Goal: Communication & Community: Connect with others

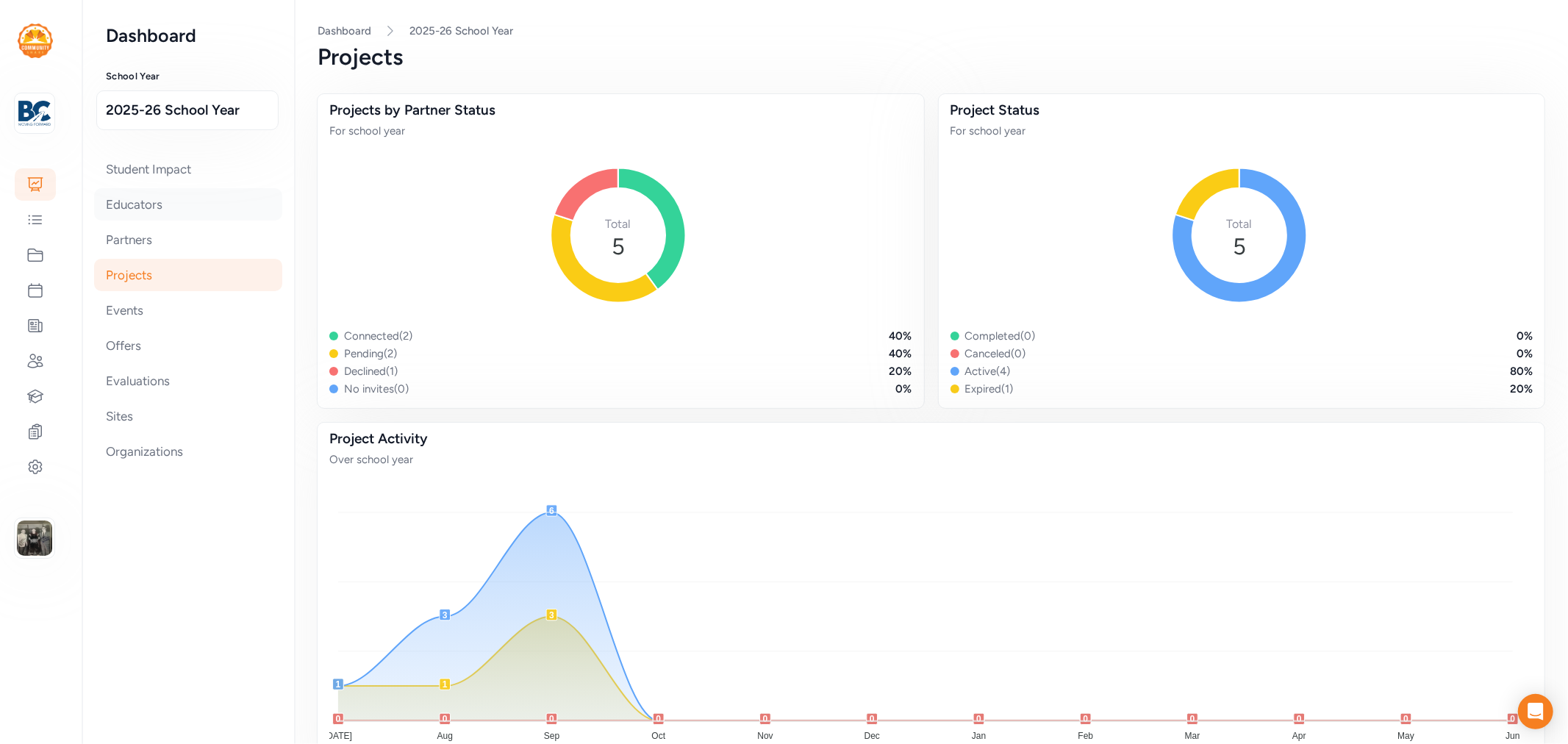
click at [141, 208] on div "Educators" at bounding box center [188, 204] width 189 height 32
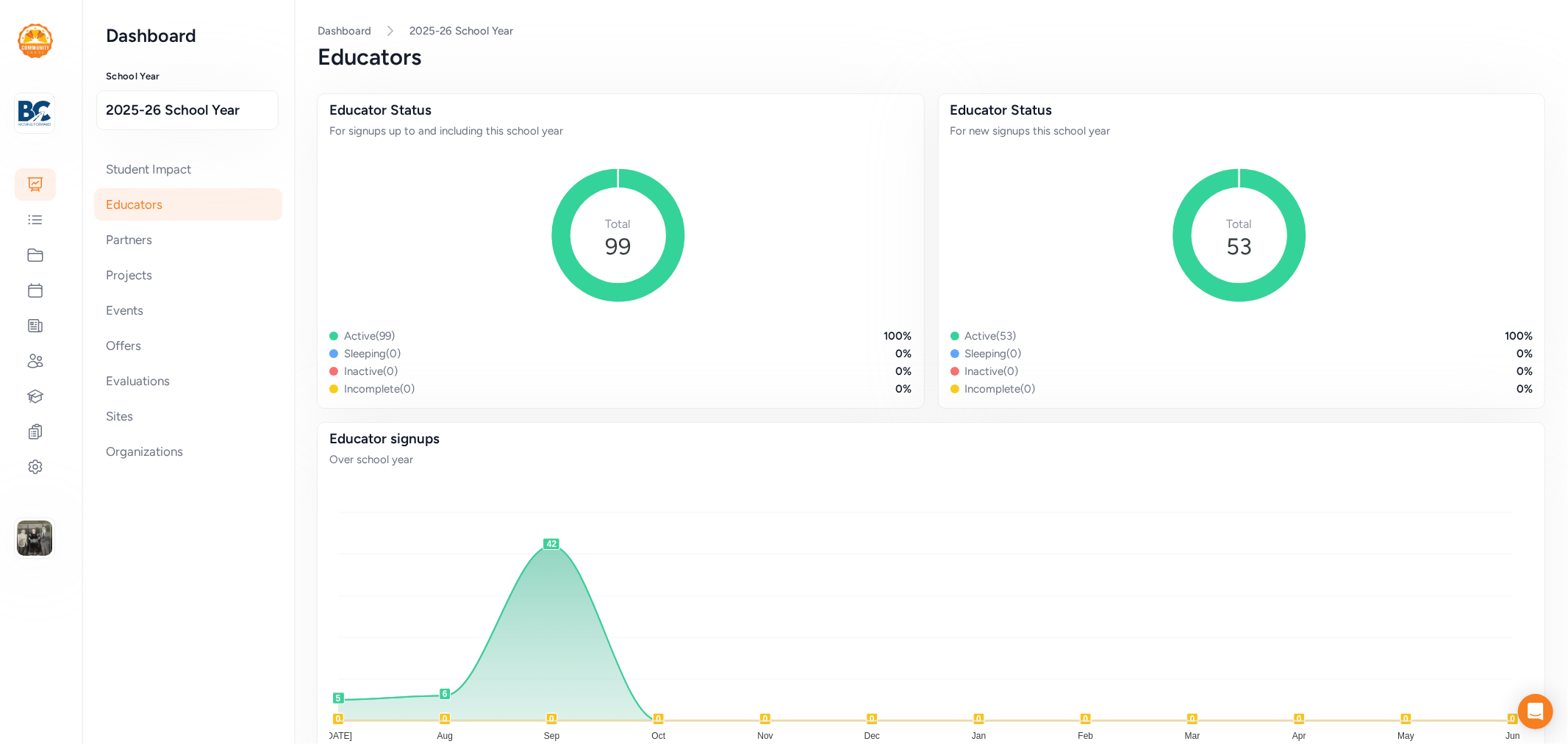
click at [141, 208] on div "Educators" at bounding box center [188, 204] width 189 height 32
click at [47, 258] on div at bounding box center [35, 255] width 41 height 32
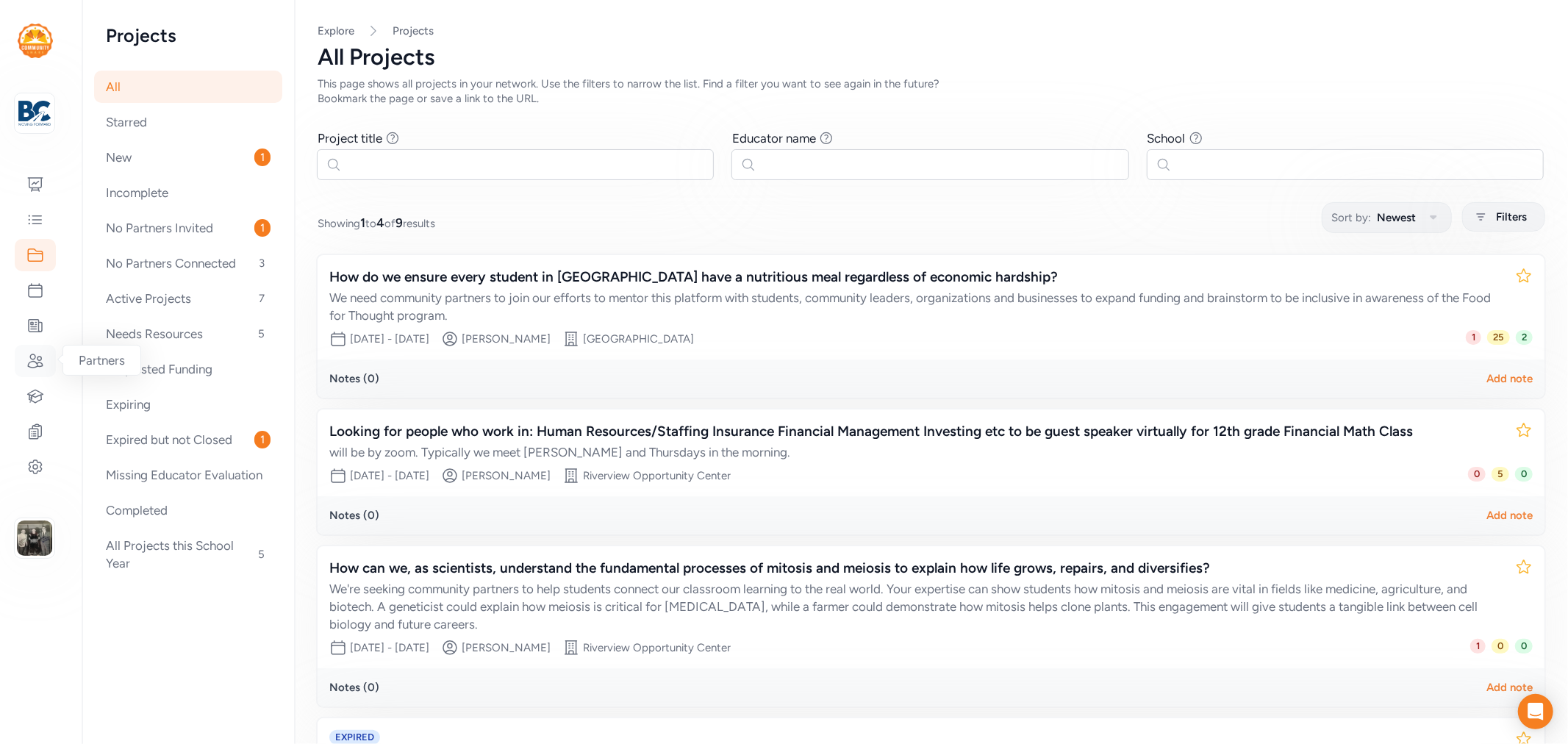
click at [37, 352] on icon at bounding box center [35, 361] width 17 height 17
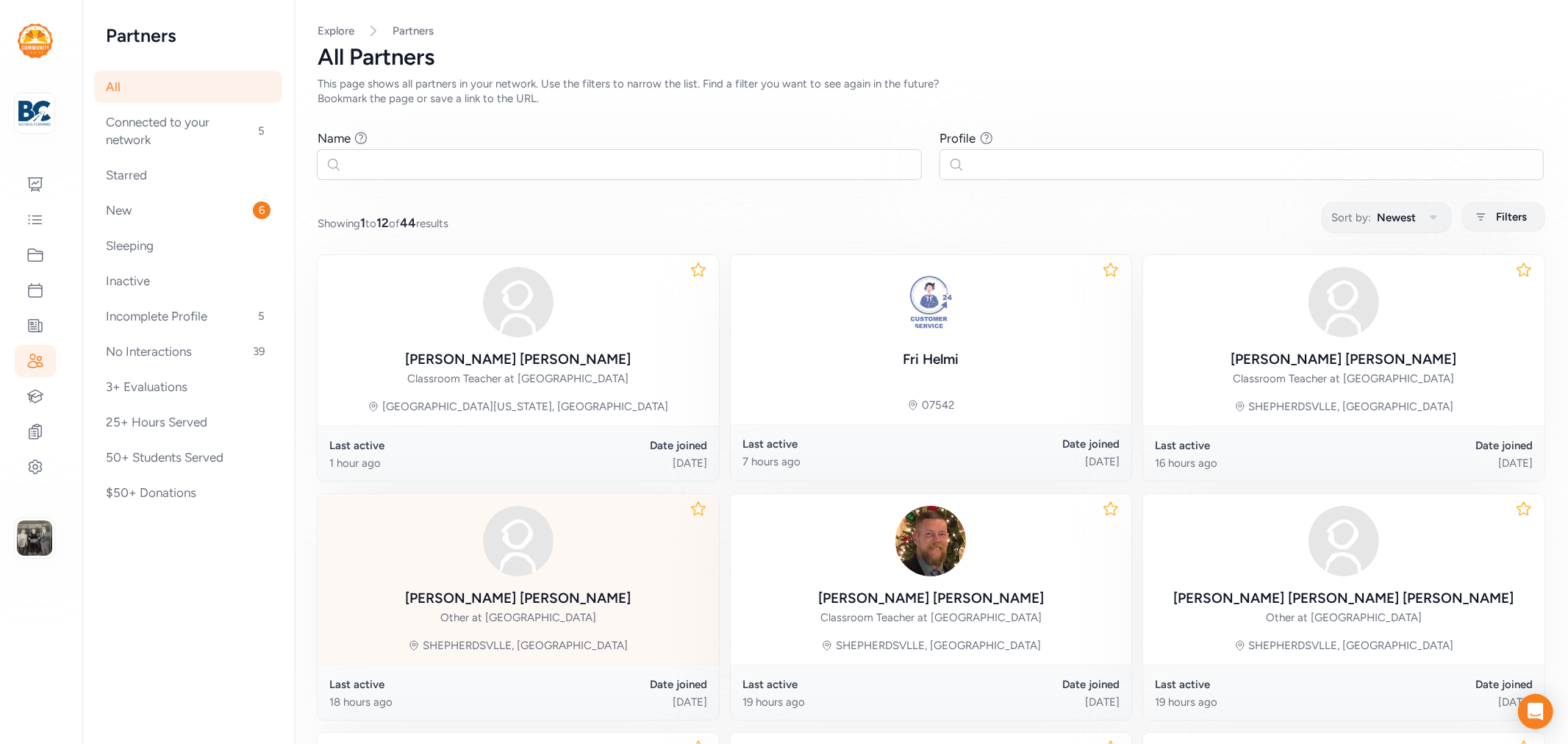
scroll to position [163, 0]
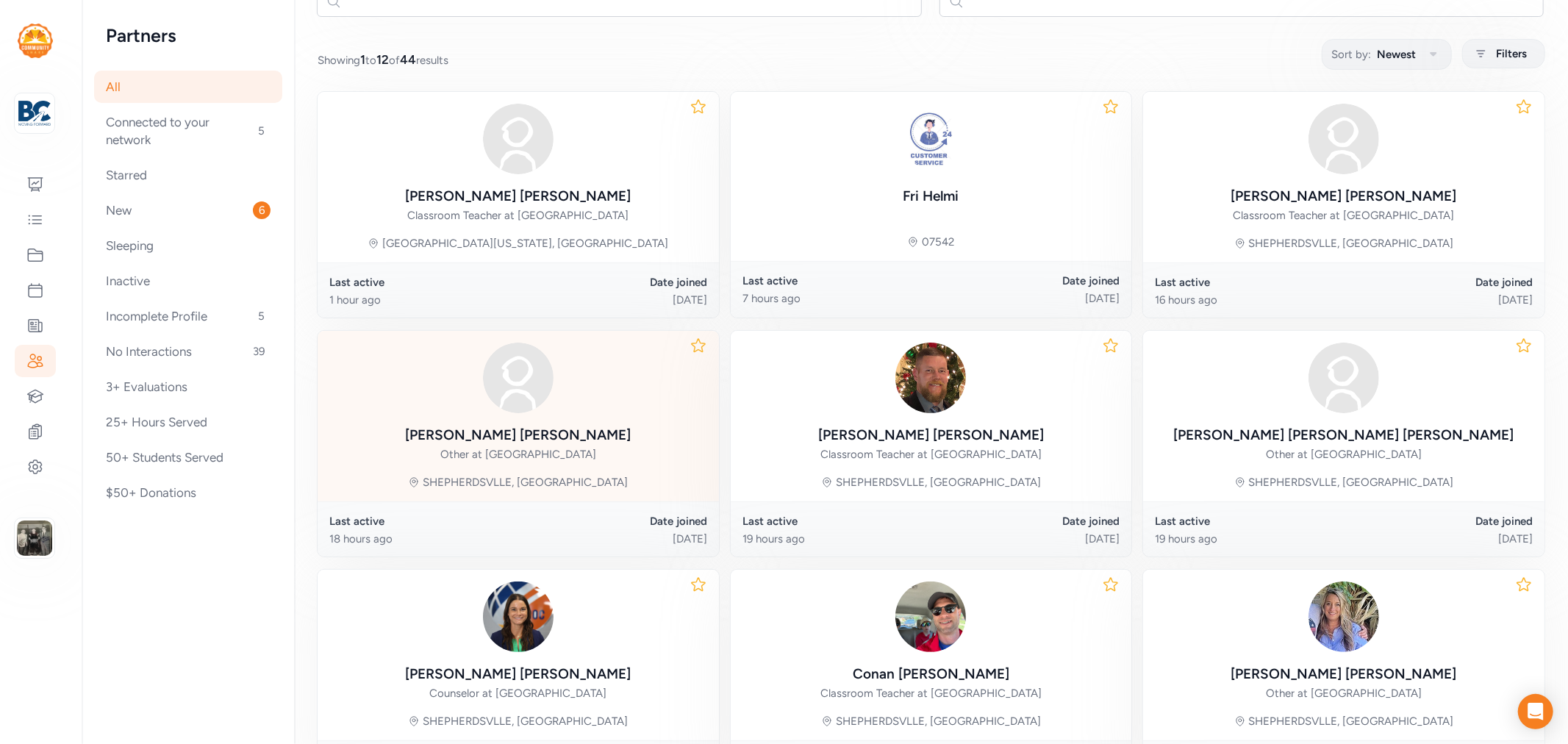
click at [559, 435] on div "Lisa Lewis Other at Bullitt County Public Schools" at bounding box center [517, 444] width 225 height 39
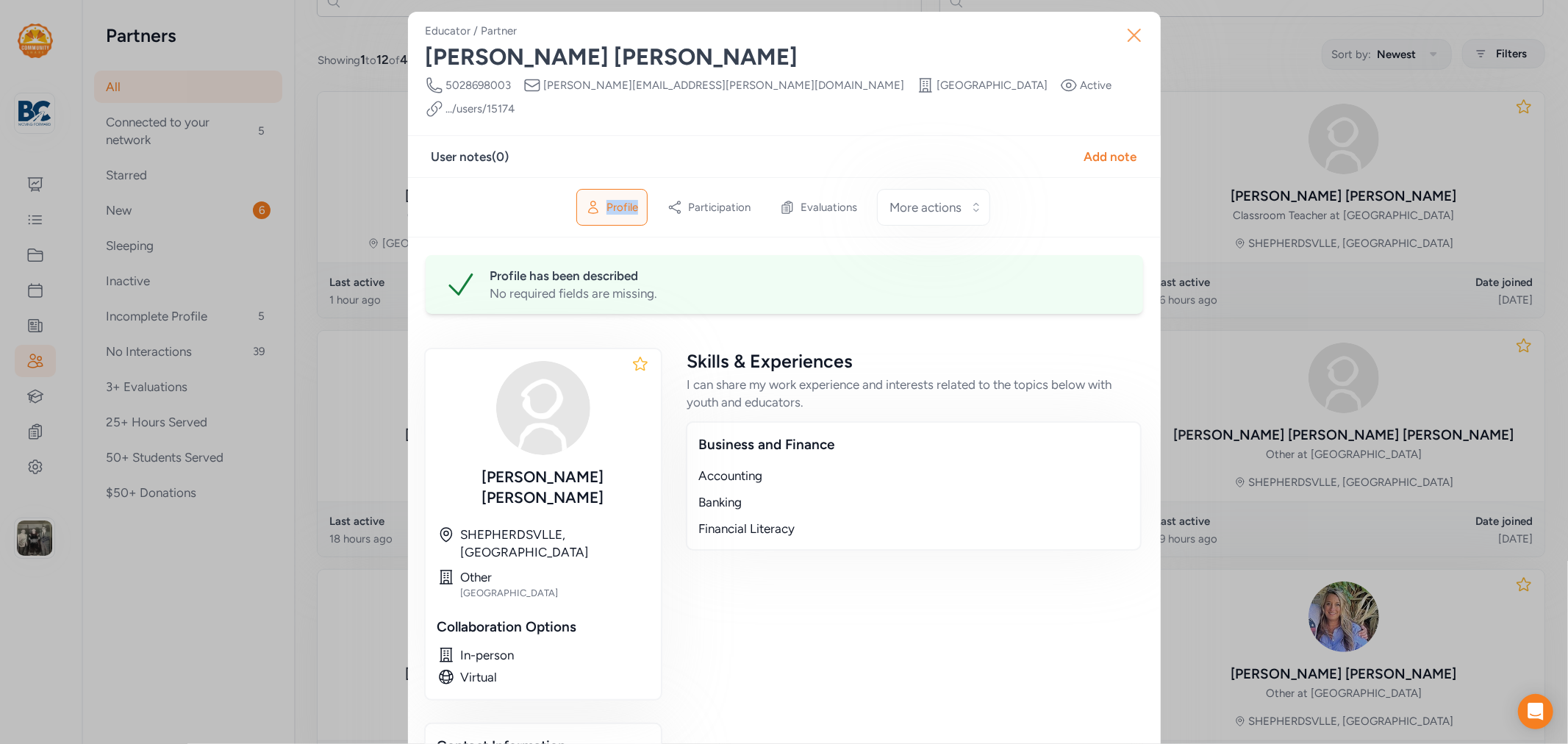
click at [1131, 30] on icon "button" at bounding box center [1135, 36] width 24 height 24
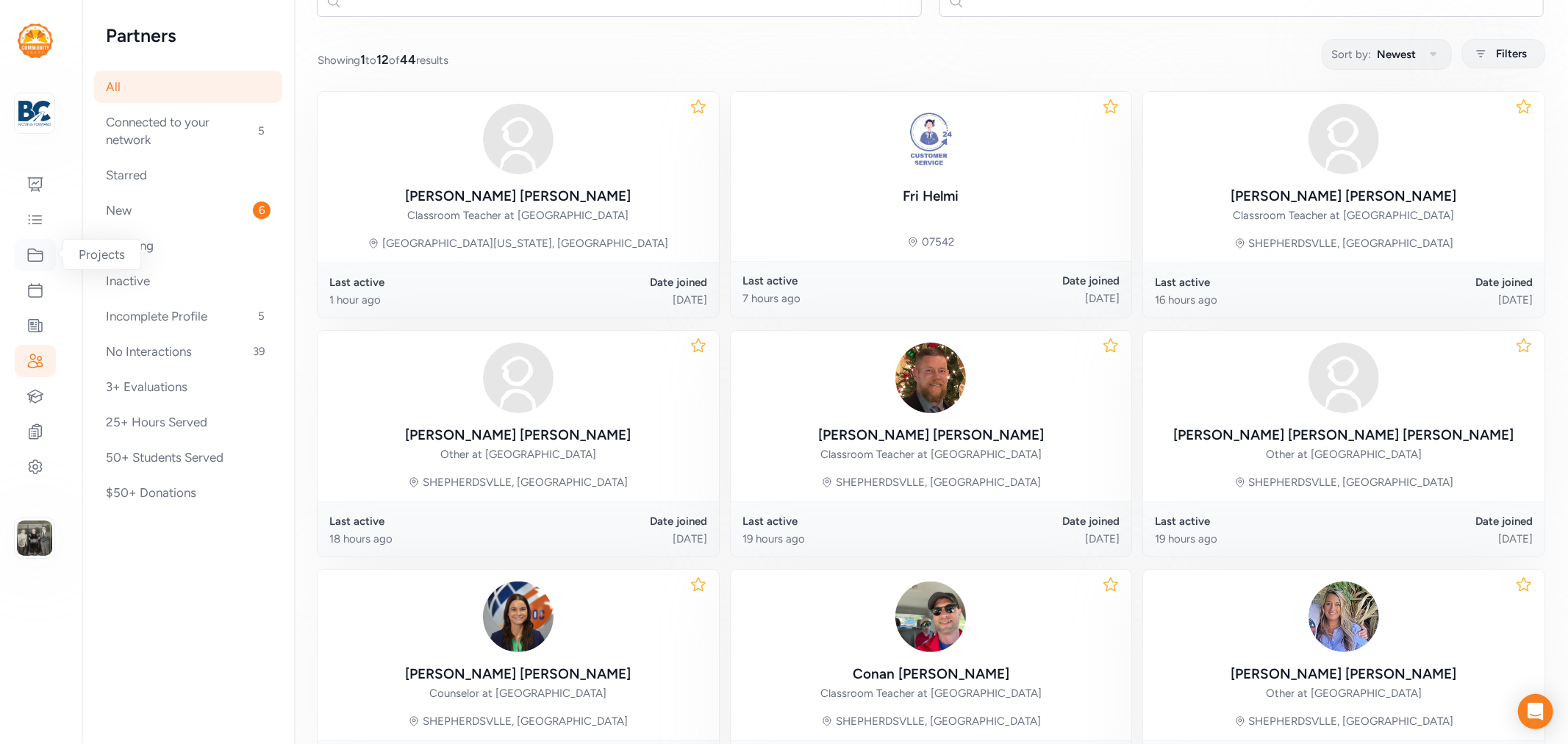
click at [35, 259] on icon at bounding box center [35, 255] width 17 height 17
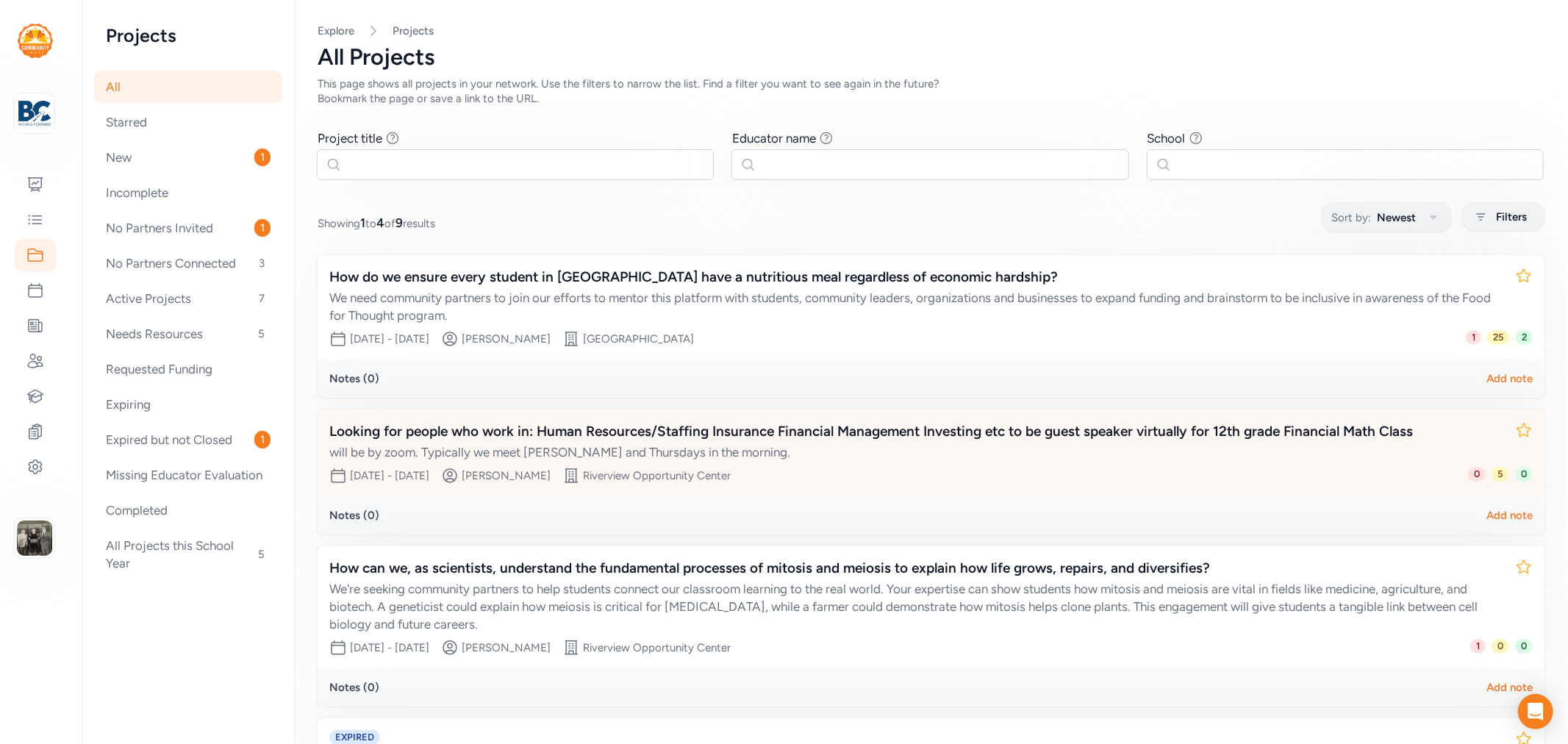
click at [779, 431] on div "Looking for people who work in: Human Resources/Staffing Insurance Financial Ma…" at bounding box center [917, 431] width 1174 height 20
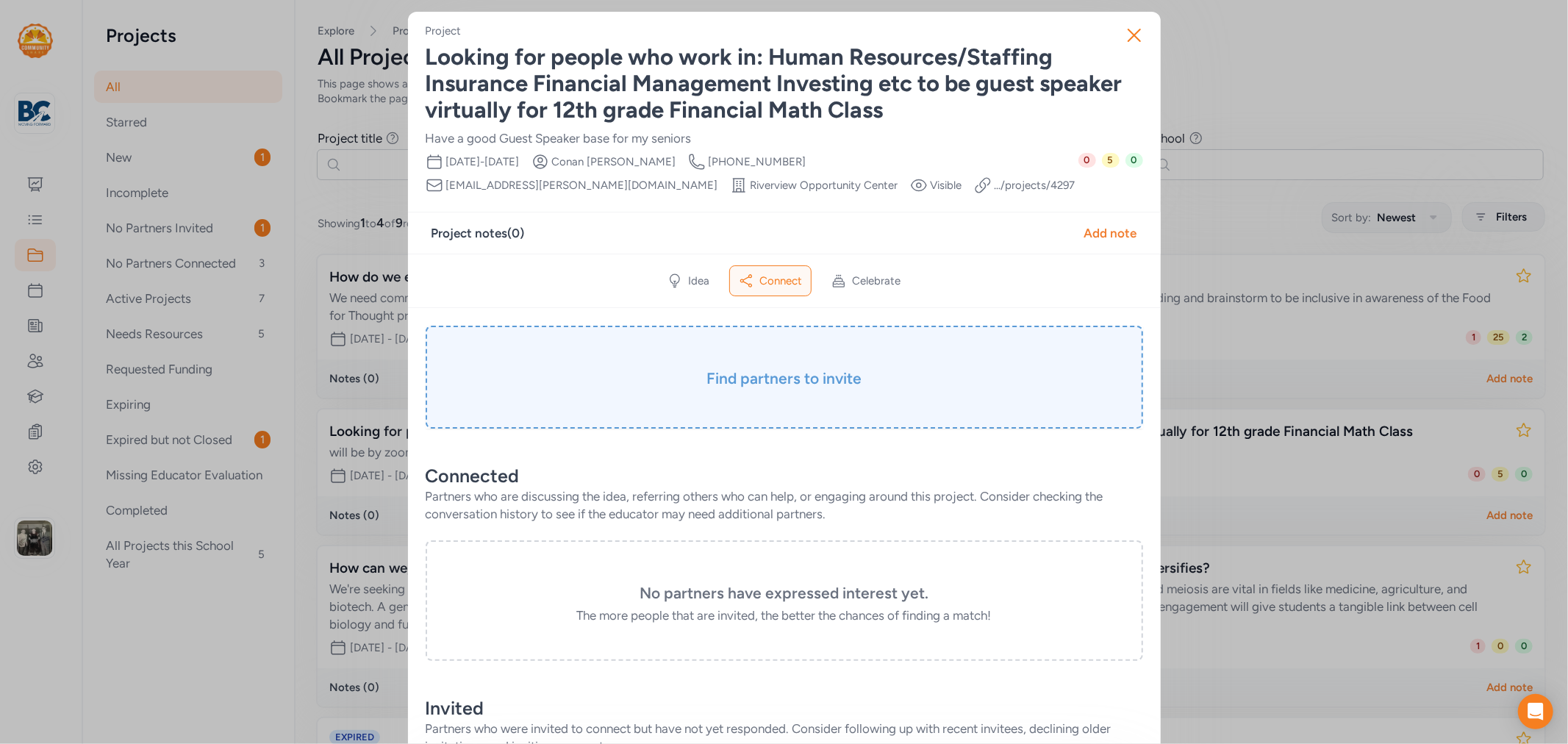
click at [792, 382] on h3 "Find partners to invite" at bounding box center [785, 378] width 644 height 20
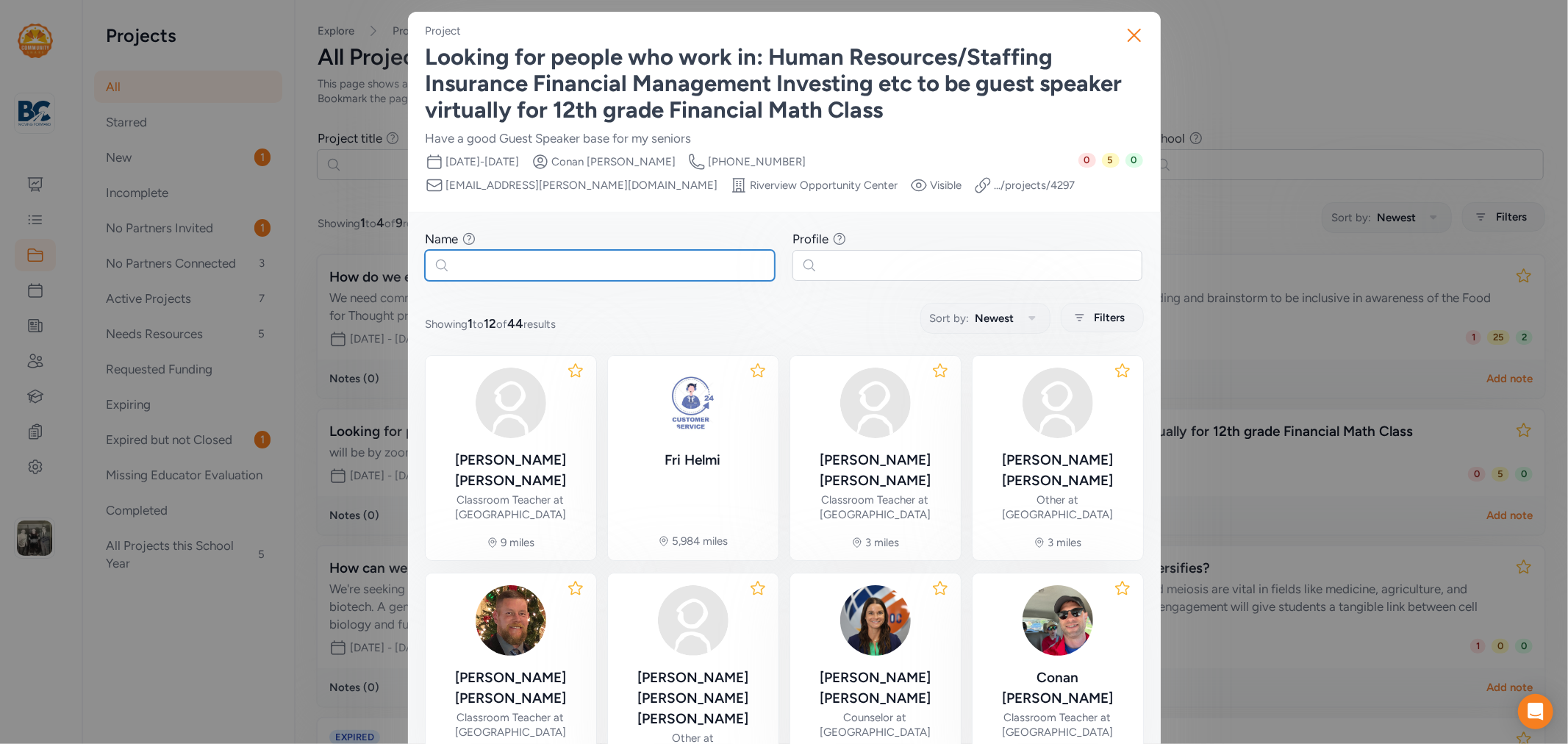
click at [600, 273] on input "text" at bounding box center [600, 266] width 350 height 31
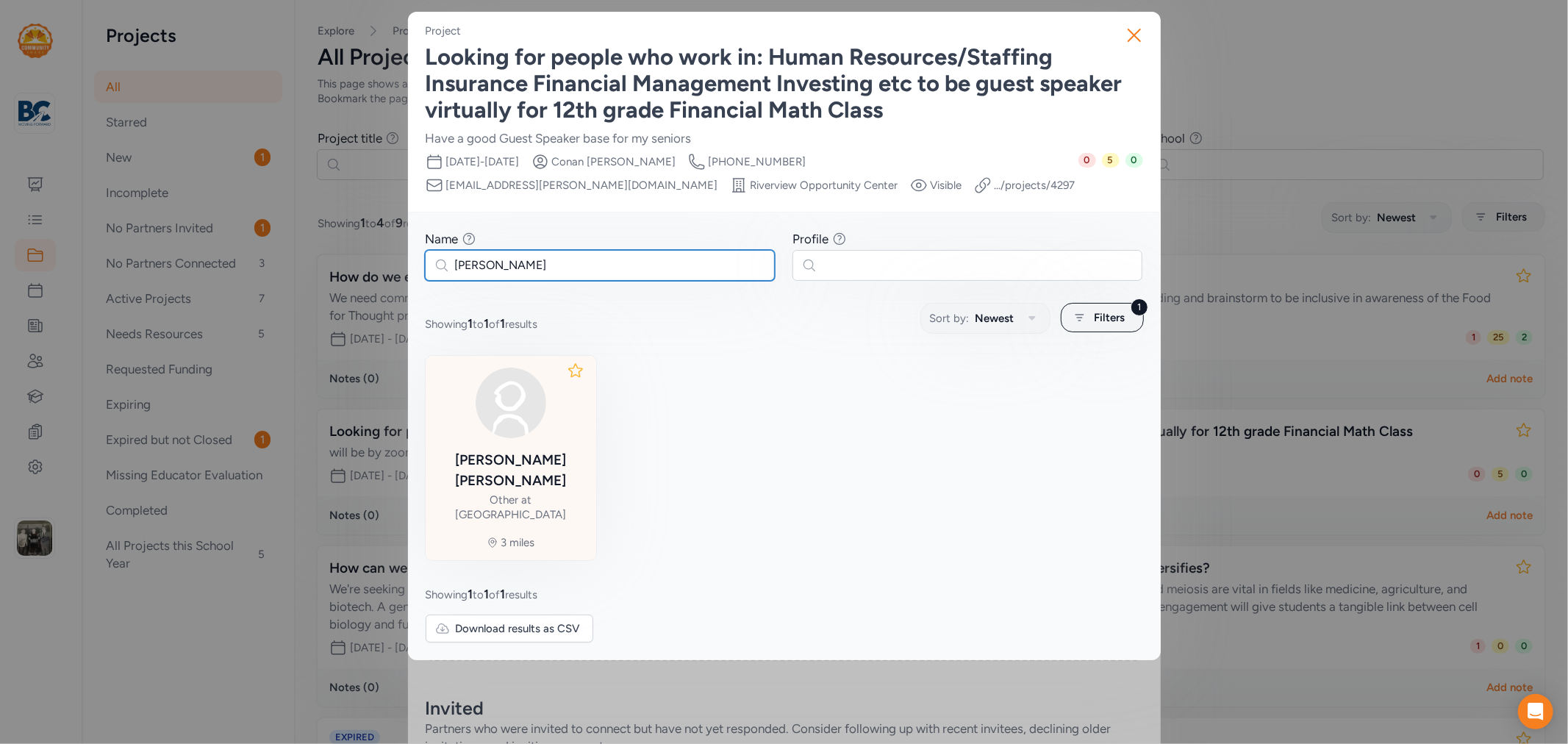
type input "lisa"
click at [514, 438] on div "Lisa Lewis Other at Bullitt County Public Schools" at bounding box center [511, 444] width 147 height 155
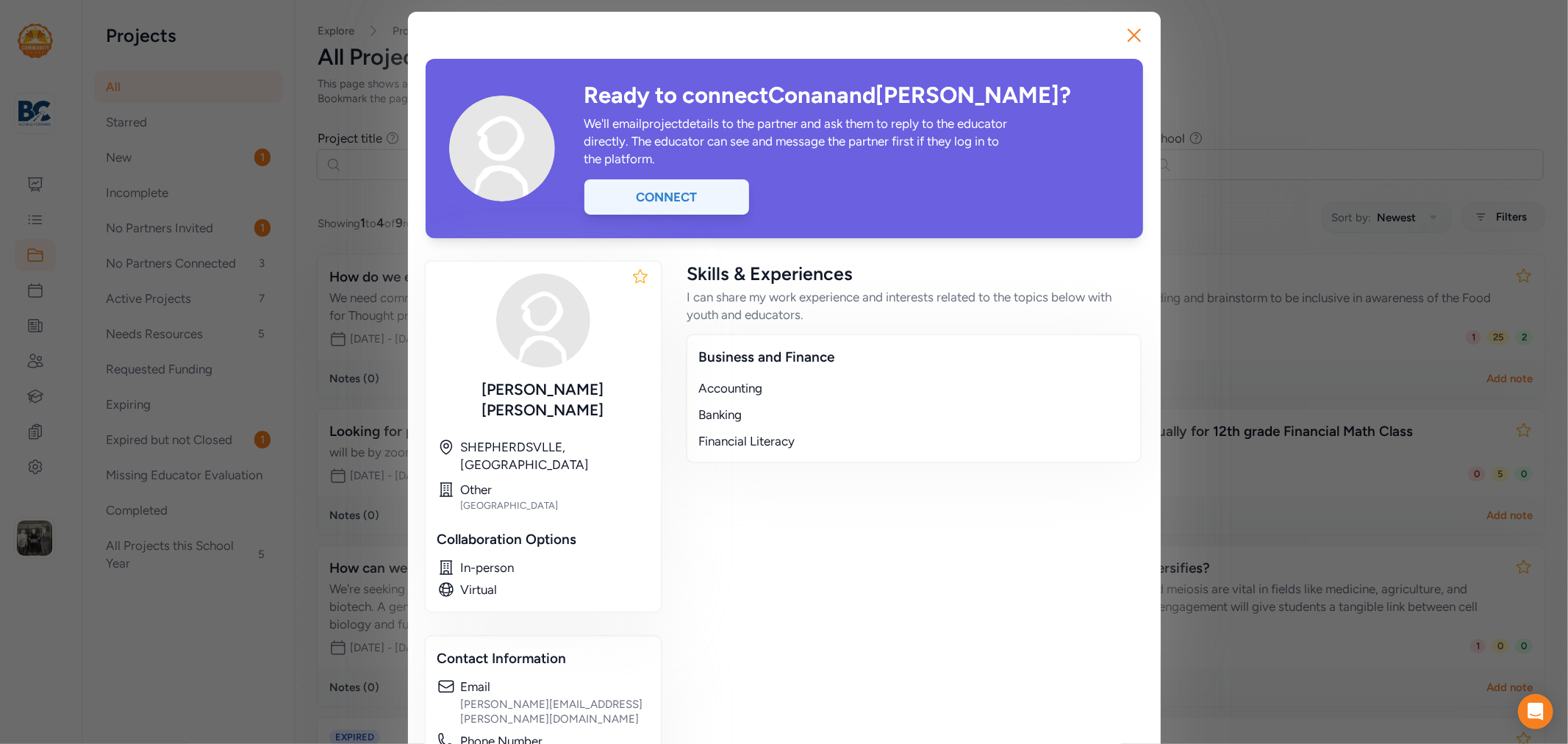
click at [708, 214] on div "Connect" at bounding box center [666, 197] width 165 height 35
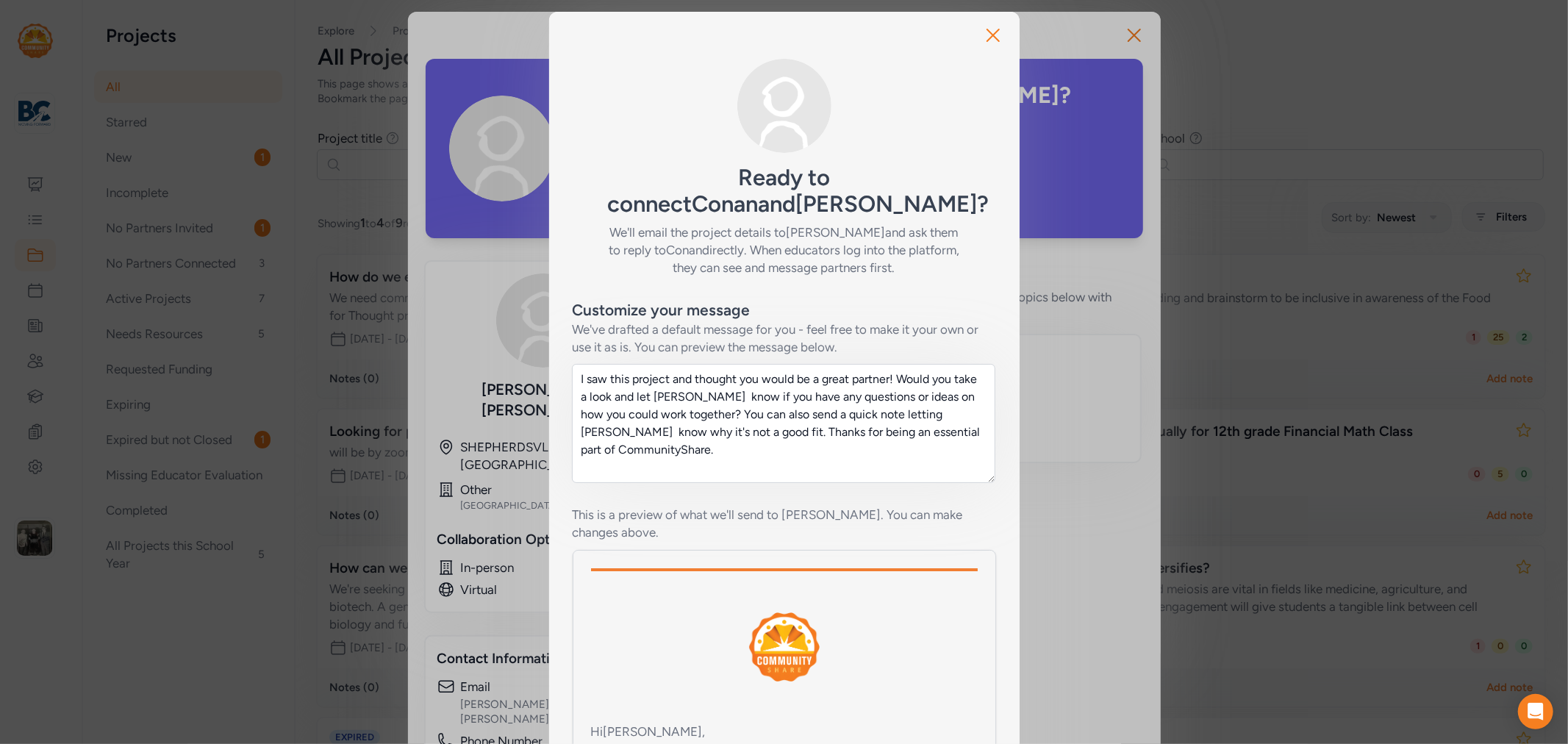
scroll to position [158, 0]
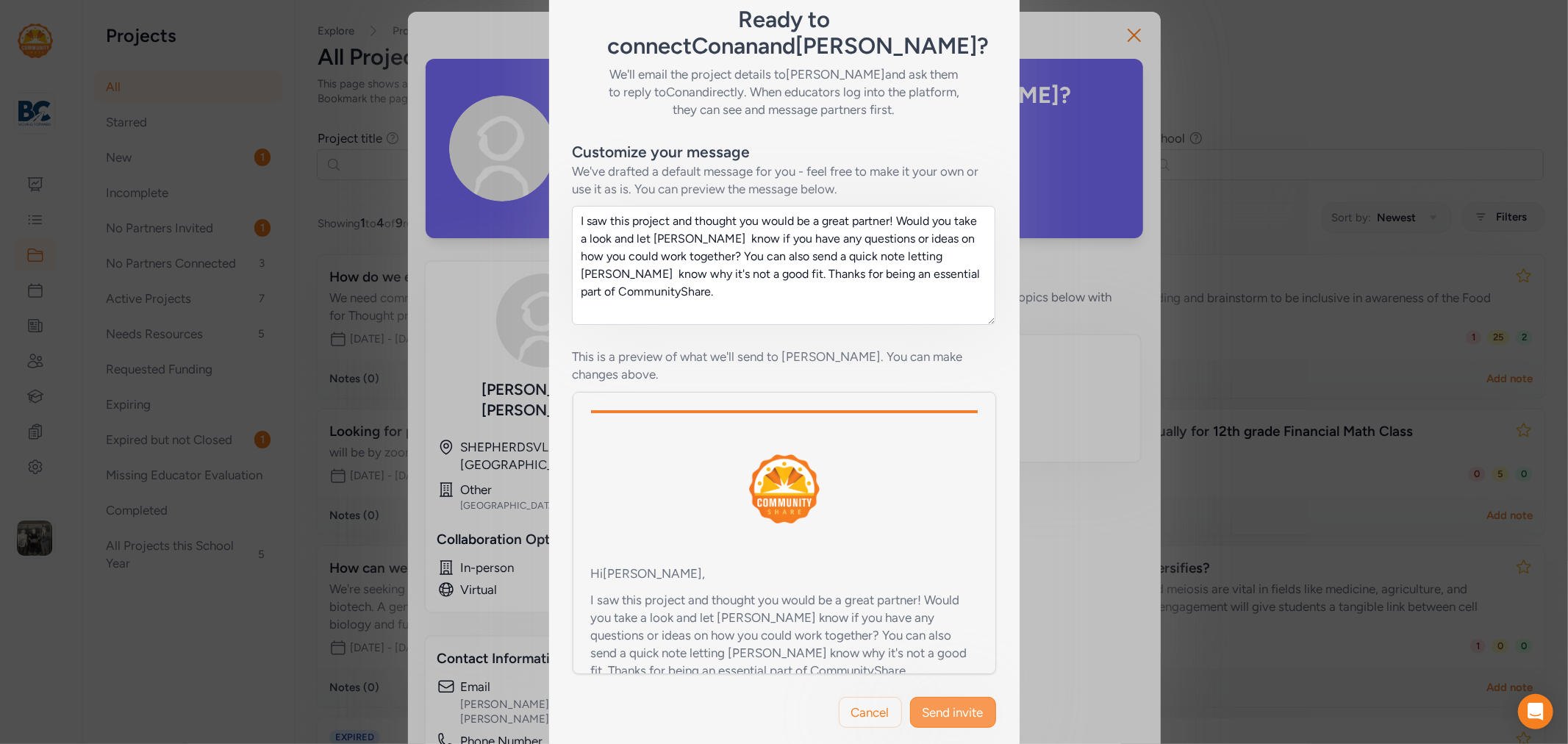
click at [923, 704] on span "Send invite" at bounding box center [953, 712] width 61 height 17
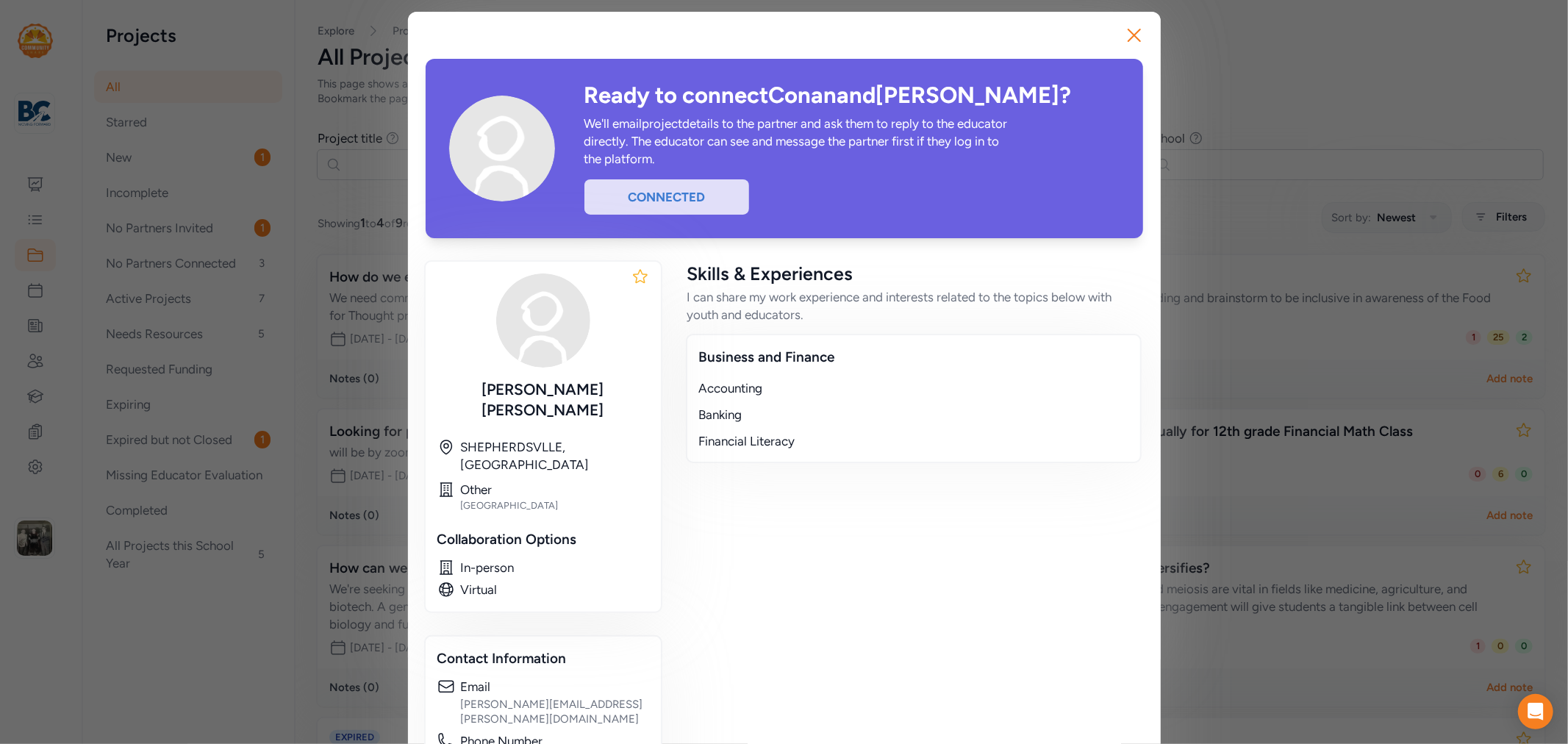
click at [693, 193] on div "Connected" at bounding box center [666, 197] width 165 height 35
click at [1126, 39] on icon "button" at bounding box center [1135, 36] width 24 height 24
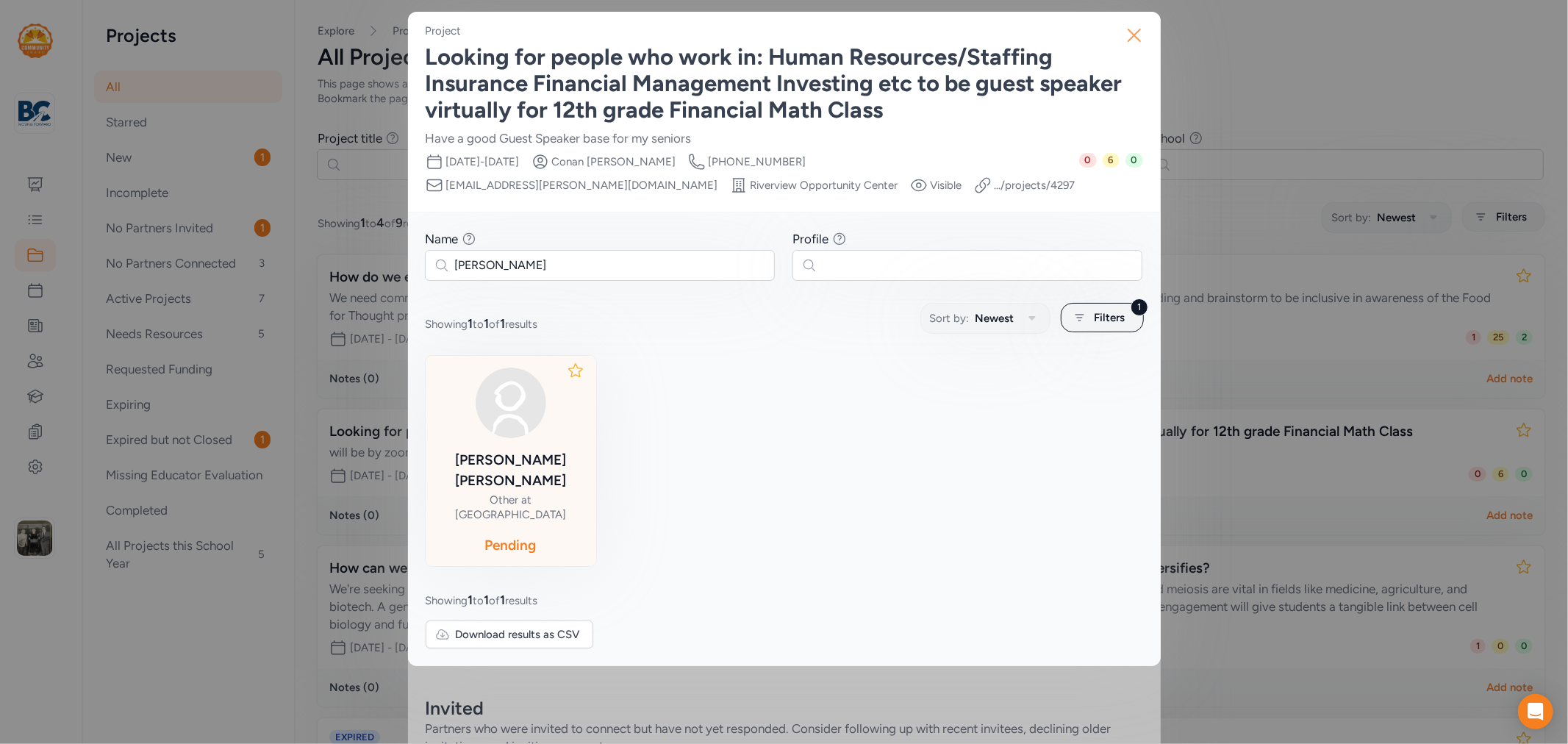
click at [1142, 37] on icon "button" at bounding box center [1135, 36] width 24 height 24
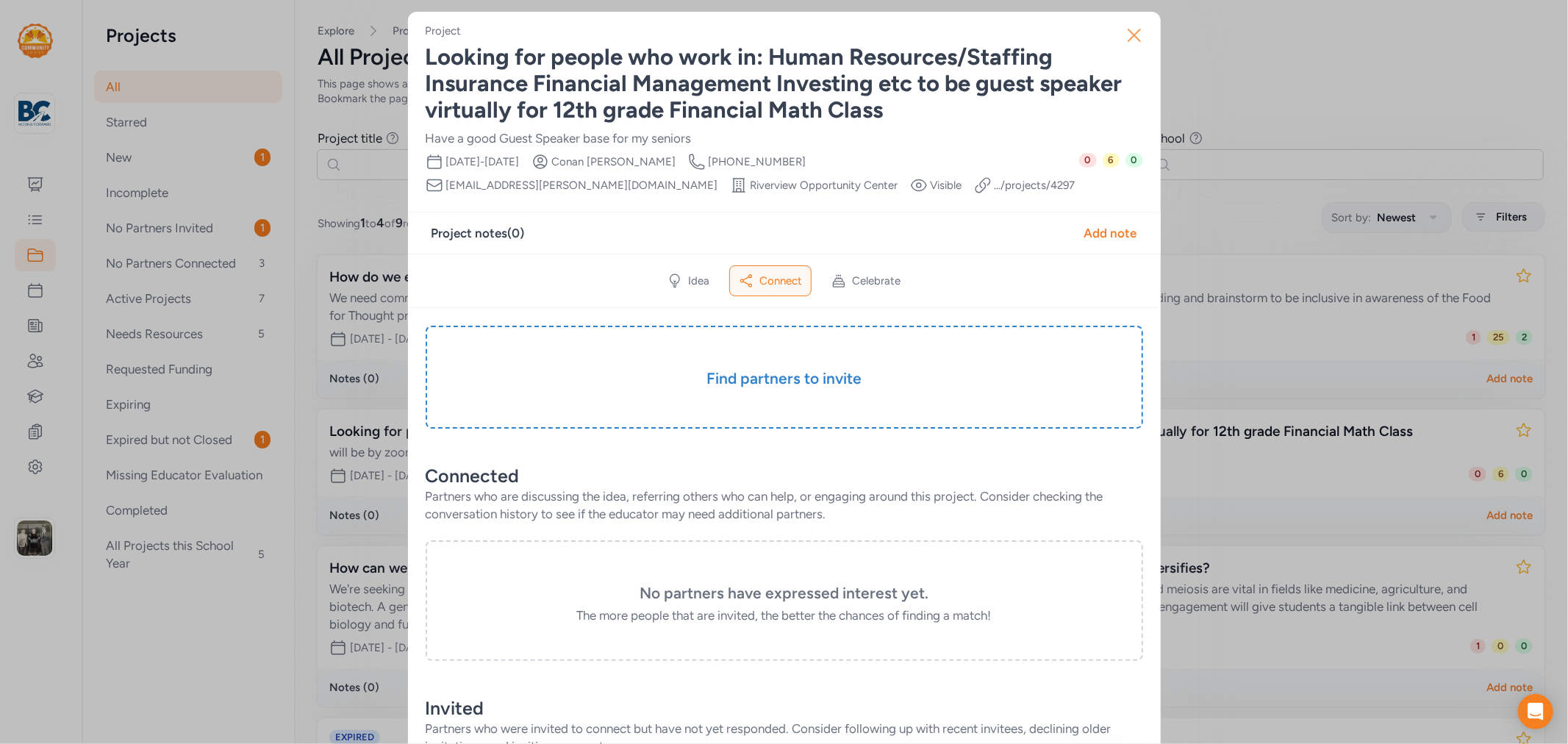
click at [1130, 38] on icon "button" at bounding box center [1134, 35] width 12 height 12
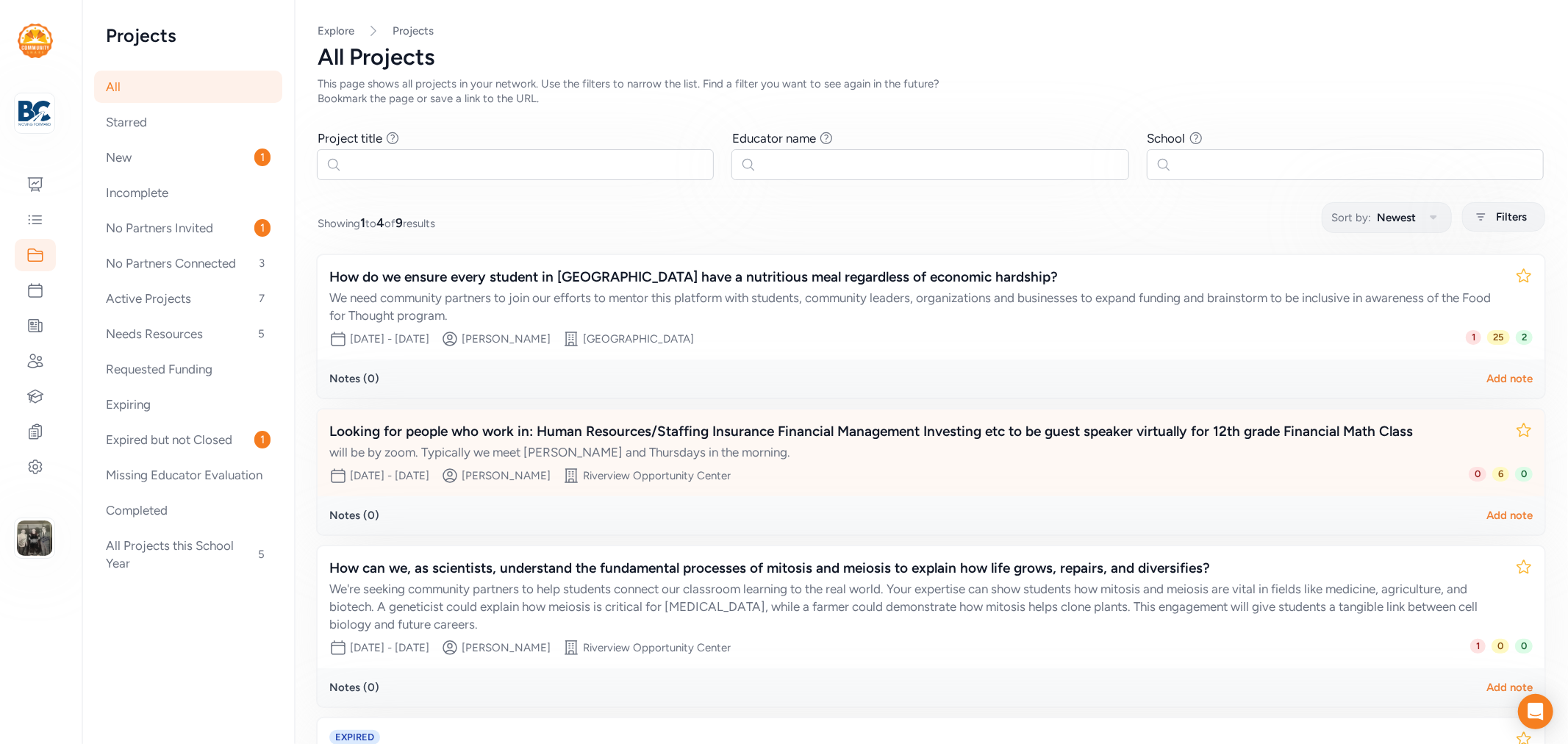
click at [533, 450] on div "will be by zoom. Typically we meet Tues and Thursdays in the morning." at bounding box center [917, 452] width 1174 height 17
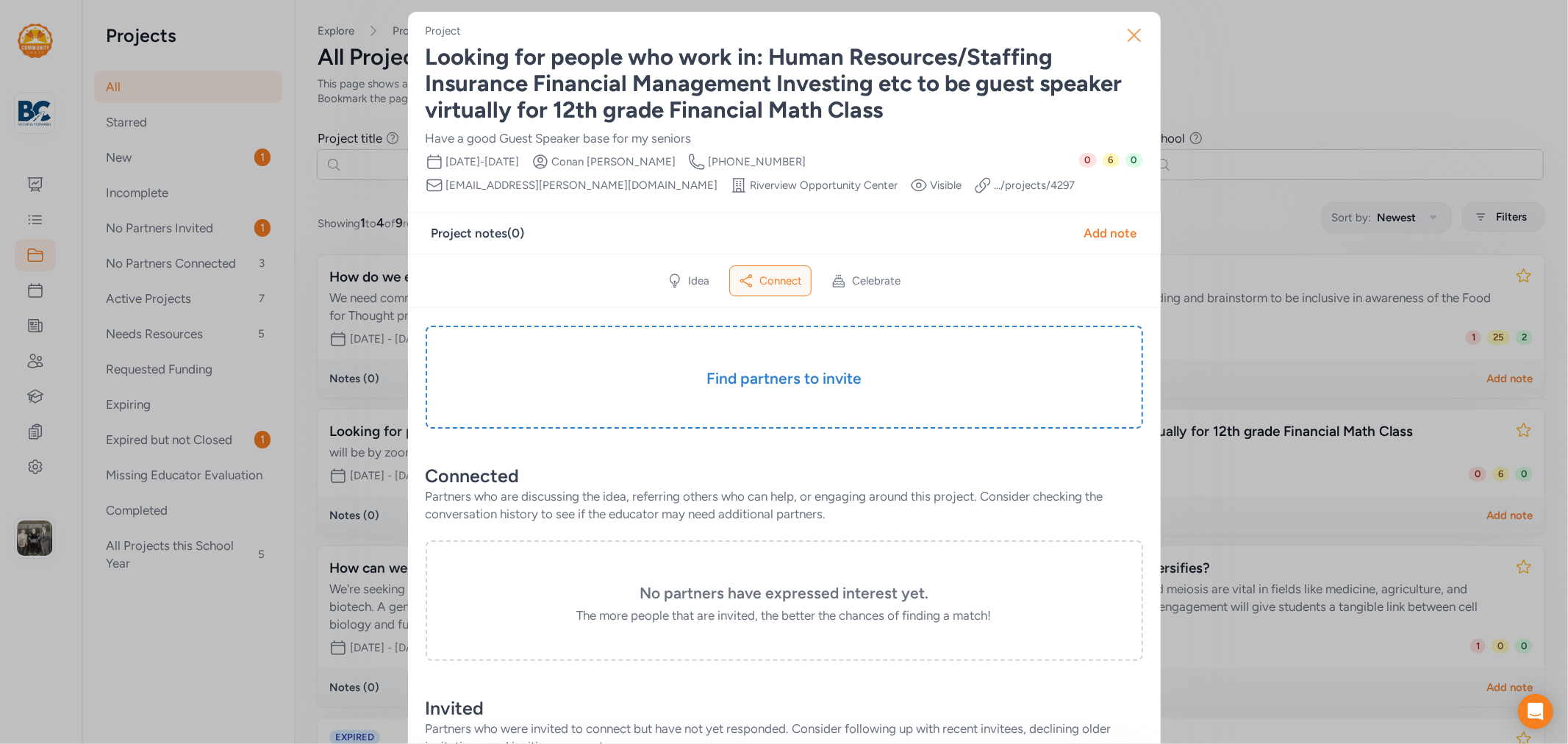
click at [1134, 42] on icon "button" at bounding box center [1135, 36] width 24 height 24
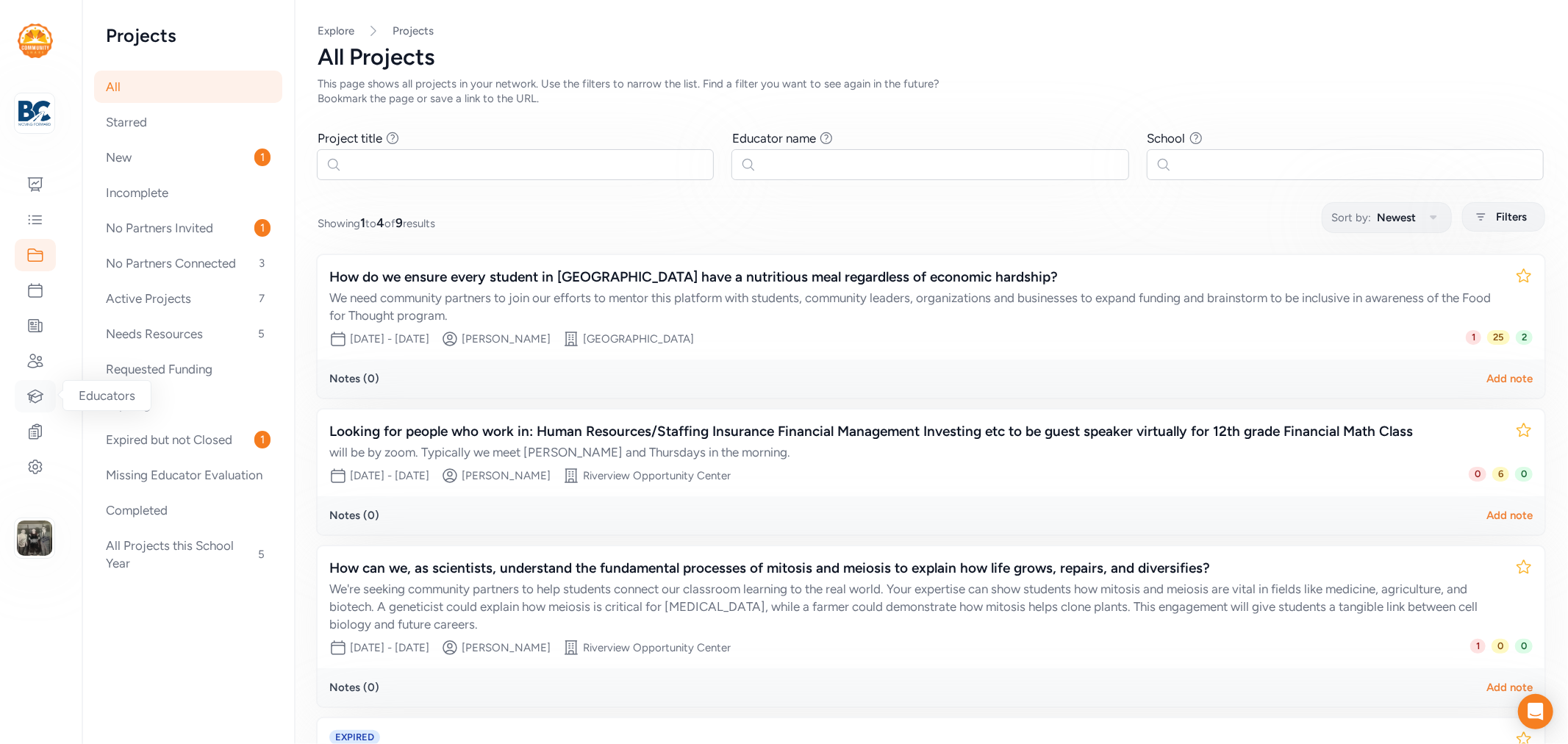
click at [38, 398] on icon at bounding box center [35, 395] width 17 height 17
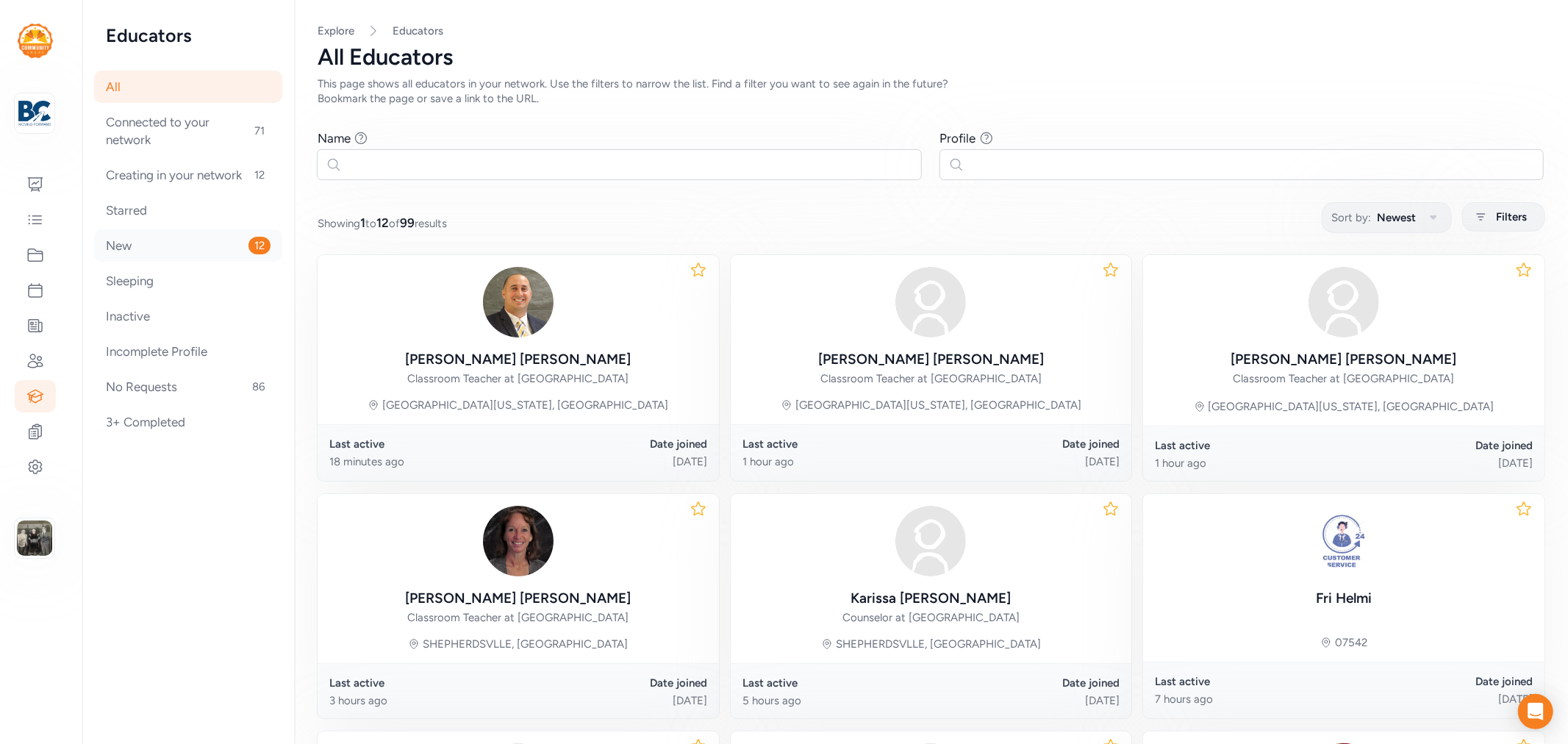
click at [111, 239] on div "New 12" at bounding box center [188, 245] width 189 height 32
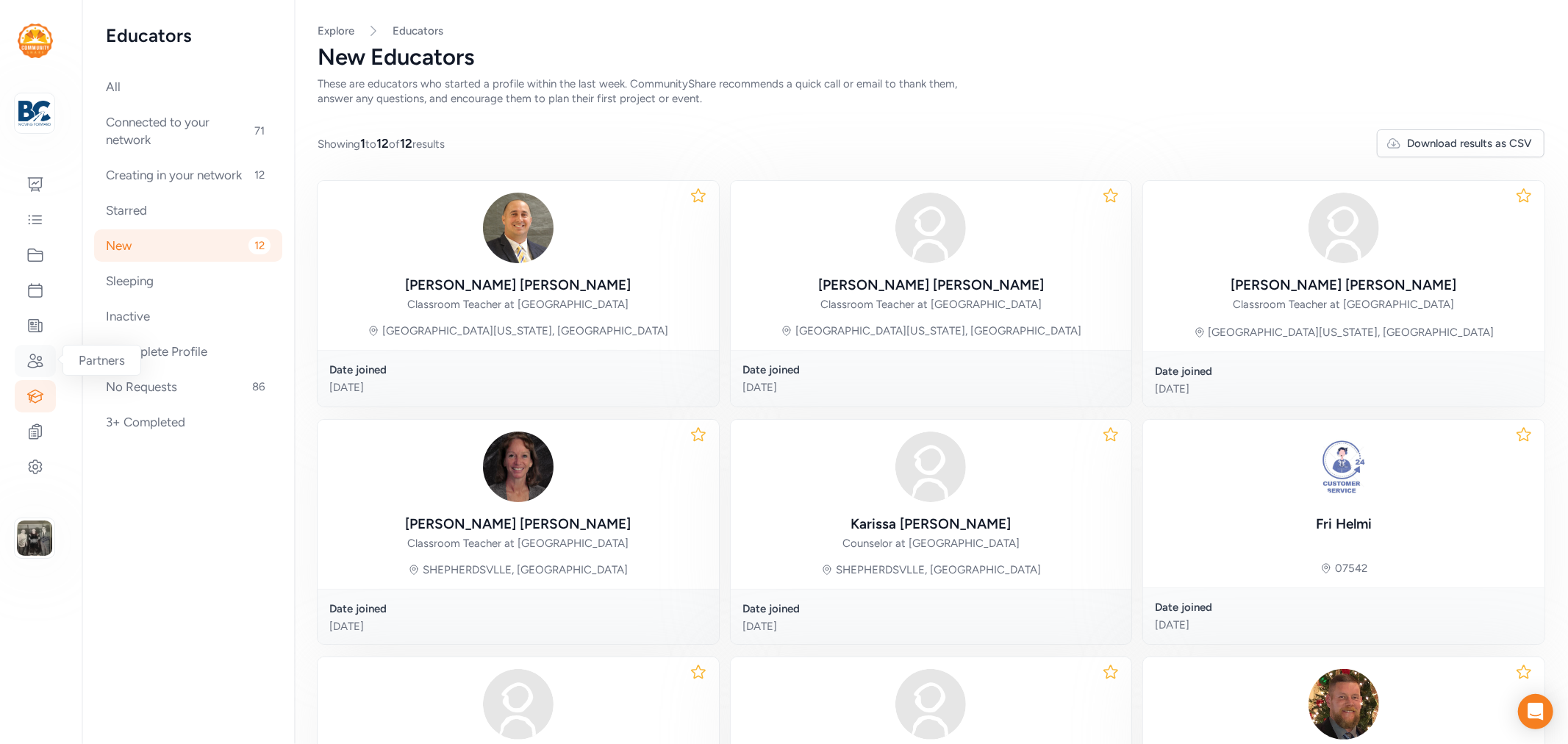
click at [32, 349] on div at bounding box center [35, 361] width 41 height 32
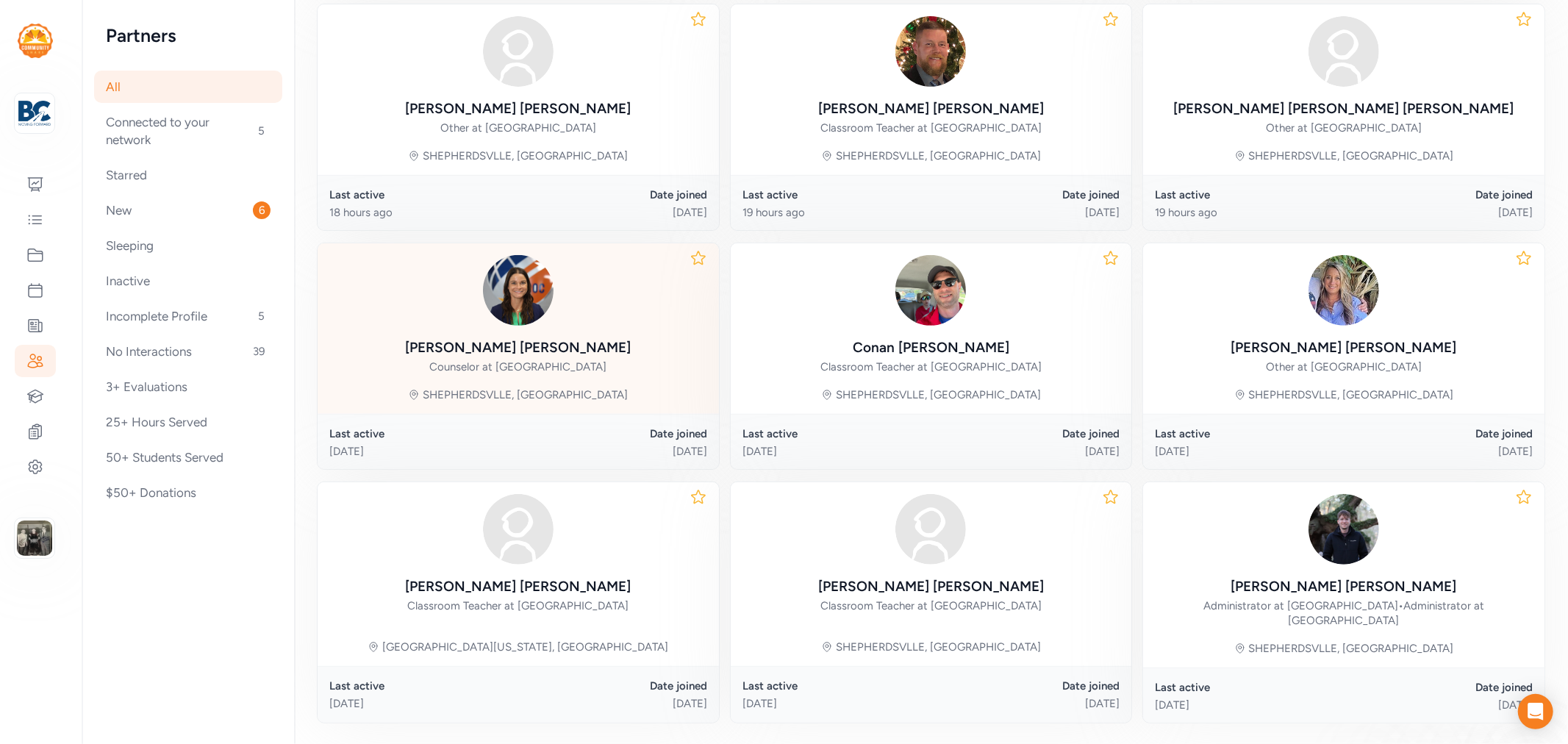
scroll to position [407, 0]
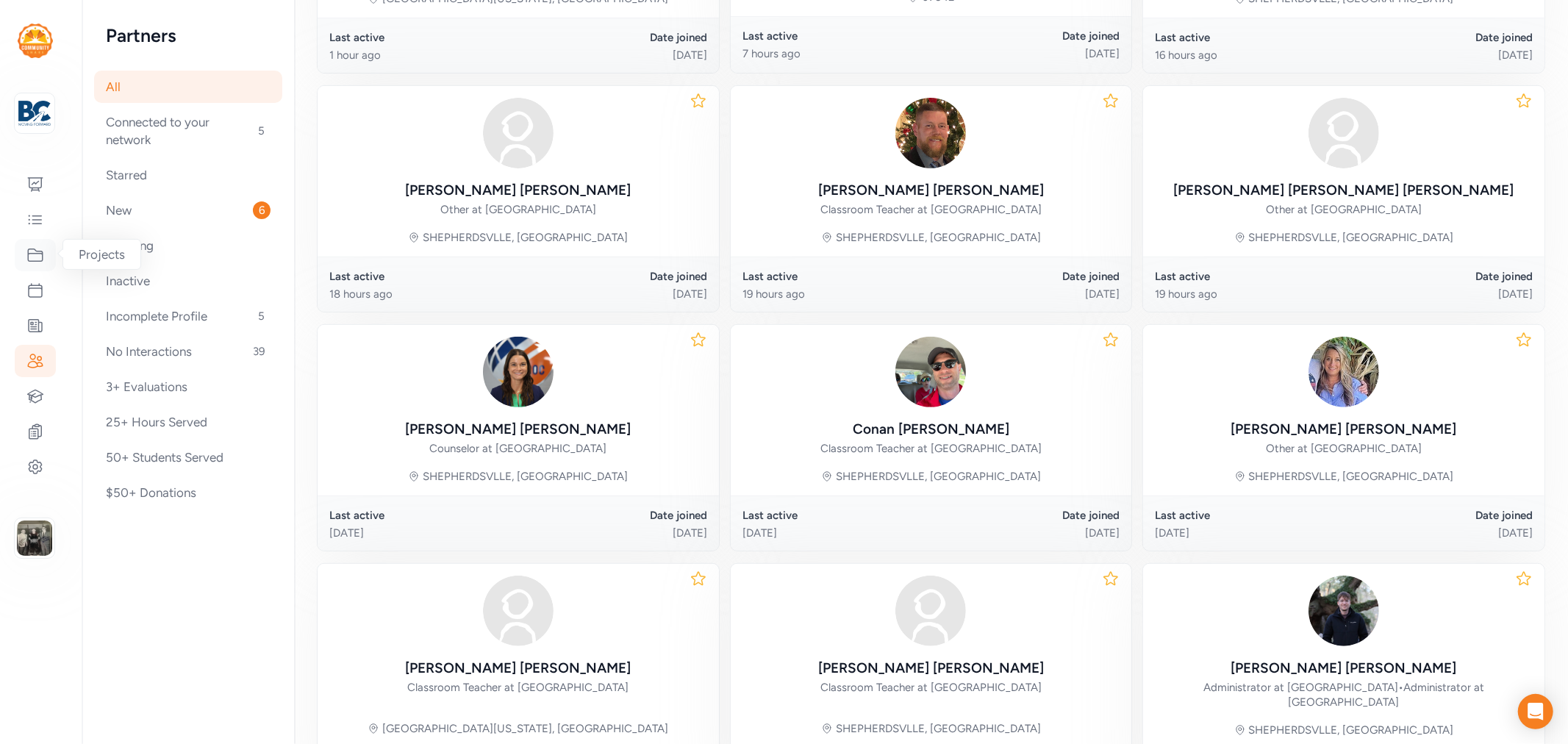
click at [32, 258] on icon at bounding box center [35, 255] width 17 height 17
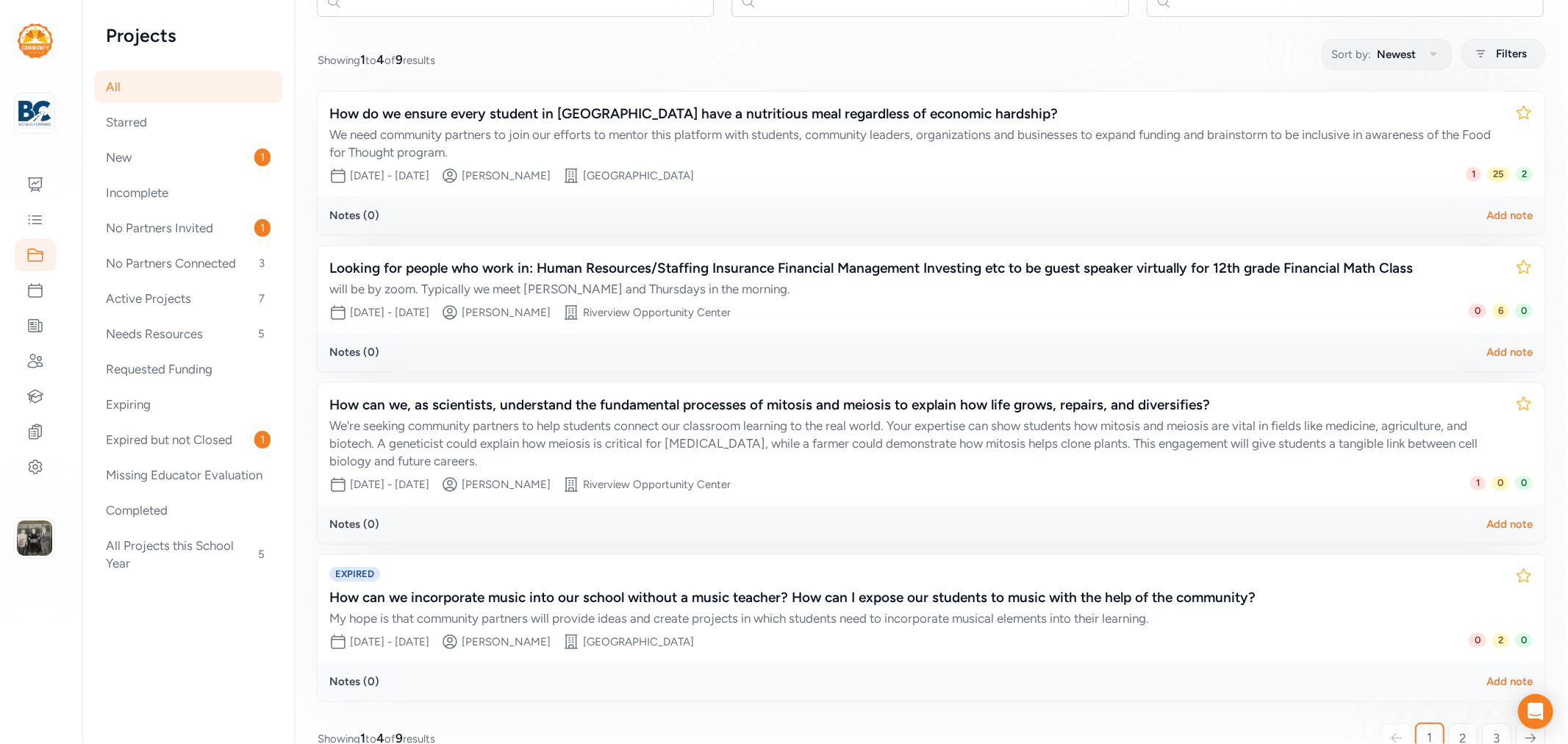
scroll to position [189, 0]
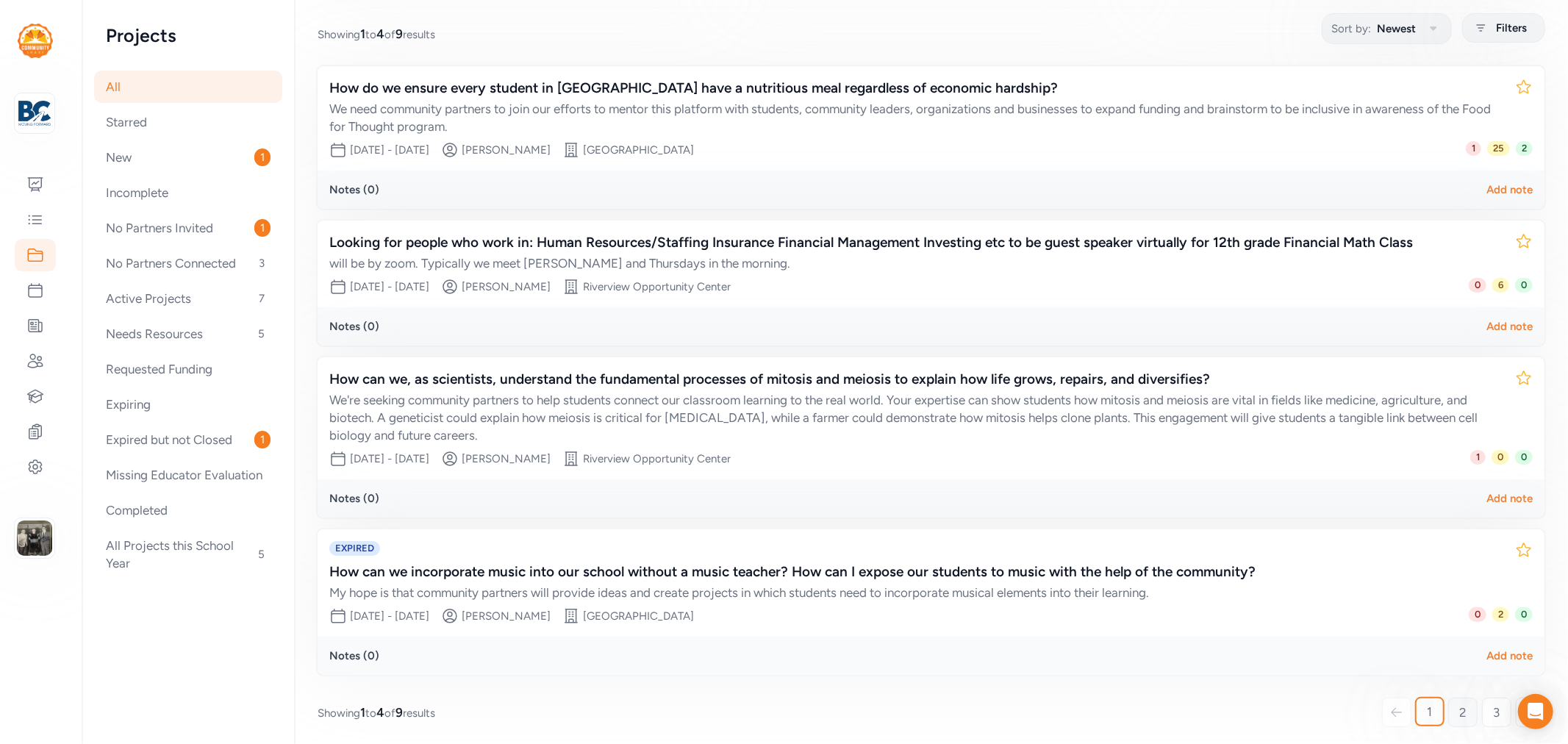
click at [1448, 707] on link "2" at bounding box center [1463, 712] width 29 height 29
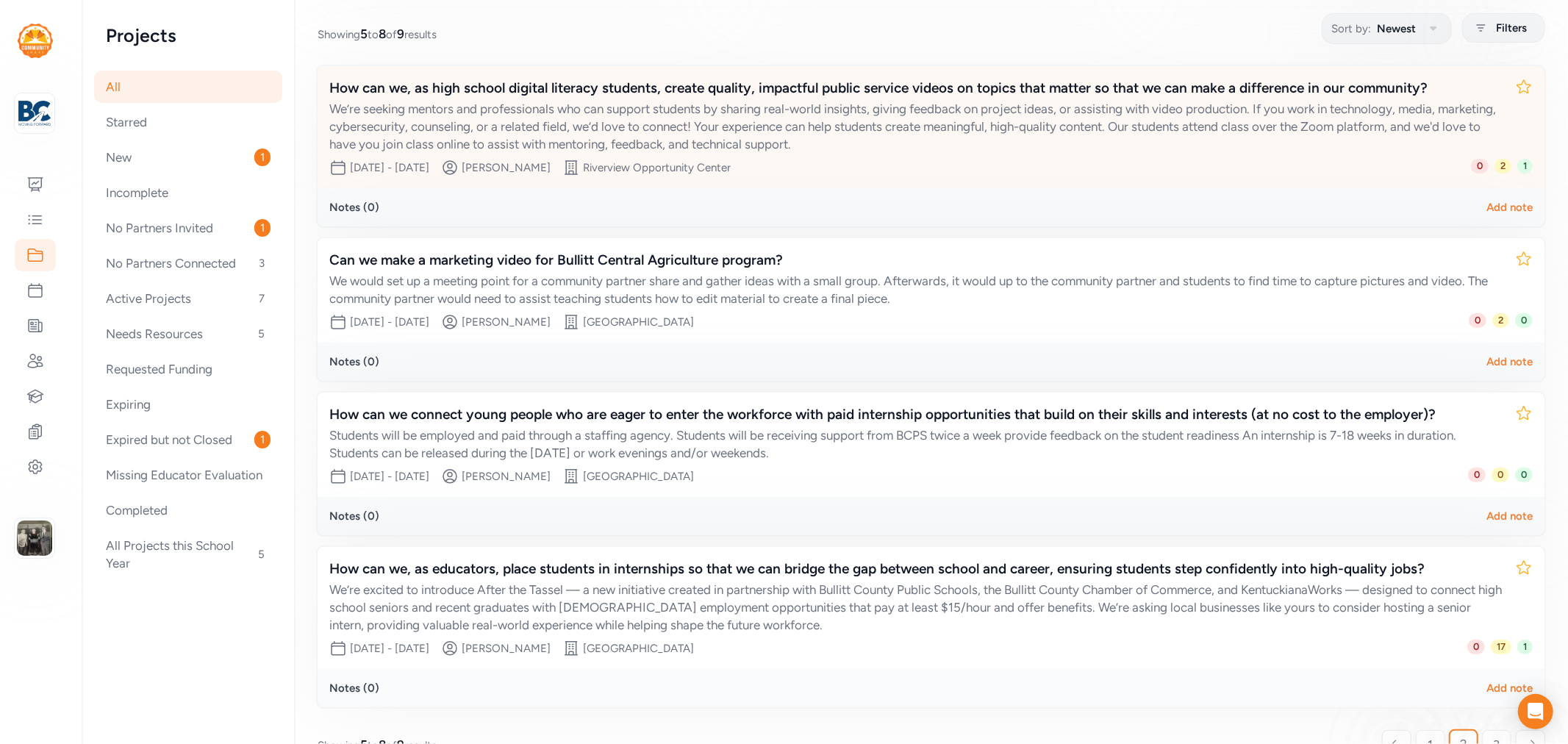
click at [610, 86] on div "How can we, as high school digital literacy students, create quality, impactful…" at bounding box center [917, 88] width 1174 height 20
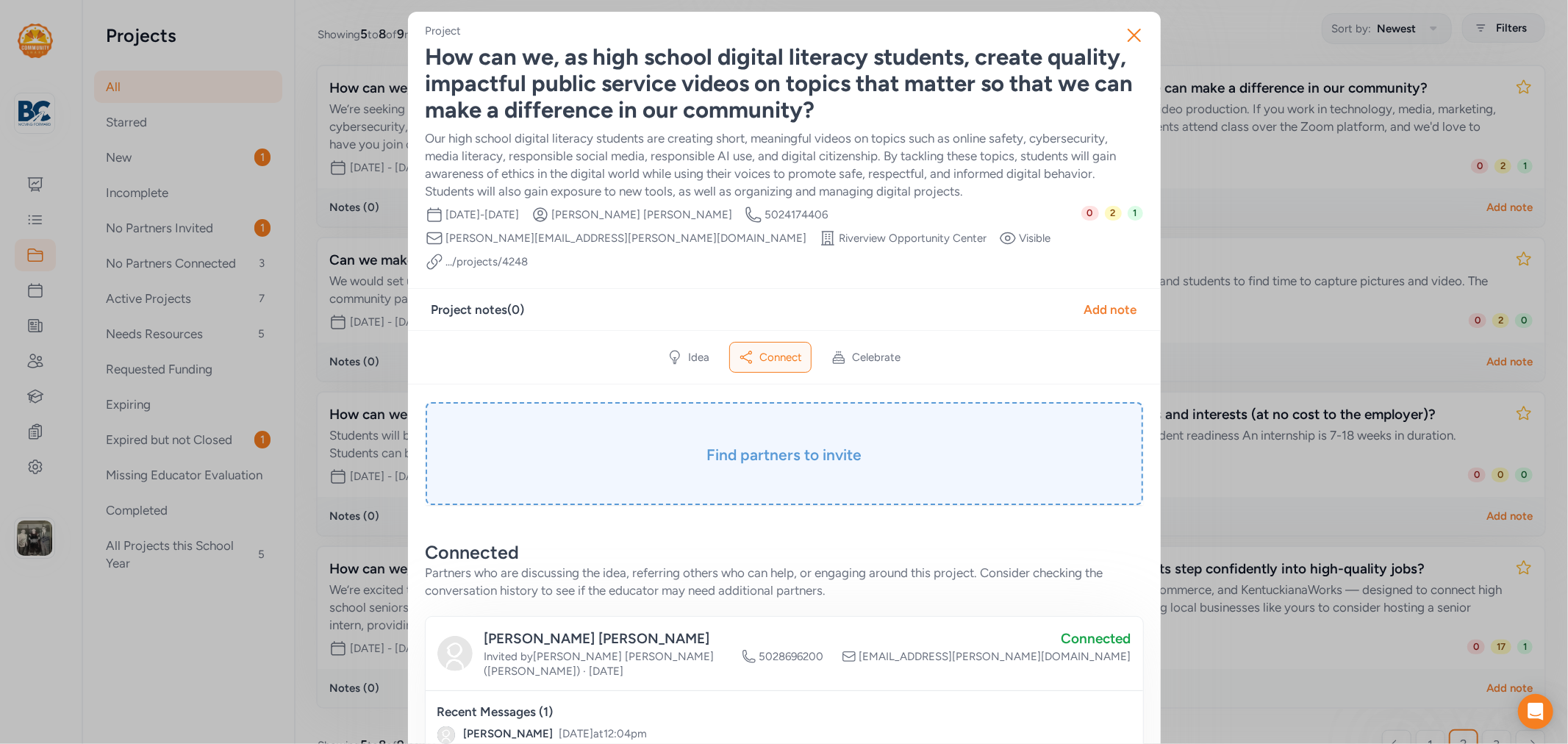
click at [757, 444] on h3 "Find partners to invite" at bounding box center [785, 454] width 644 height 20
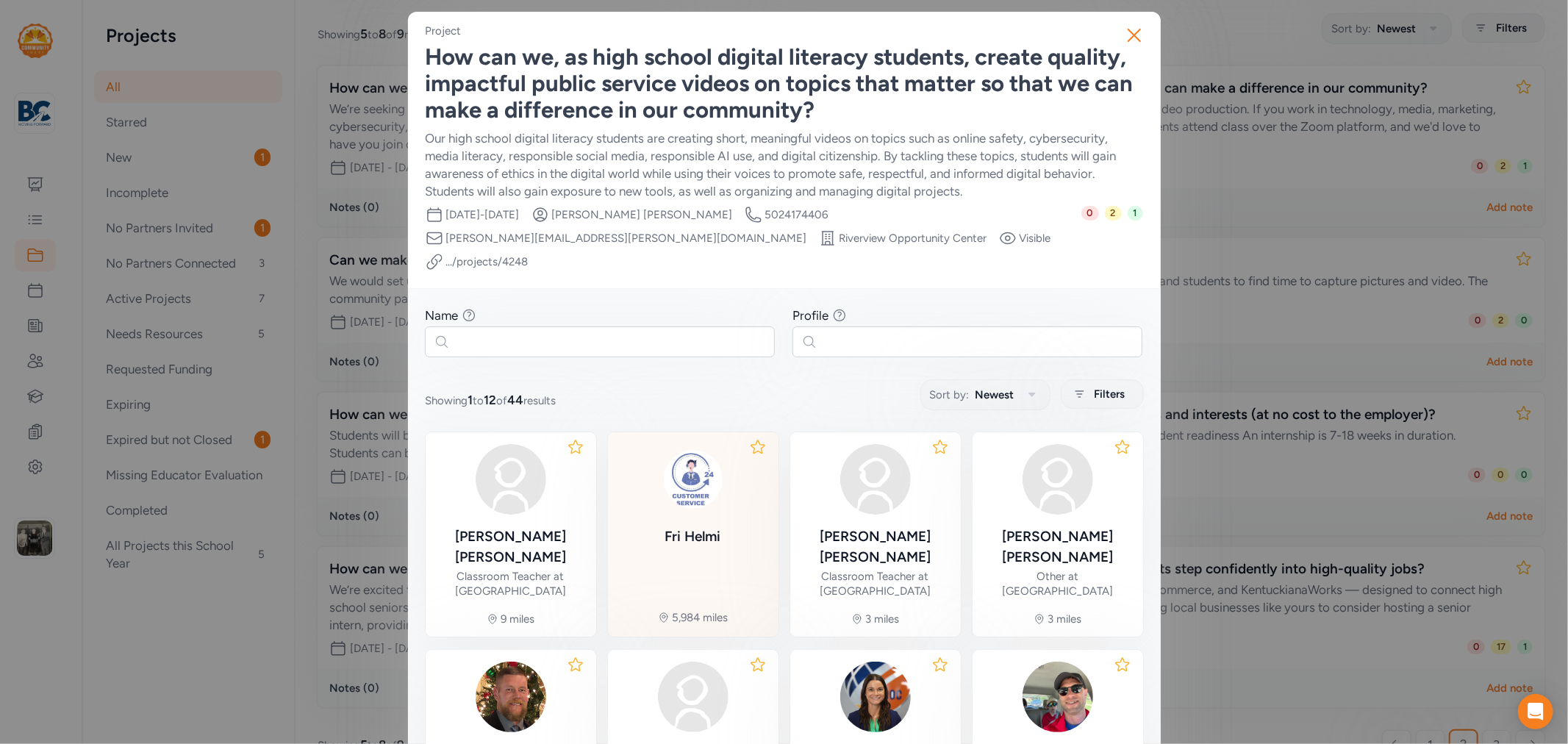
scroll to position [82, 0]
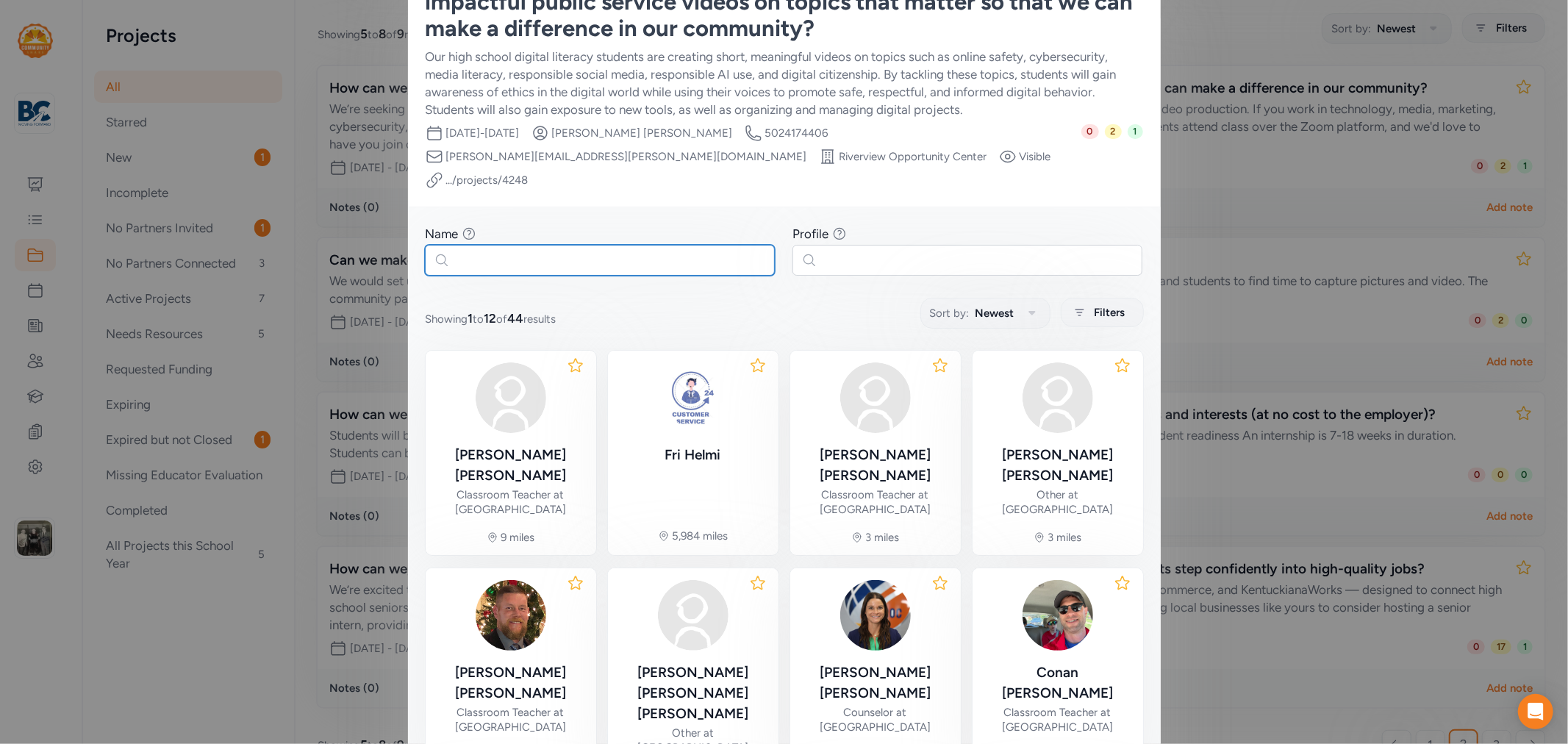
click at [584, 245] on input "text" at bounding box center [600, 260] width 350 height 31
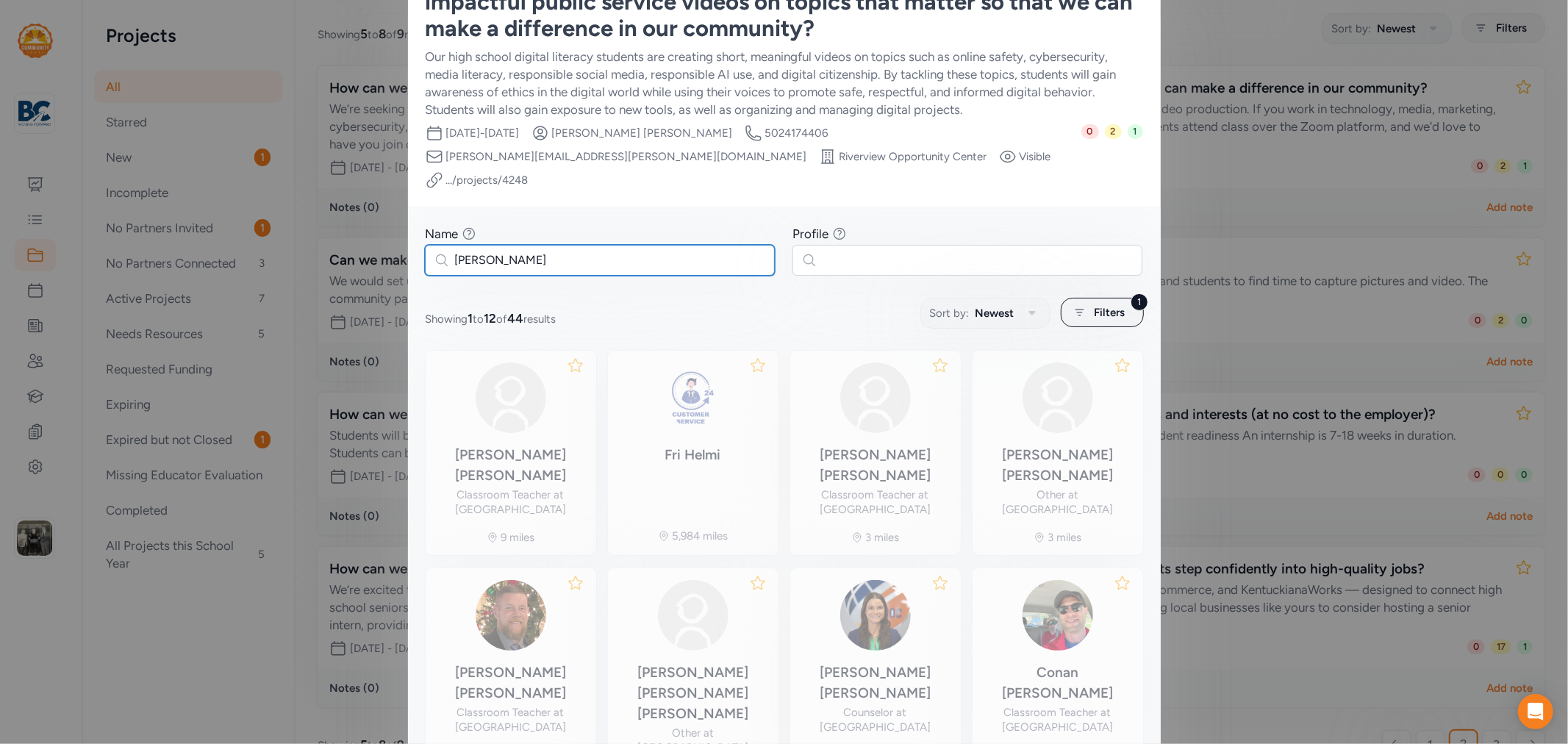
scroll to position [7, 0]
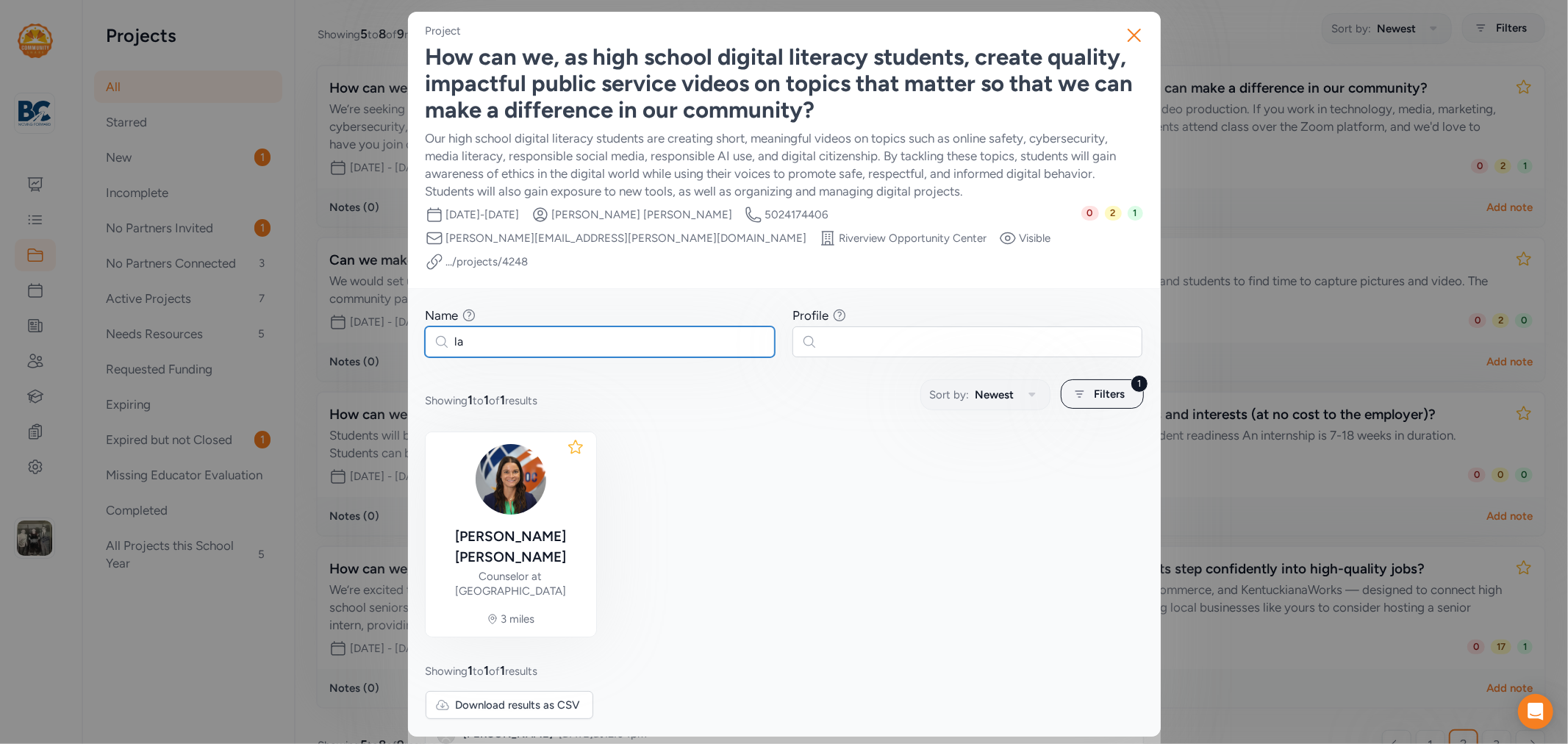
type input "l"
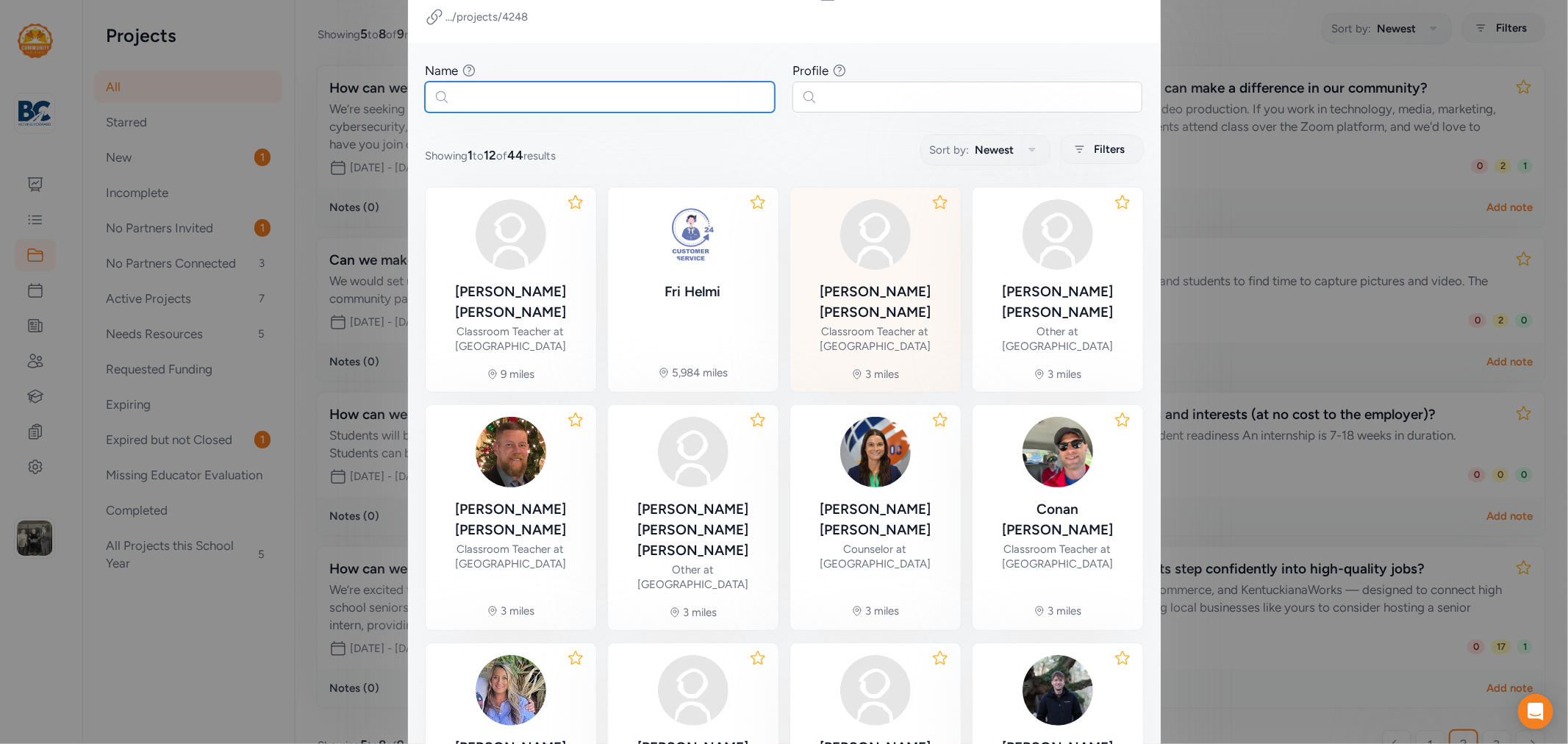
scroll to position [407, 0]
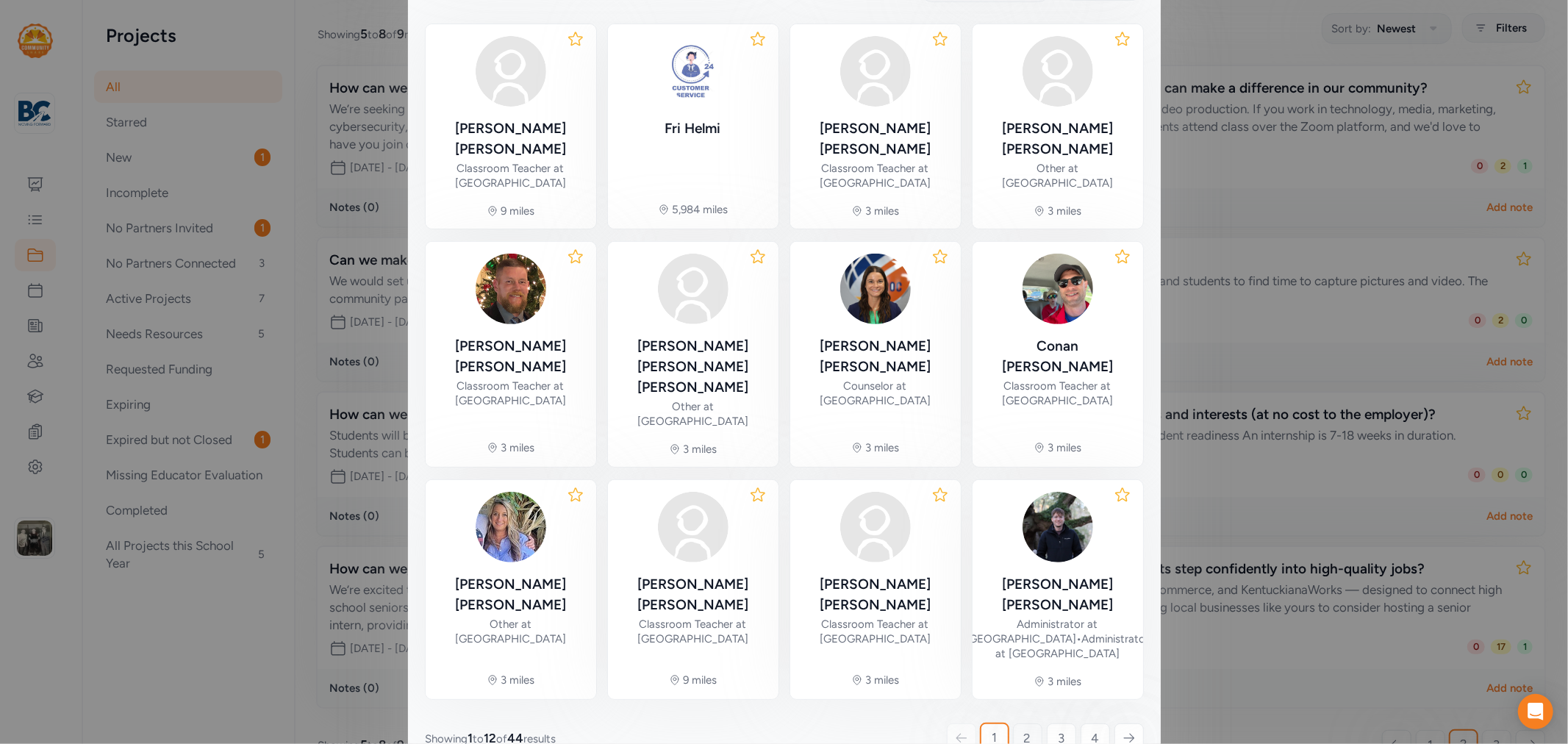
click at [1024, 729] on span "2" at bounding box center [1028, 738] width 7 height 17
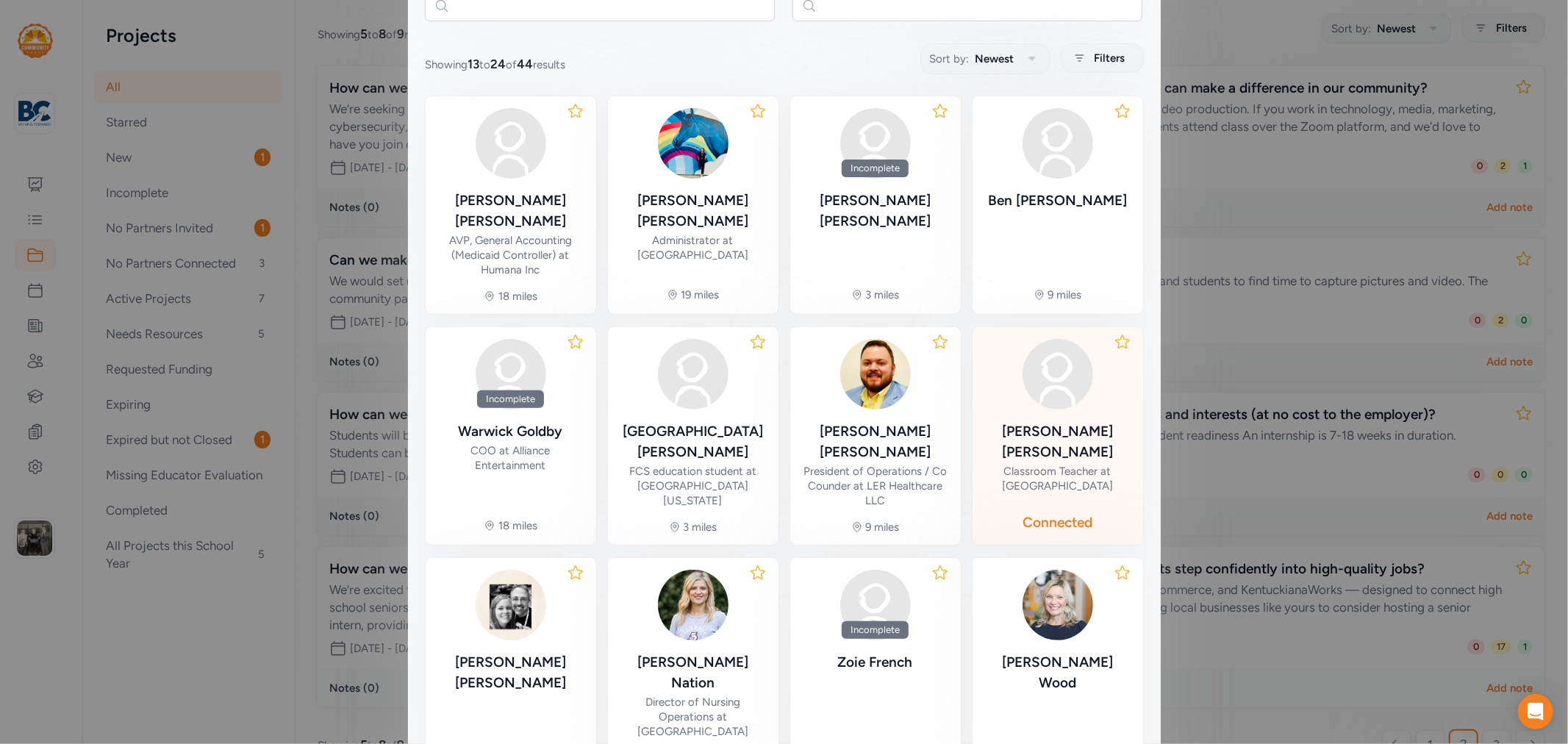
scroll to position [9, 0]
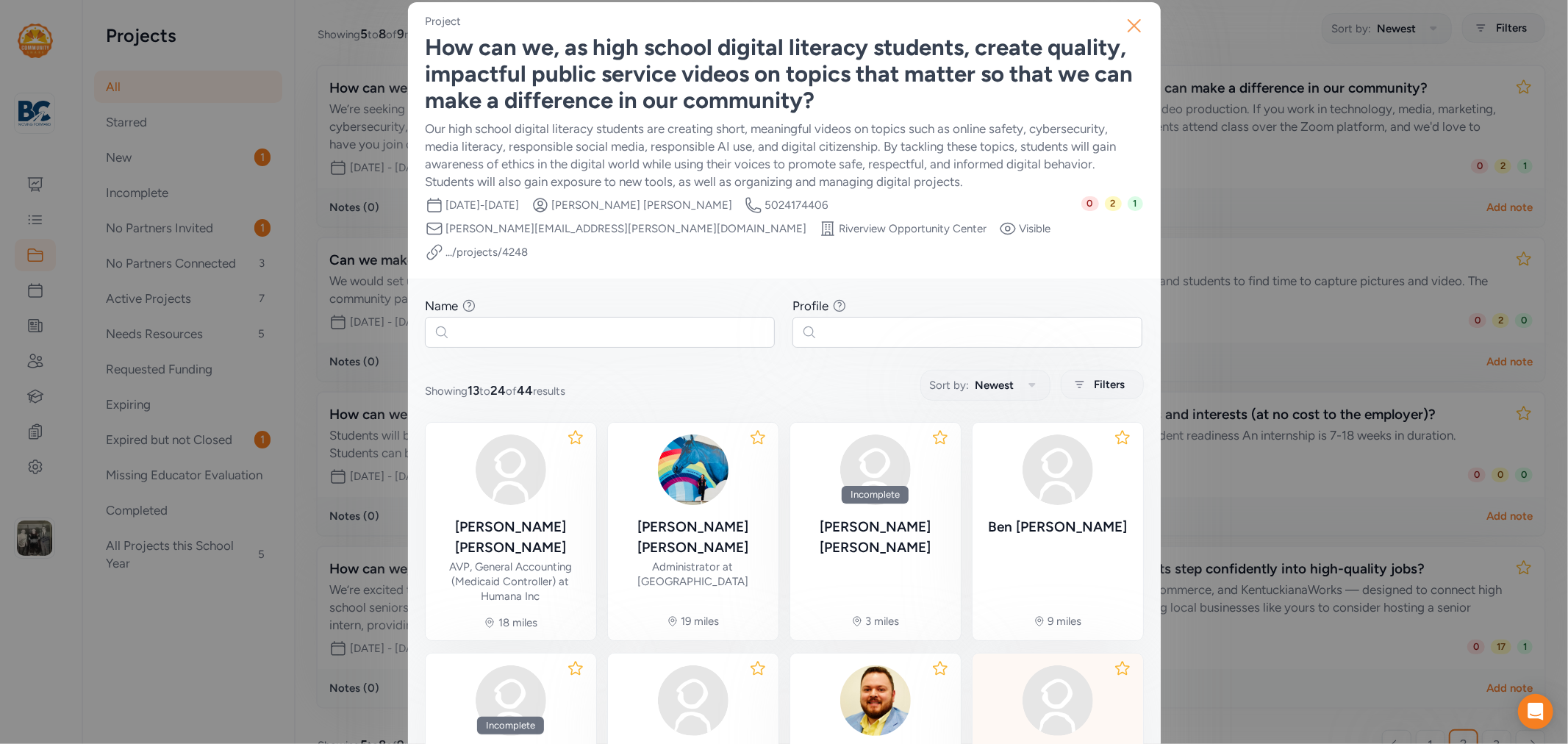
click at [1134, 24] on icon "button" at bounding box center [1135, 26] width 24 height 24
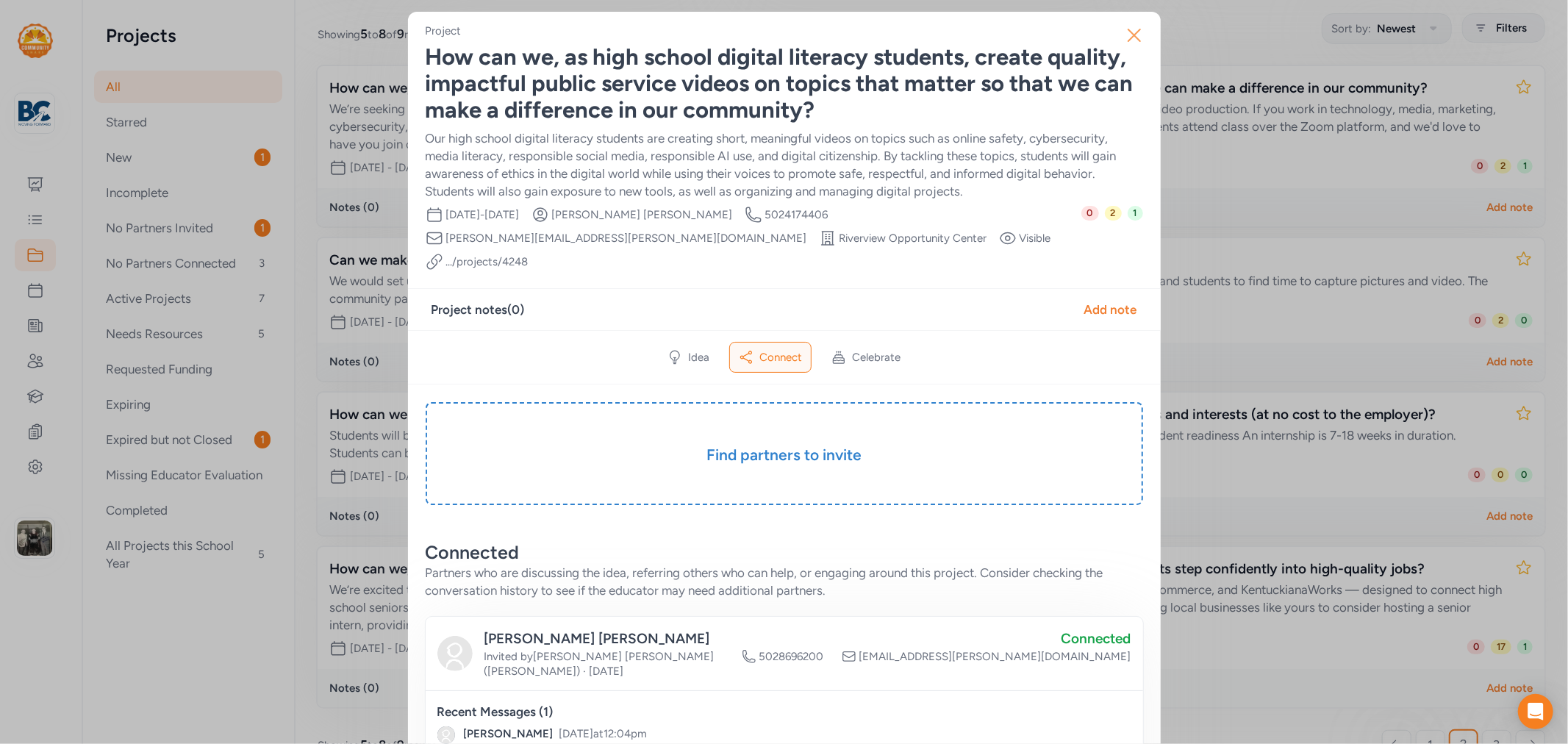
click at [1132, 40] on icon "button" at bounding box center [1134, 35] width 12 height 12
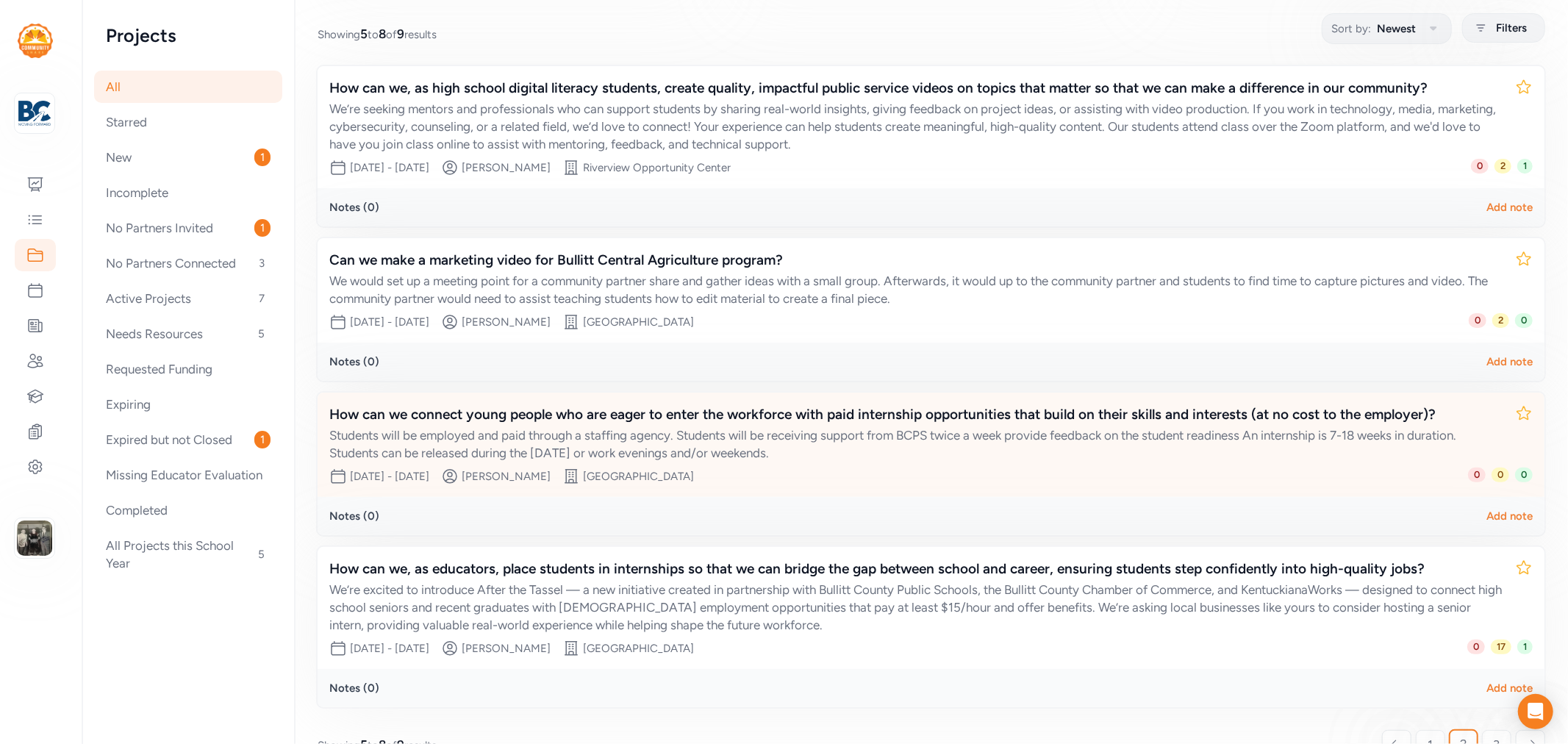
scroll to position [221, 0]
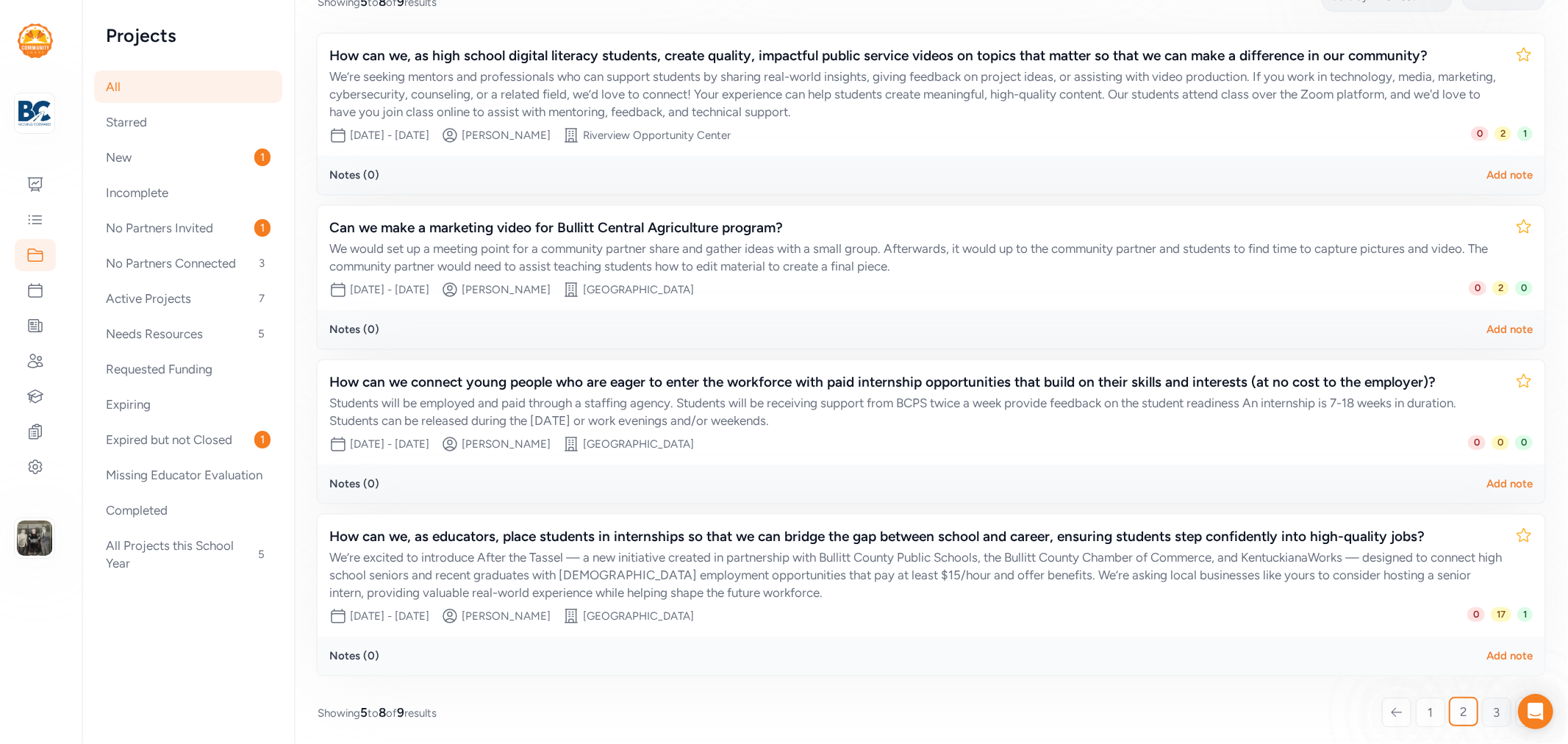
click at [1491, 710] on link "3" at bounding box center [1497, 712] width 29 height 29
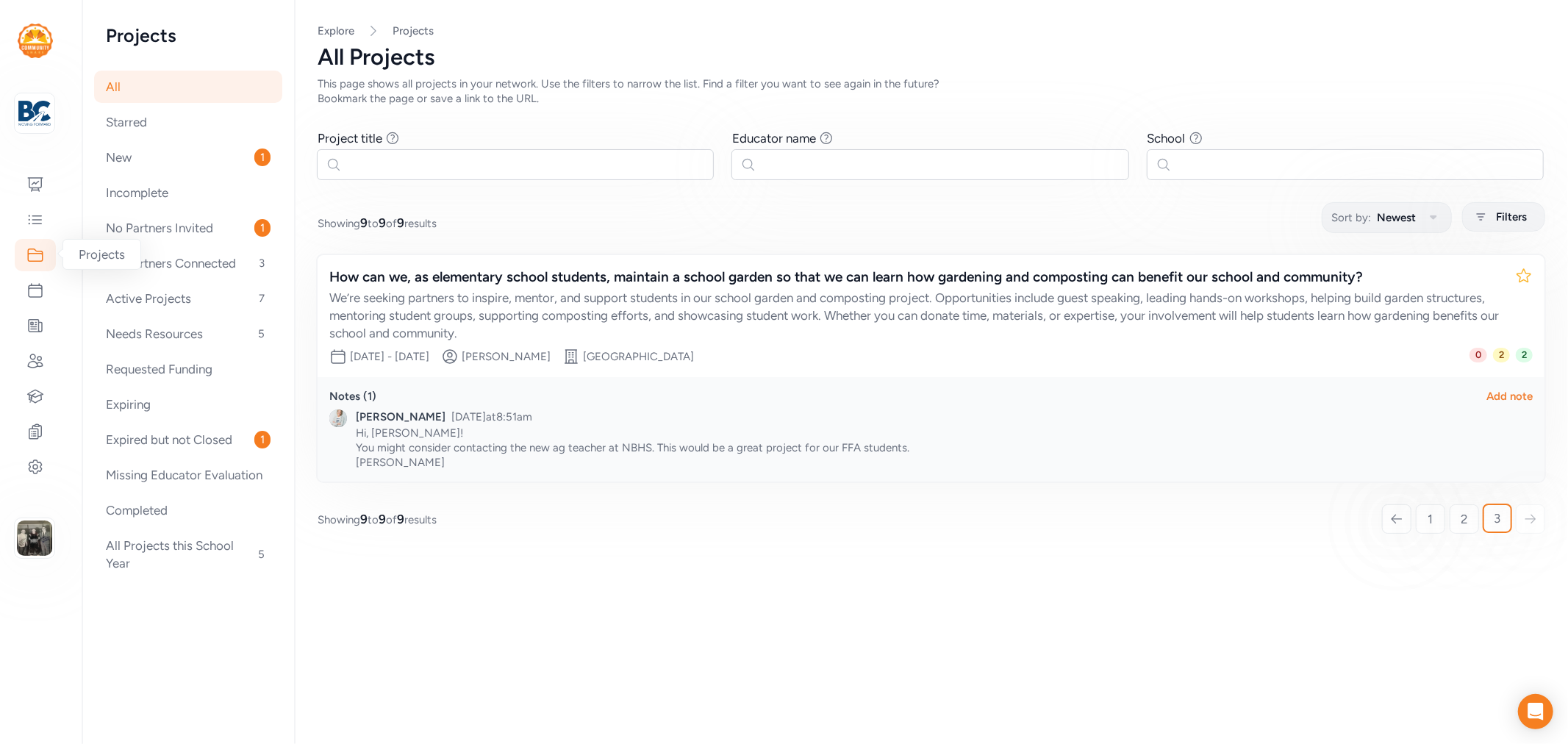
click at [35, 246] on icon at bounding box center [35, 255] width 17 height 17
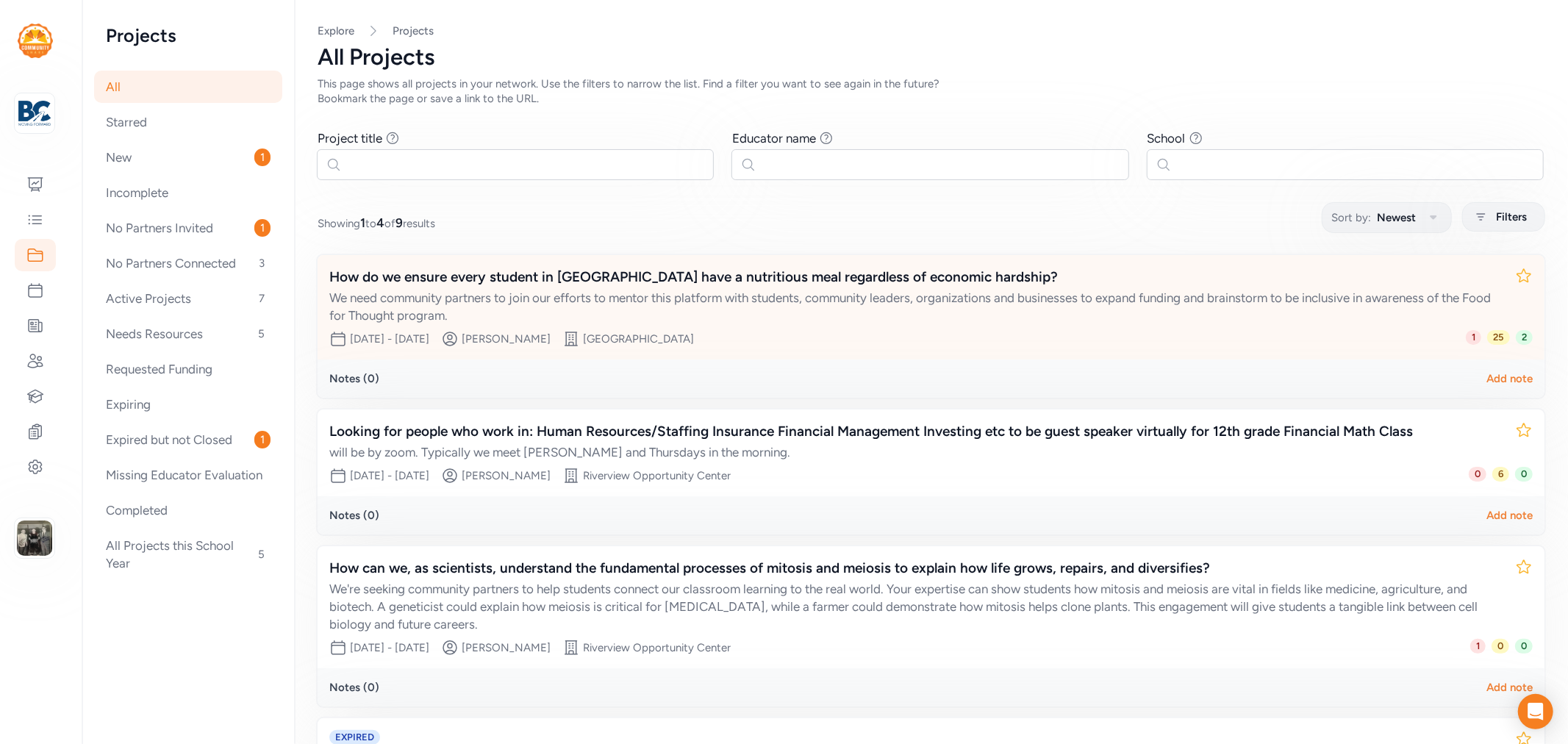
click at [774, 281] on div "How do we ensure every student in [GEOGRAPHIC_DATA] have a nutritious meal rega…" at bounding box center [917, 277] width 1174 height 20
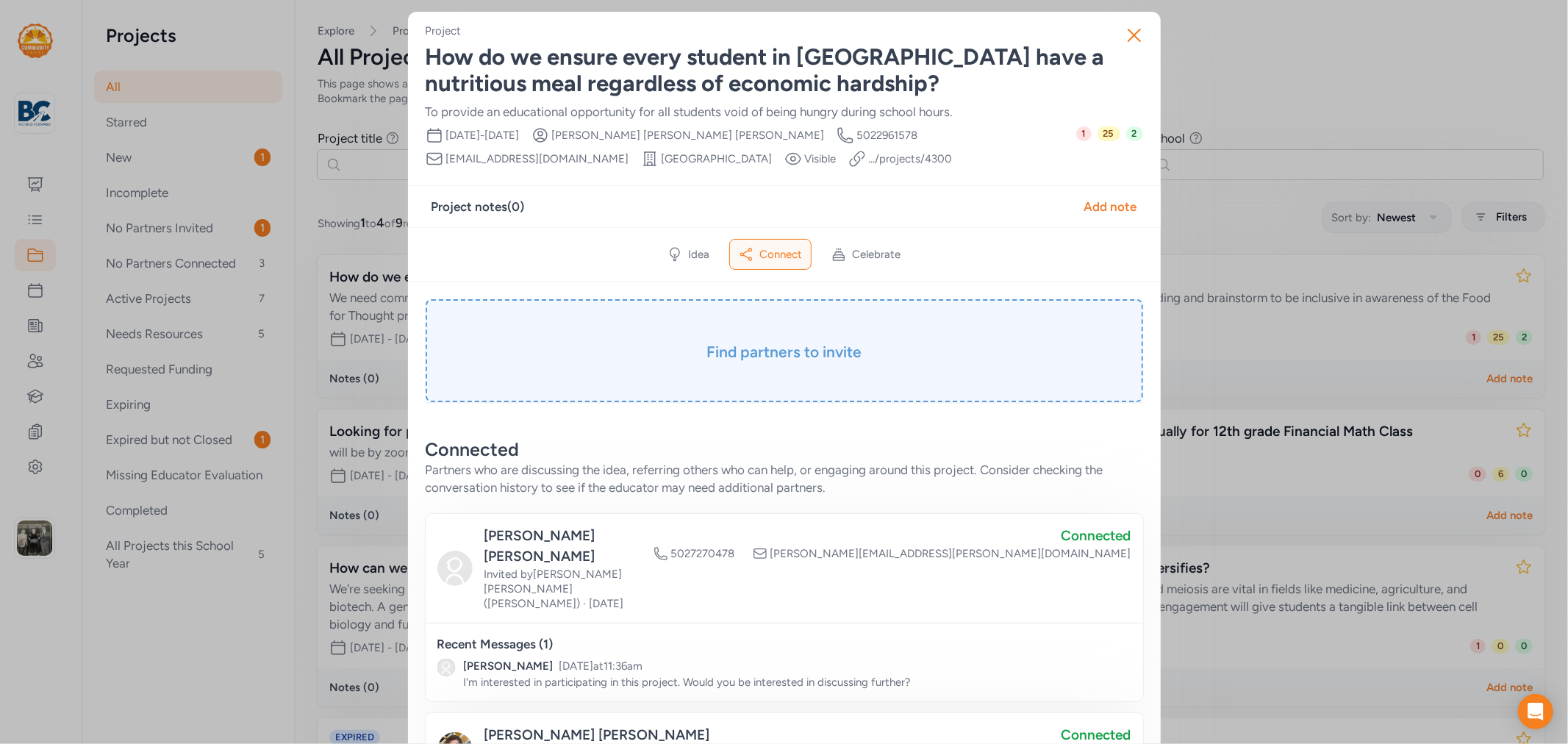
click at [800, 349] on h3 "Find partners to invite" at bounding box center [785, 352] width 644 height 20
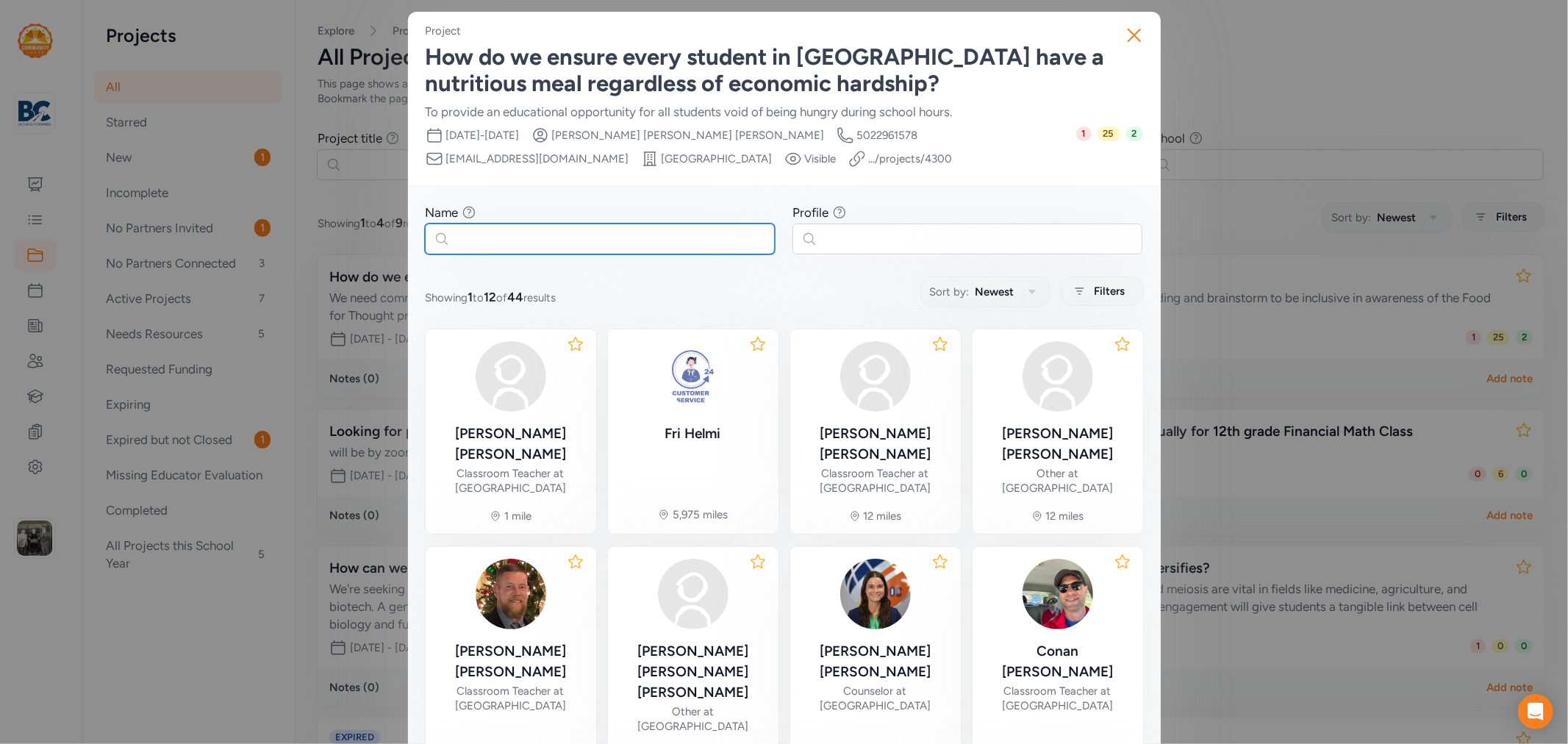
click at [579, 241] on input "text" at bounding box center [600, 239] width 350 height 31
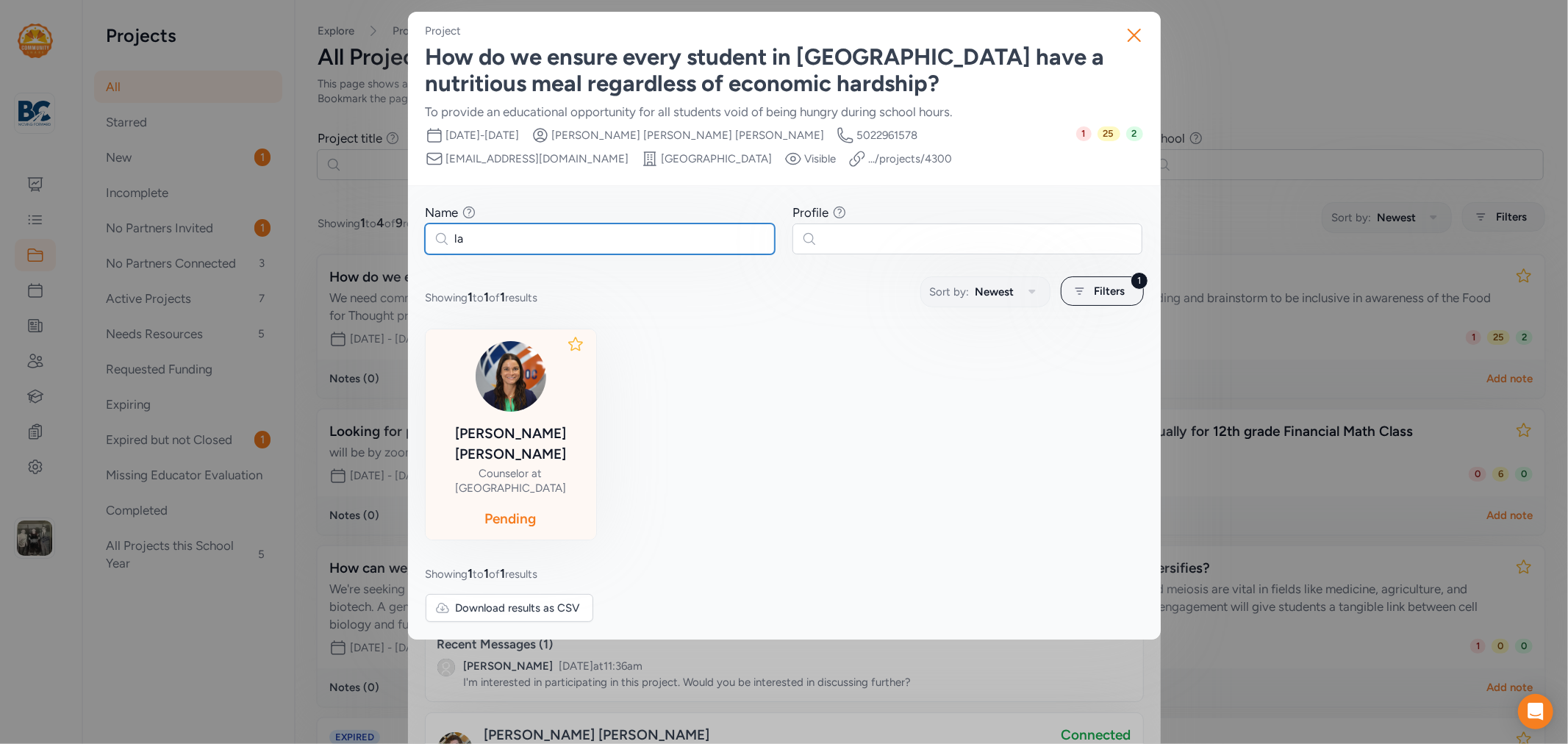
type input "l"
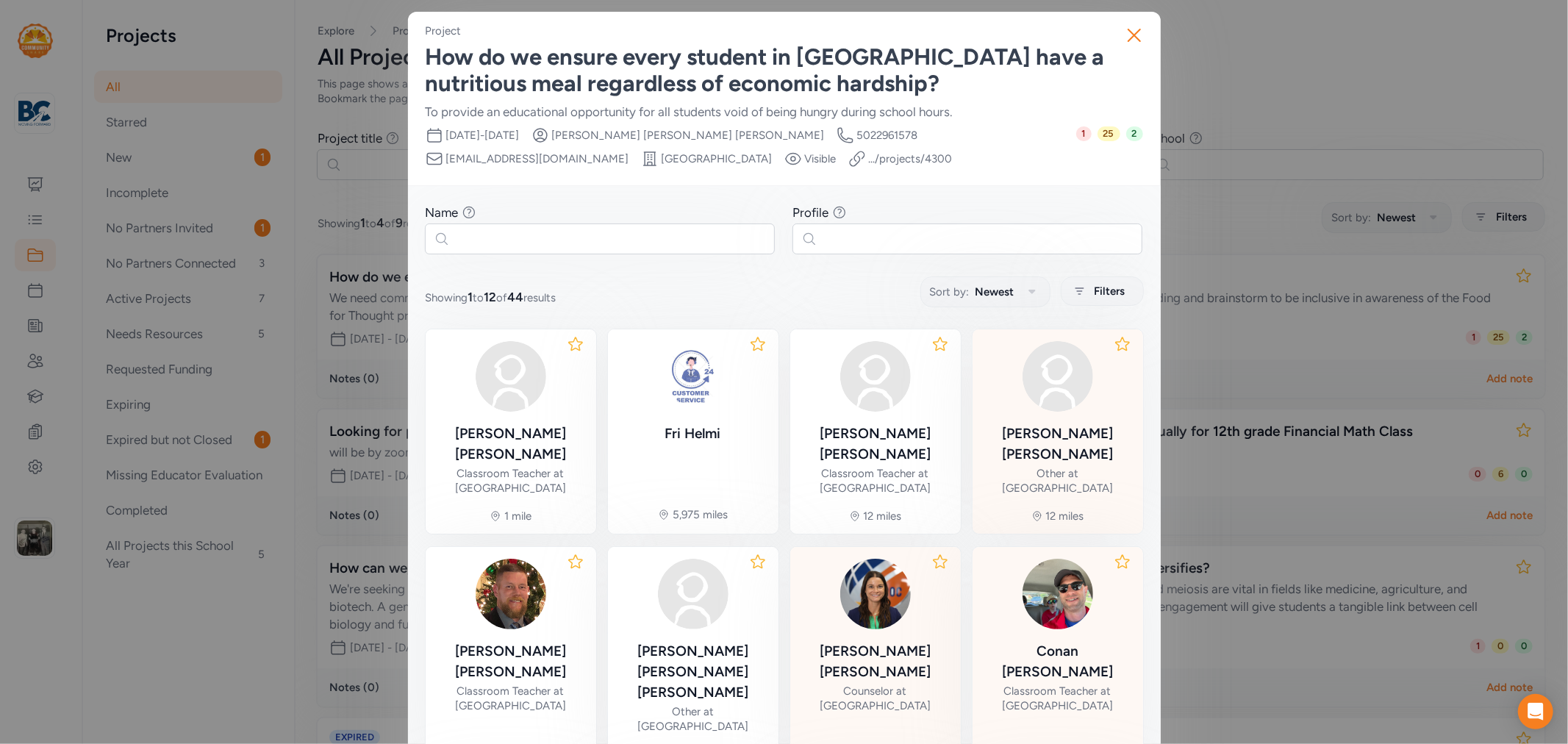
click at [1063, 466] on div "Other at [GEOGRAPHIC_DATA]" at bounding box center [1058, 481] width 147 height 29
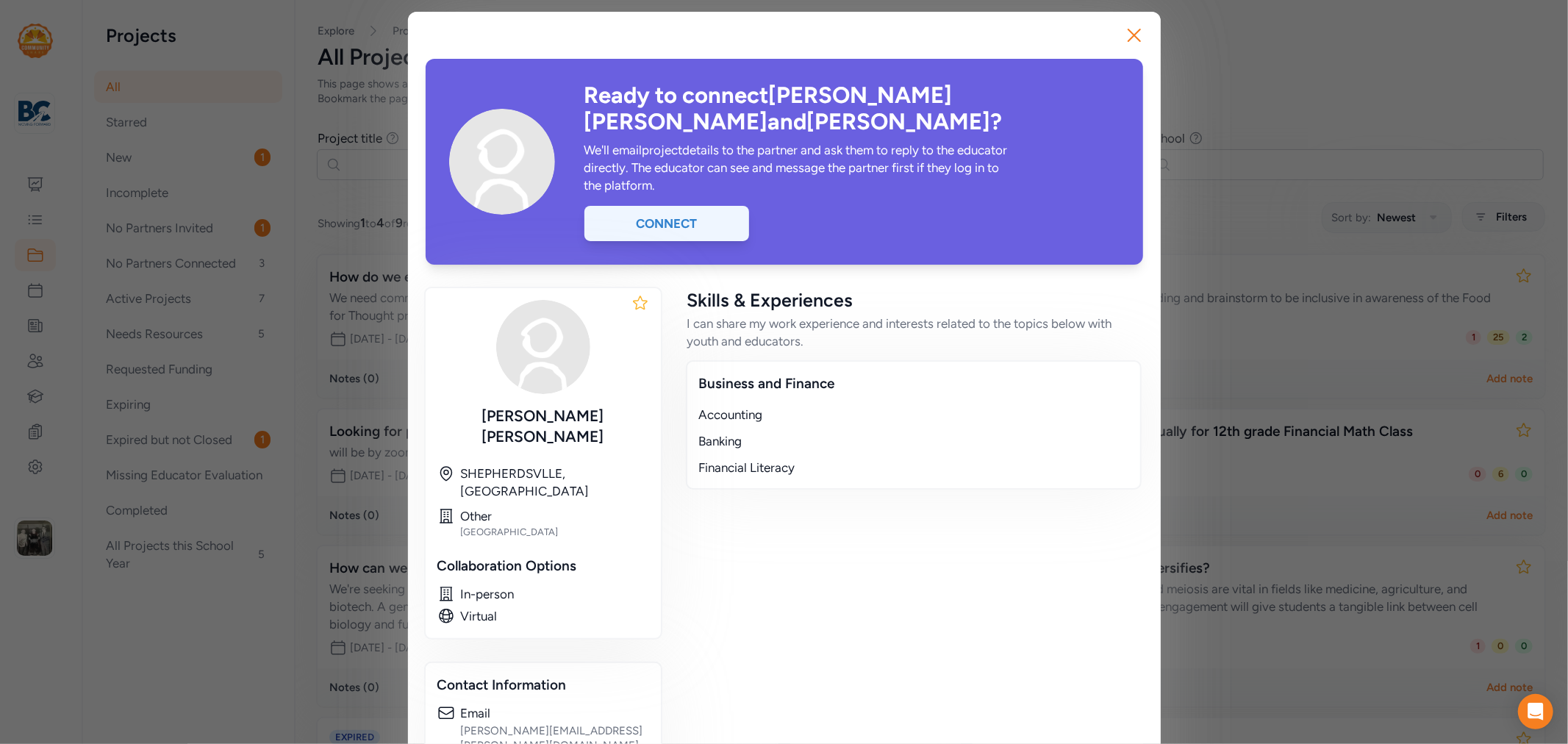
click at [686, 206] on div "Connect" at bounding box center [666, 223] width 165 height 35
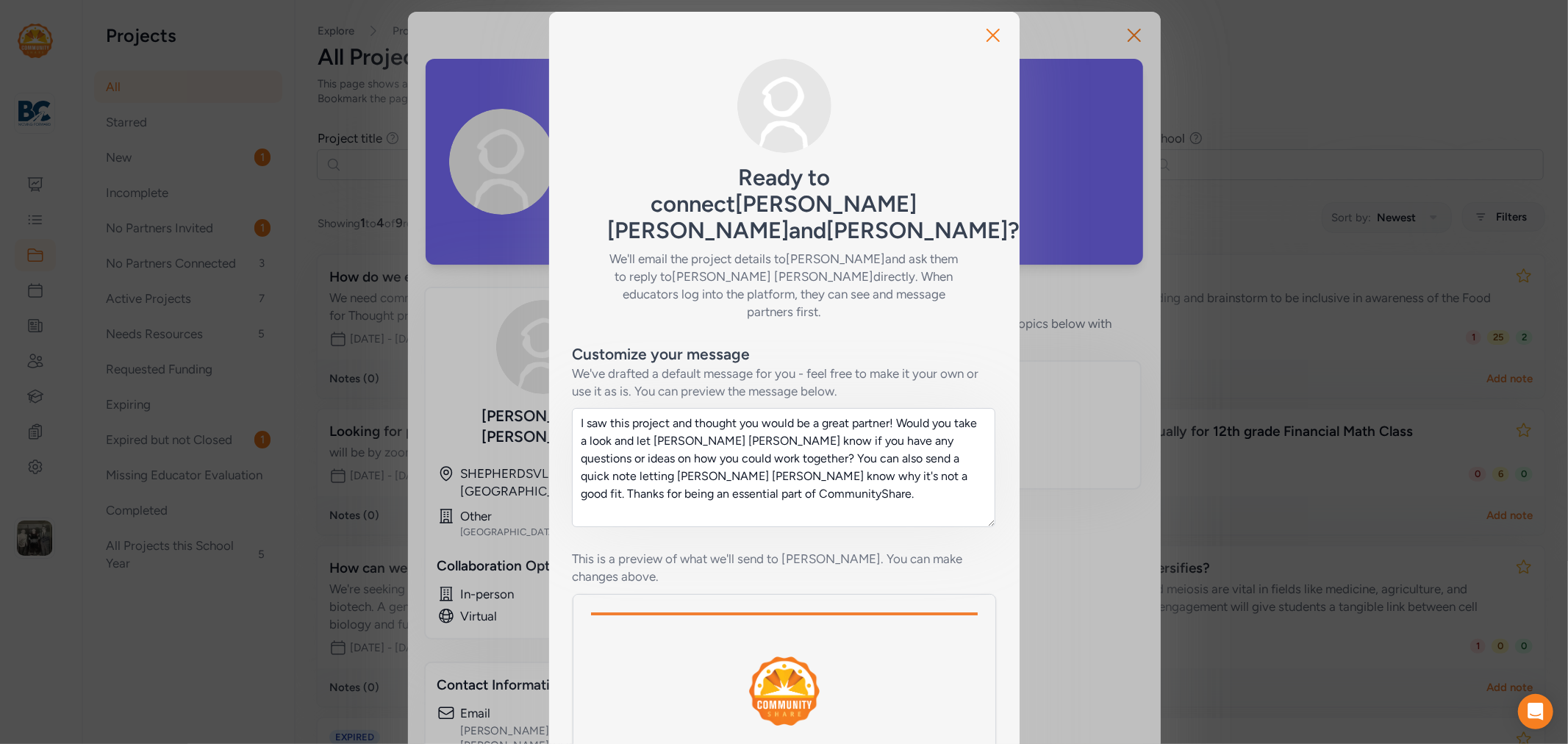
scroll to position [158, 0]
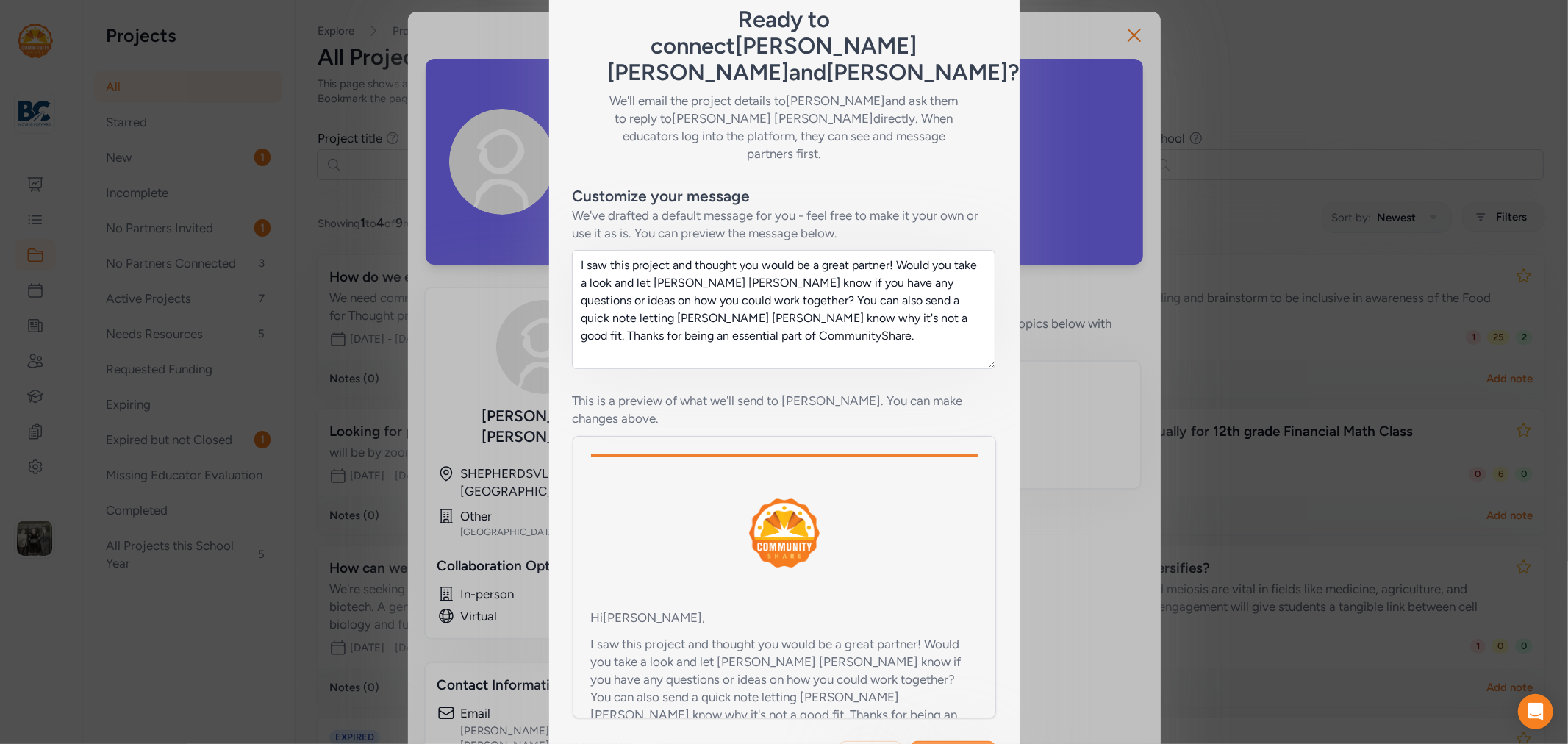
click at [932, 743] on span "Send invite" at bounding box center [953, 756] width 61 height 17
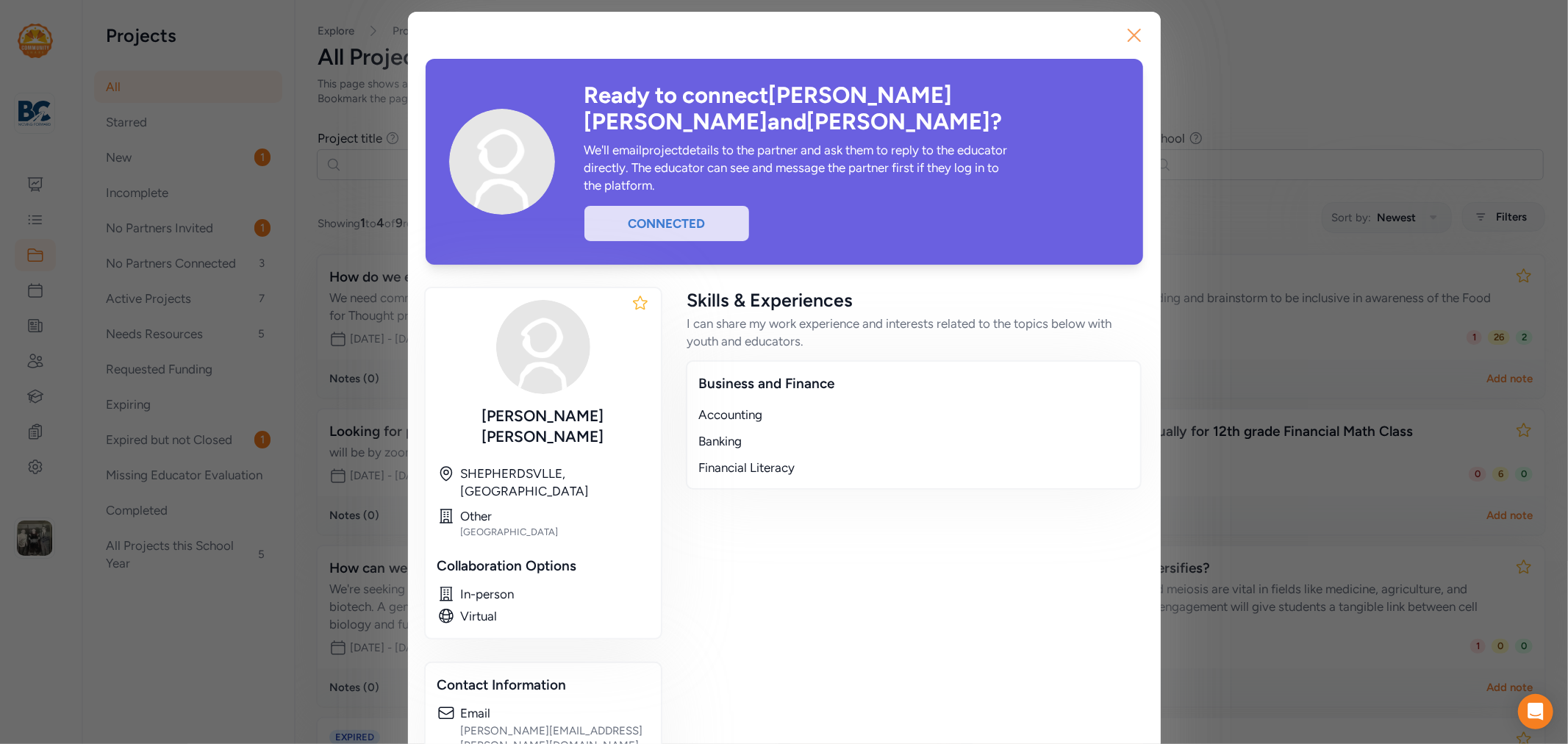
click at [1123, 38] on icon "button" at bounding box center [1135, 36] width 24 height 24
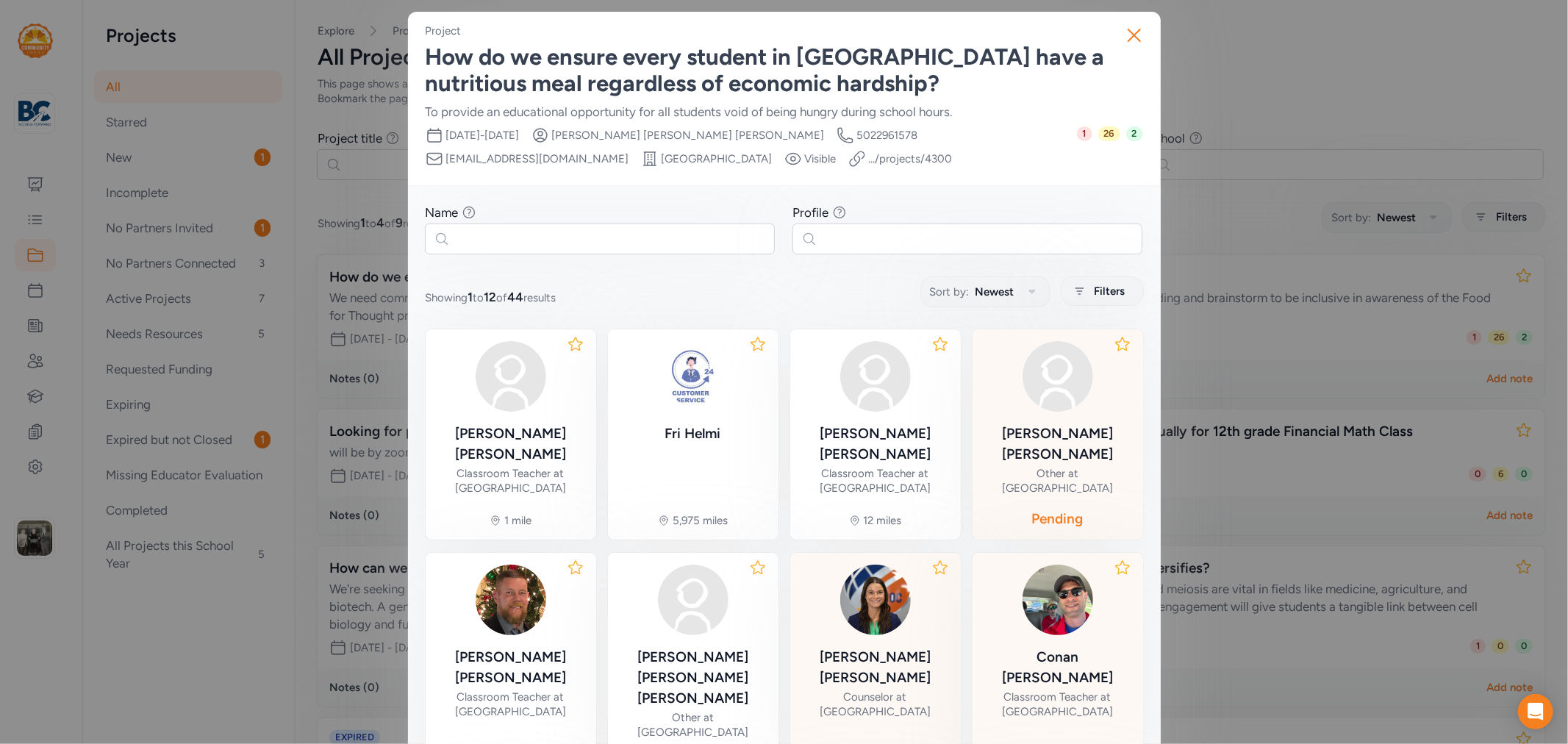
click at [342, 191] on div "Close Project How do we ensure every student in Bullitt County have a nutritiou…" at bounding box center [784, 568] width 1568 height 1138
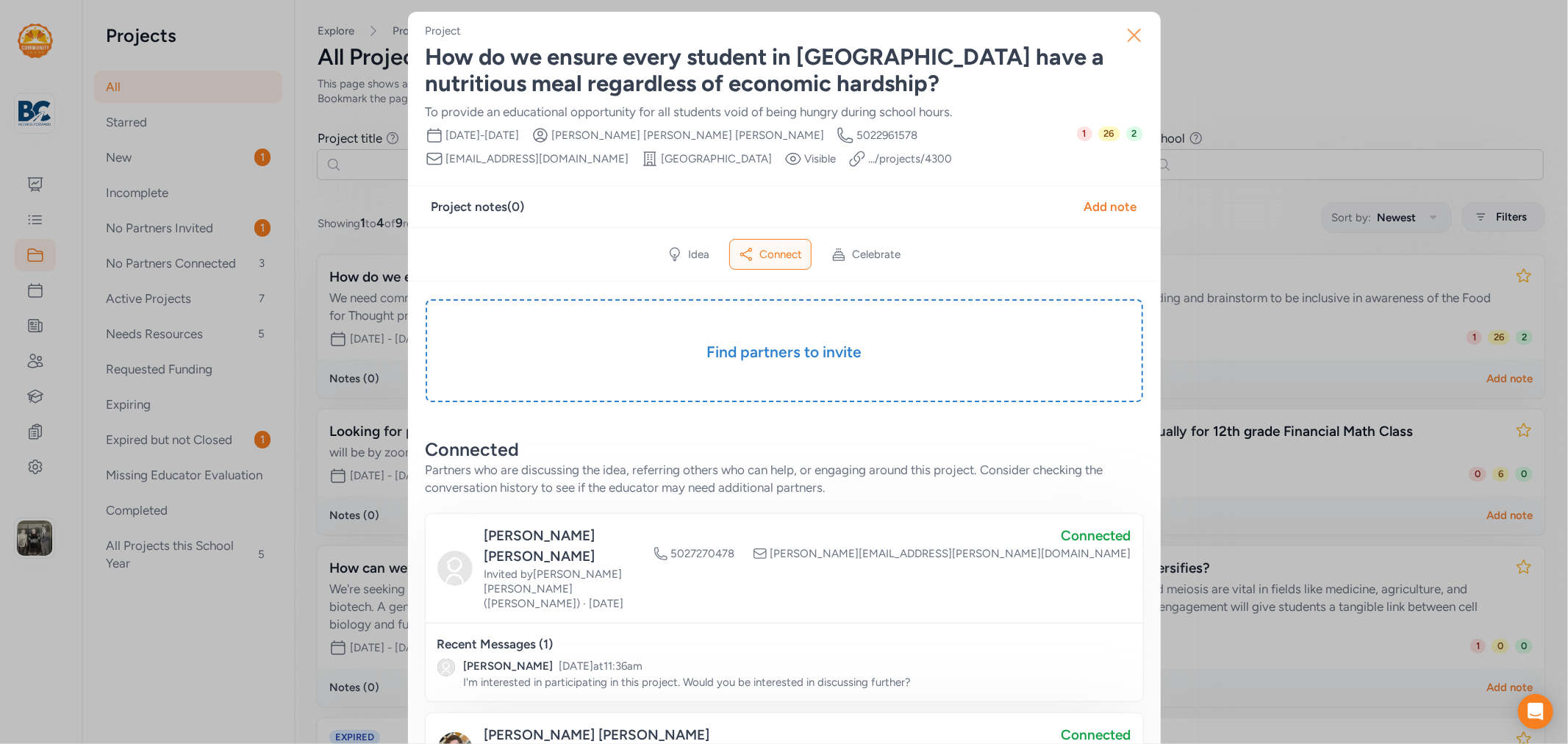
click at [1137, 34] on icon "button" at bounding box center [1135, 36] width 24 height 24
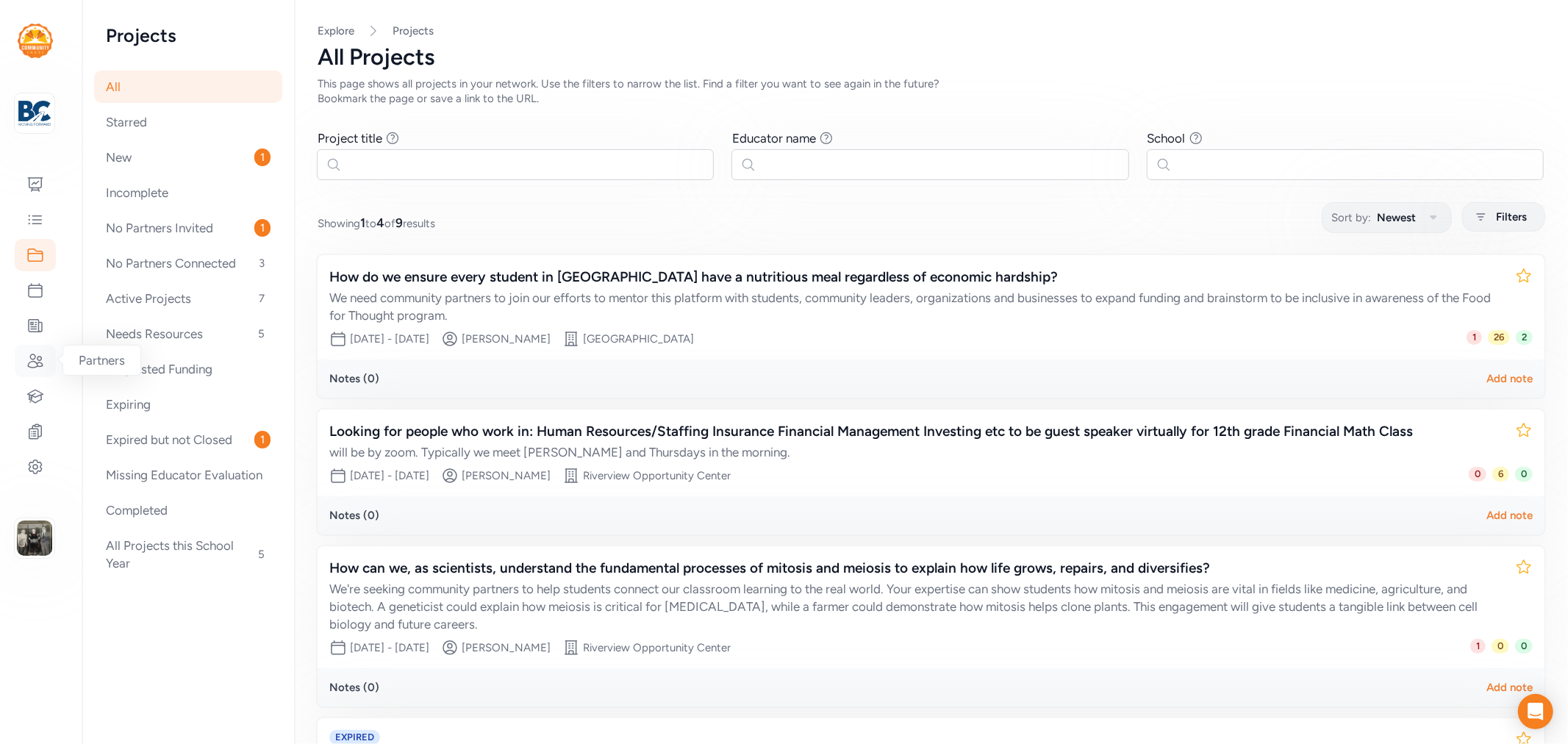
click at [34, 356] on icon at bounding box center [35, 361] width 17 height 17
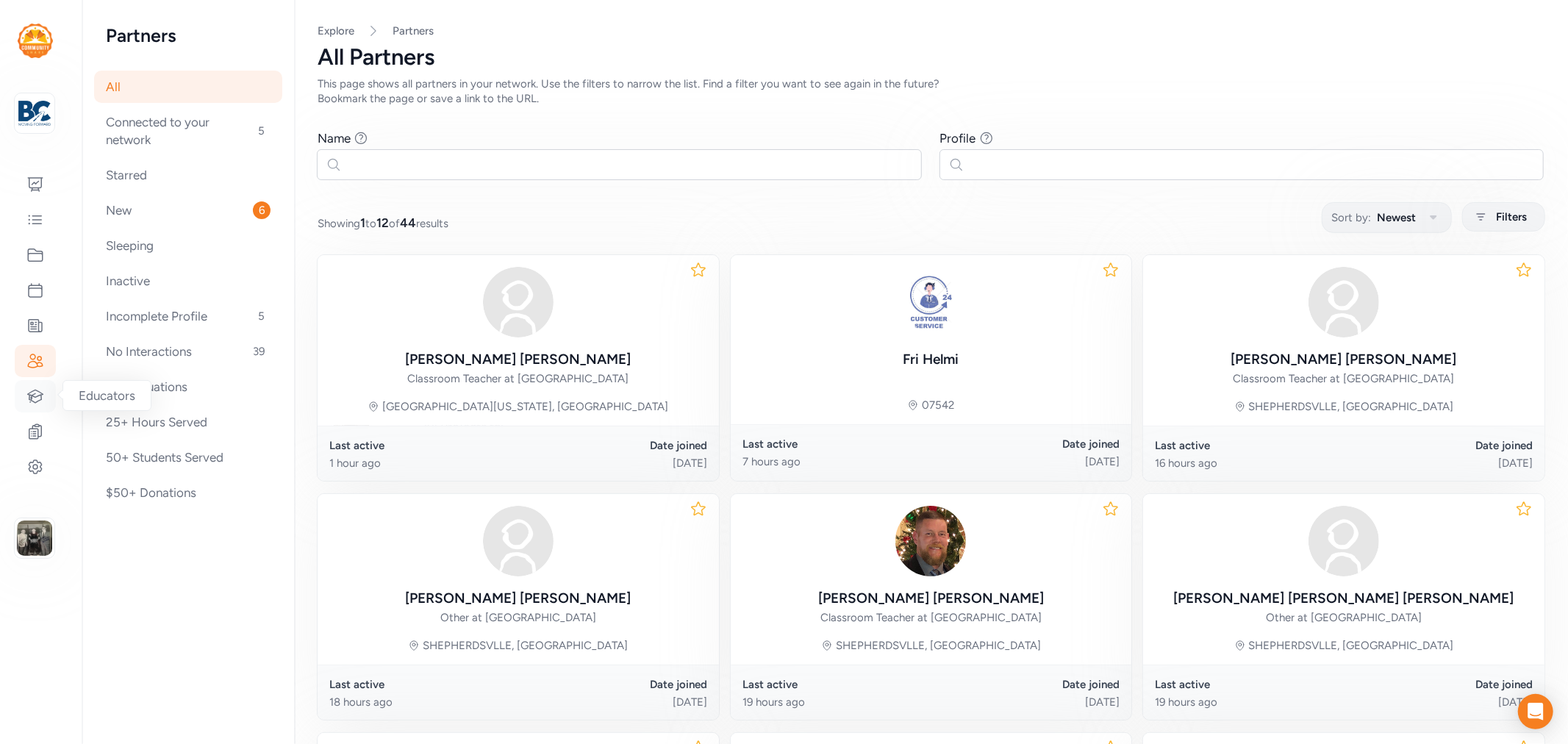
click at [30, 396] on icon at bounding box center [35, 395] width 17 height 17
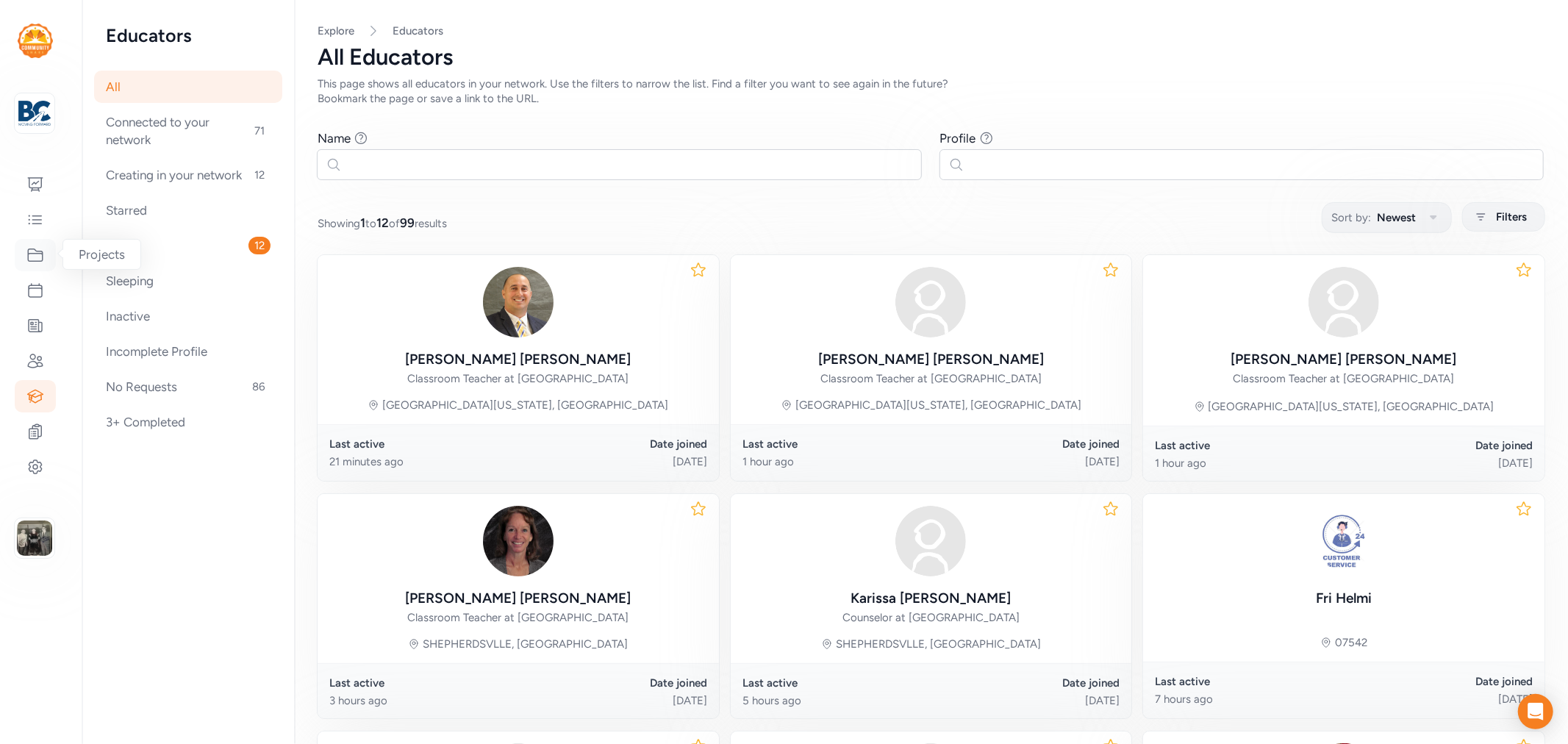
click at [46, 243] on div at bounding box center [35, 255] width 41 height 32
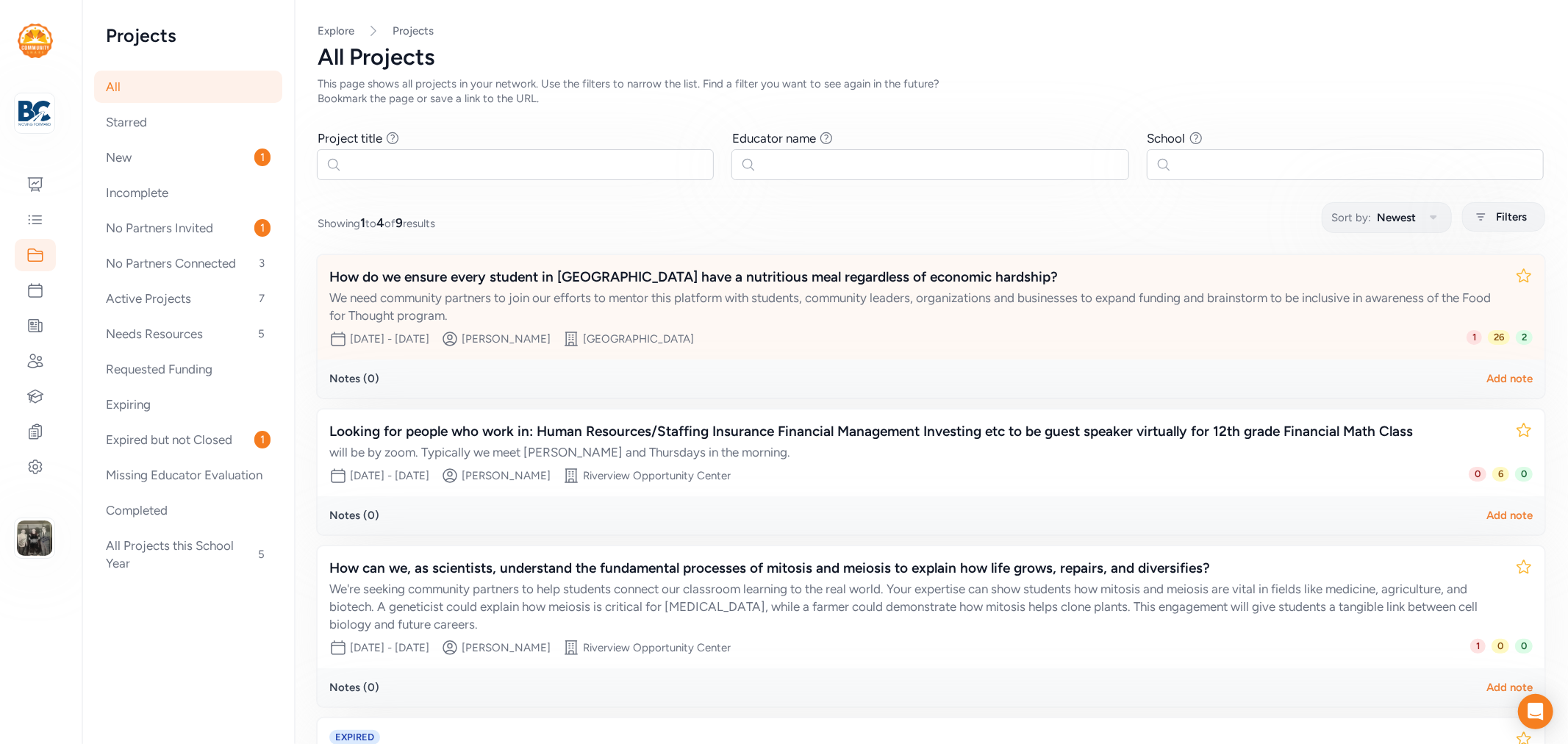
click at [692, 280] on div "How do we ensure every student in [GEOGRAPHIC_DATA] have a nutritious meal rega…" at bounding box center [917, 277] width 1174 height 20
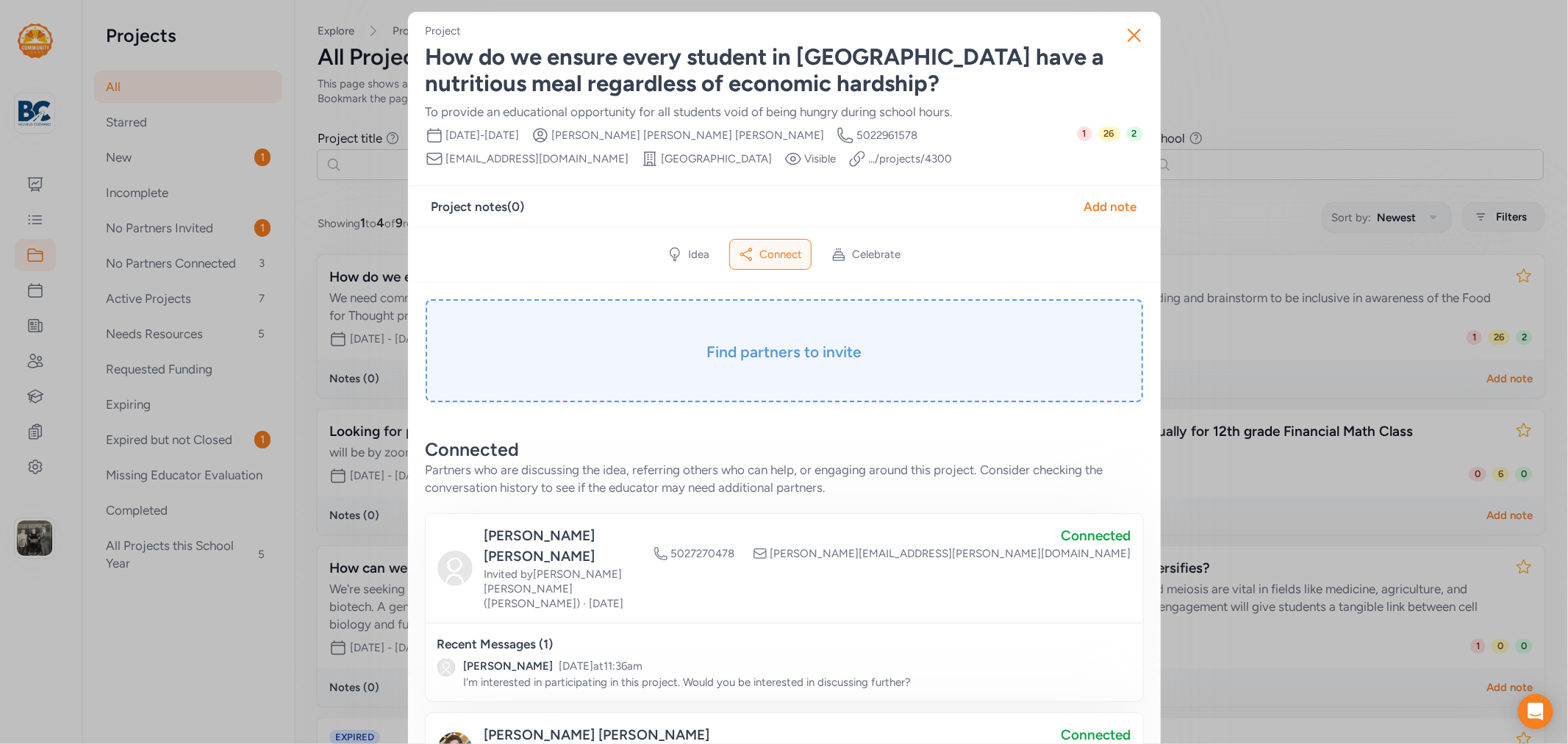
click at [721, 347] on h3 "Find partners to invite" at bounding box center [785, 352] width 644 height 20
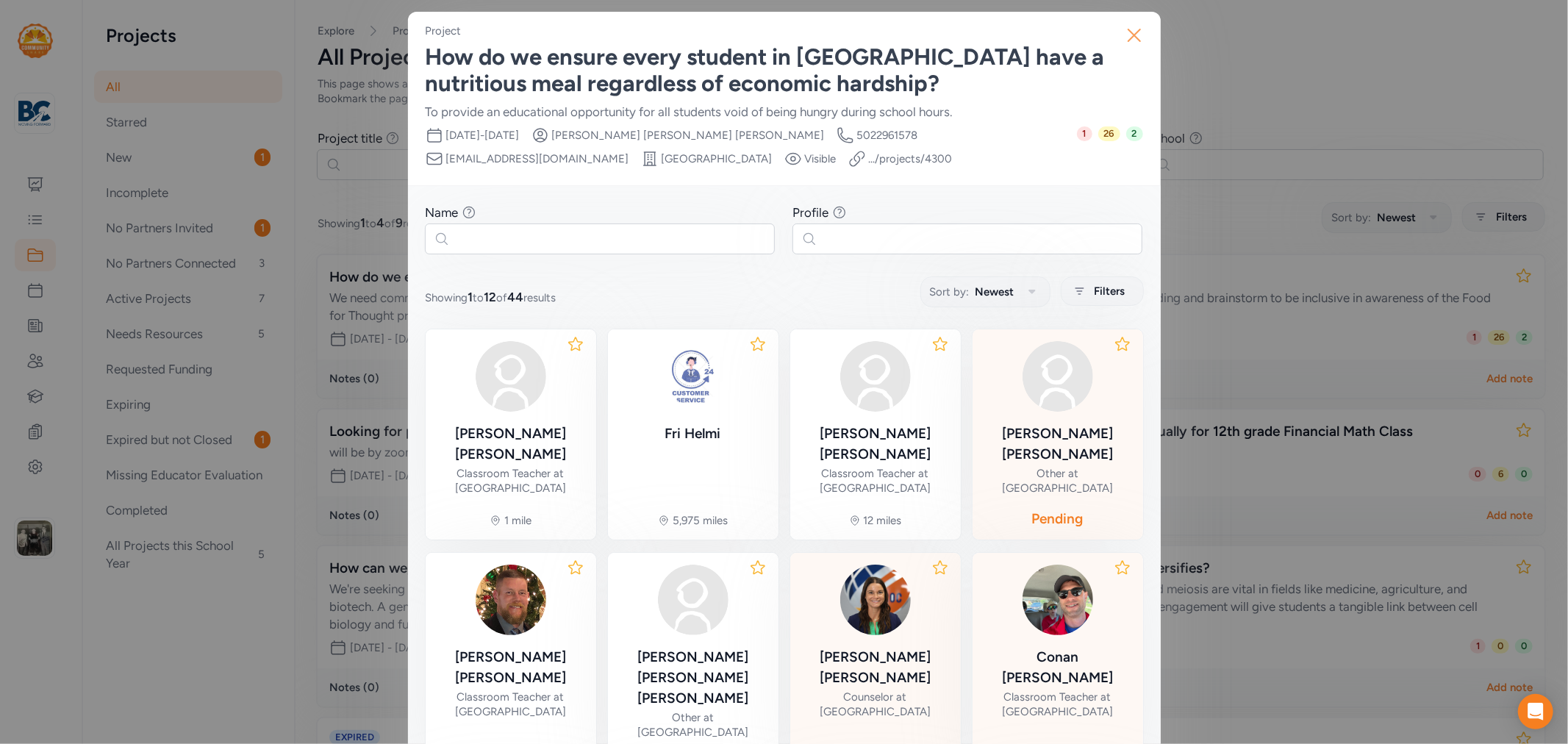
click at [1128, 38] on icon "button" at bounding box center [1134, 35] width 12 height 12
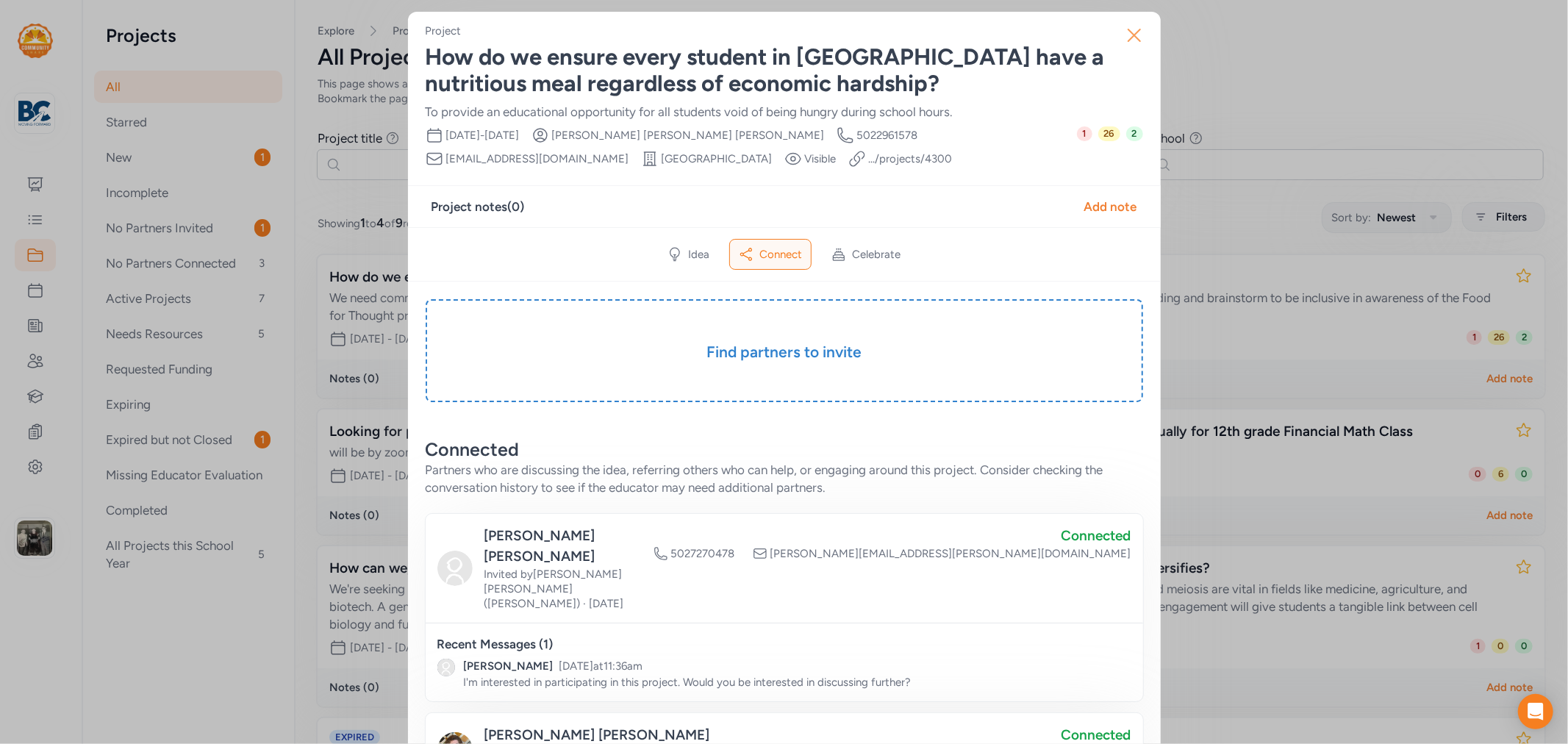
click at [1128, 39] on icon "button" at bounding box center [1134, 35] width 12 height 12
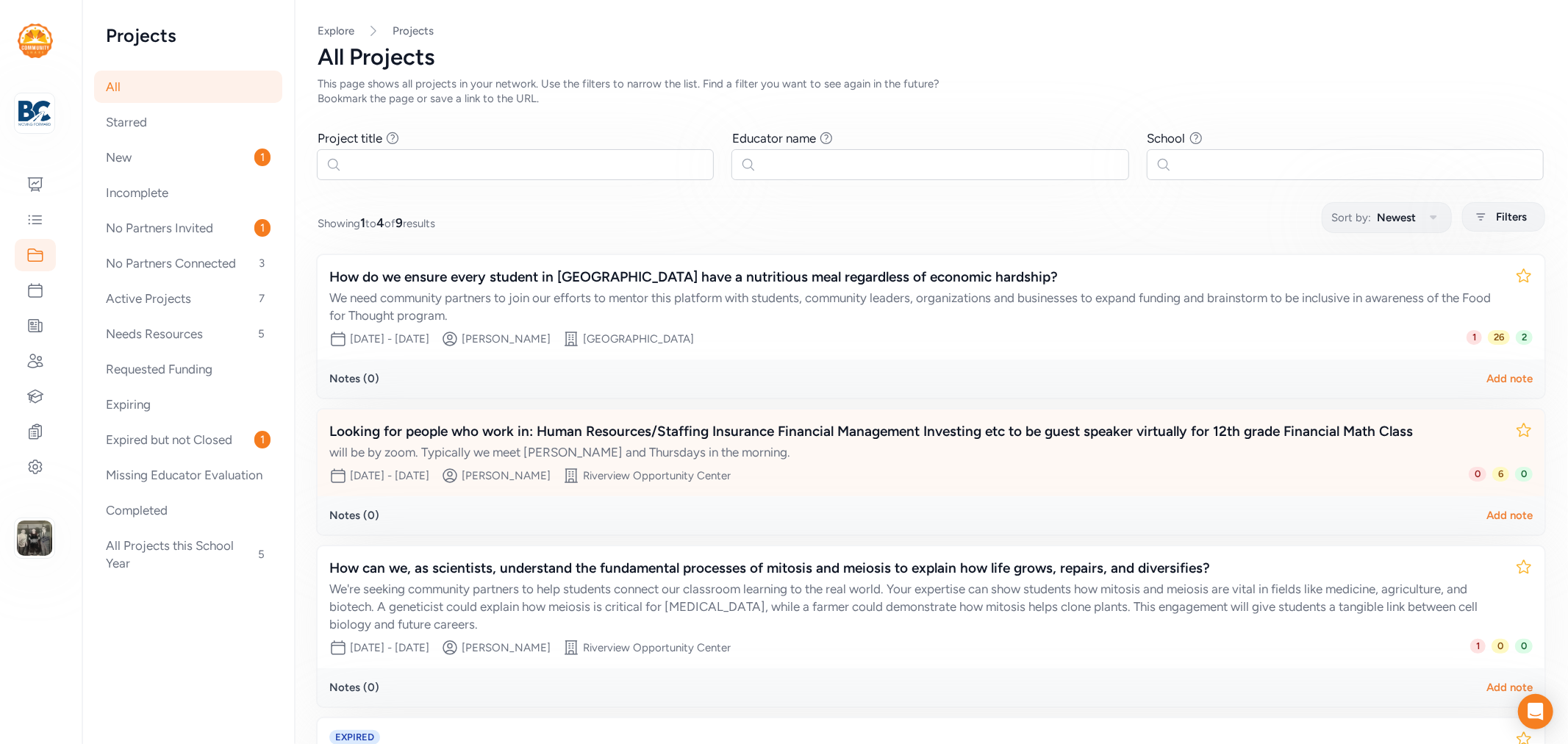
click at [674, 429] on div "Looking for people who work in: Human Resources/Staffing Insurance Financial Ma…" at bounding box center [917, 431] width 1174 height 20
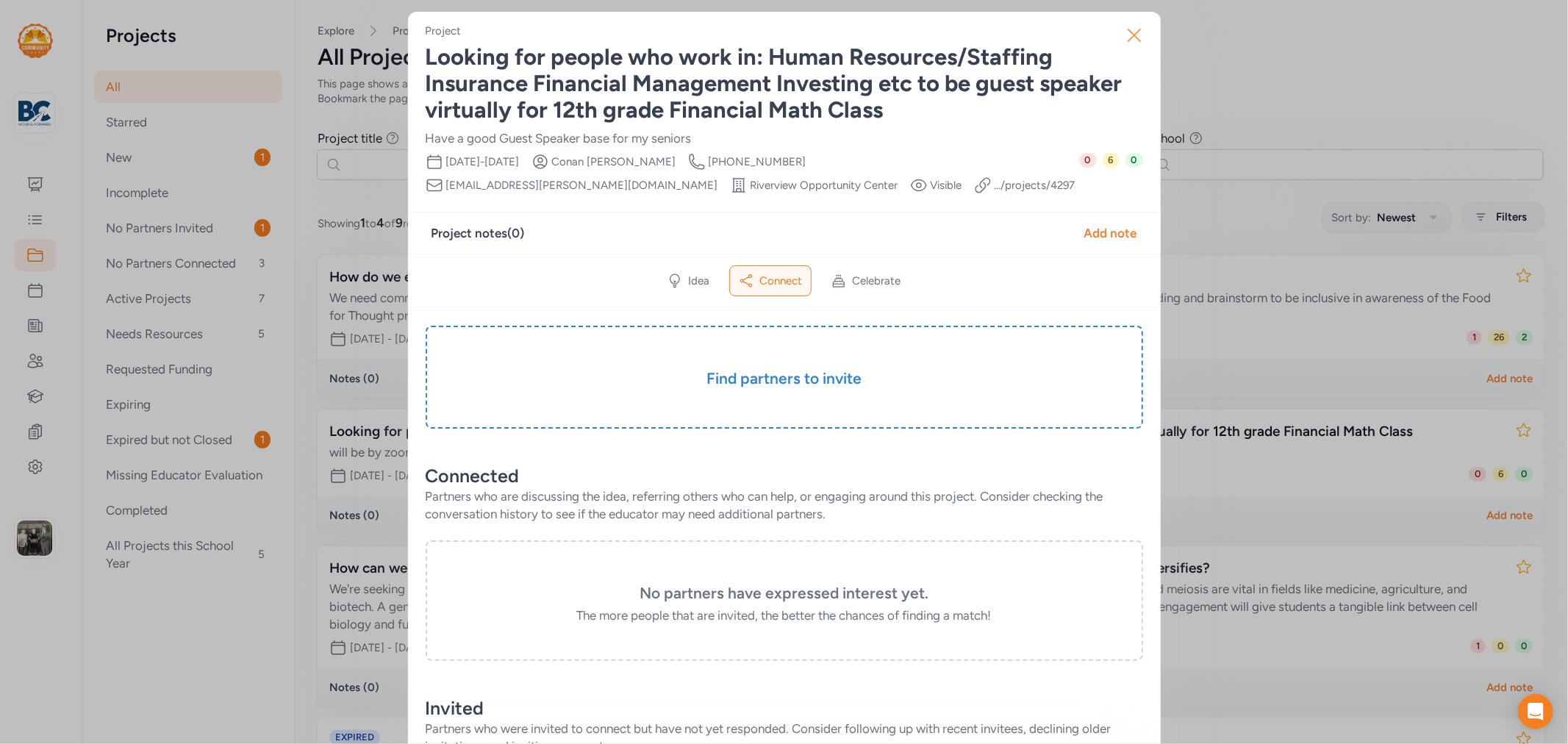
click at [1136, 35] on icon "button" at bounding box center [1135, 36] width 24 height 24
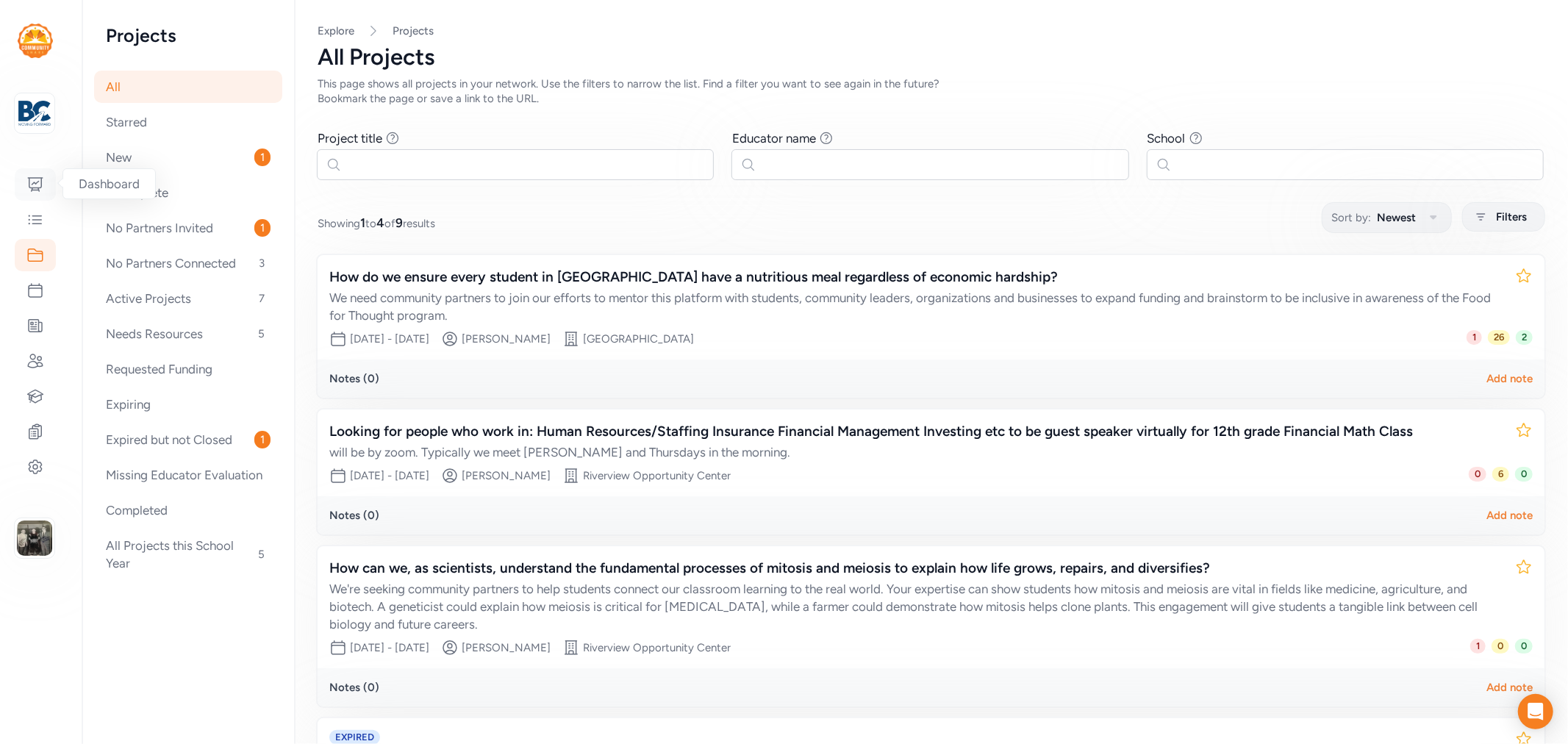
click at [37, 182] on icon at bounding box center [35, 184] width 15 height 13
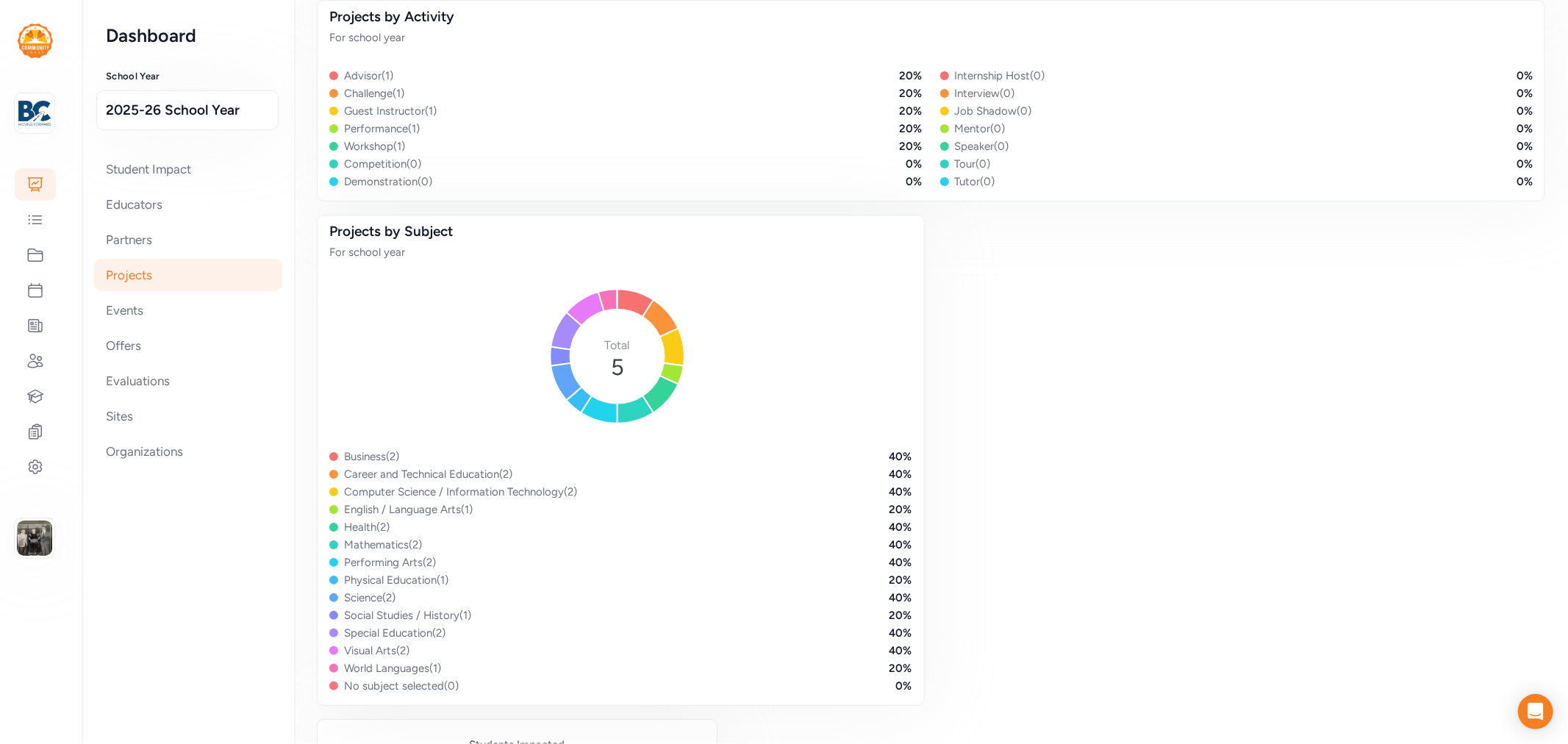
scroll to position [82, 0]
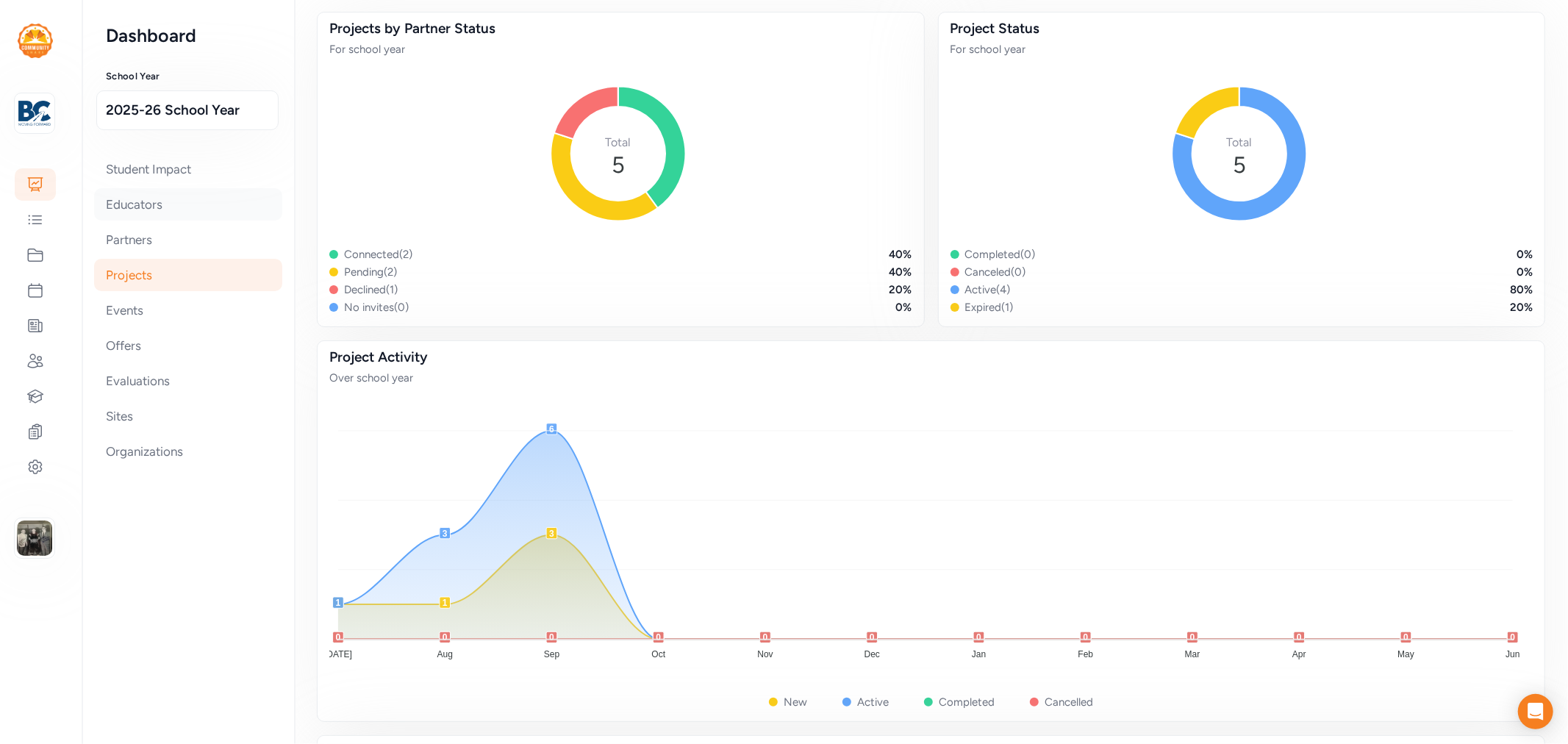
click at [131, 213] on div "Educators" at bounding box center [188, 204] width 189 height 32
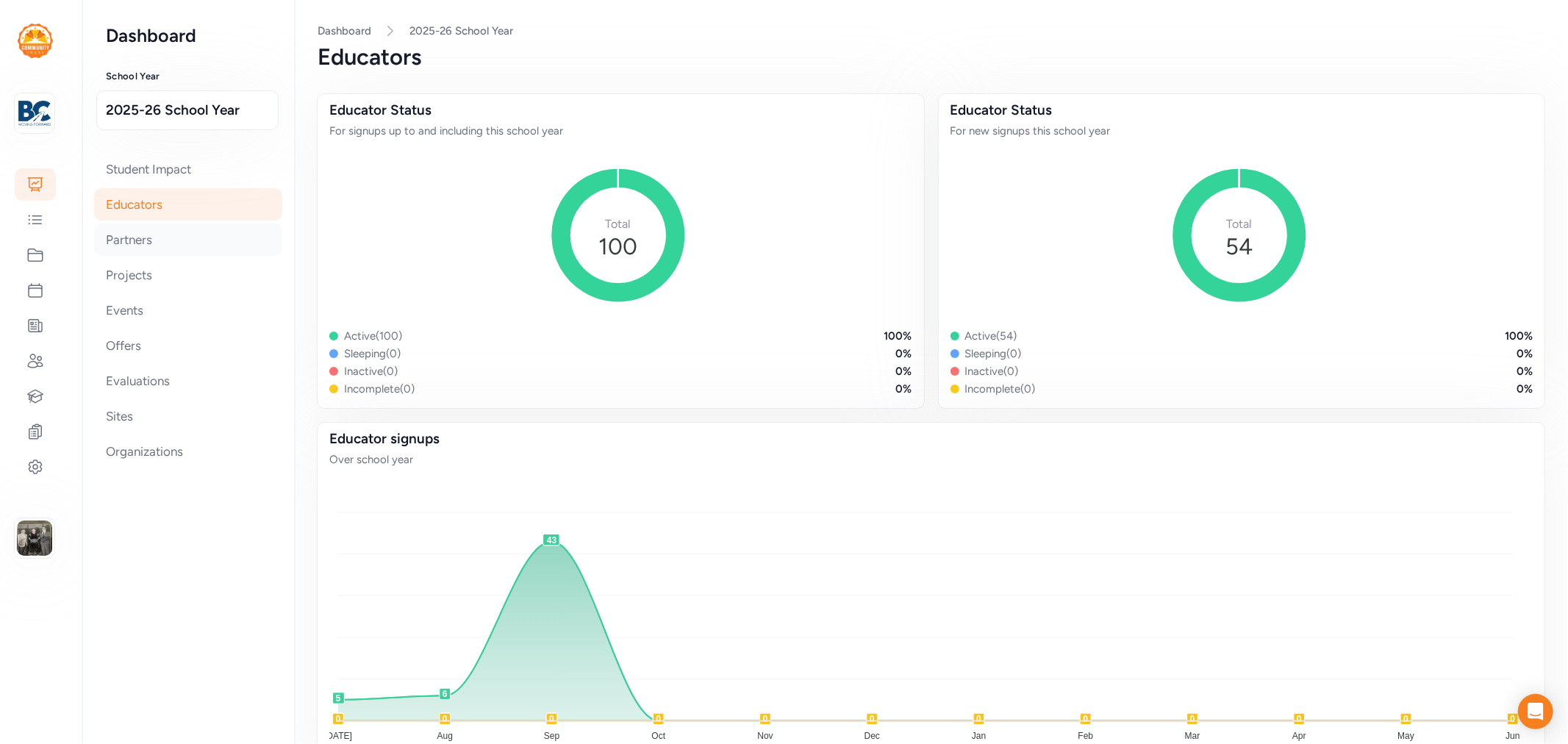
click at [149, 250] on div "Partners" at bounding box center [188, 239] width 189 height 32
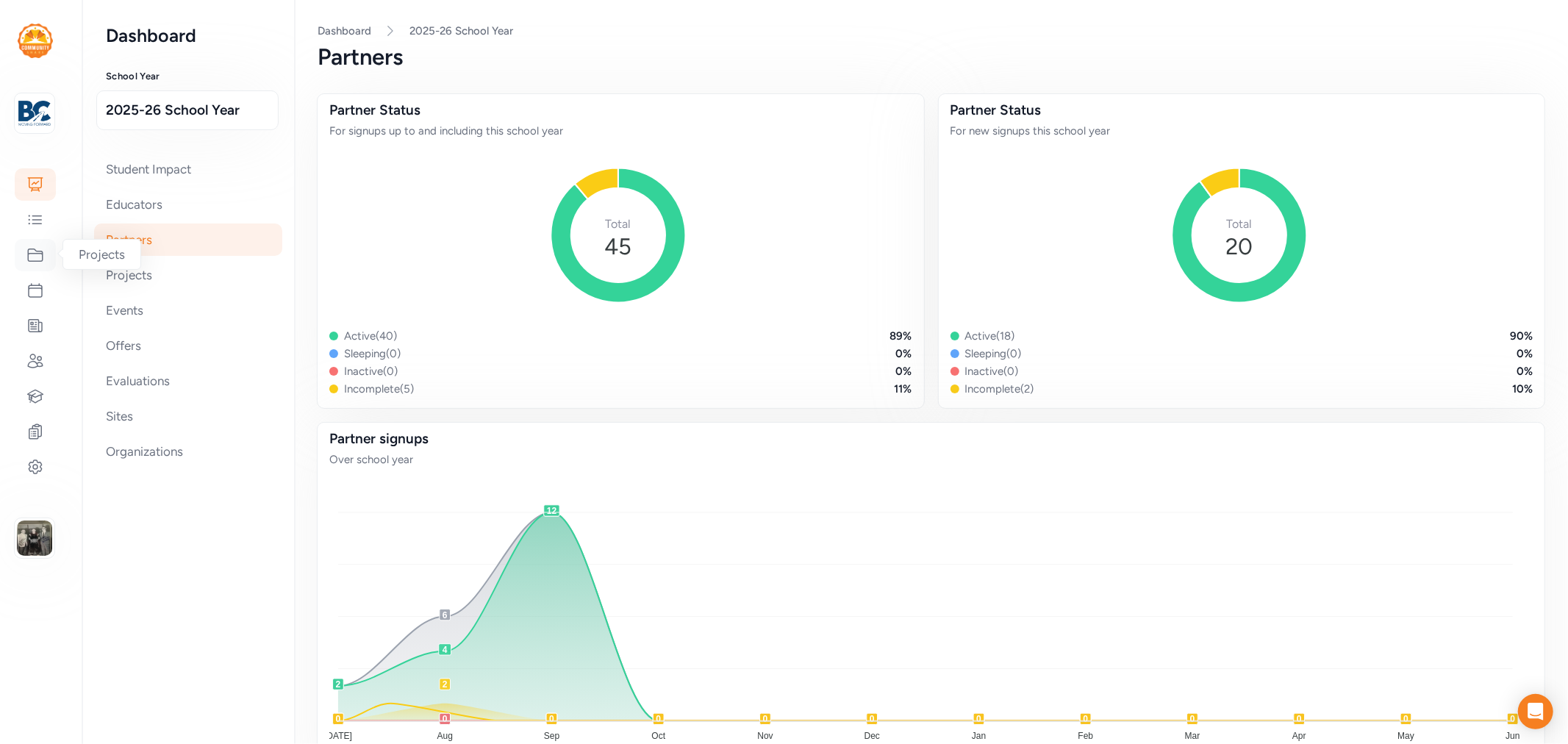
click at [35, 251] on icon at bounding box center [35, 255] width 17 height 17
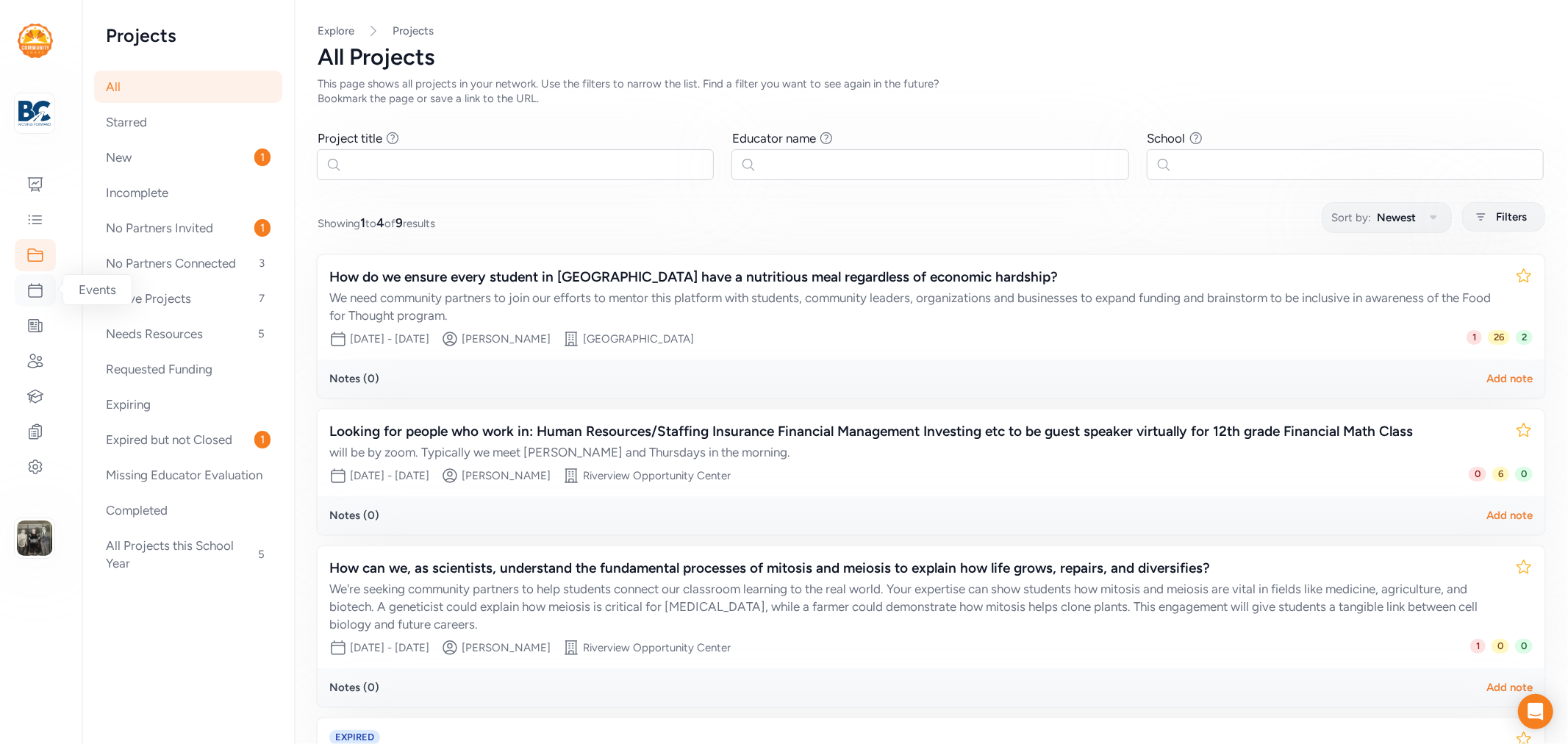
click at [27, 290] on icon at bounding box center [35, 290] width 17 height 17
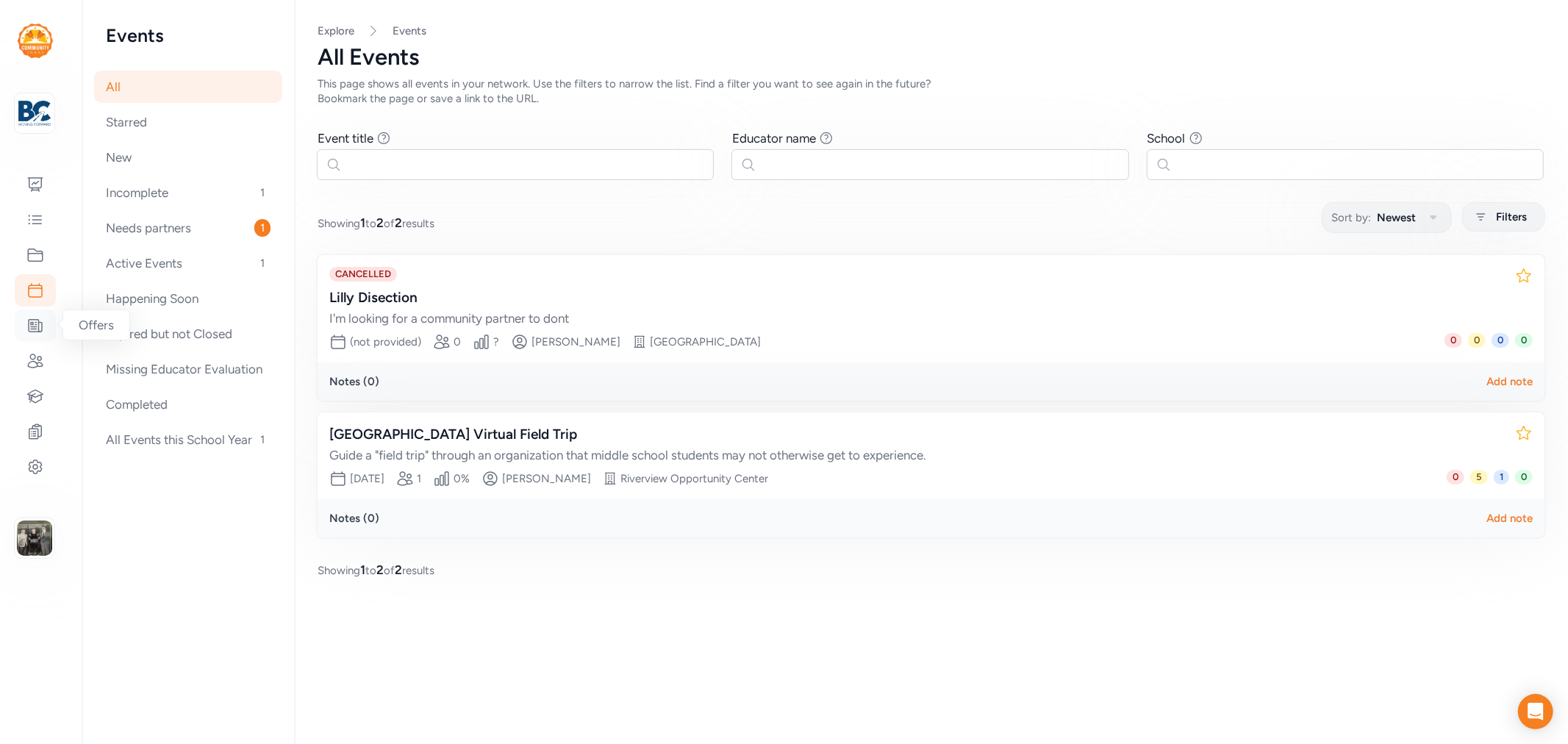
click at [27, 324] on icon at bounding box center [35, 325] width 17 height 17
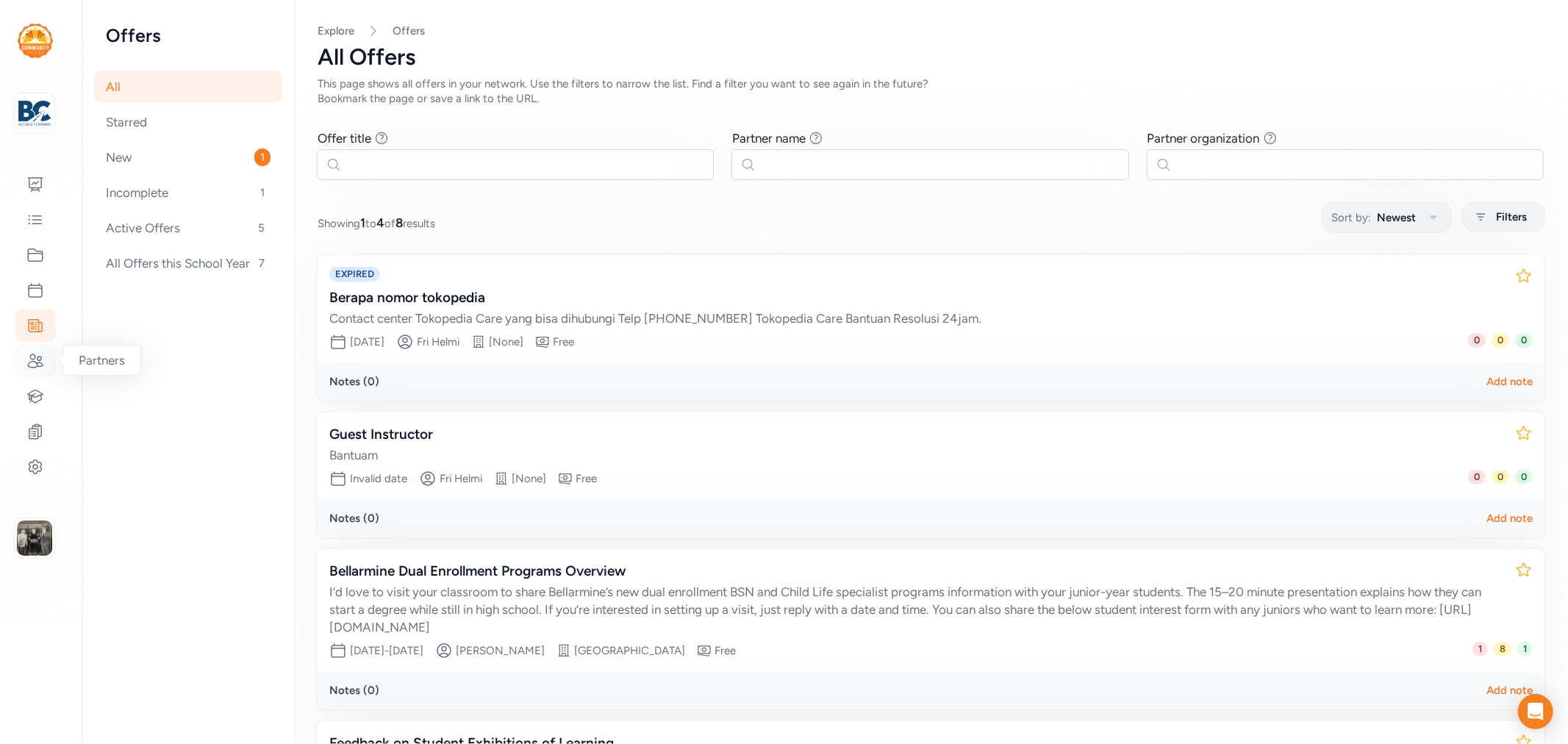
click at [41, 372] on div at bounding box center [35, 361] width 41 height 32
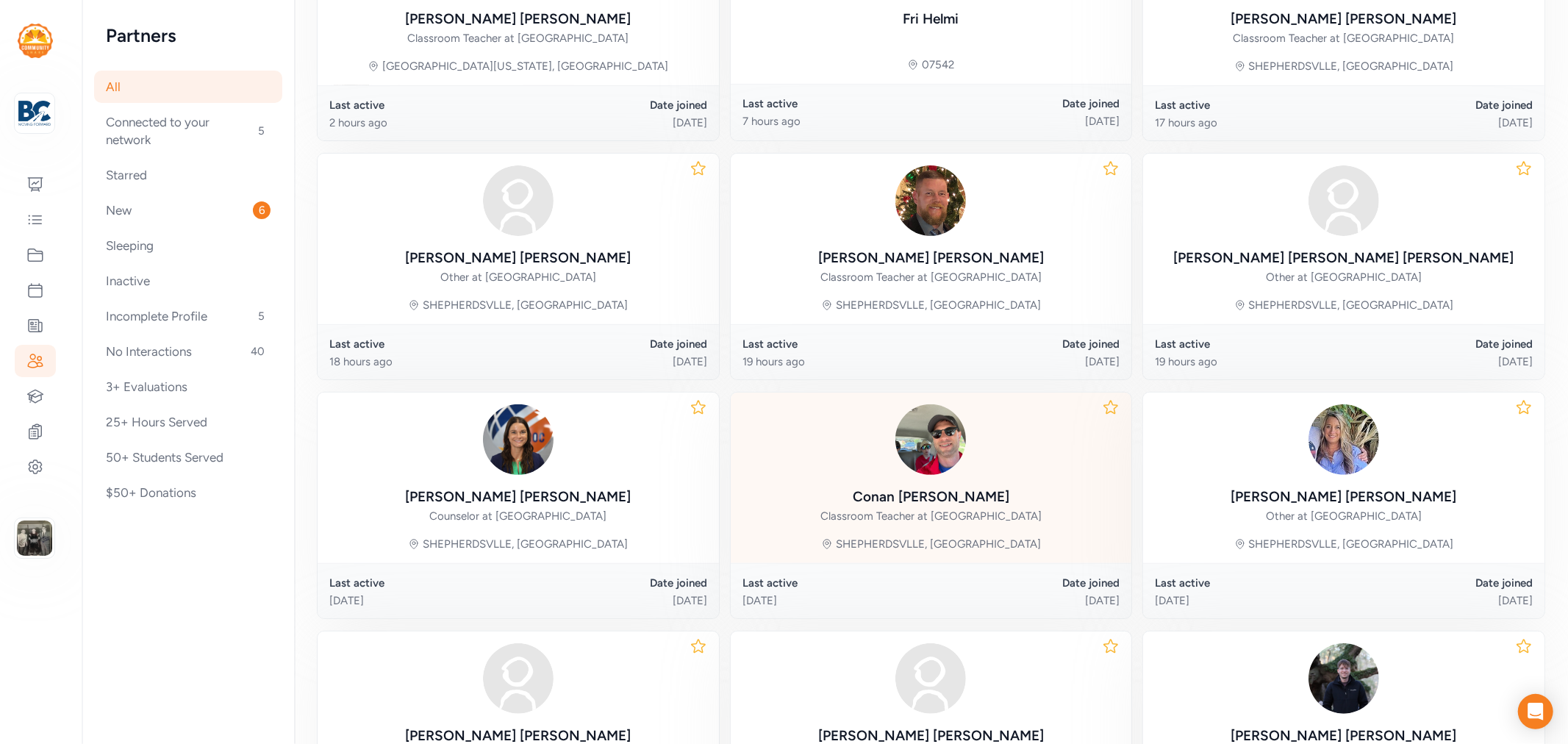
scroll to position [585, 0]
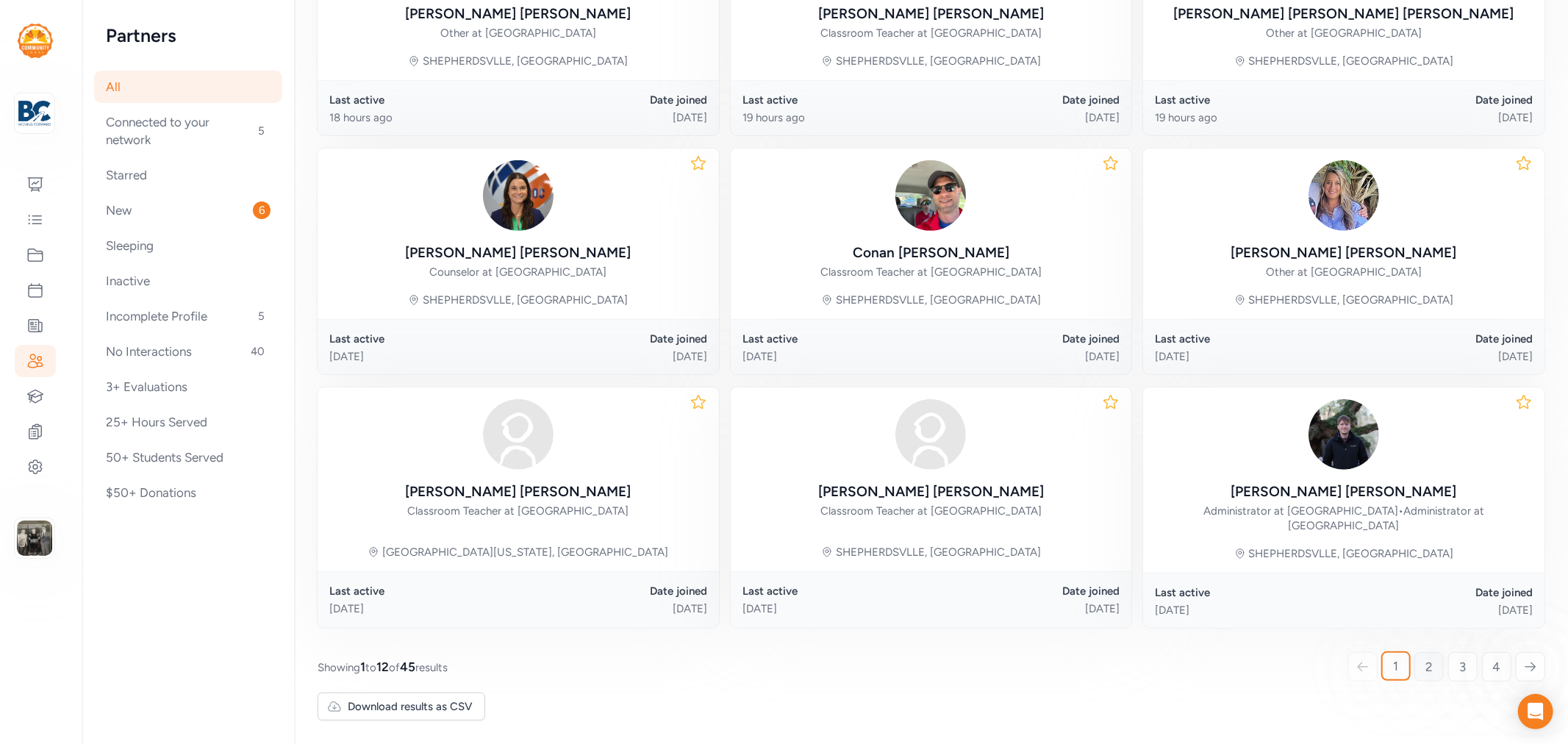
click at [1425, 659] on span "2" at bounding box center [1429, 666] width 7 height 17
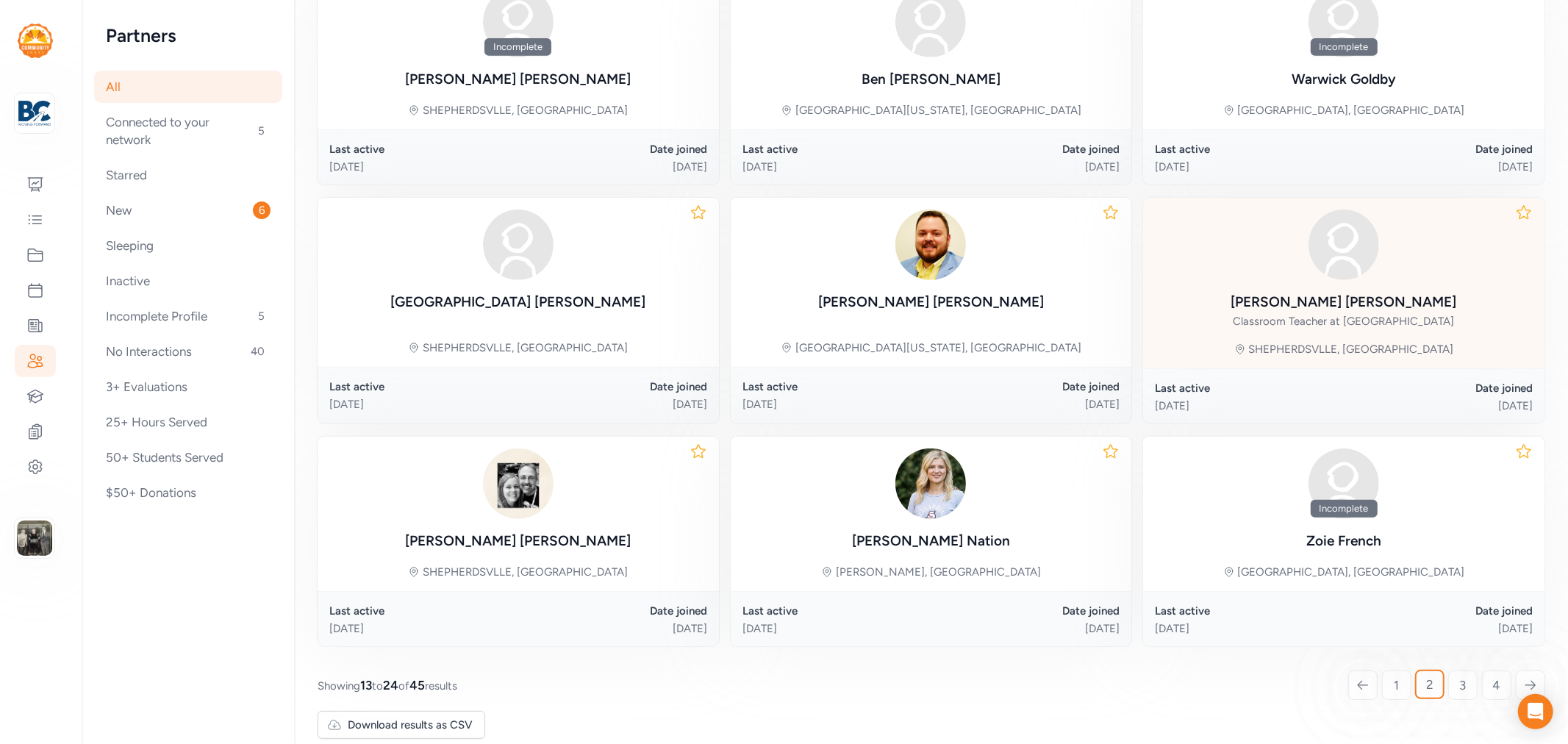
scroll to position [548, 0]
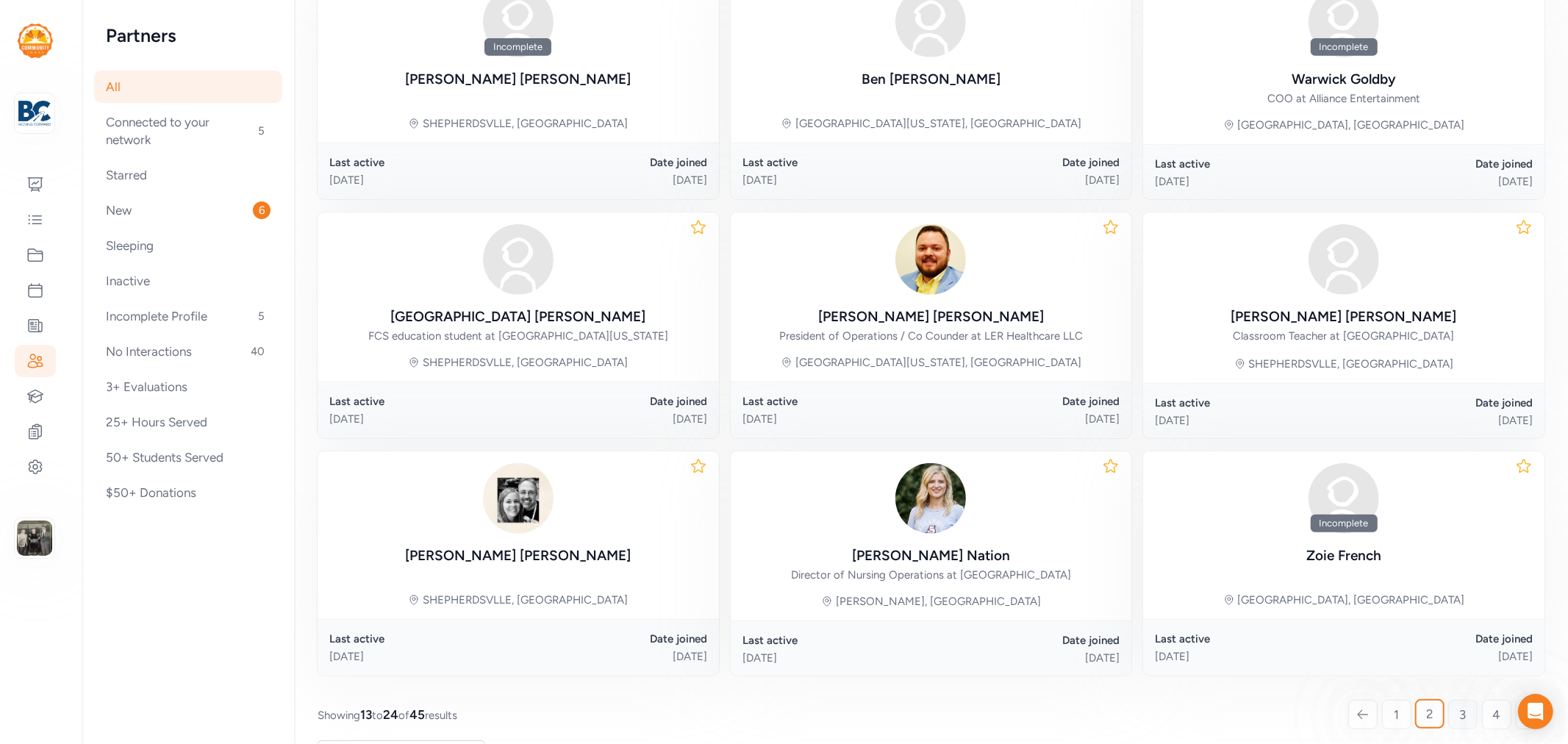
click at [1448, 714] on link "3" at bounding box center [1463, 715] width 29 height 29
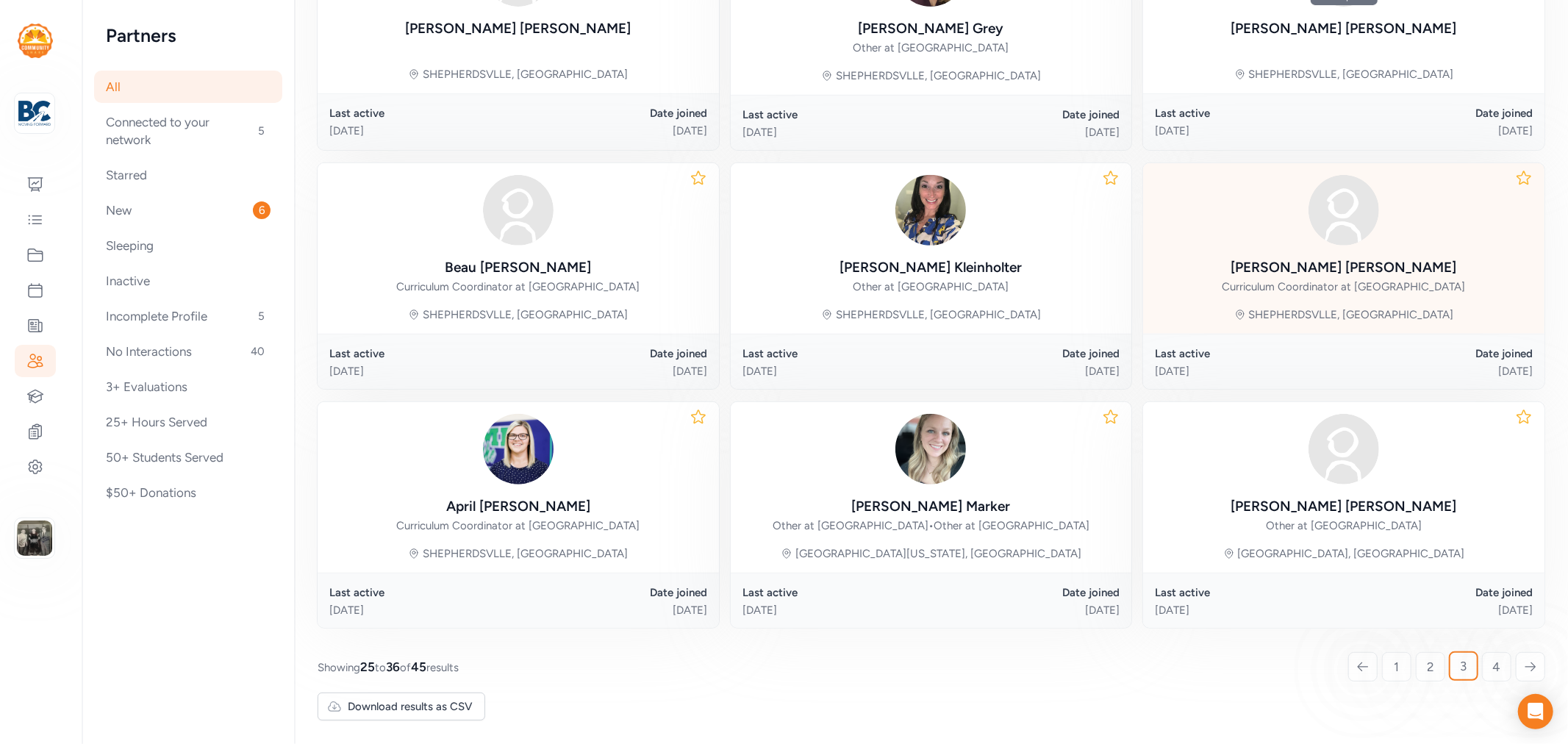
scroll to position [585, 0]
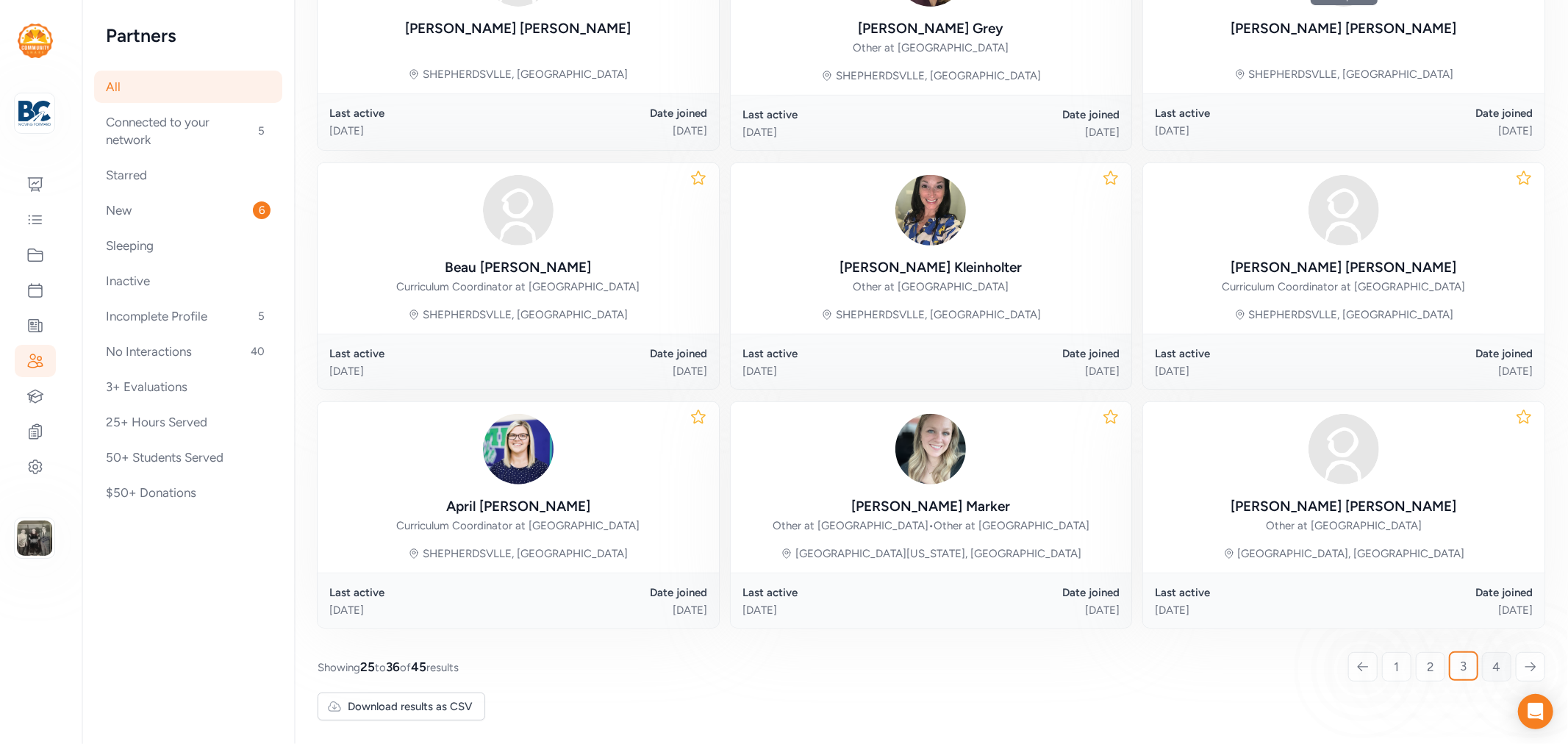
click at [1490, 657] on link "4" at bounding box center [1497, 667] width 29 height 29
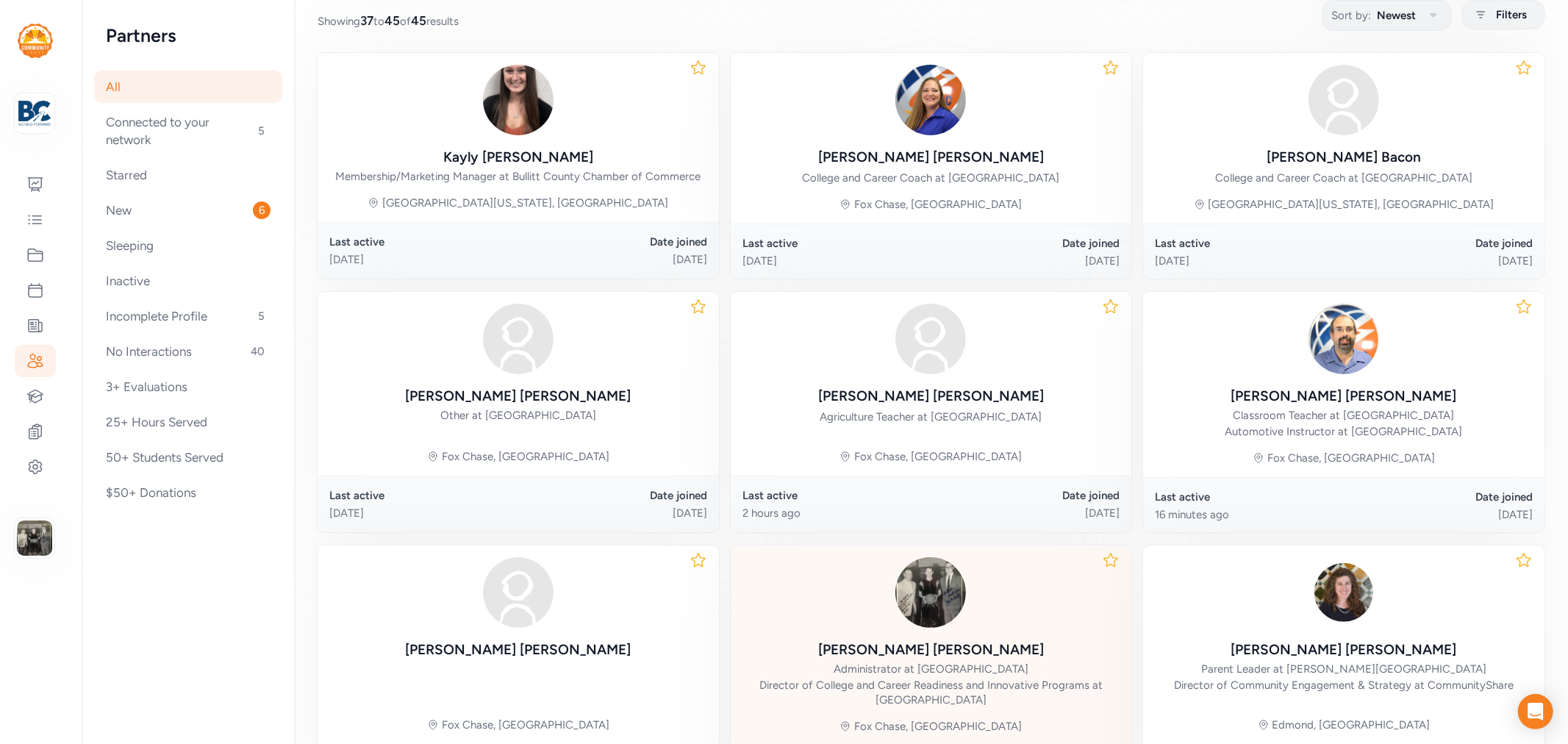
scroll to position [375, 0]
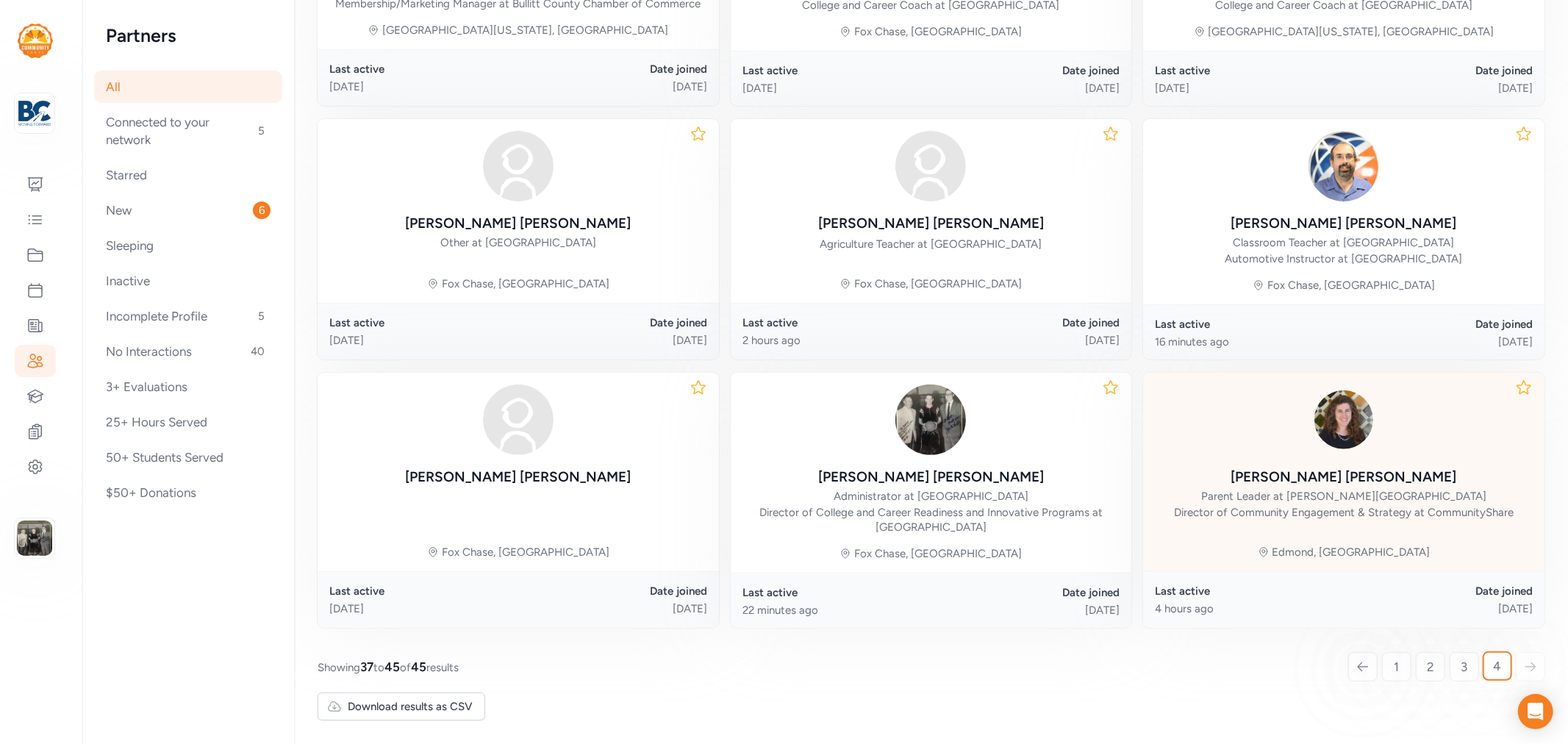
click at [1382, 670] on link "1" at bounding box center [1397, 667] width 29 height 29
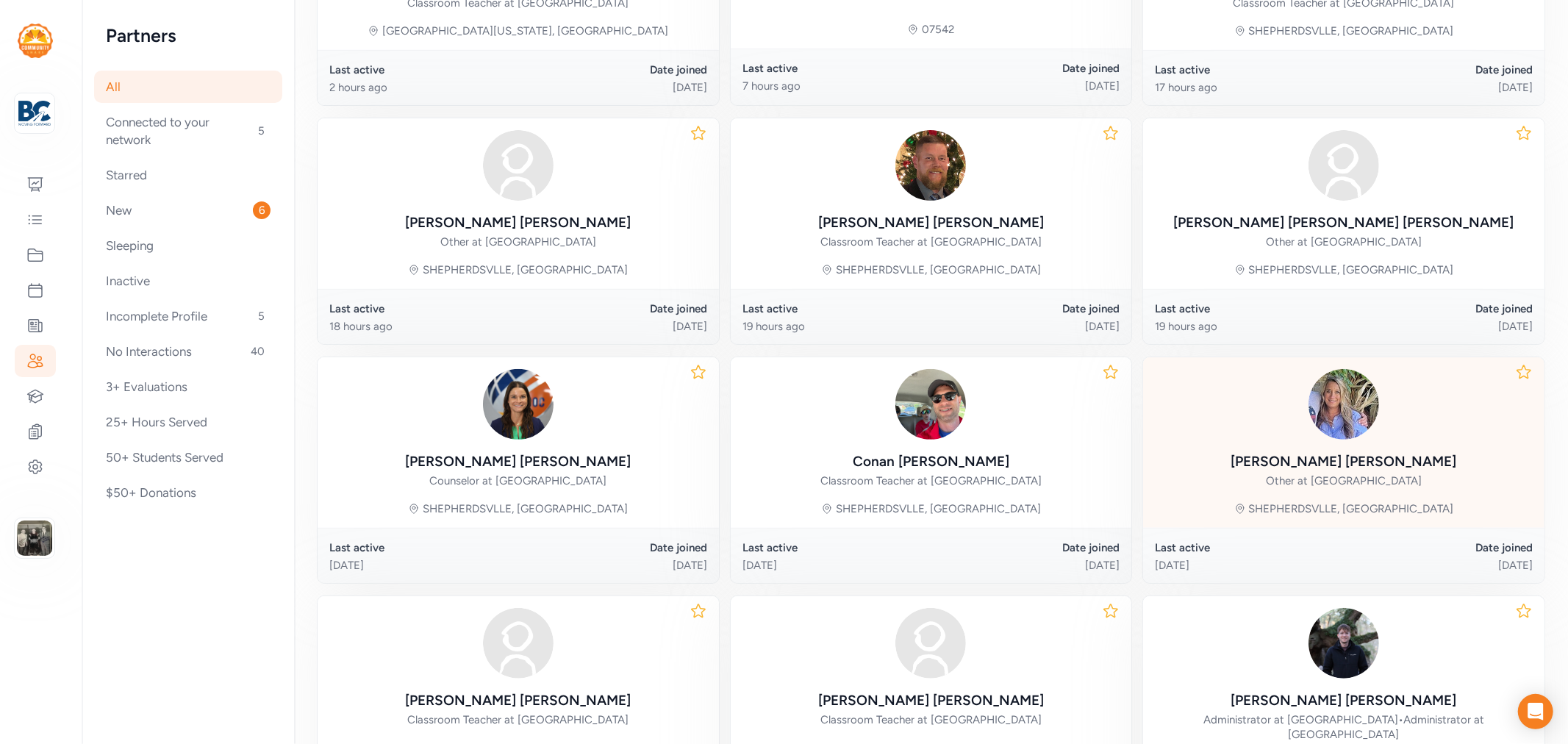
scroll to position [202, 0]
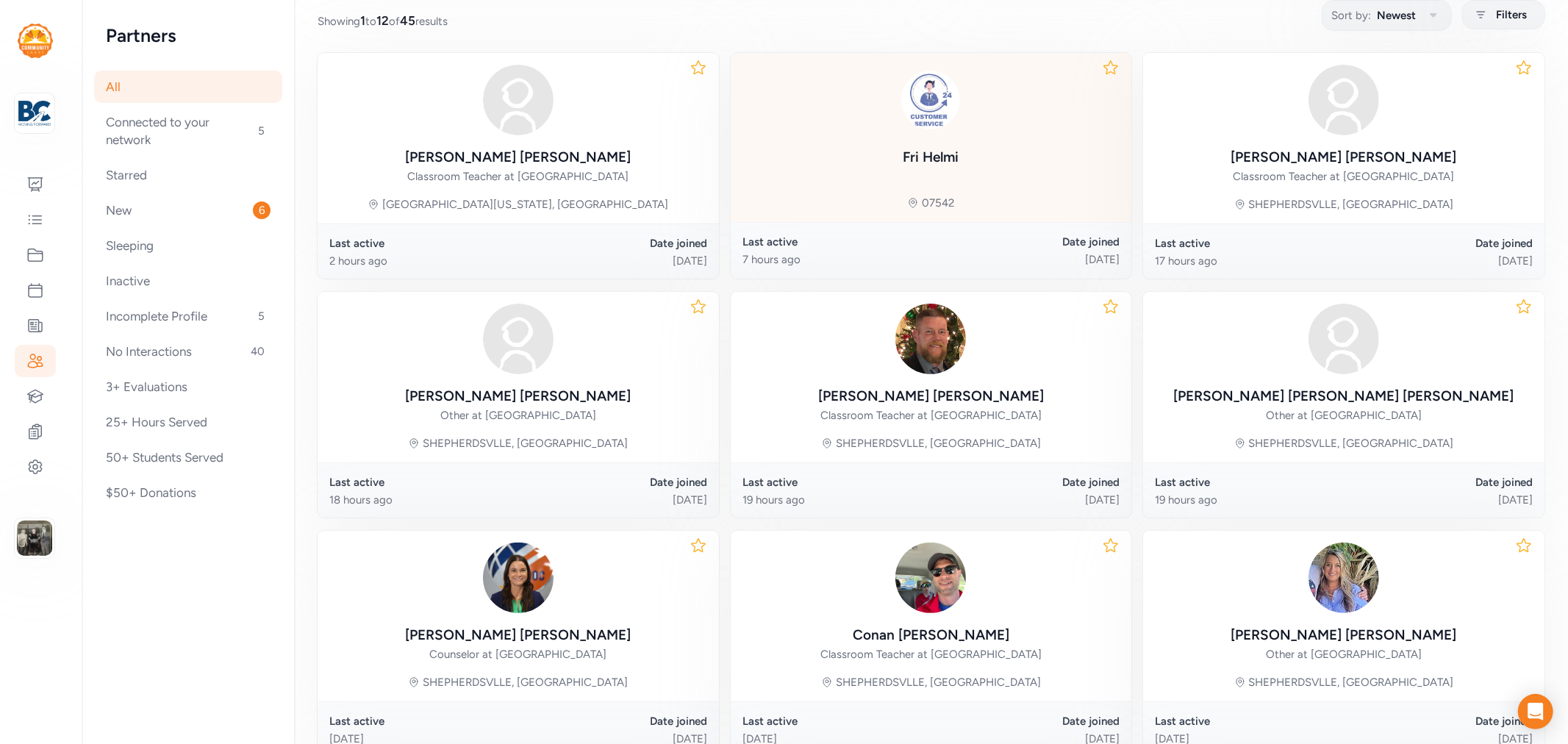
click at [951, 137] on div "Fri Helmi" at bounding box center [930, 117] width 71 height 106
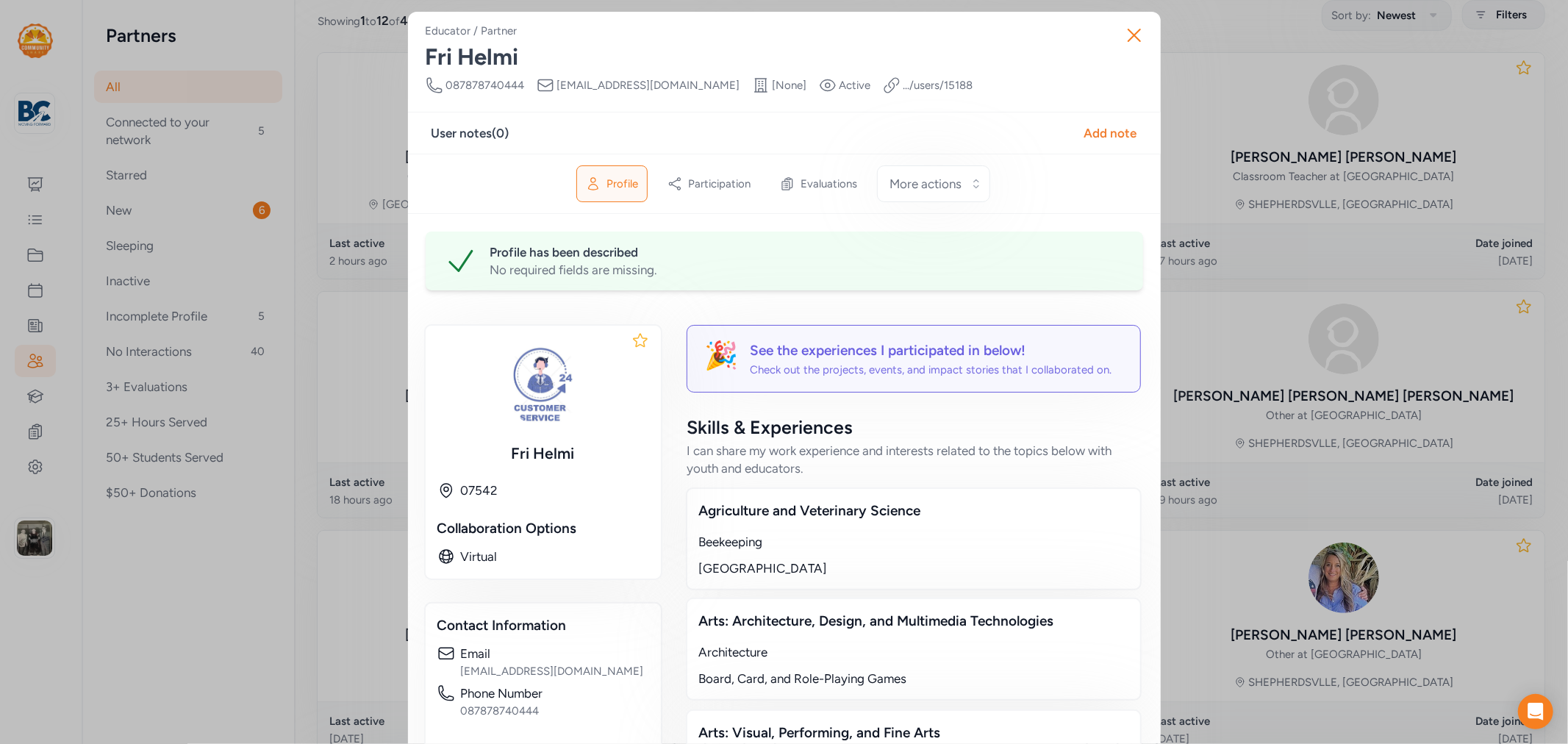
click at [887, 349] on div "See the experiences I participated in below!" at bounding box center [931, 350] width 362 height 20
click at [1128, 39] on icon "button" at bounding box center [1134, 35] width 12 height 12
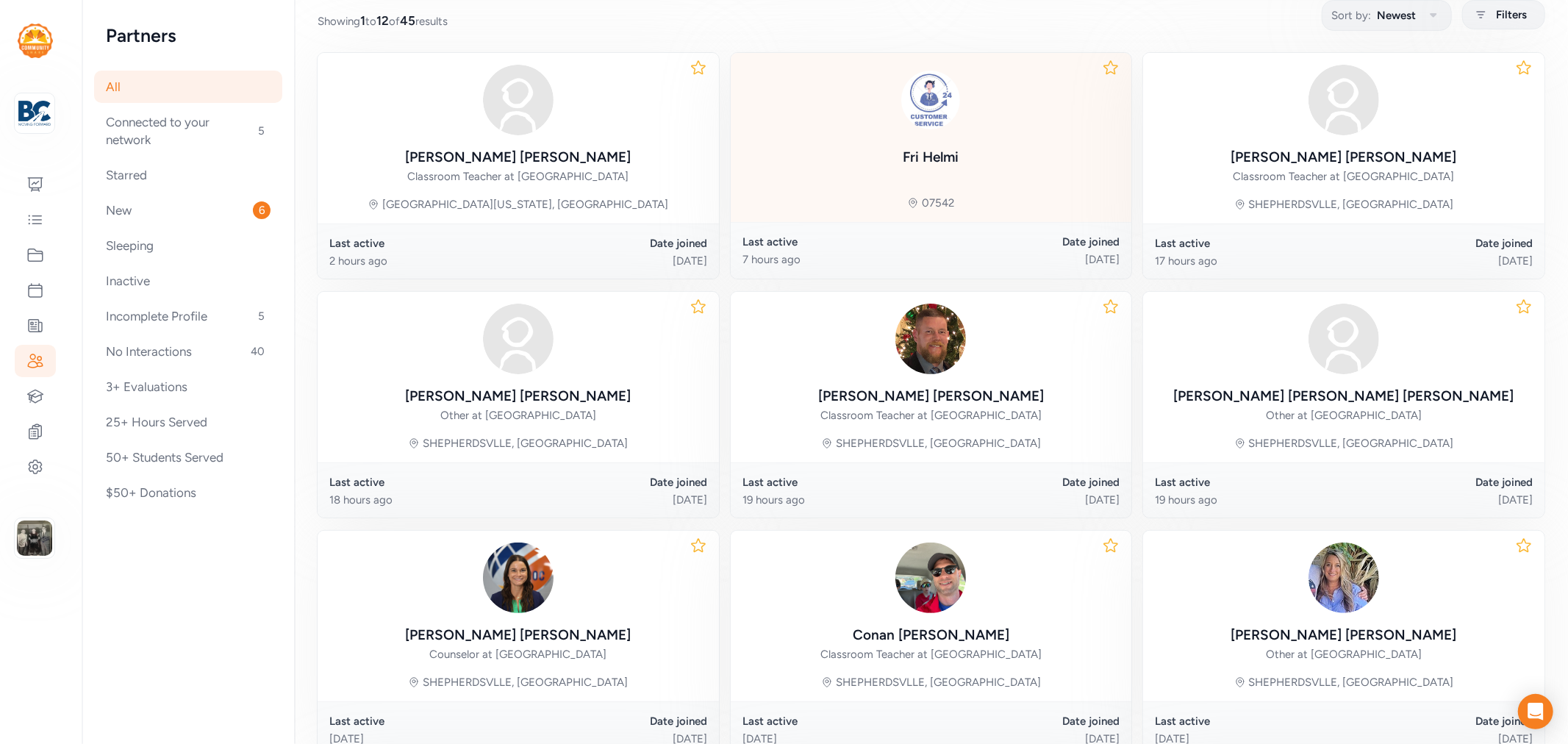
click at [931, 163] on div "Fri Helmi" at bounding box center [930, 157] width 56 height 20
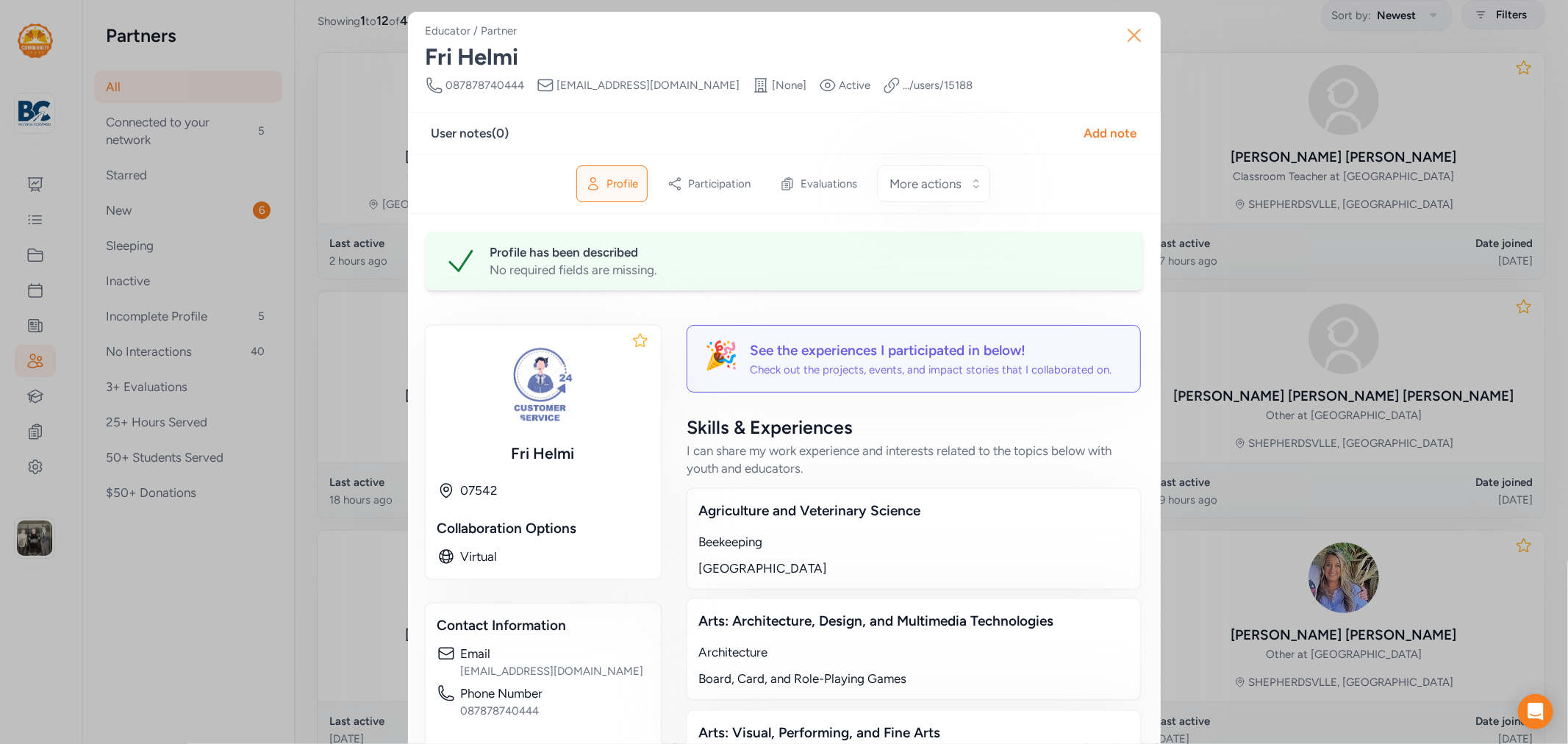
click at [1126, 39] on icon "button" at bounding box center [1135, 36] width 24 height 24
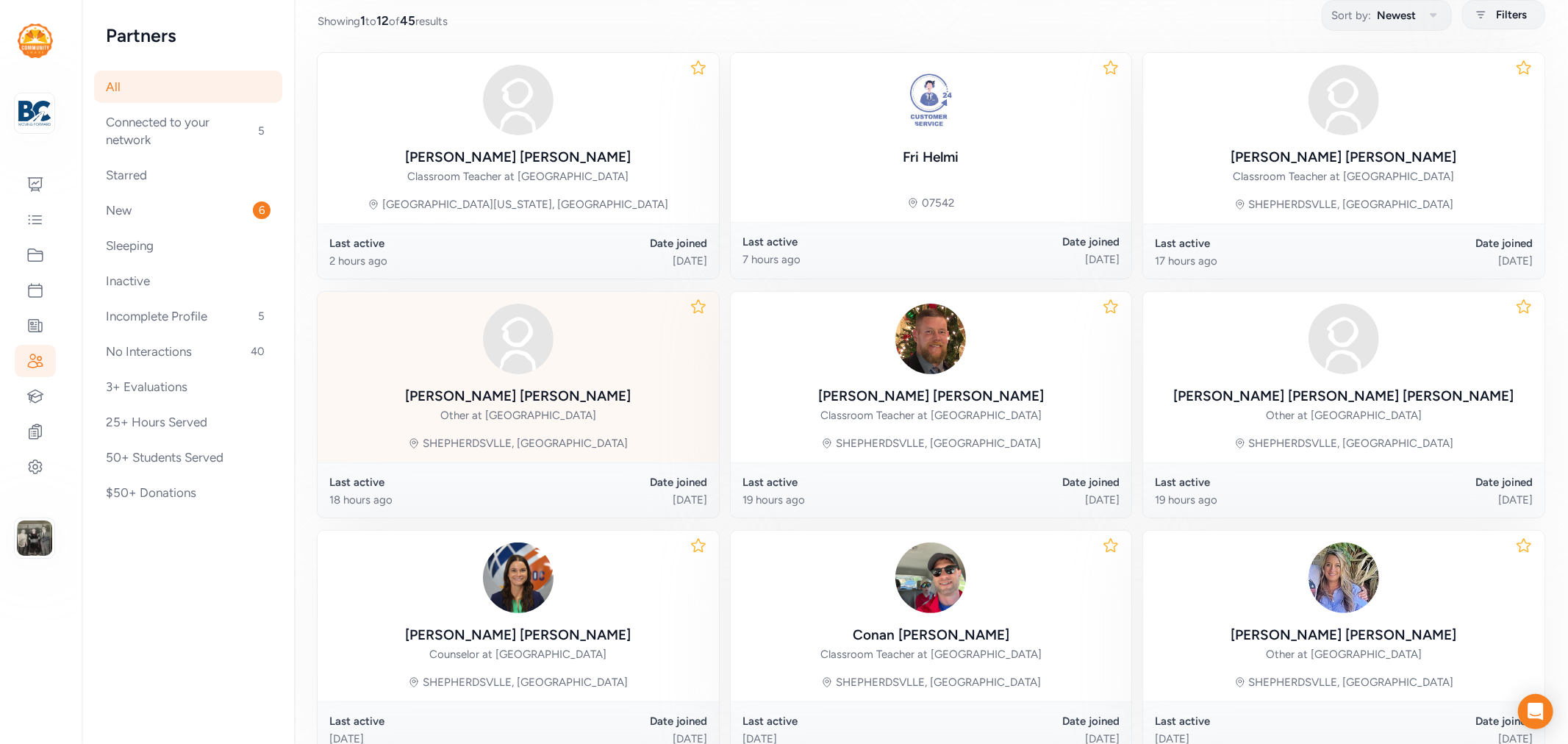
scroll to position [39, 0]
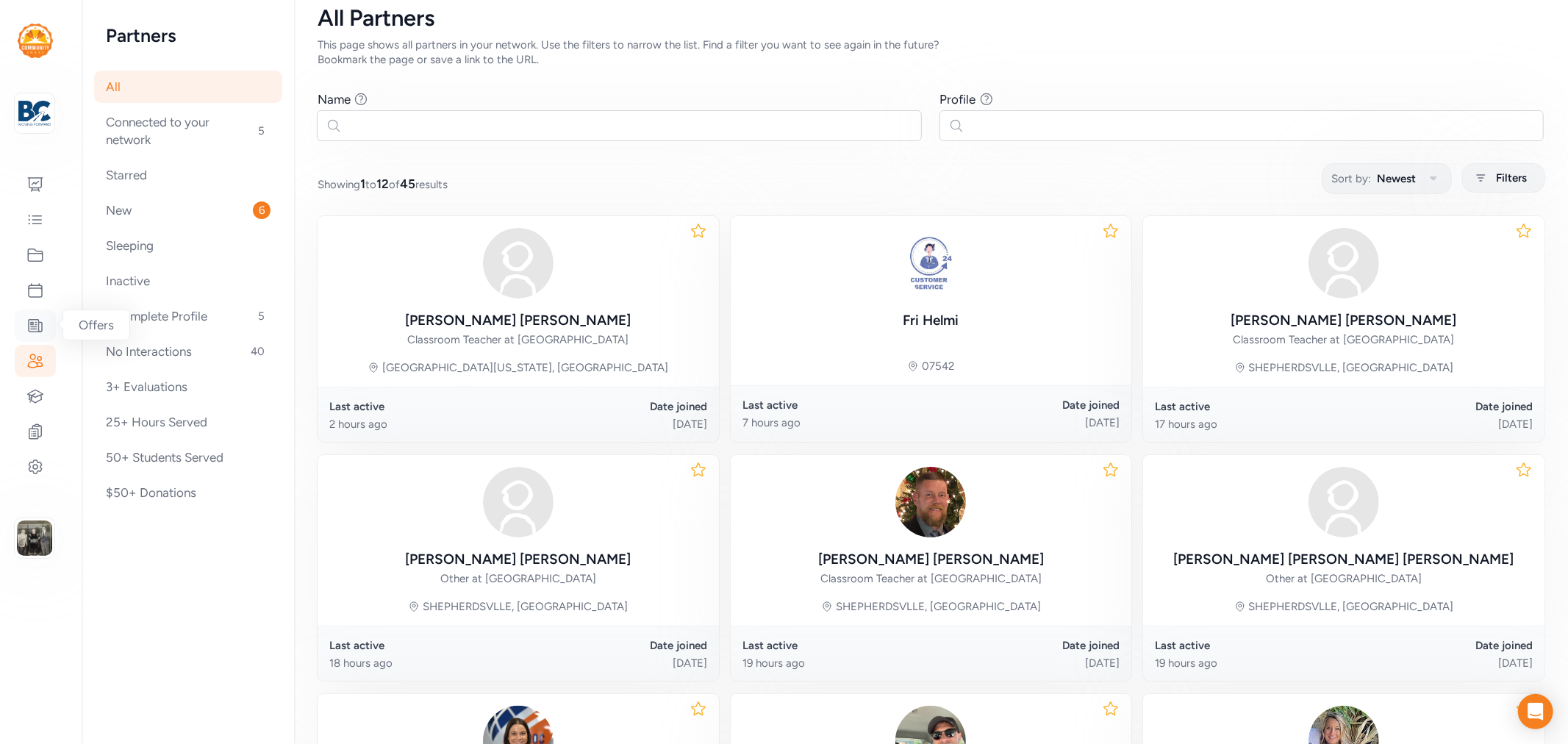
click at [40, 319] on icon at bounding box center [35, 325] width 17 height 17
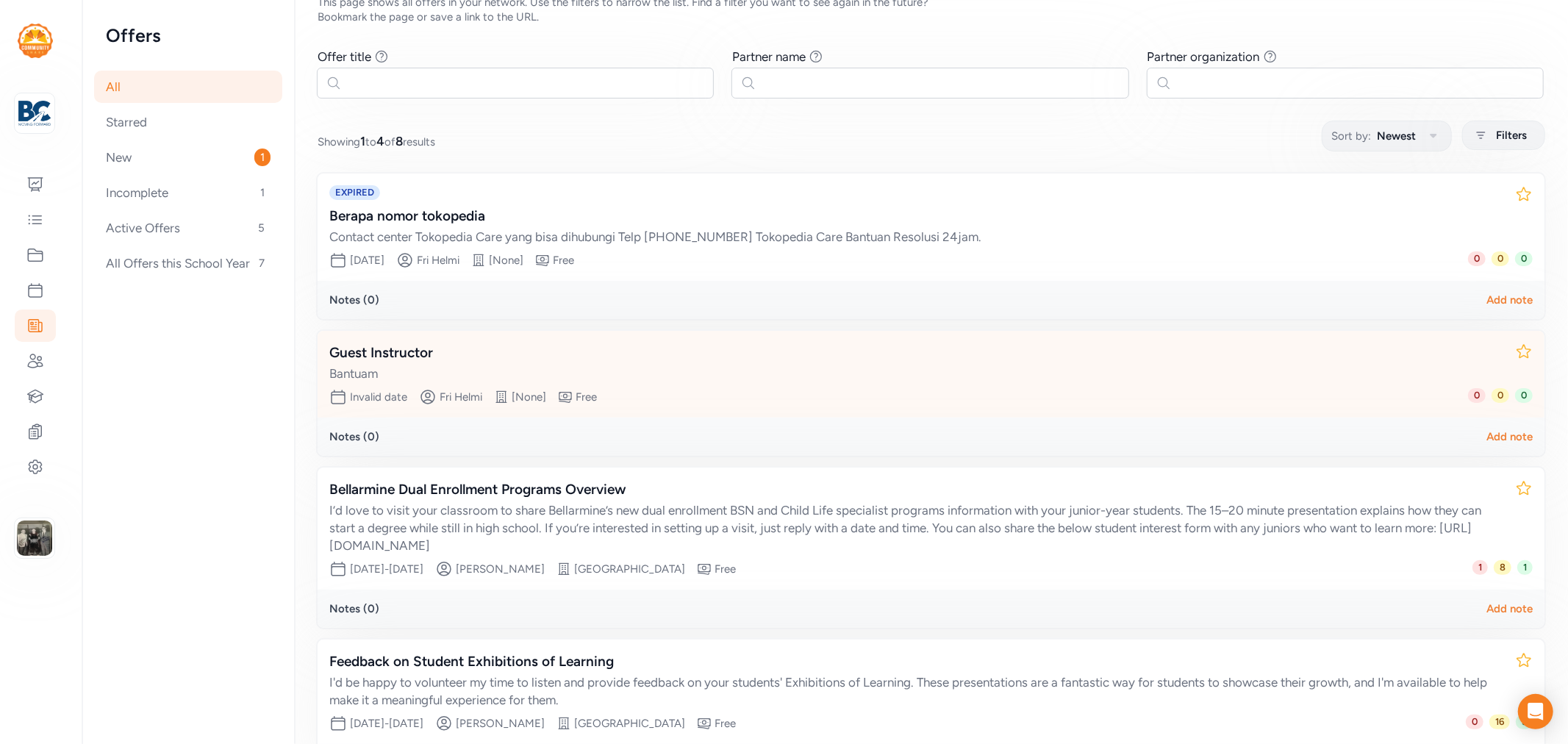
scroll to position [189, 0]
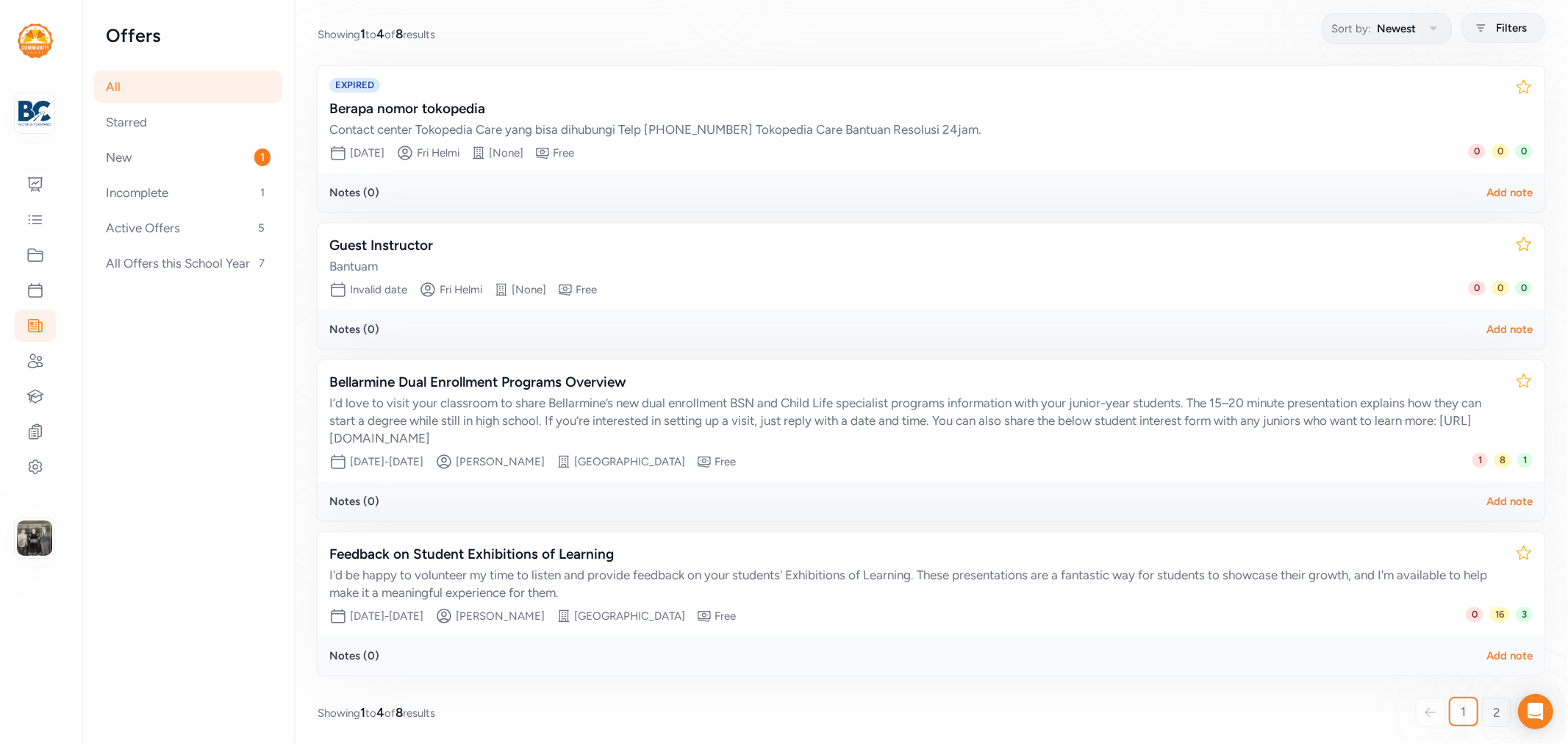
click at [1491, 707] on link "2" at bounding box center [1497, 712] width 29 height 29
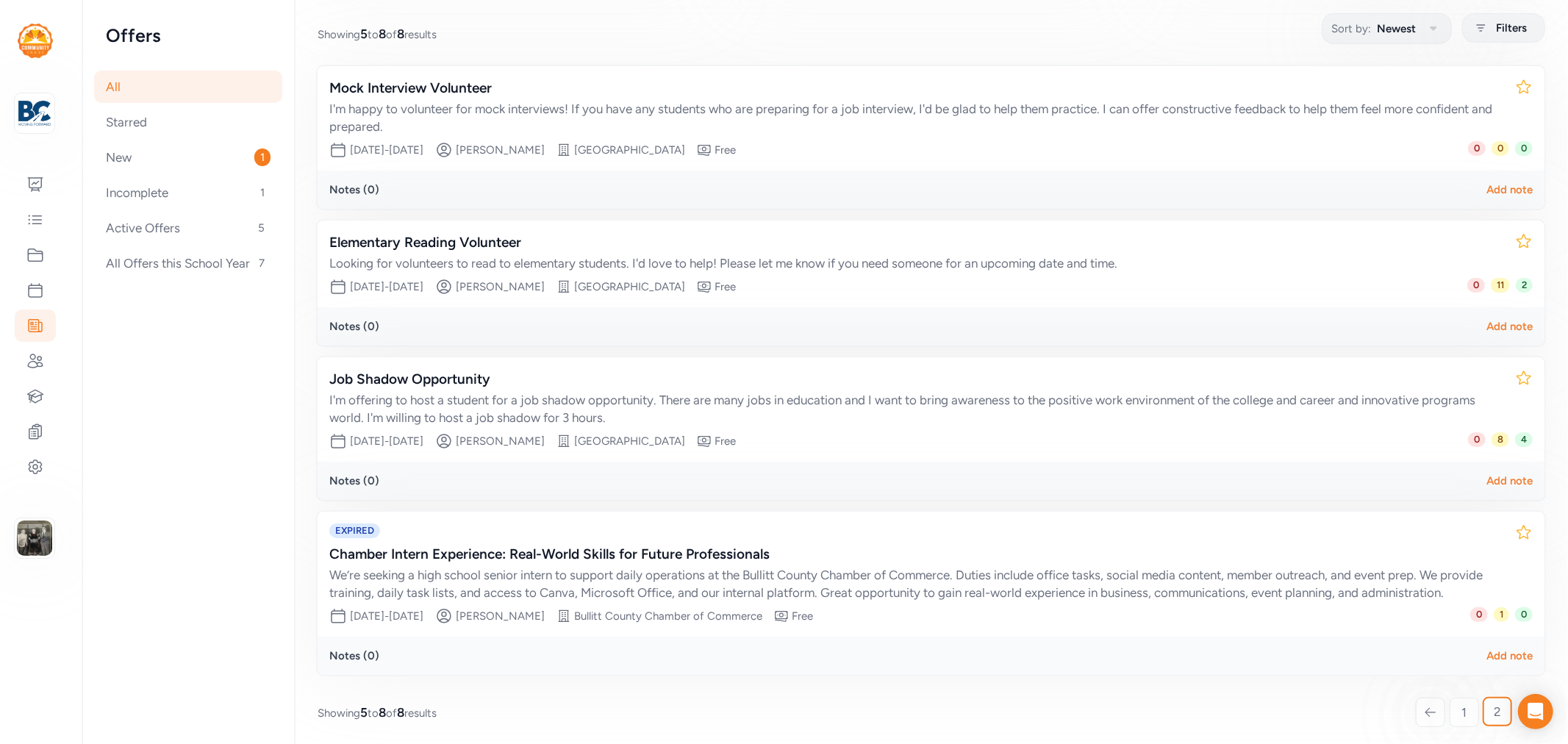
scroll to position [26, 0]
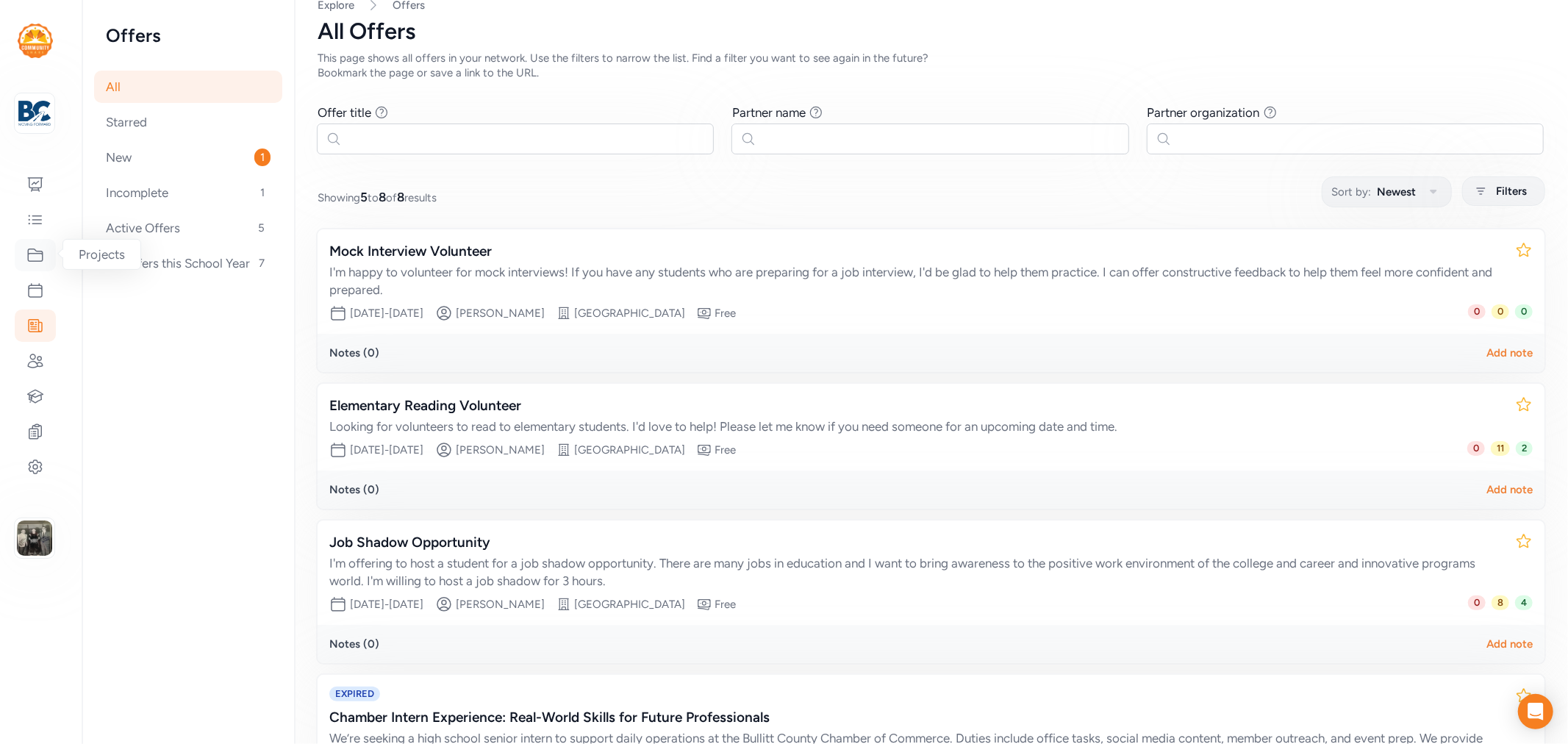
click at [32, 245] on div at bounding box center [35, 255] width 41 height 32
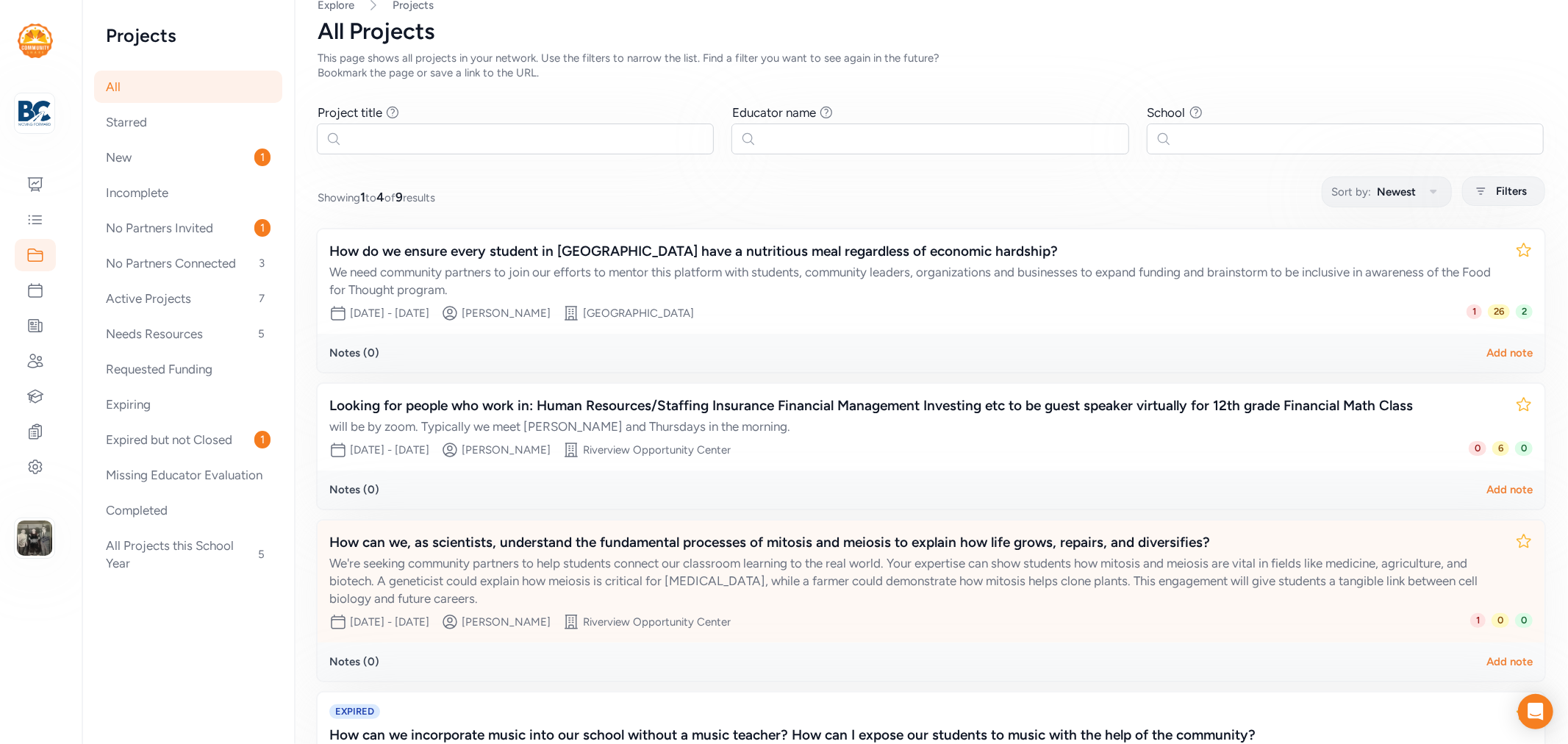
scroll to position [189, 0]
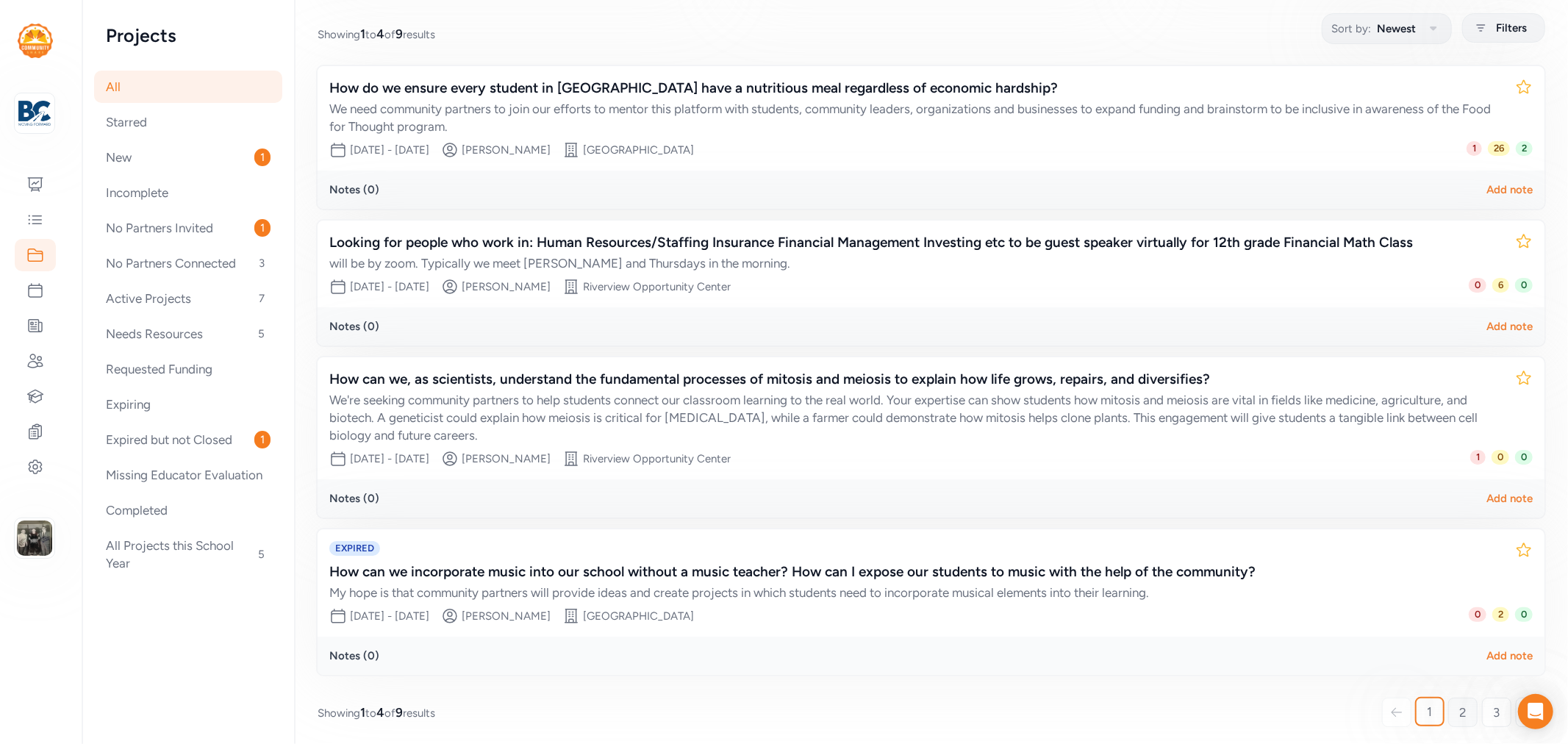
click at [1448, 706] on link "2" at bounding box center [1463, 712] width 29 height 29
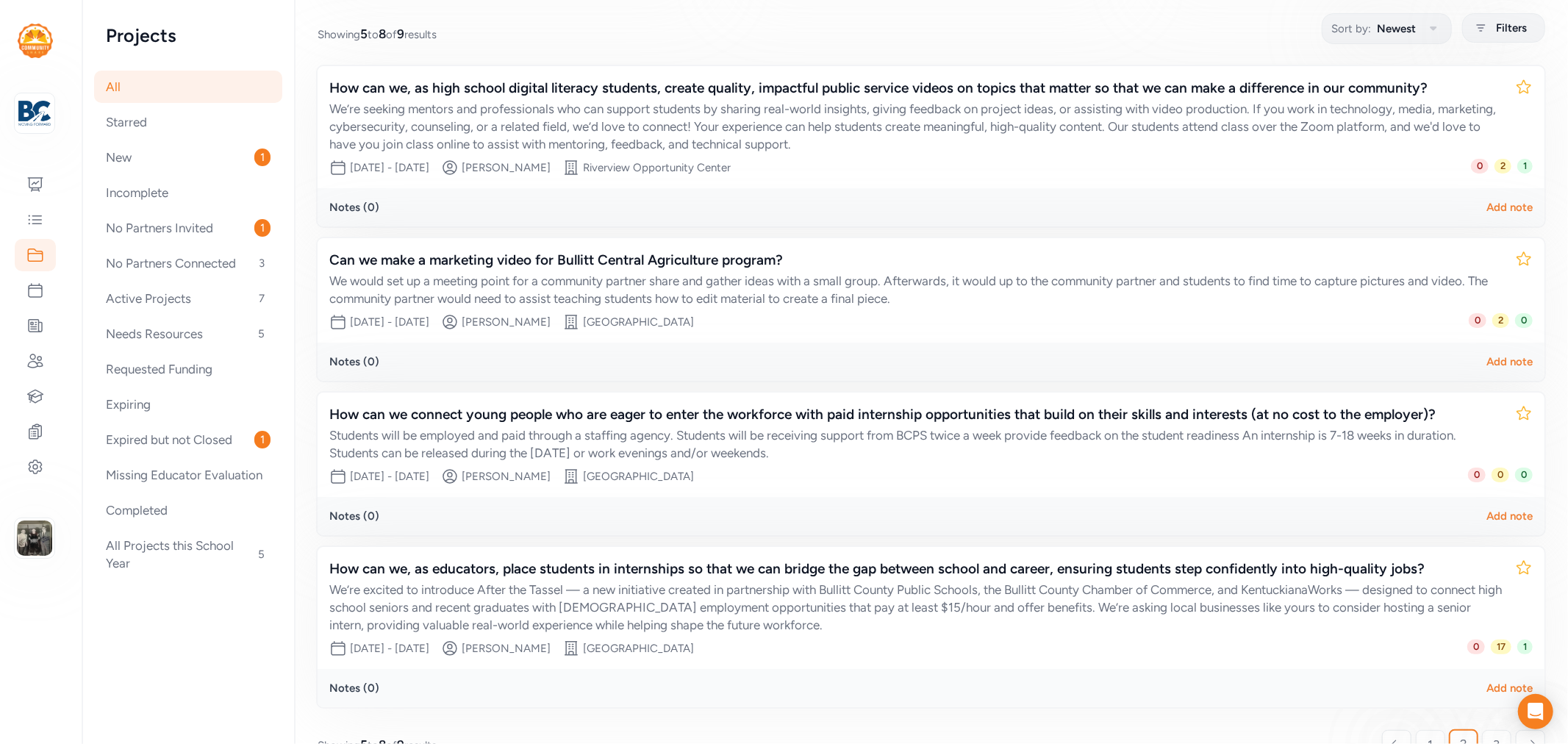
scroll to position [221, 0]
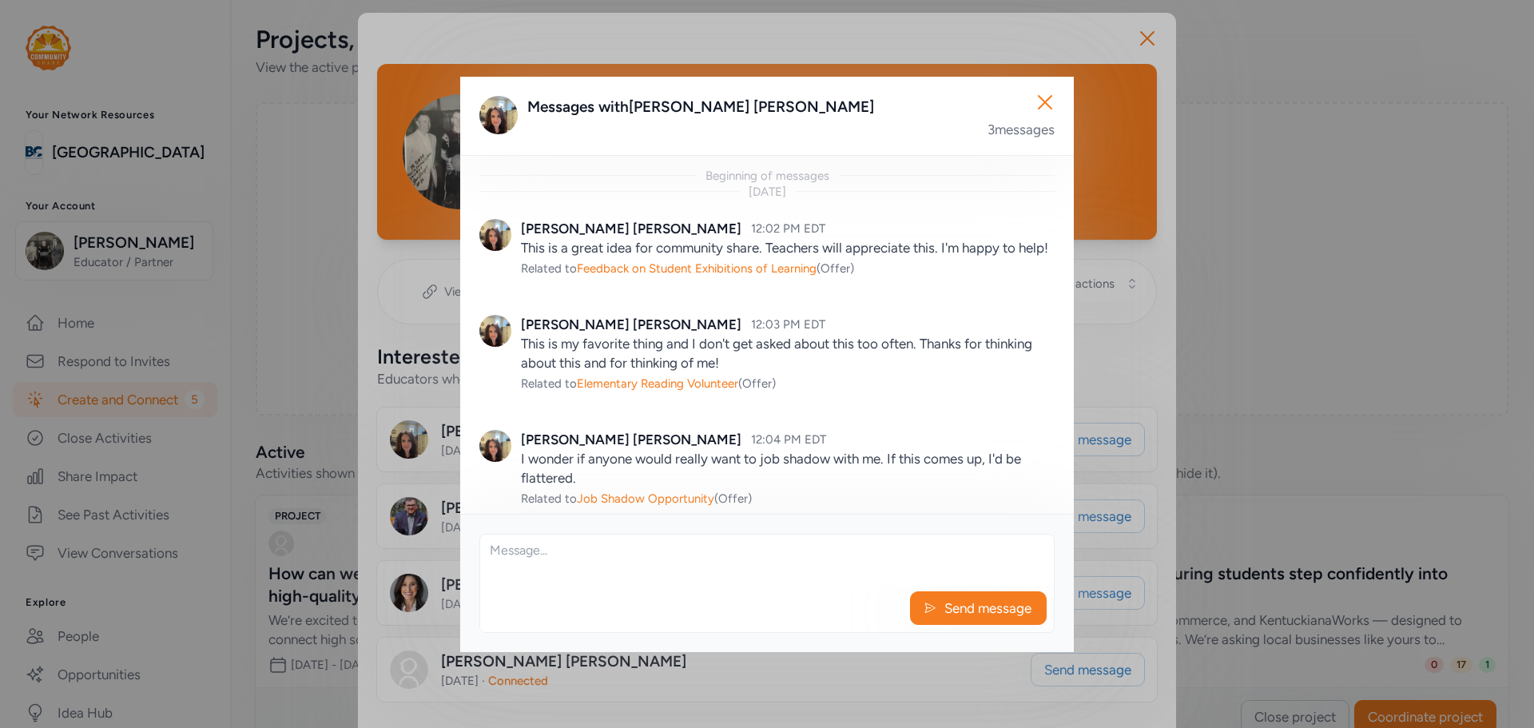
scroll to position [29, 0]
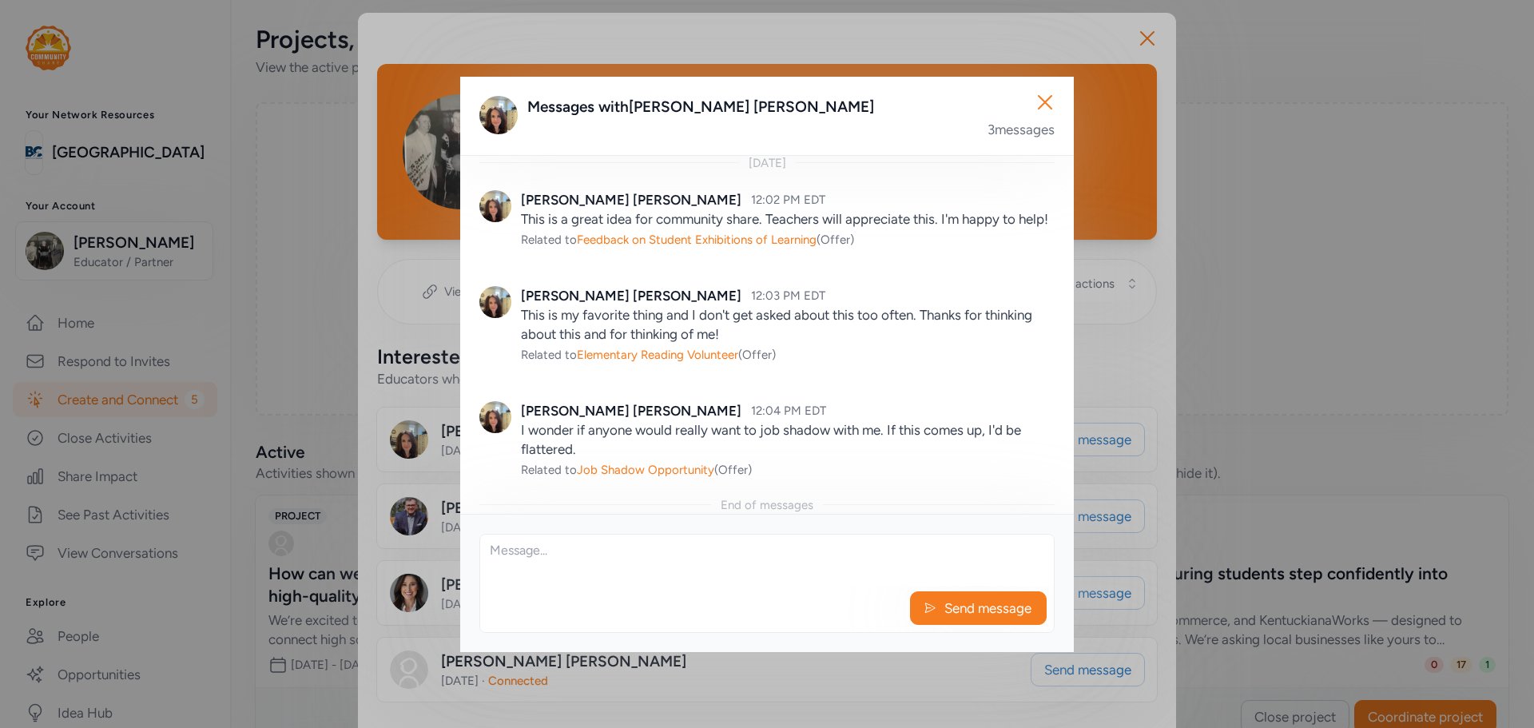
click at [782, 586] on div "Send message" at bounding box center [766, 583] width 575 height 99
click at [698, 561] on textarea at bounding box center [767, 560] width 574 height 51
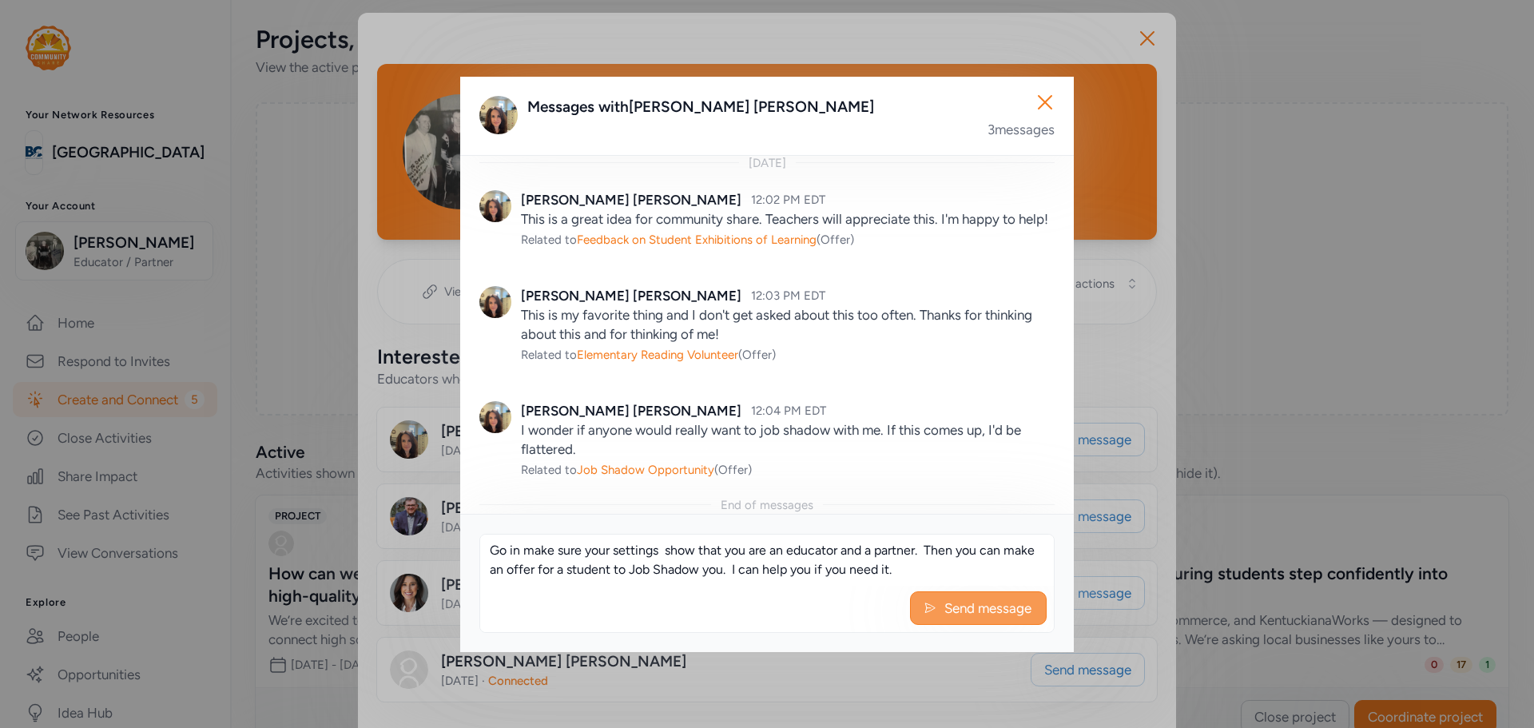
type textarea "Go in make sure your settings show that you are an educator and a partner. Then…"
click at [936, 600] on button "Send message" at bounding box center [978, 608] width 137 height 34
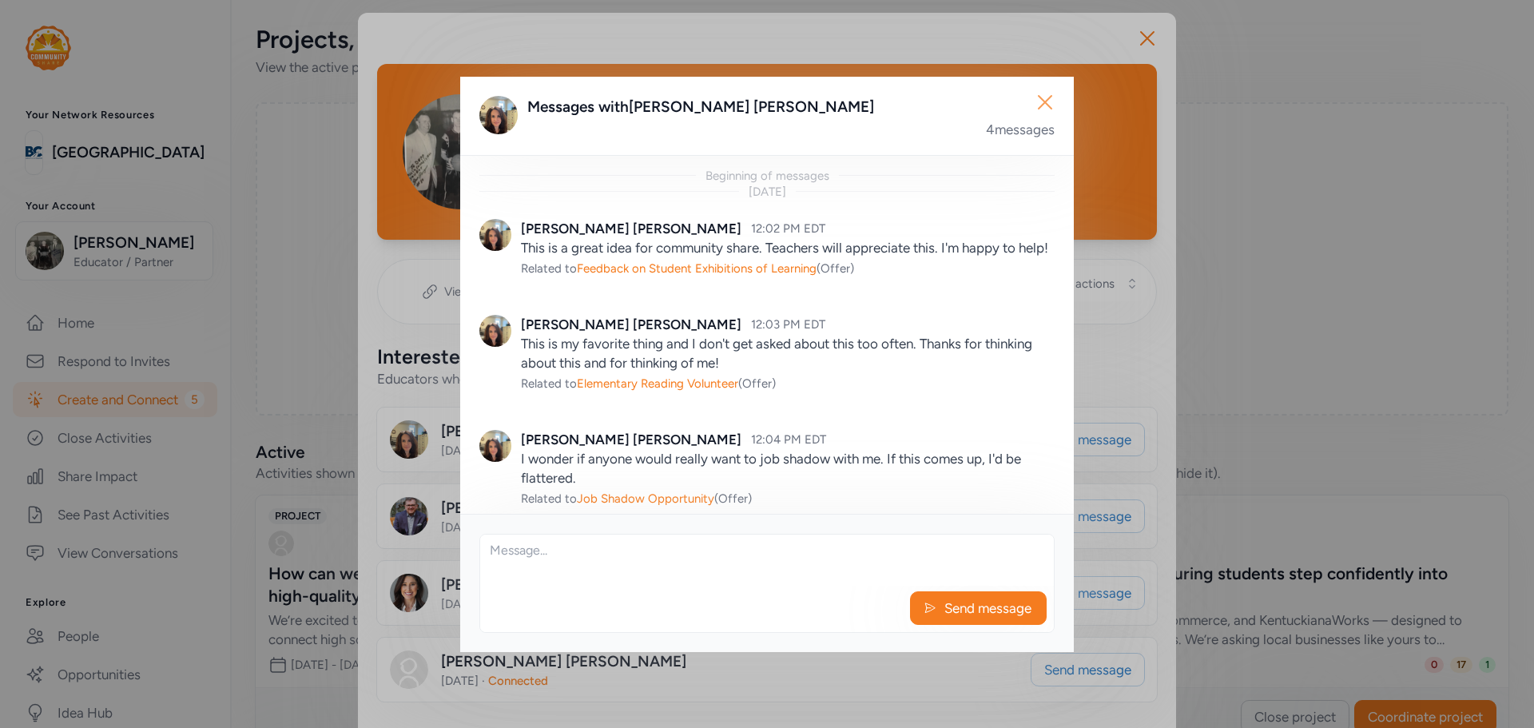
scroll to position [155, 0]
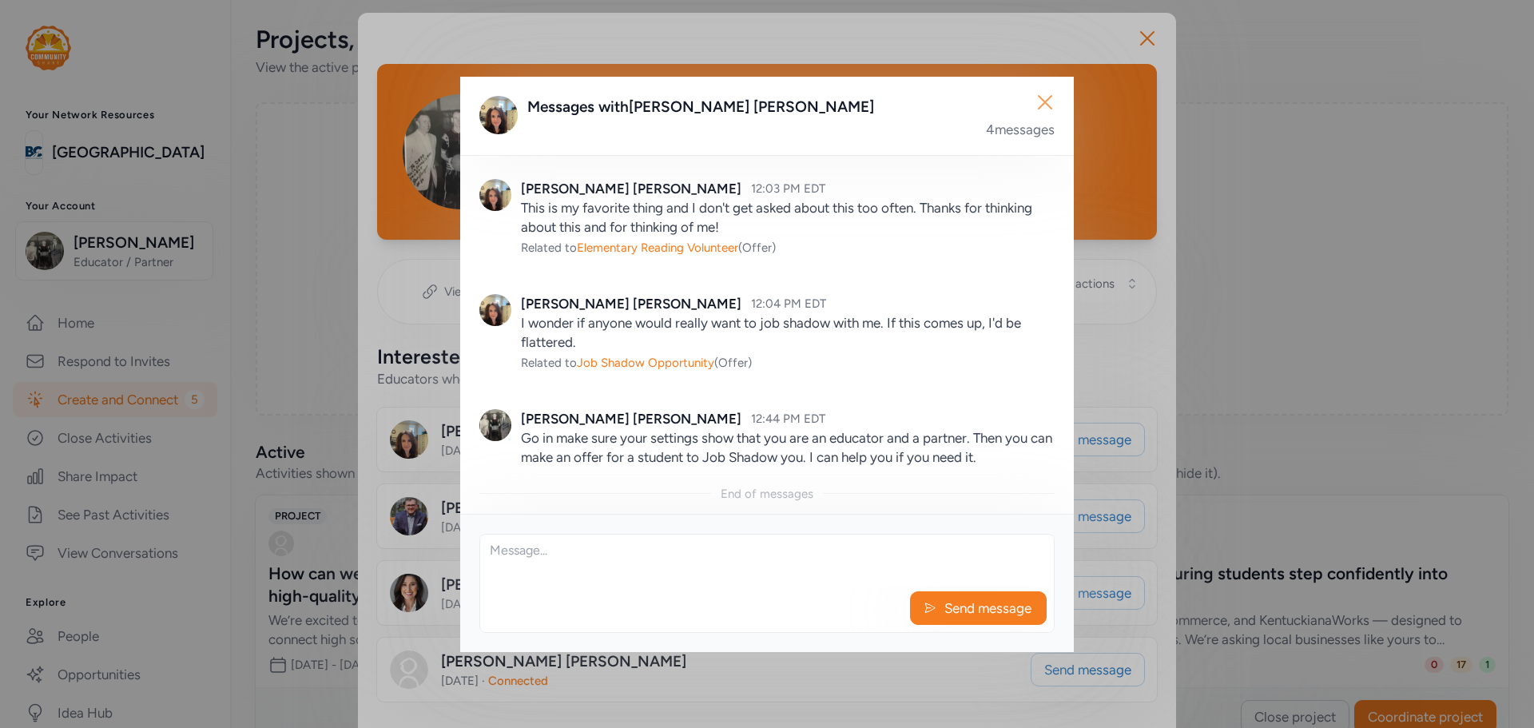
click at [1054, 95] on icon "button" at bounding box center [1045, 102] width 26 height 26
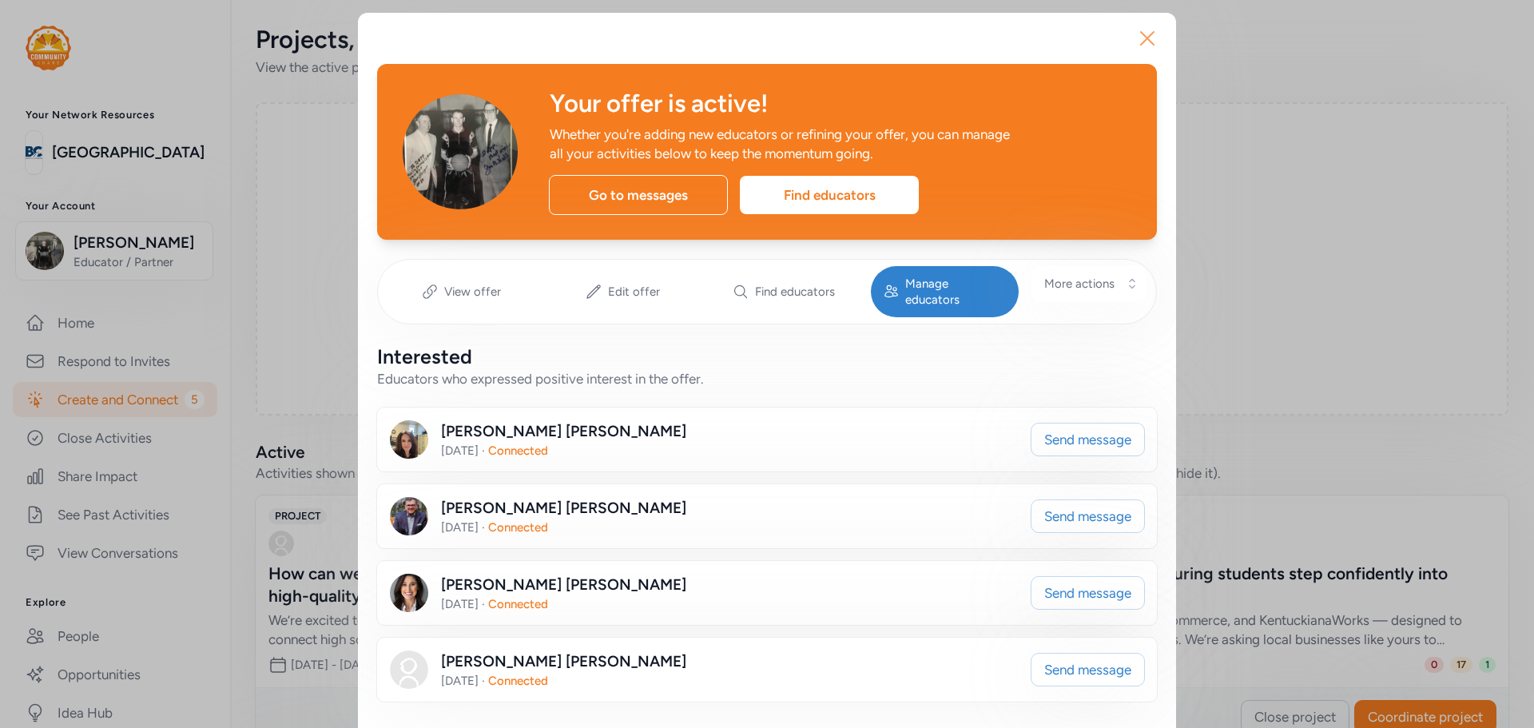
click at [1140, 42] on icon "button" at bounding box center [1148, 39] width 26 height 26
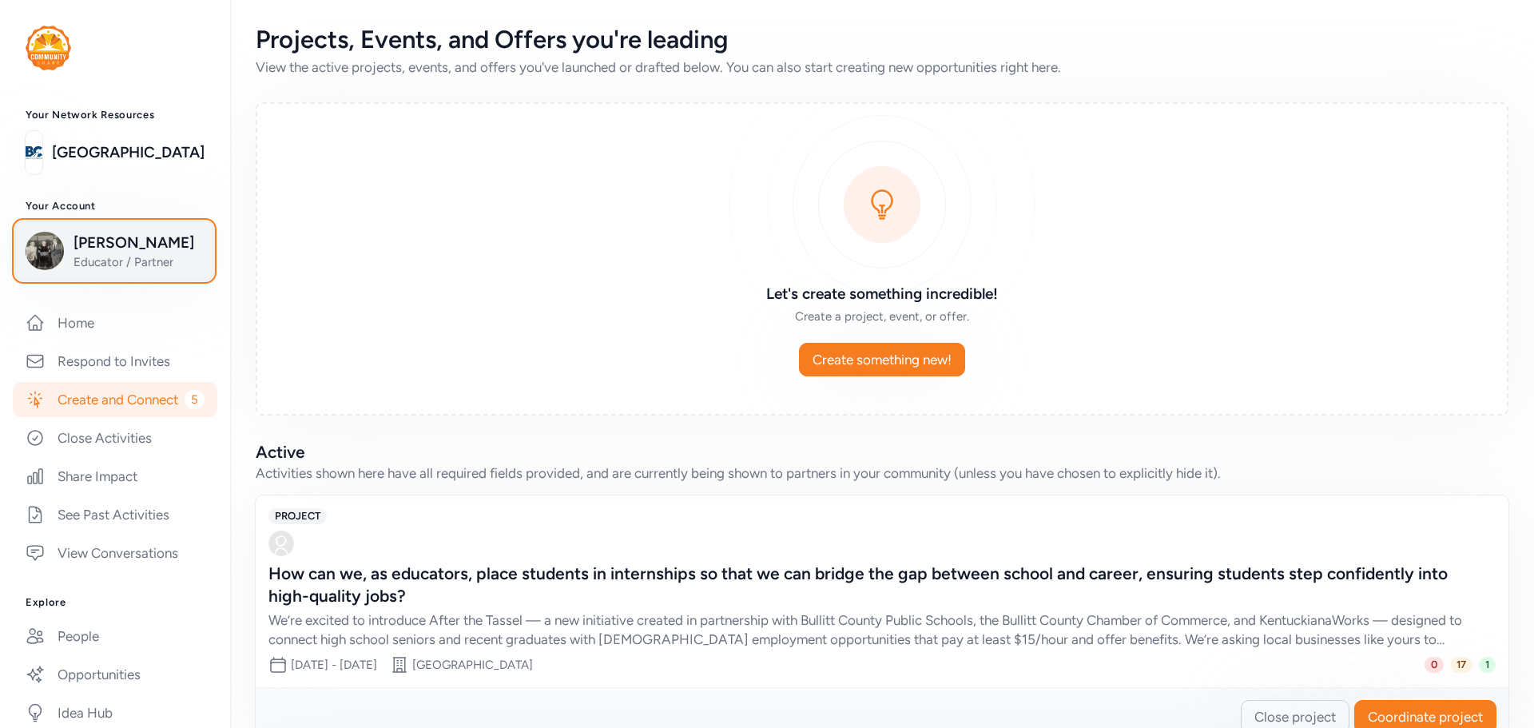
click at [109, 260] on span "Educator / Partner" at bounding box center [138, 262] width 129 height 16
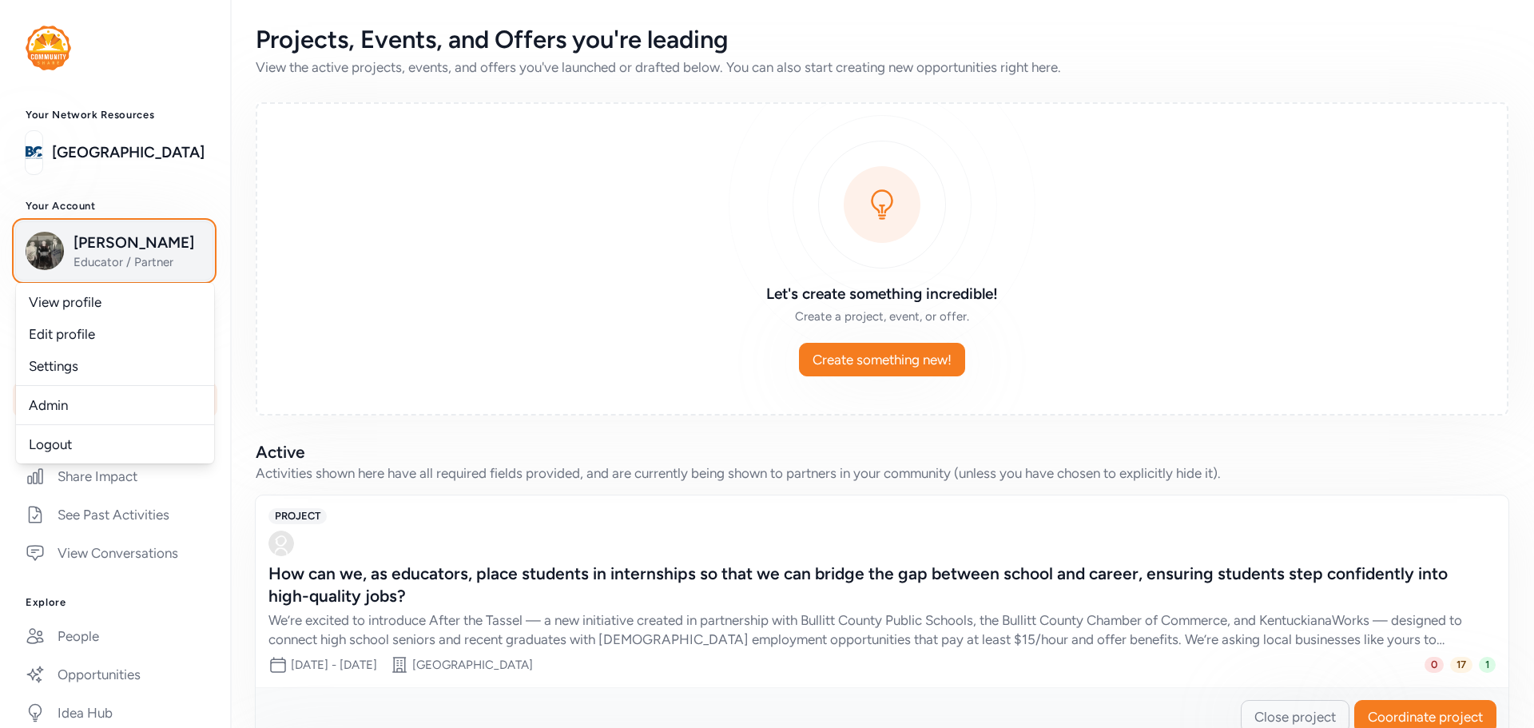
click at [116, 254] on span "[PERSON_NAME]" at bounding box center [138, 243] width 129 height 22
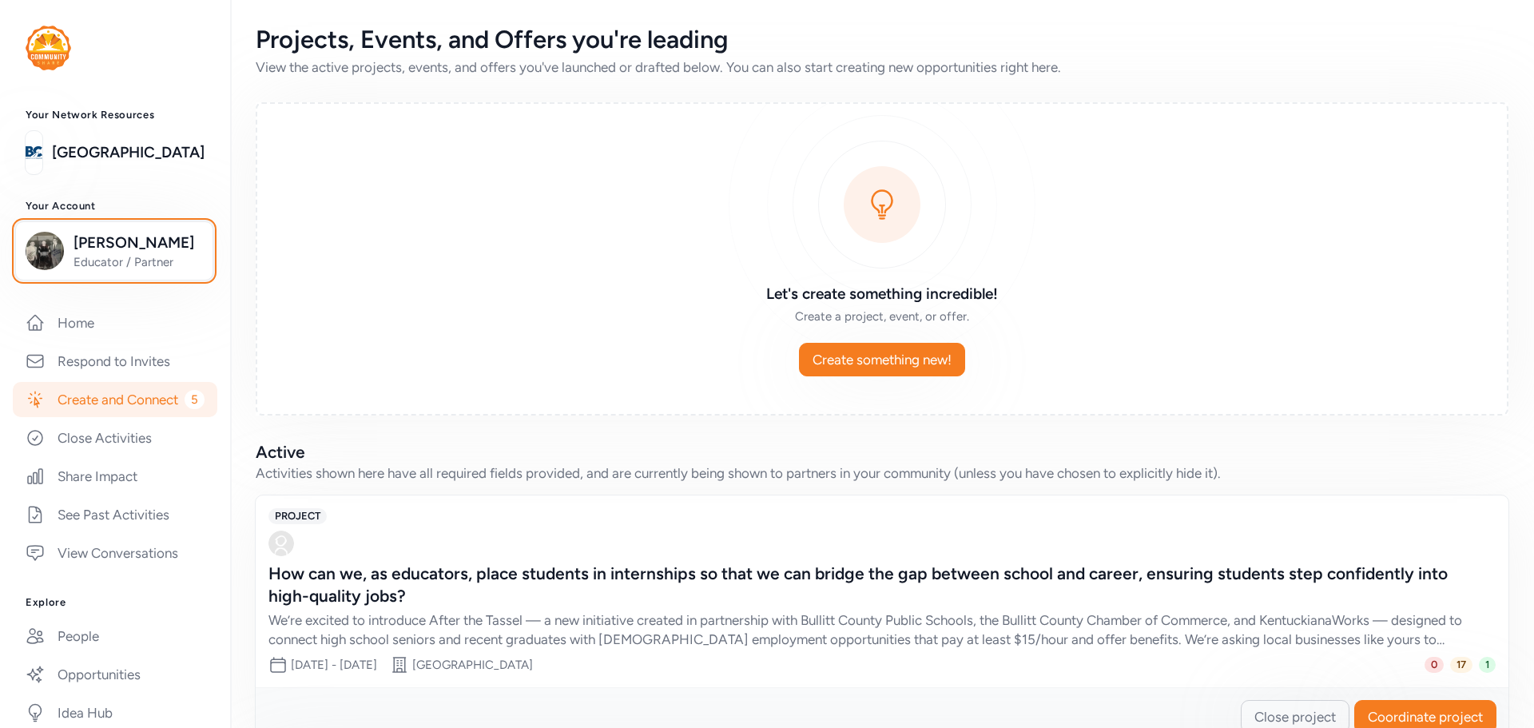
scroll to position [240, 0]
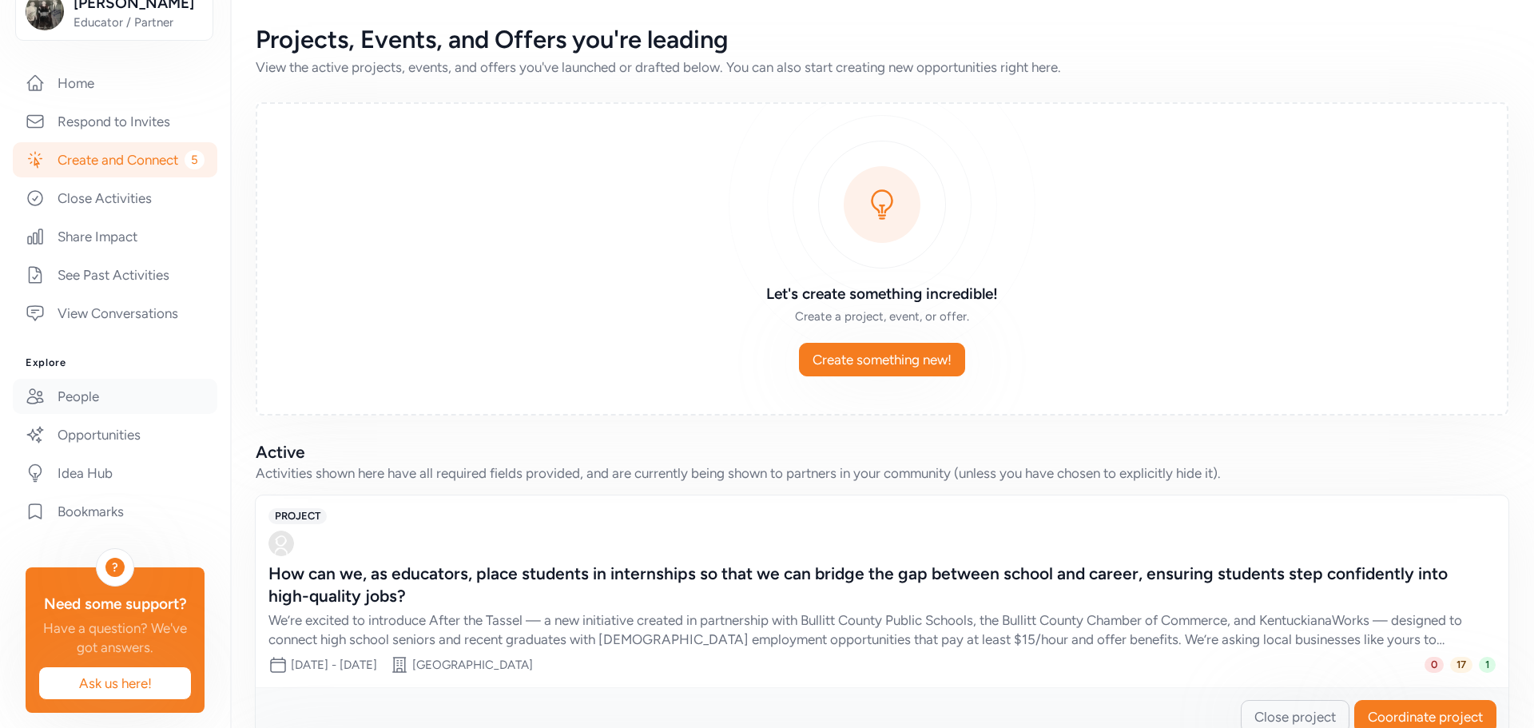
click at [90, 414] on link "People" at bounding box center [115, 396] width 205 height 35
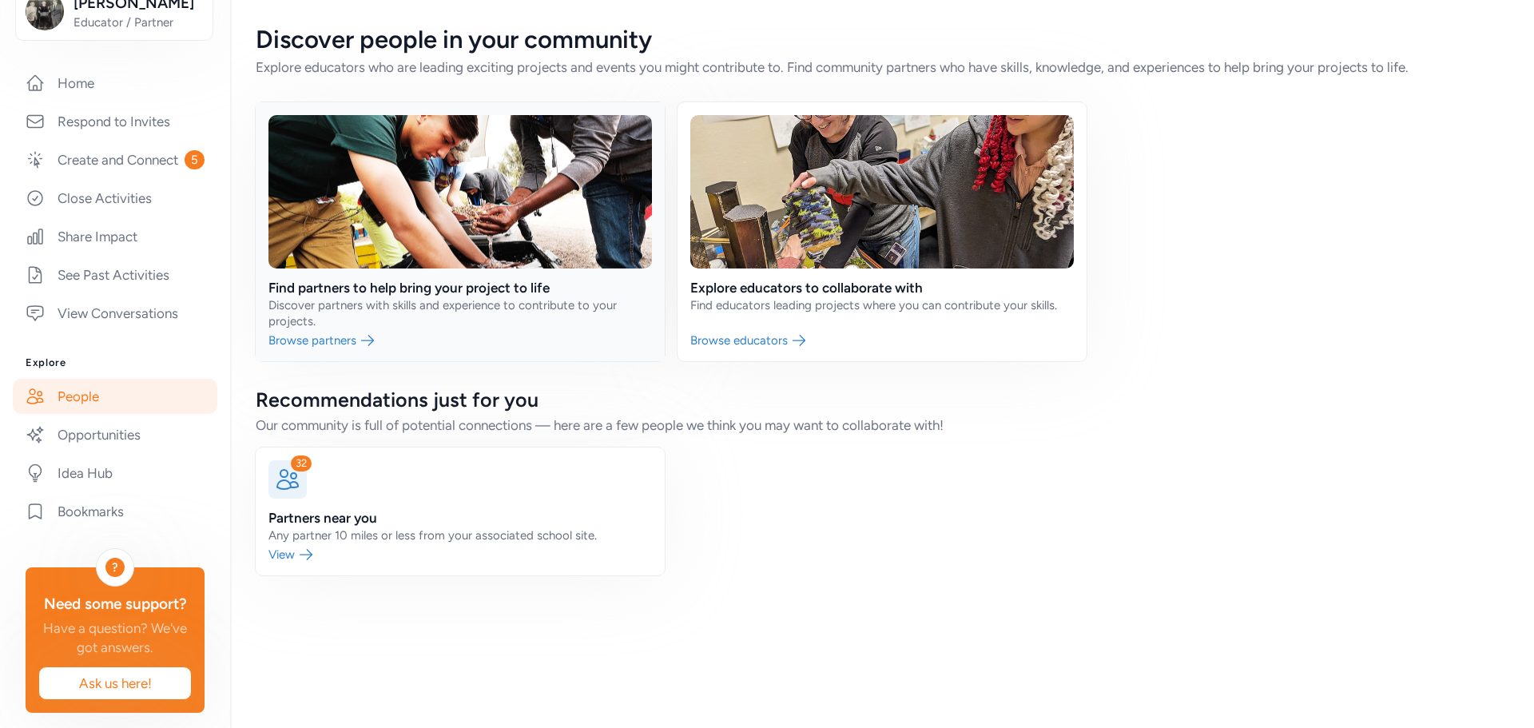
click at [436, 297] on link at bounding box center [460, 231] width 409 height 259
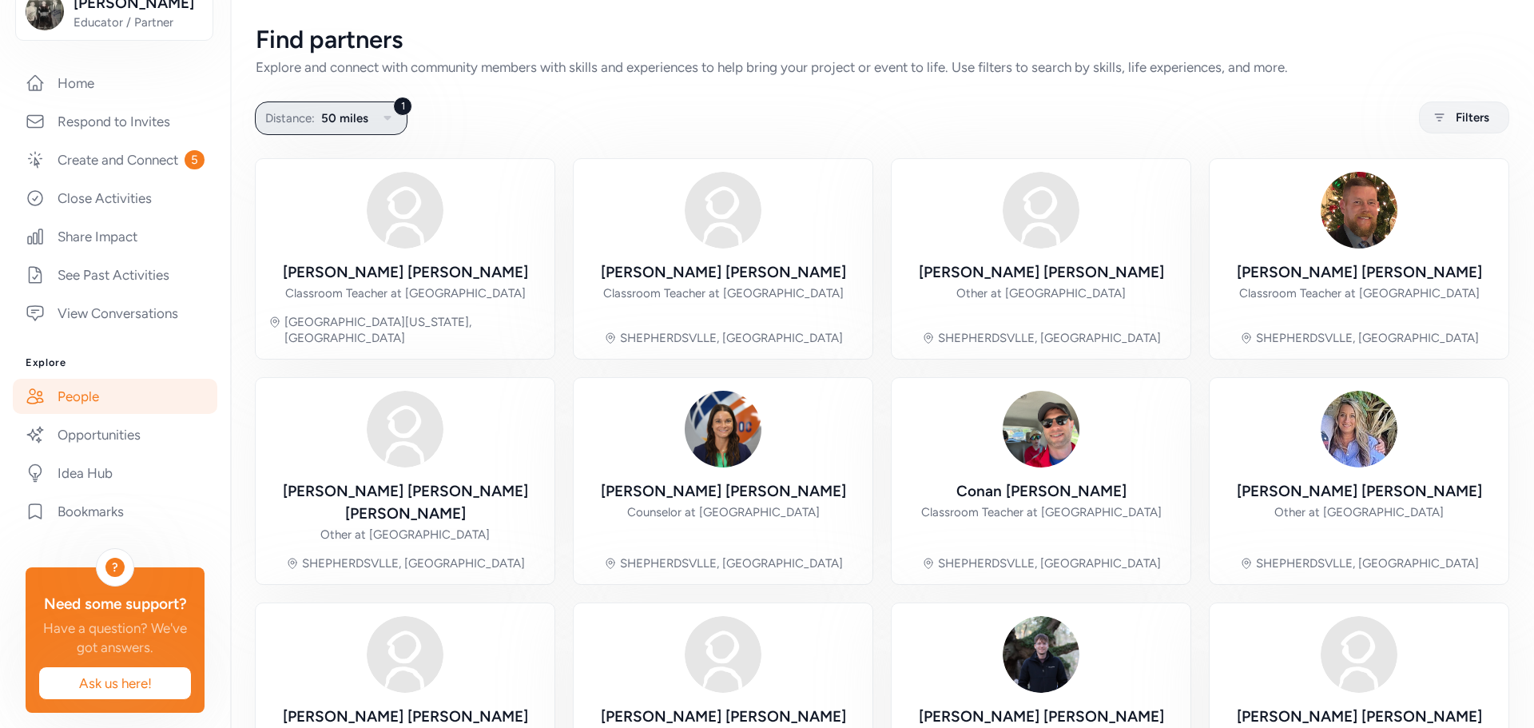
click at [384, 116] on icon "button" at bounding box center [387, 118] width 7 height 5
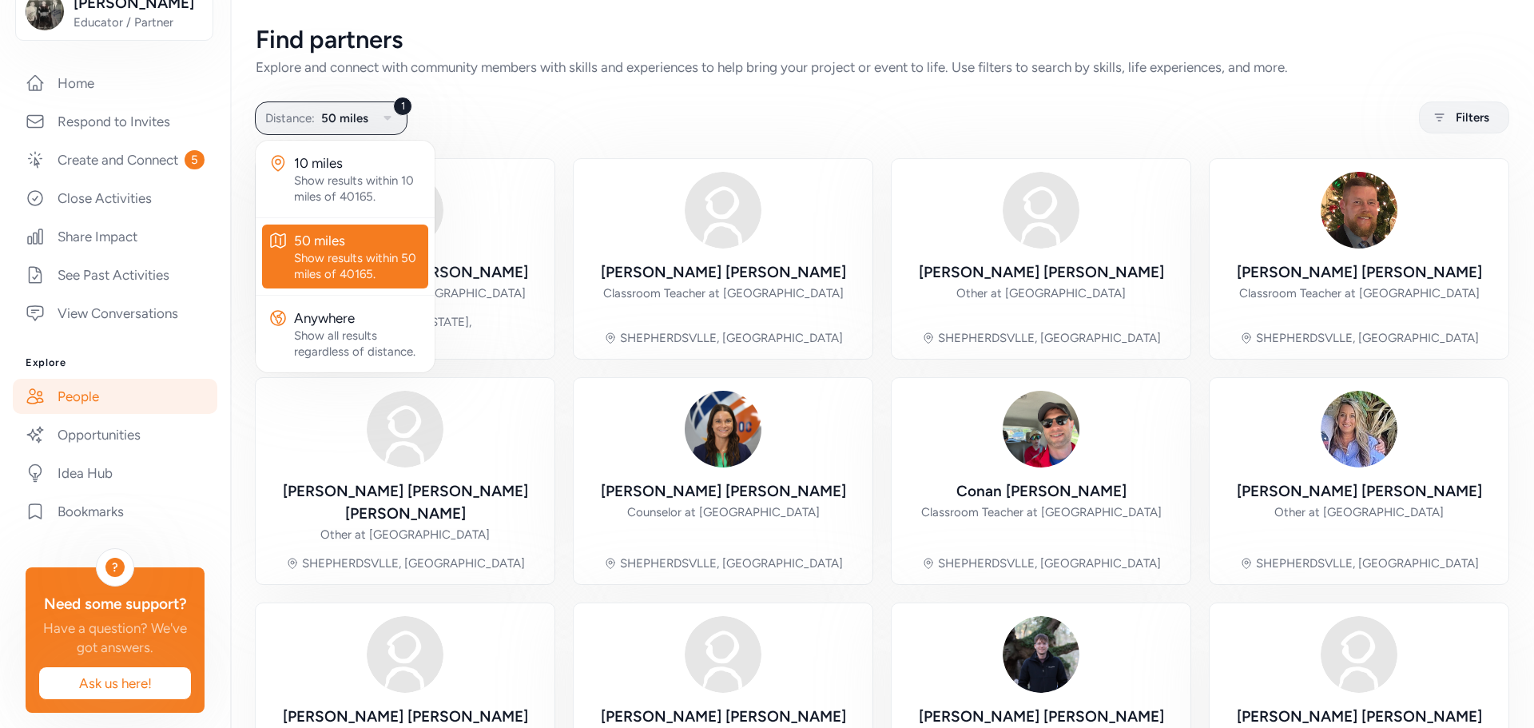
click at [579, 99] on div "Find partners Explore and connect with community members with skills and experi…" at bounding box center [882, 571] width 1304 height 1142
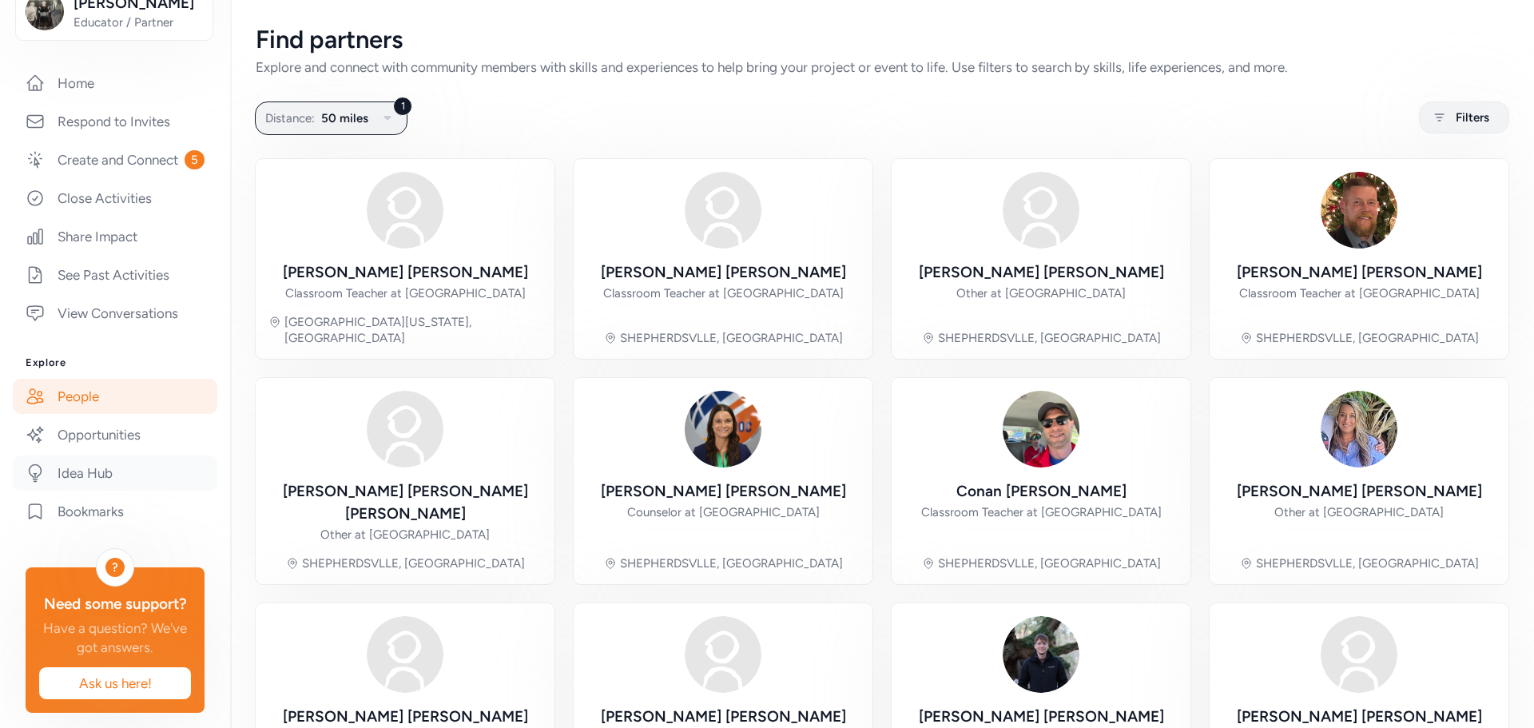
click at [94, 482] on link "Idea Hub" at bounding box center [115, 472] width 205 height 35
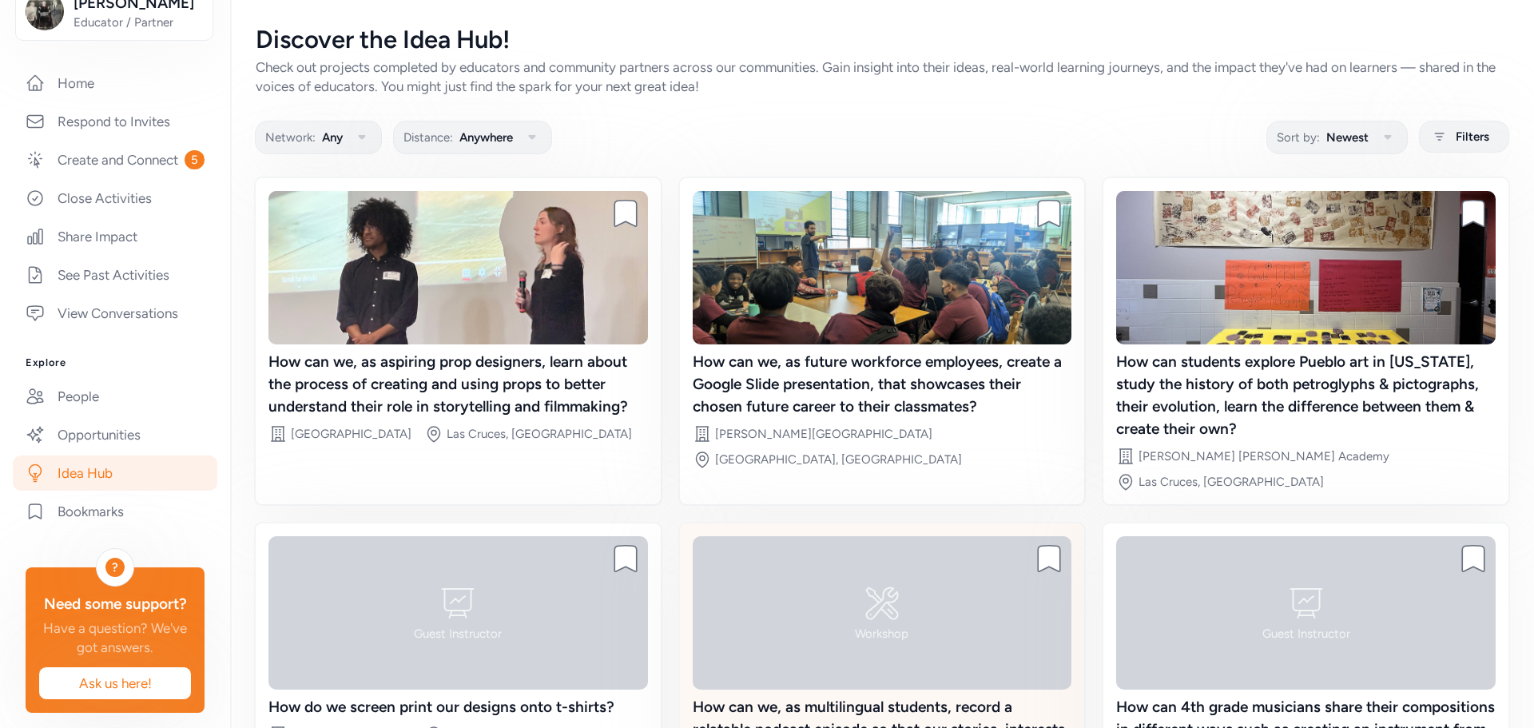
scroll to position [153, 0]
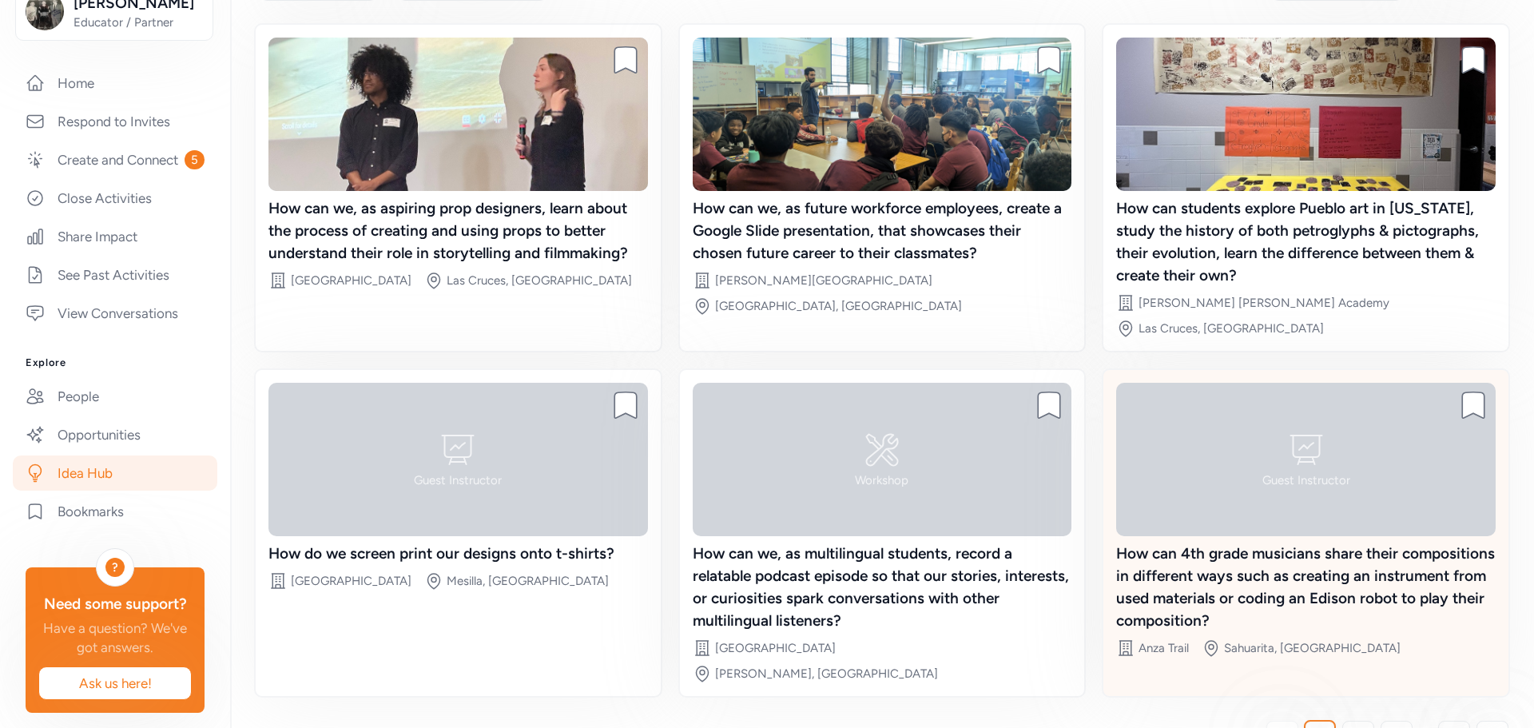
click at [1314, 470] on div "Guest Instructor" at bounding box center [1306, 459] width 380 height 153
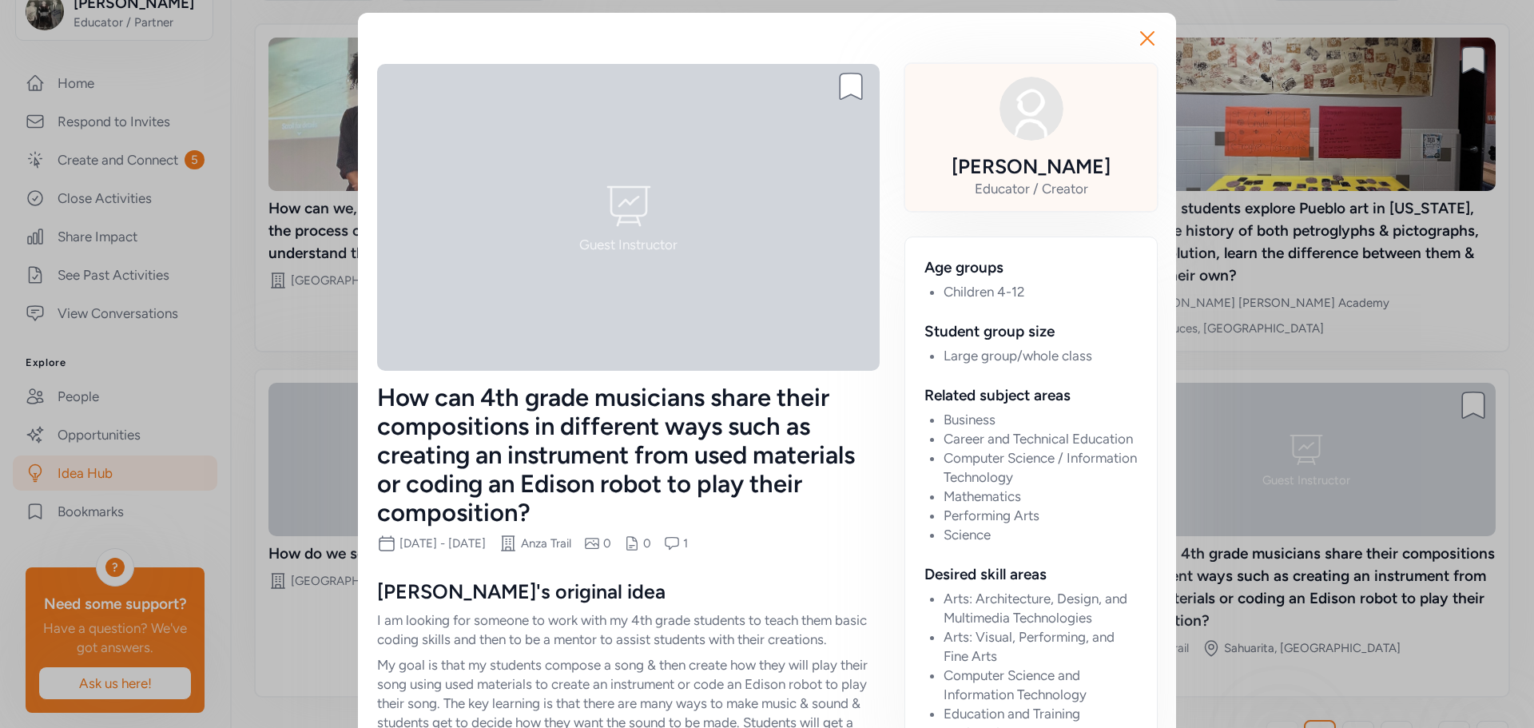
click at [972, 140] on div "Sara Newton Educator / Creator" at bounding box center [1031, 137] width 226 height 121
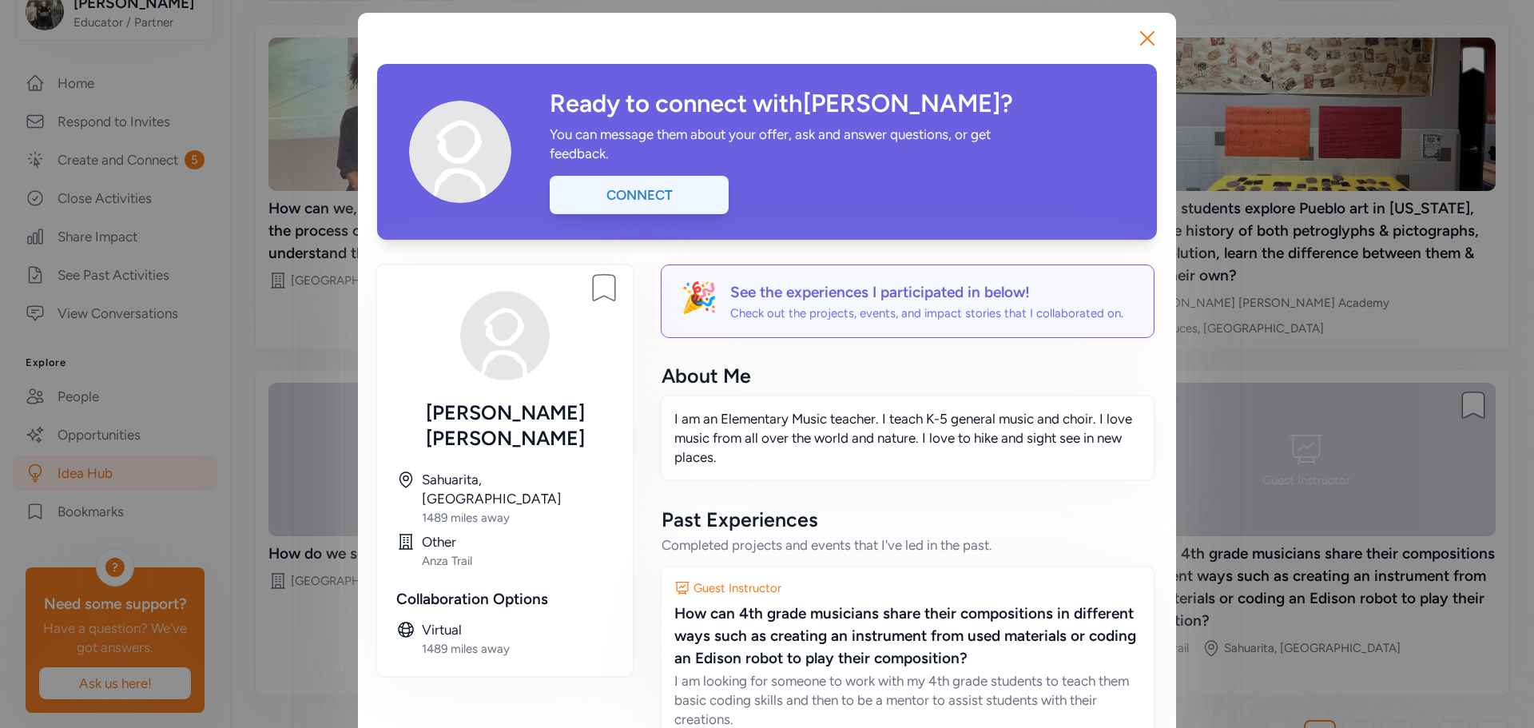
click at [587, 200] on div "Connect" at bounding box center [639, 195] width 179 height 38
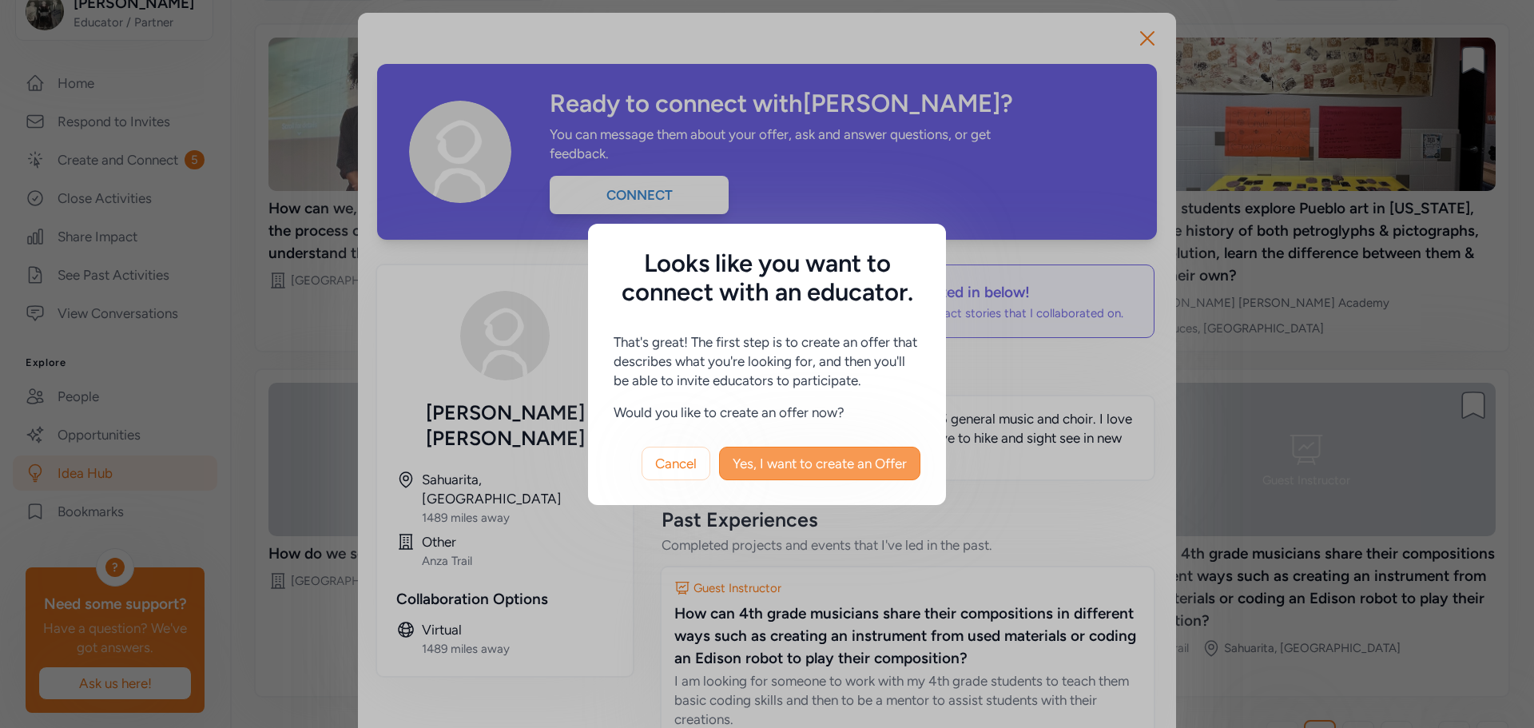
click at [762, 461] on span "Yes, I want to create an Offer" at bounding box center [820, 463] width 174 height 19
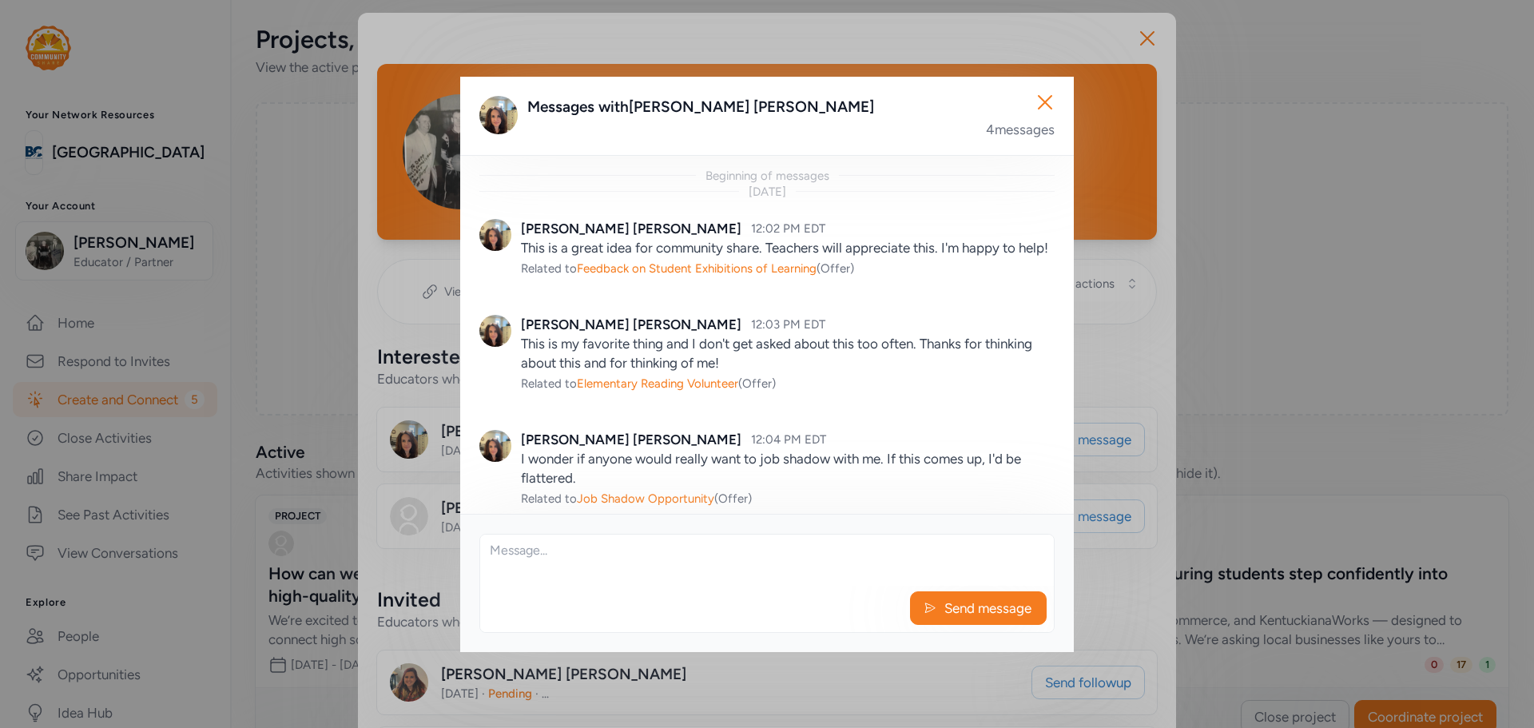
click at [650, 543] on textarea at bounding box center [767, 560] width 574 height 51
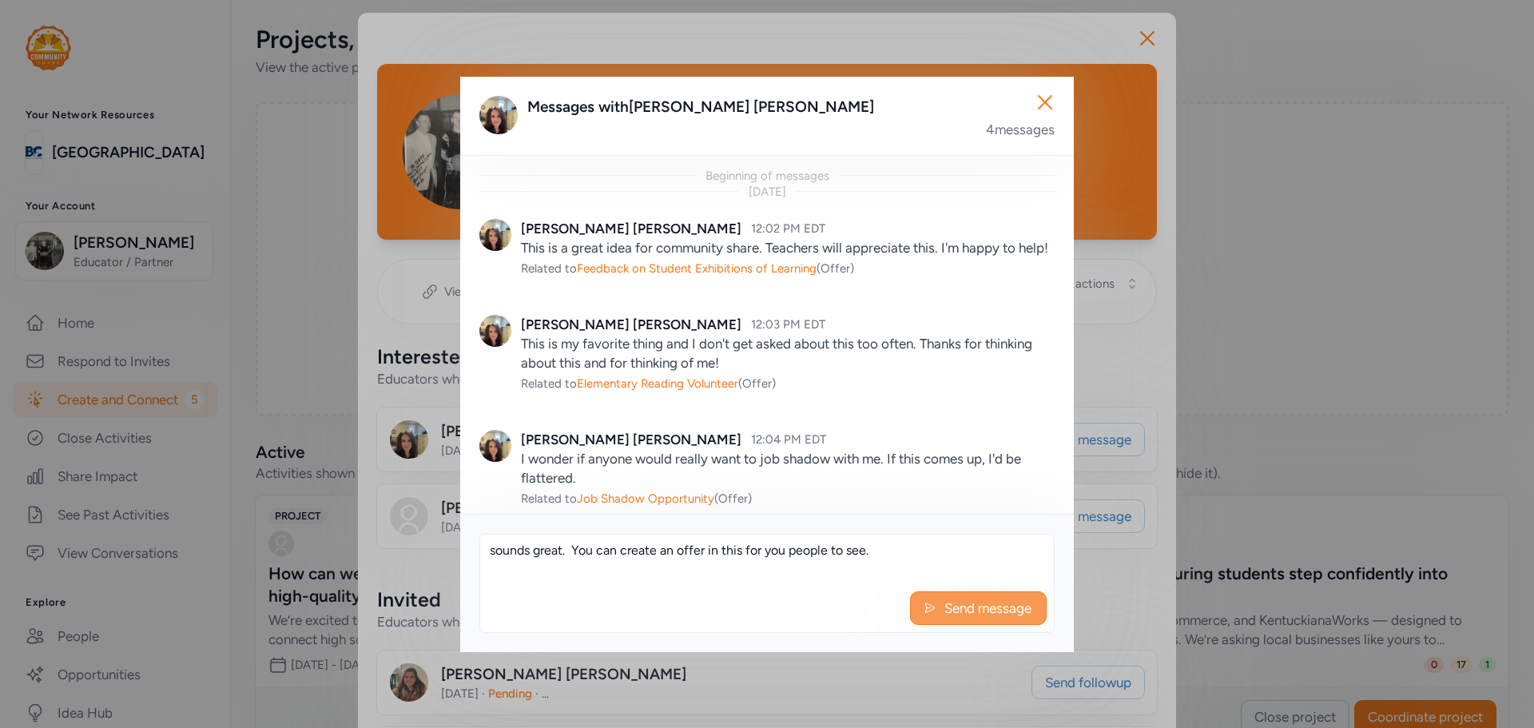
type textarea "sounds great. You can create an offer in this for you people to see."
click at [943, 607] on span "Send message" at bounding box center [988, 607] width 90 height 19
click at [1049, 102] on icon "button" at bounding box center [1045, 102] width 26 height 26
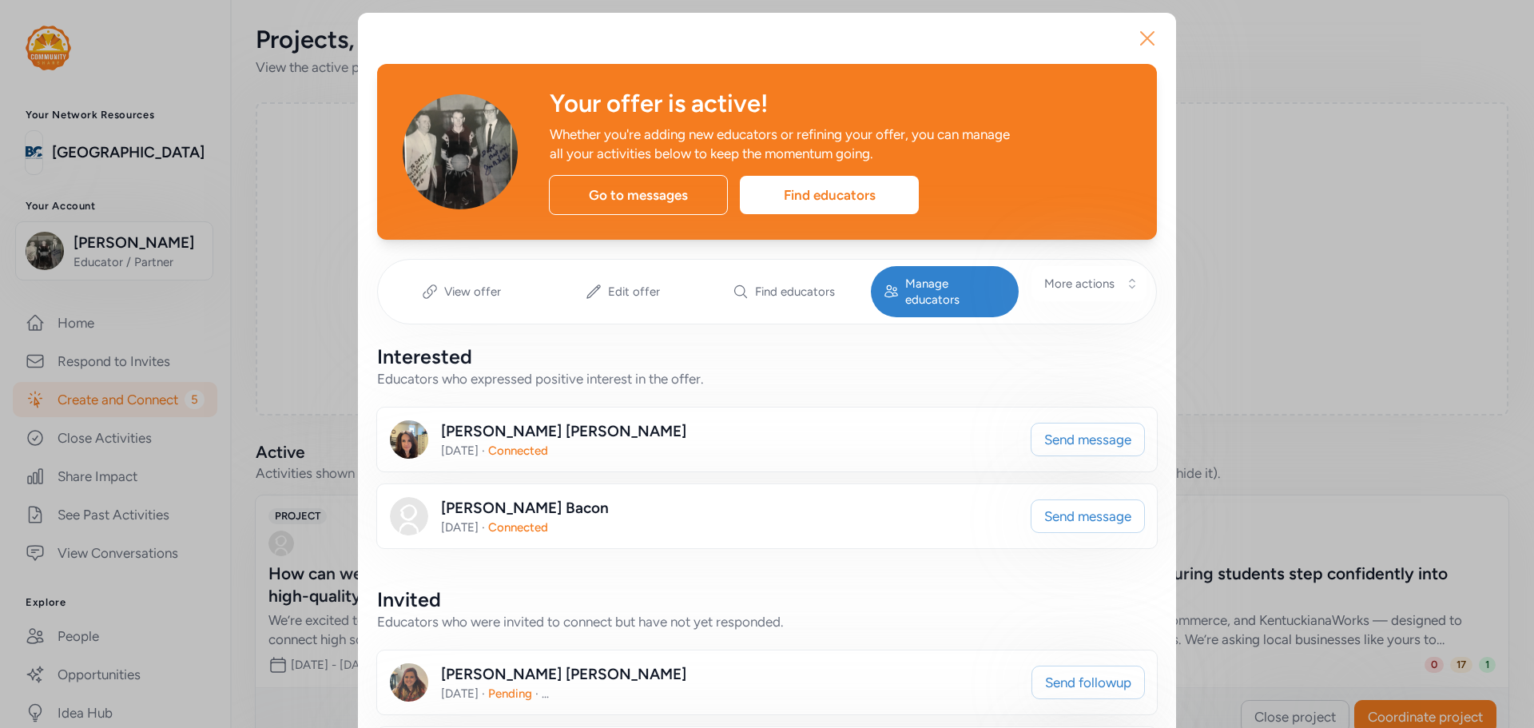
click at [1123, 30] on button "Close" at bounding box center [1147, 38] width 51 height 51
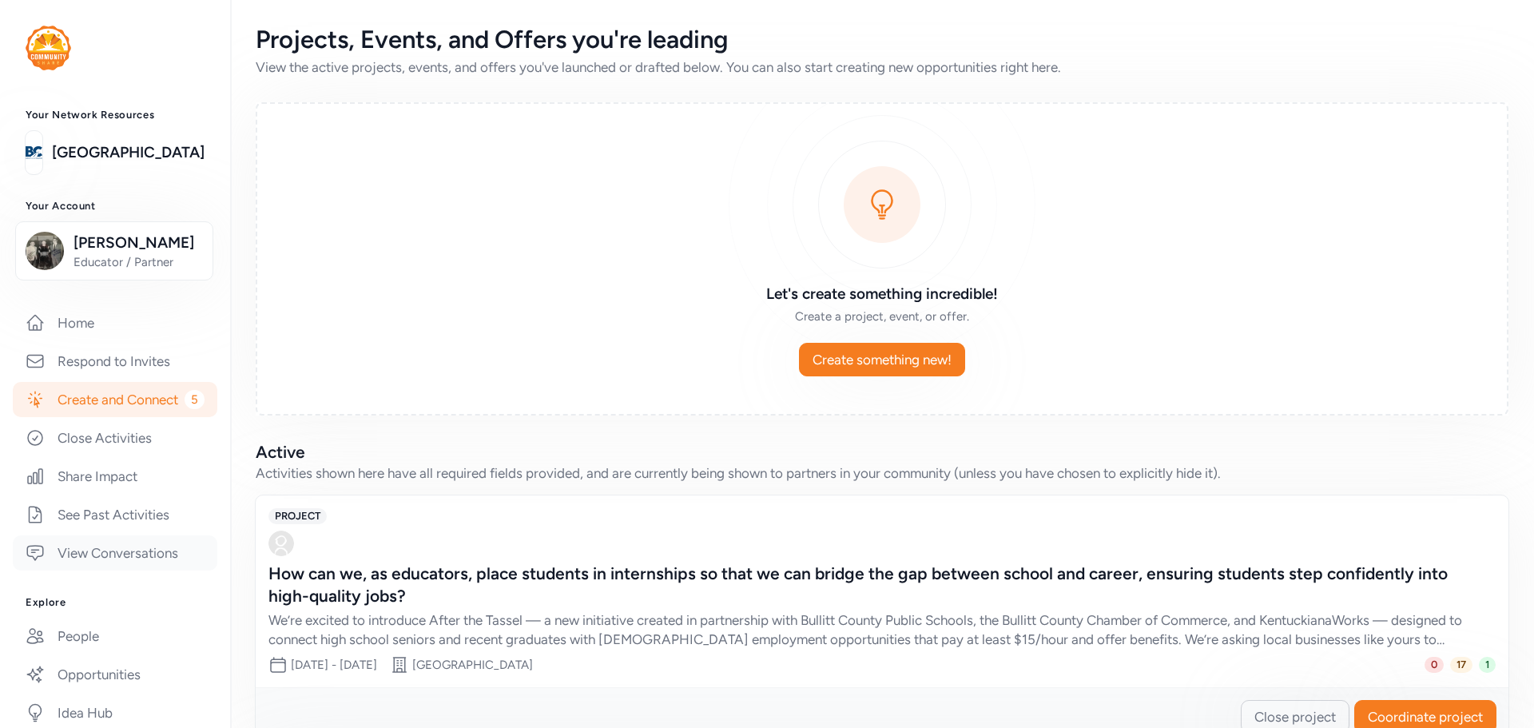
scroll to position [160, 0]
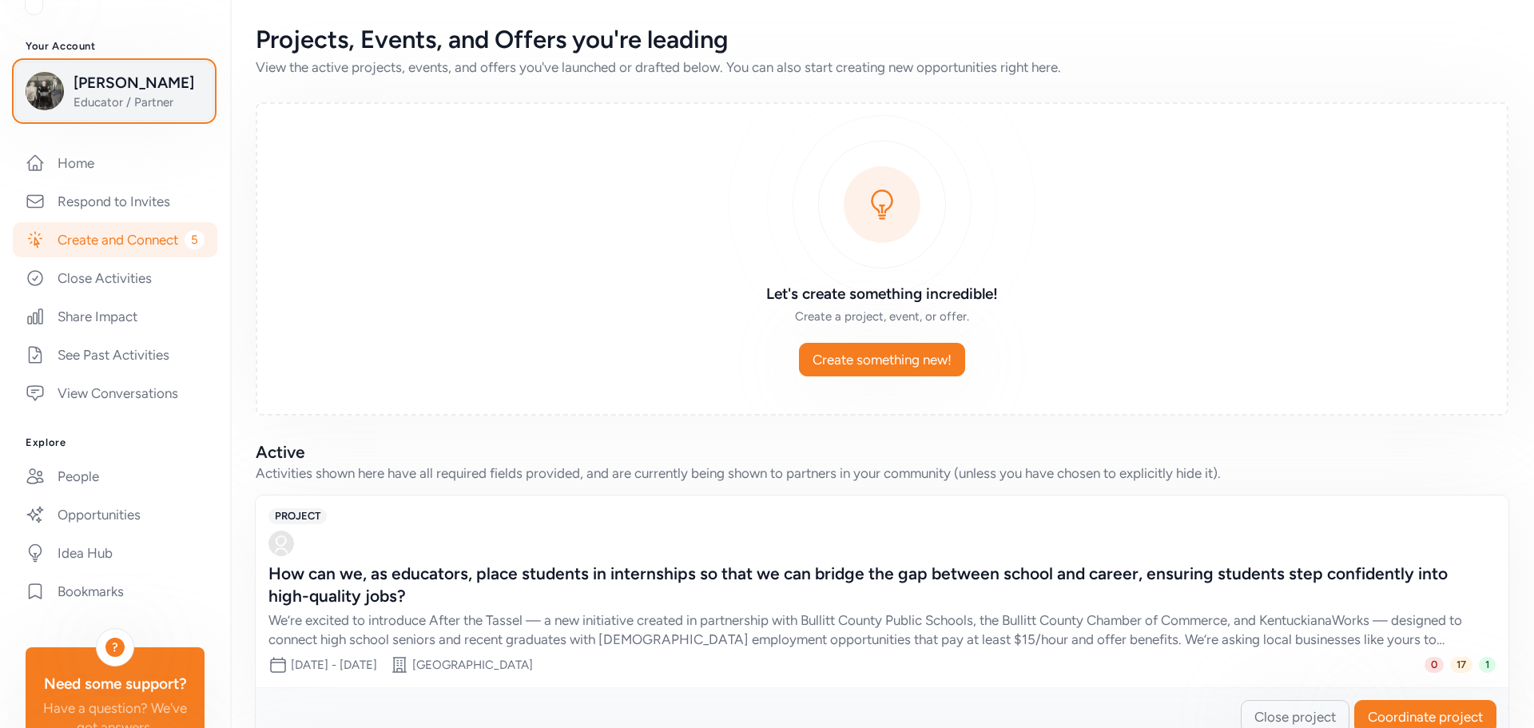
click at [114, 106] on span "Educator / Partner" at bounding box center [138, 102] width 129 height 16
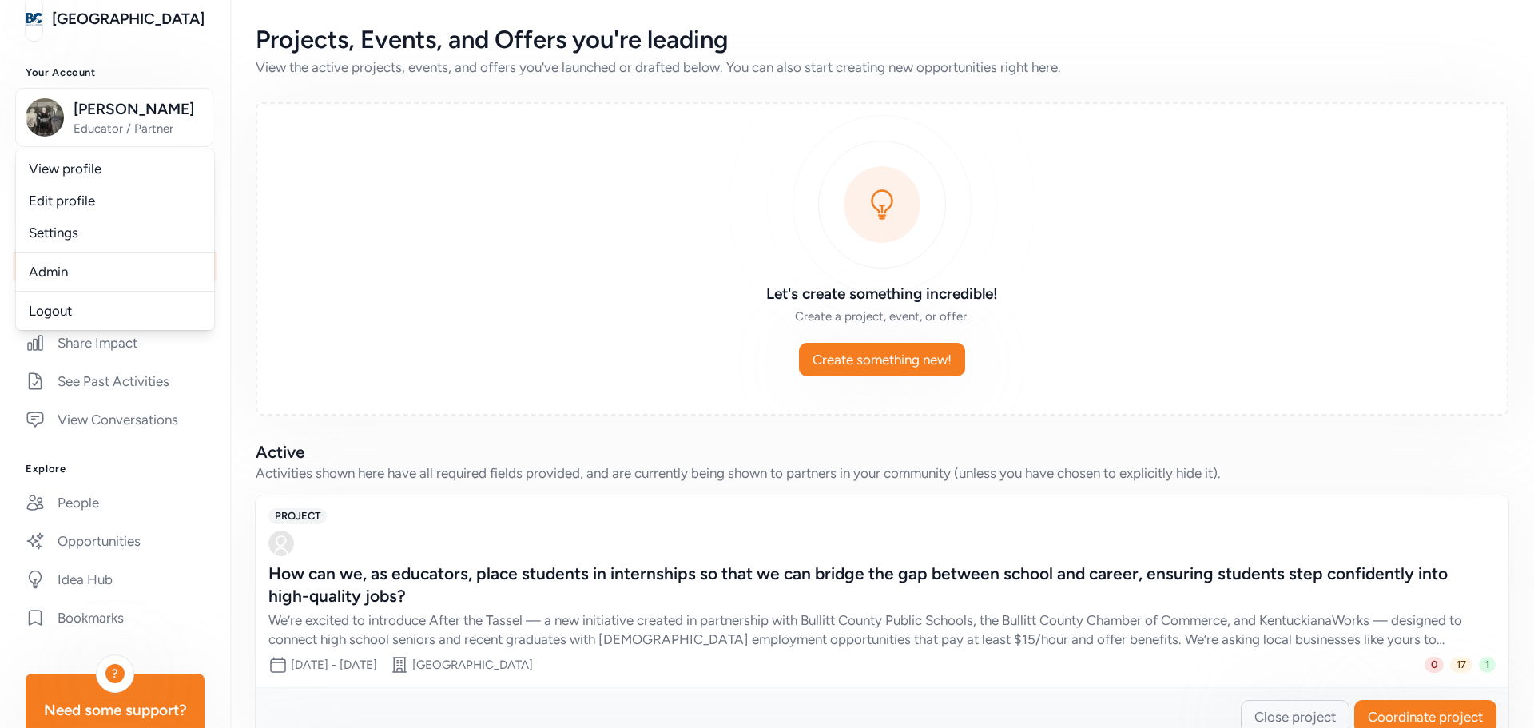
scroll to position [54, 0]
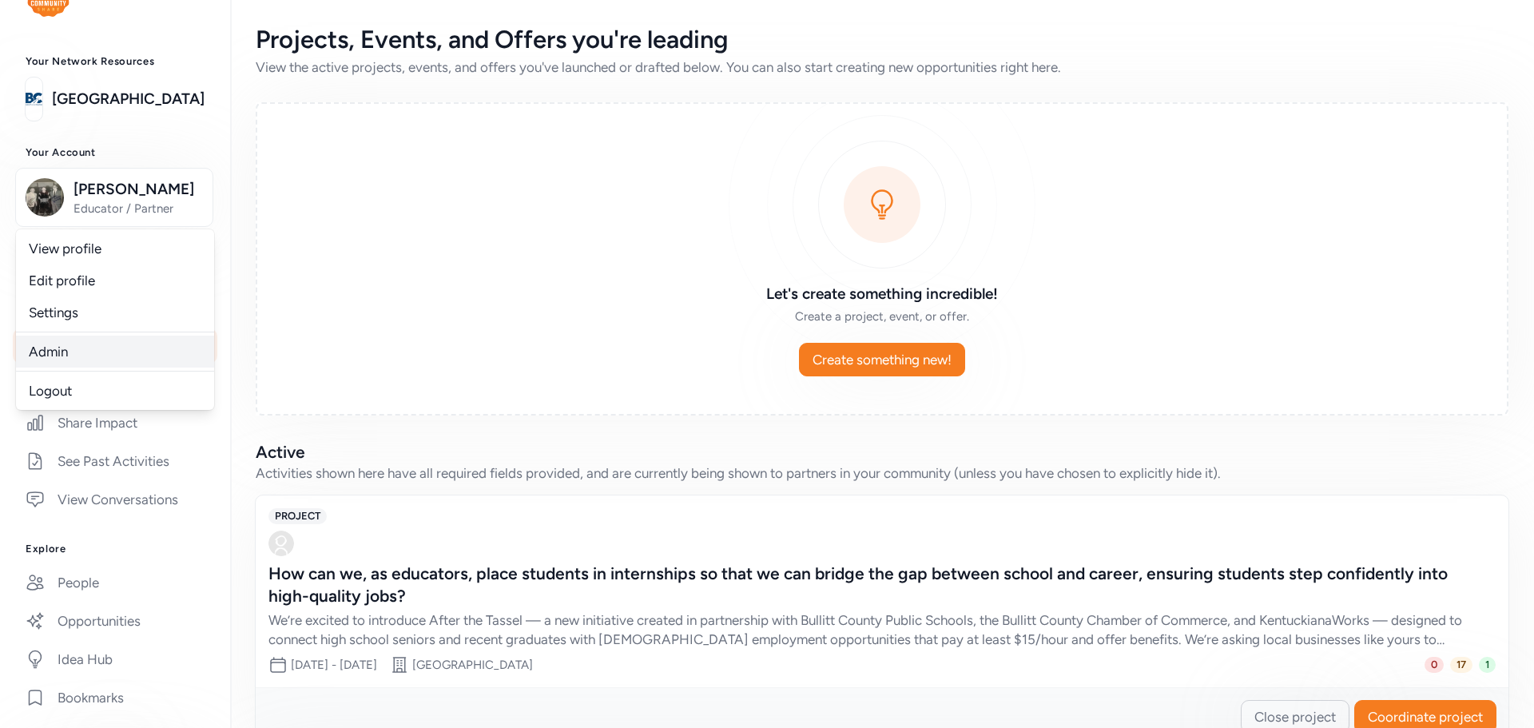
click at [57, 343] on link "Admin" at bounding box center [115, 352] width 198 height 32
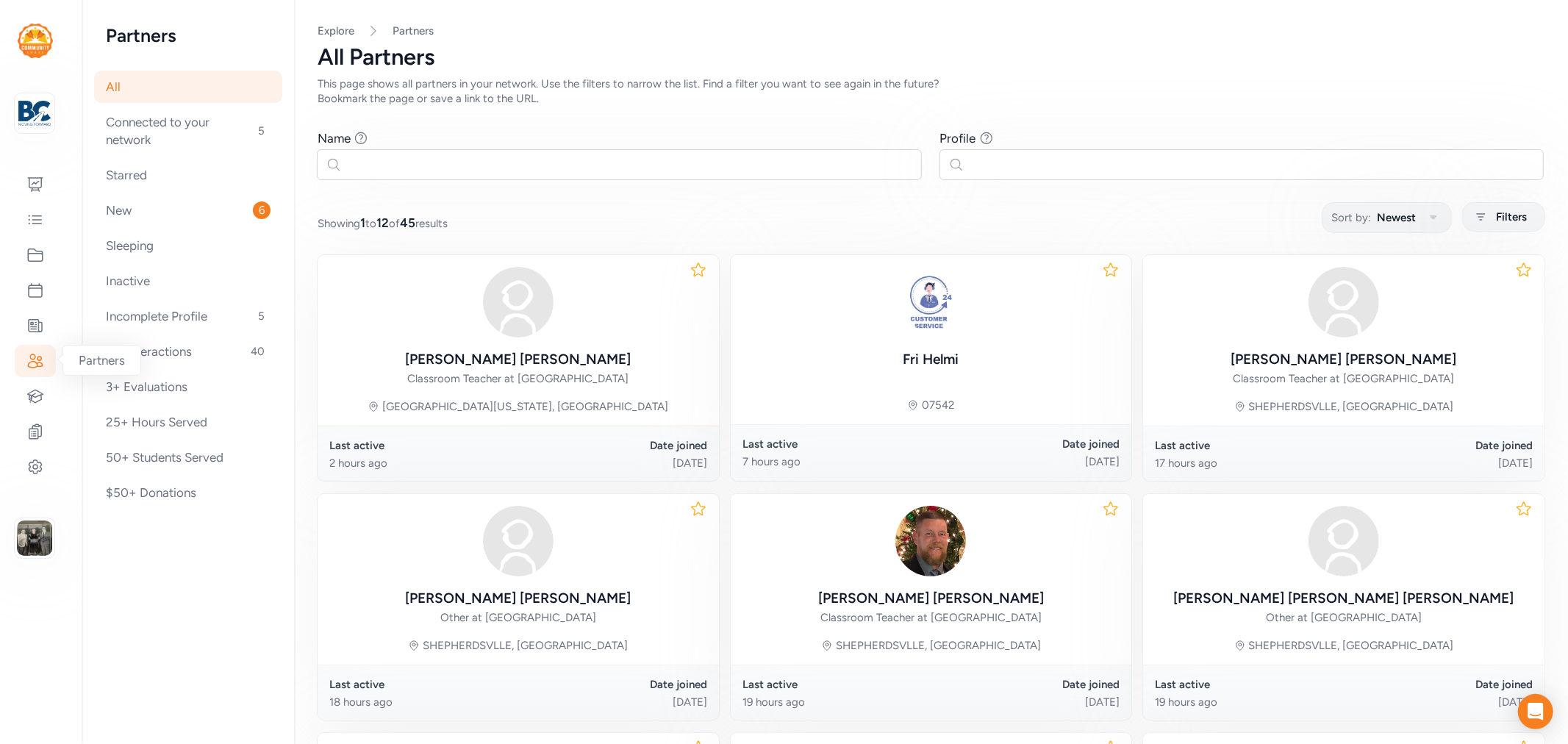
click at [27, 364] on icon at bounding box center [35, 361] width 17 height 17
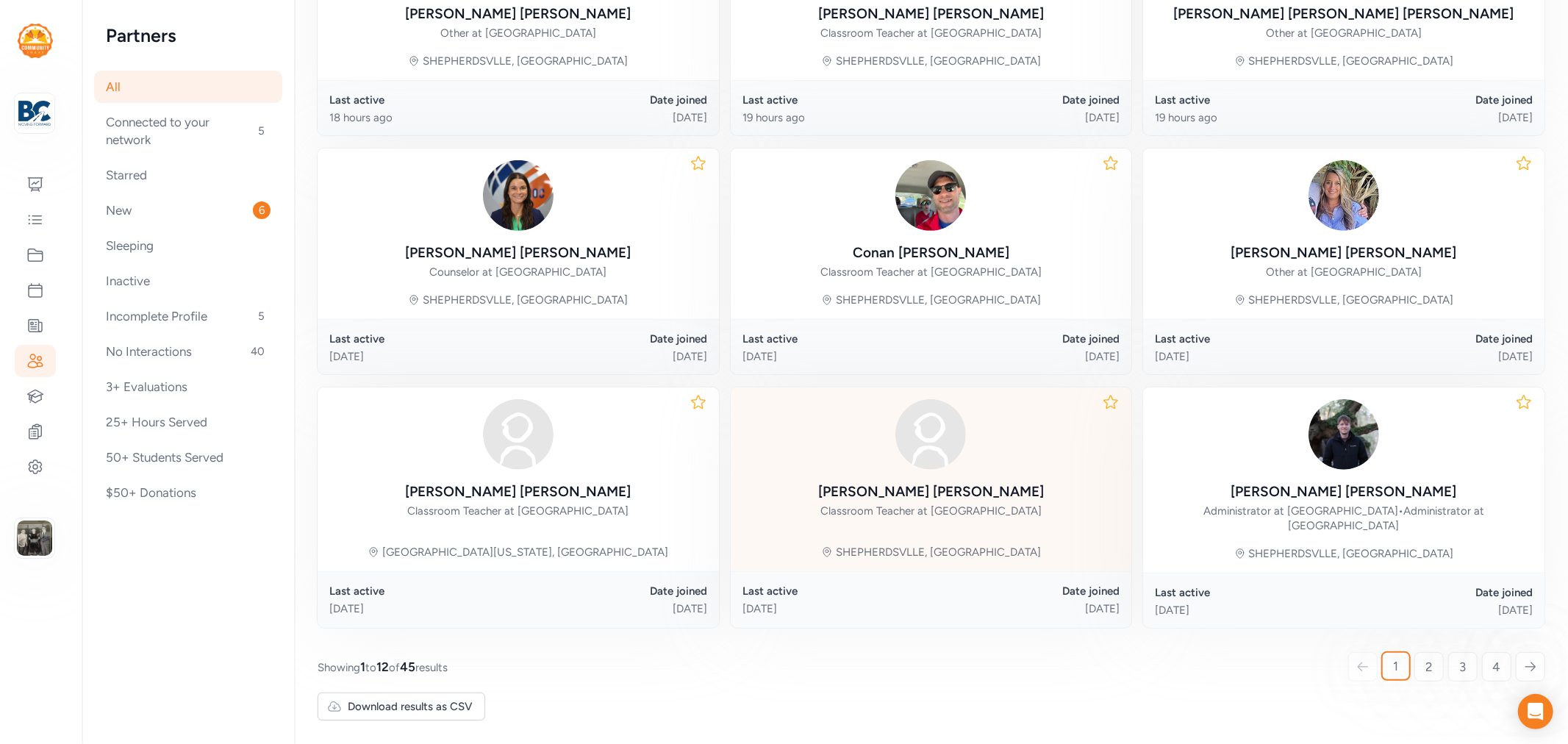
scroll to position [96, 0]
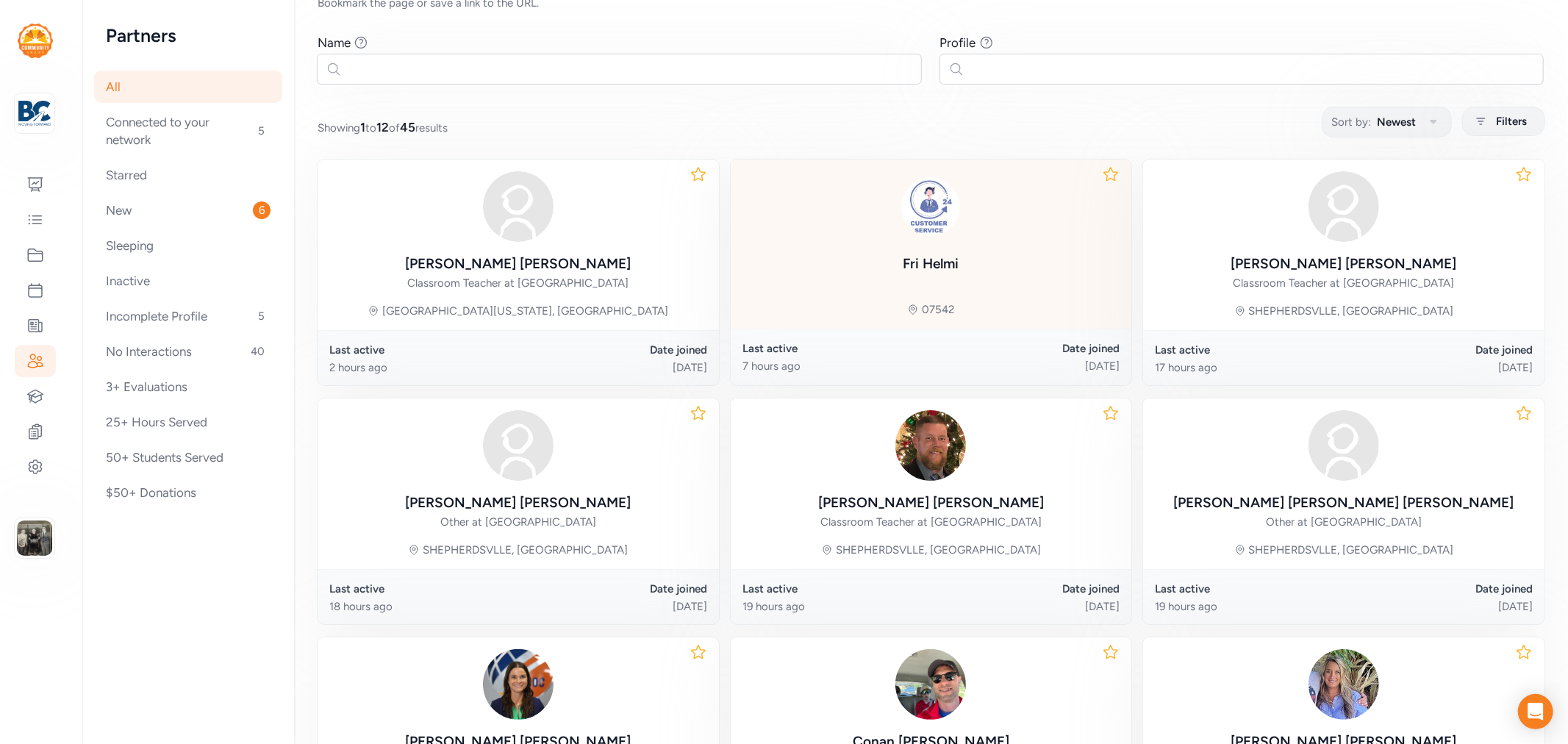
click at [957, 288] on div "Fri Helmi 07542" at bounding box center [931, 244] width 401 height 169
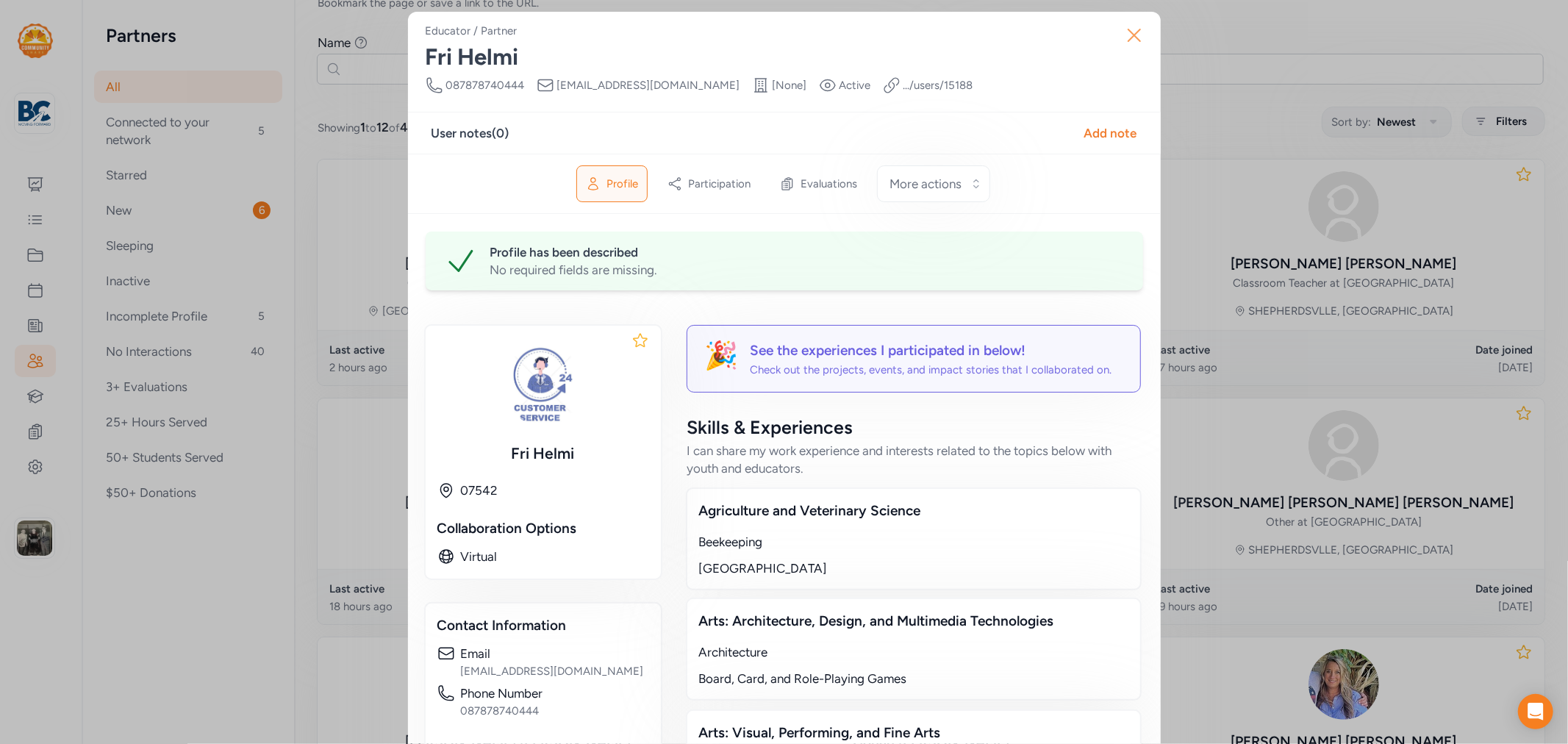
click at [1126, 42] on icon "button" at bounding box center [1135, 36] width 24 height 24
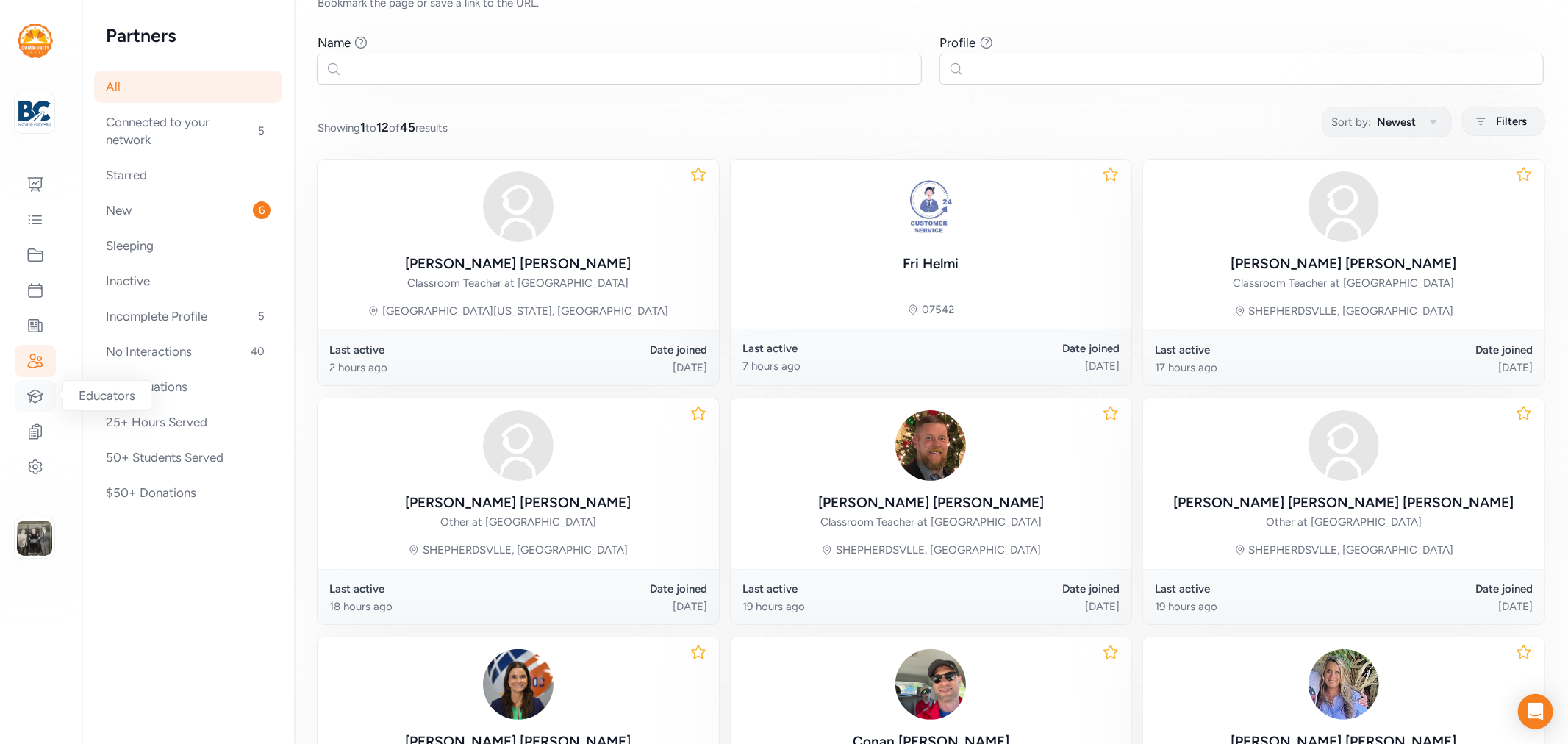
click at [39, 401] on icon at bounding box center [35, 395] width 17 height 17
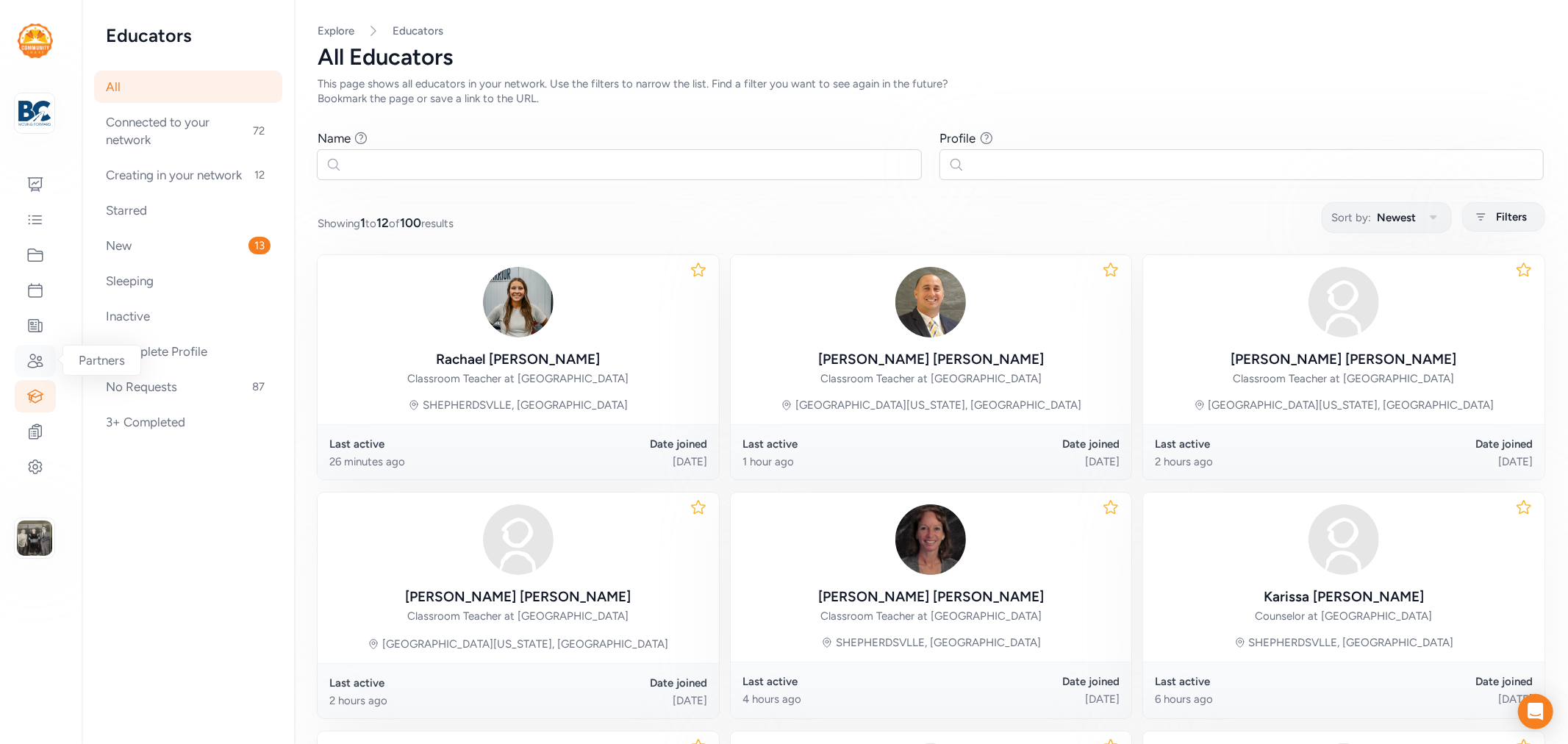
click at [29, 352] on icon at bounding box center [35, 361] width 17 height 17
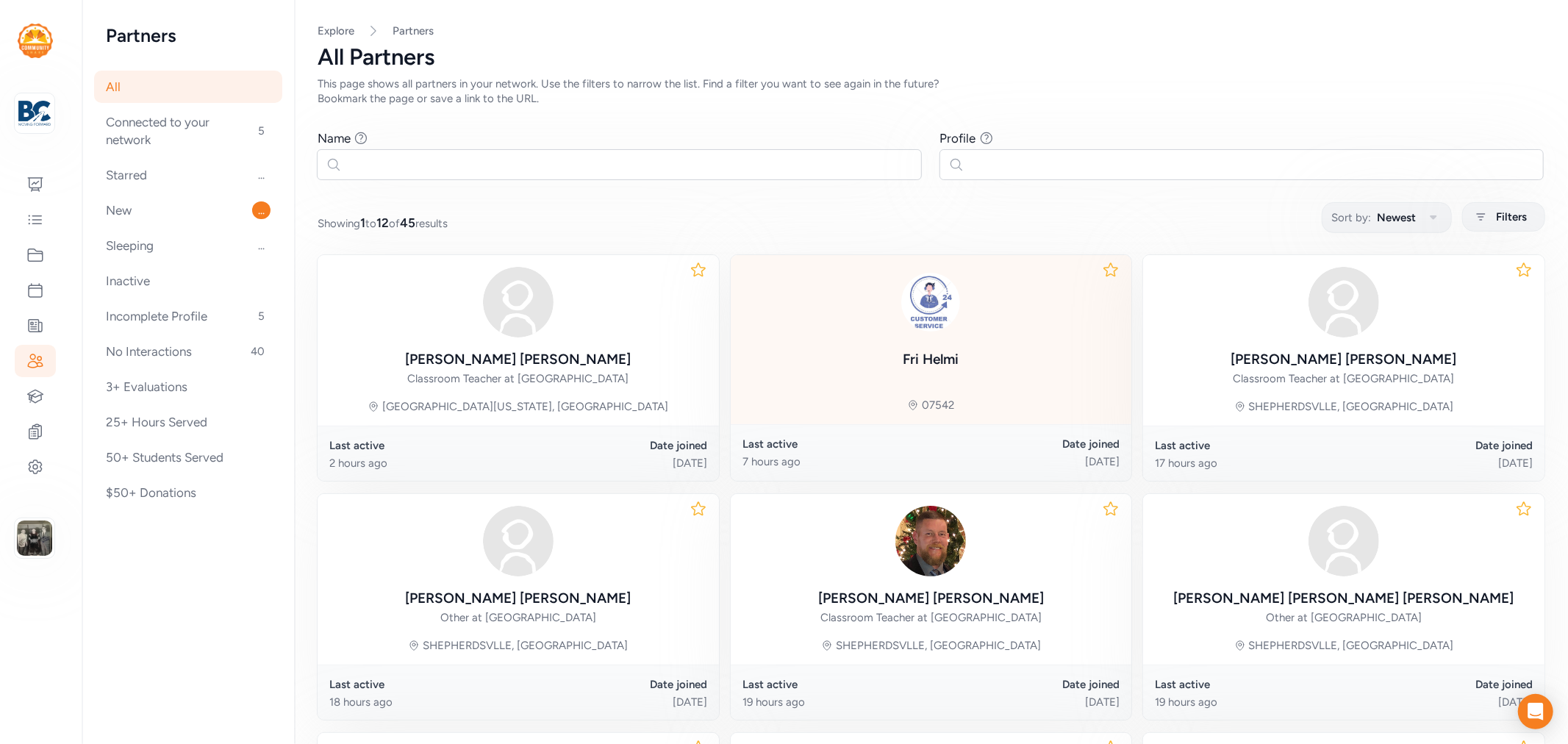
click at [895, 331] on div at bounding box center [930, 302] width 71 height 71
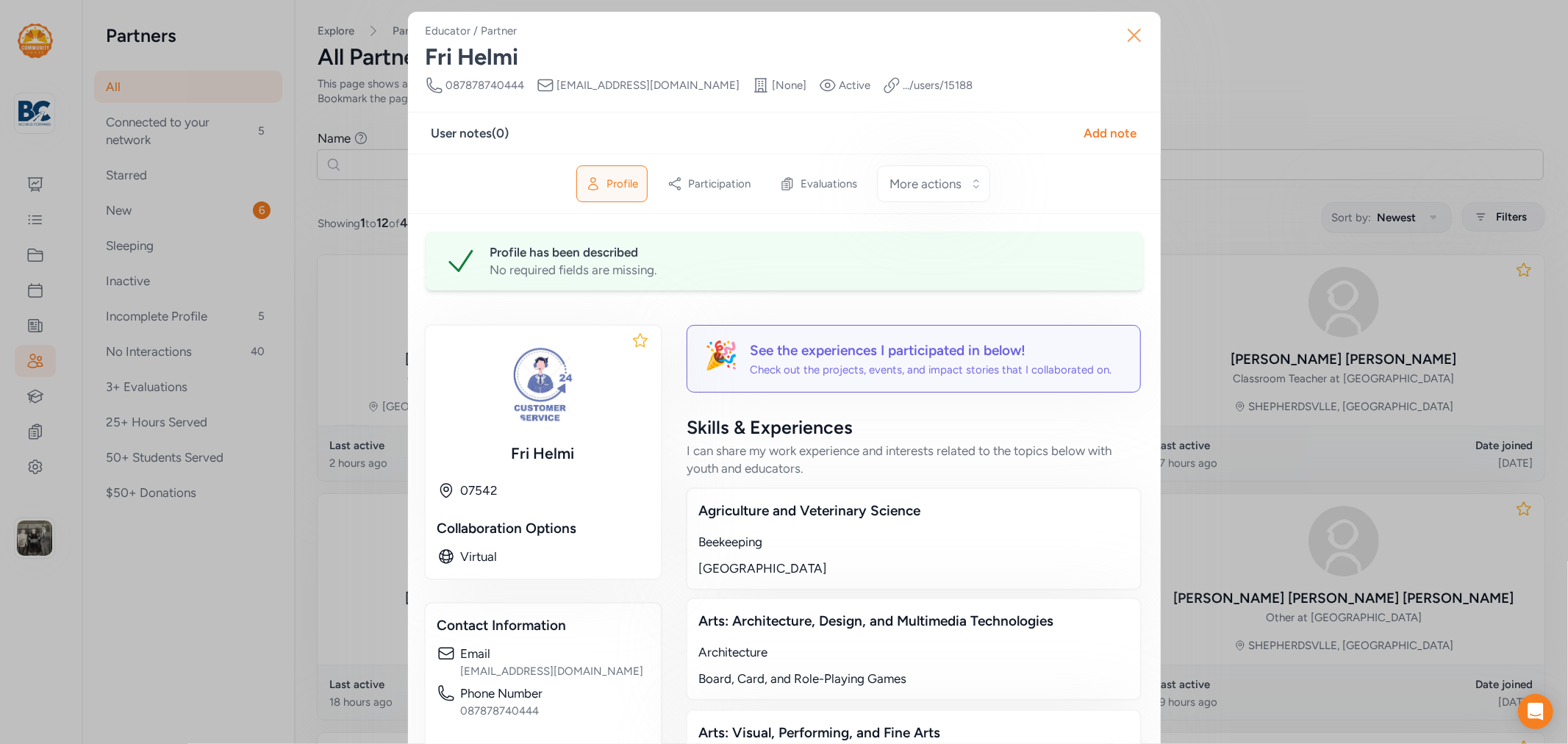
click at [1128, 38] on icon "button" at bounding box center [1134, 35] width 12 height 12
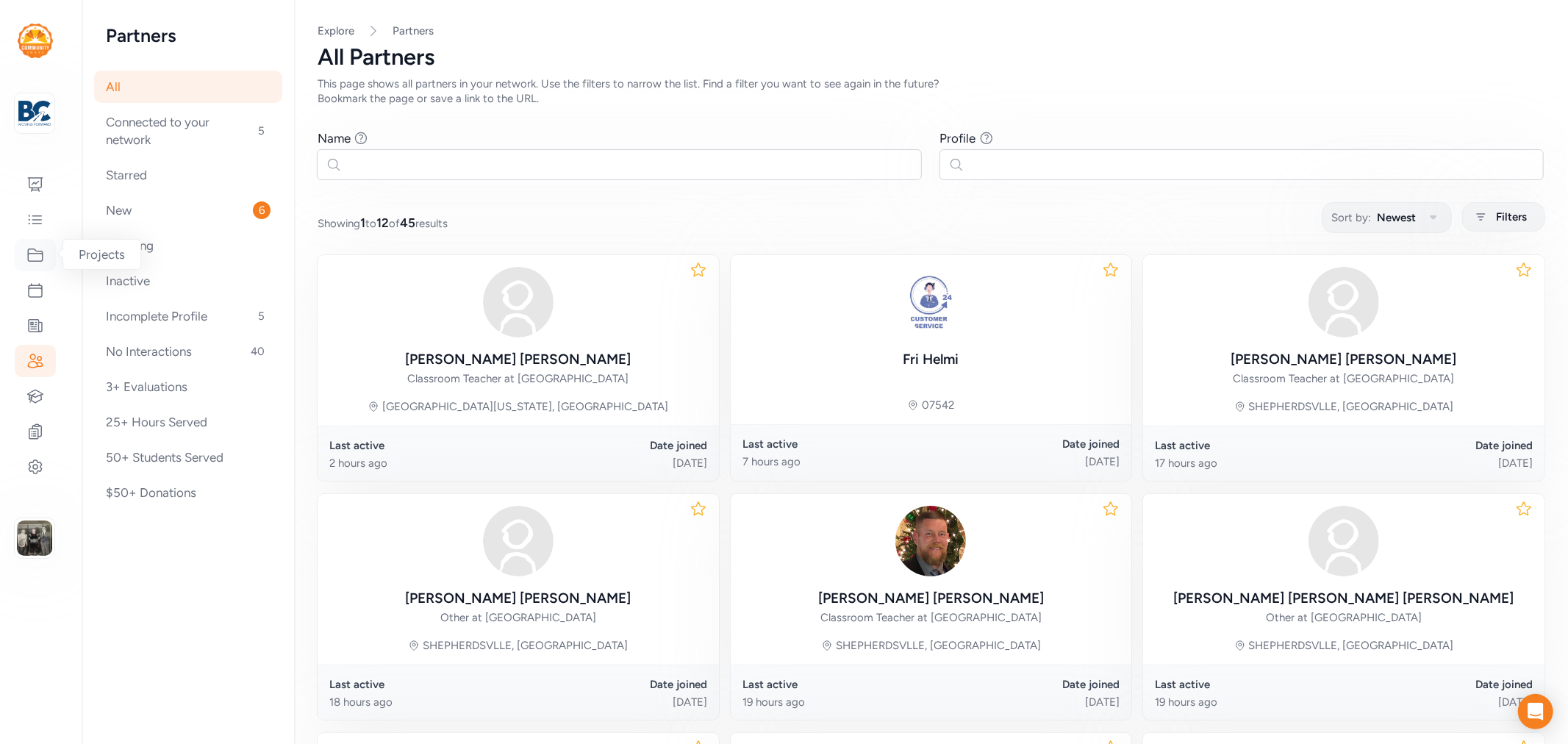
click at [41, 265] on div at bounding box center [35, 255] width 41 height 32
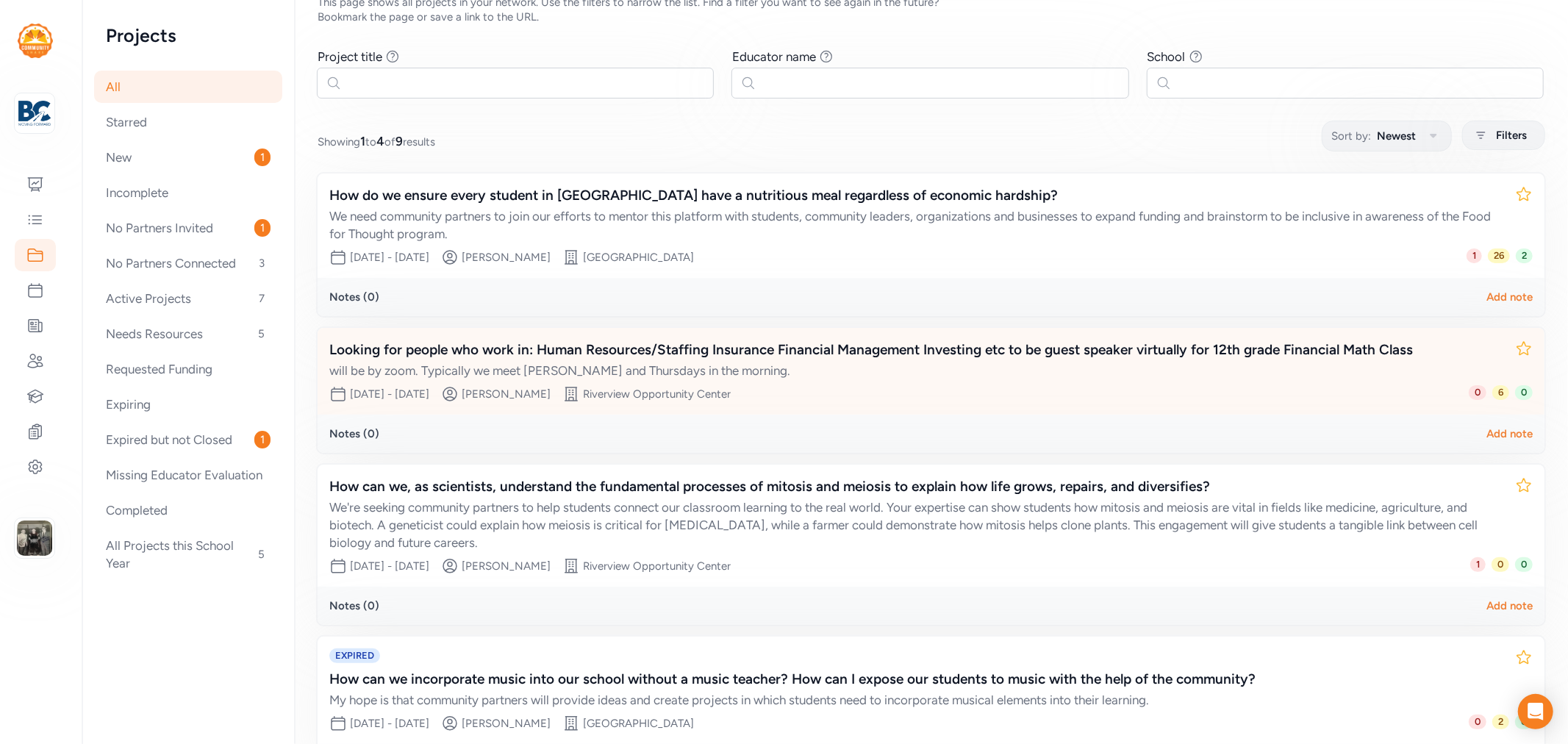
scroll to position [189, 0]
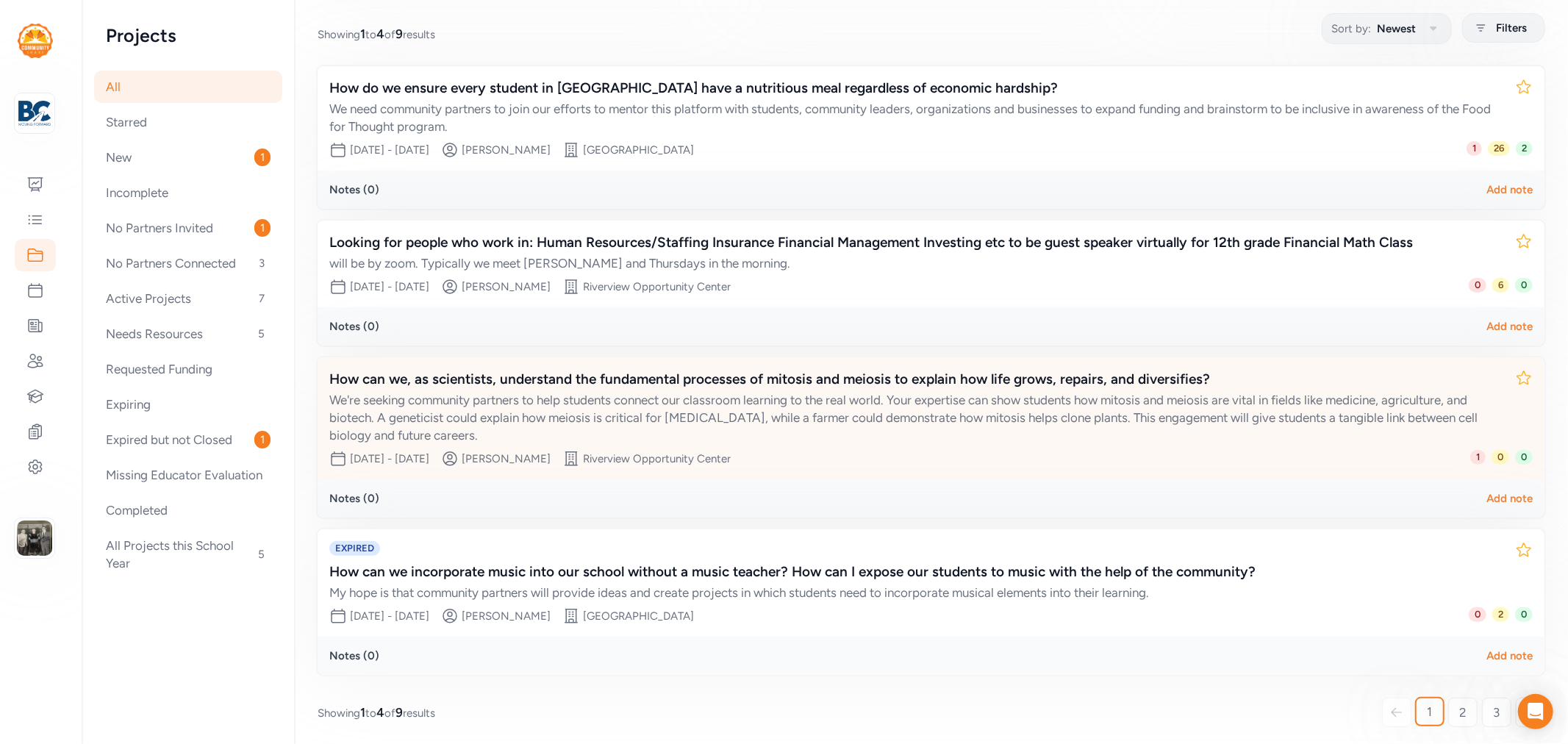
click at [724, 385] on div "How can we, as scientists, understand the fundamental processes of mitosis and …" at bounding box center [917, 406] width 1174 height 74
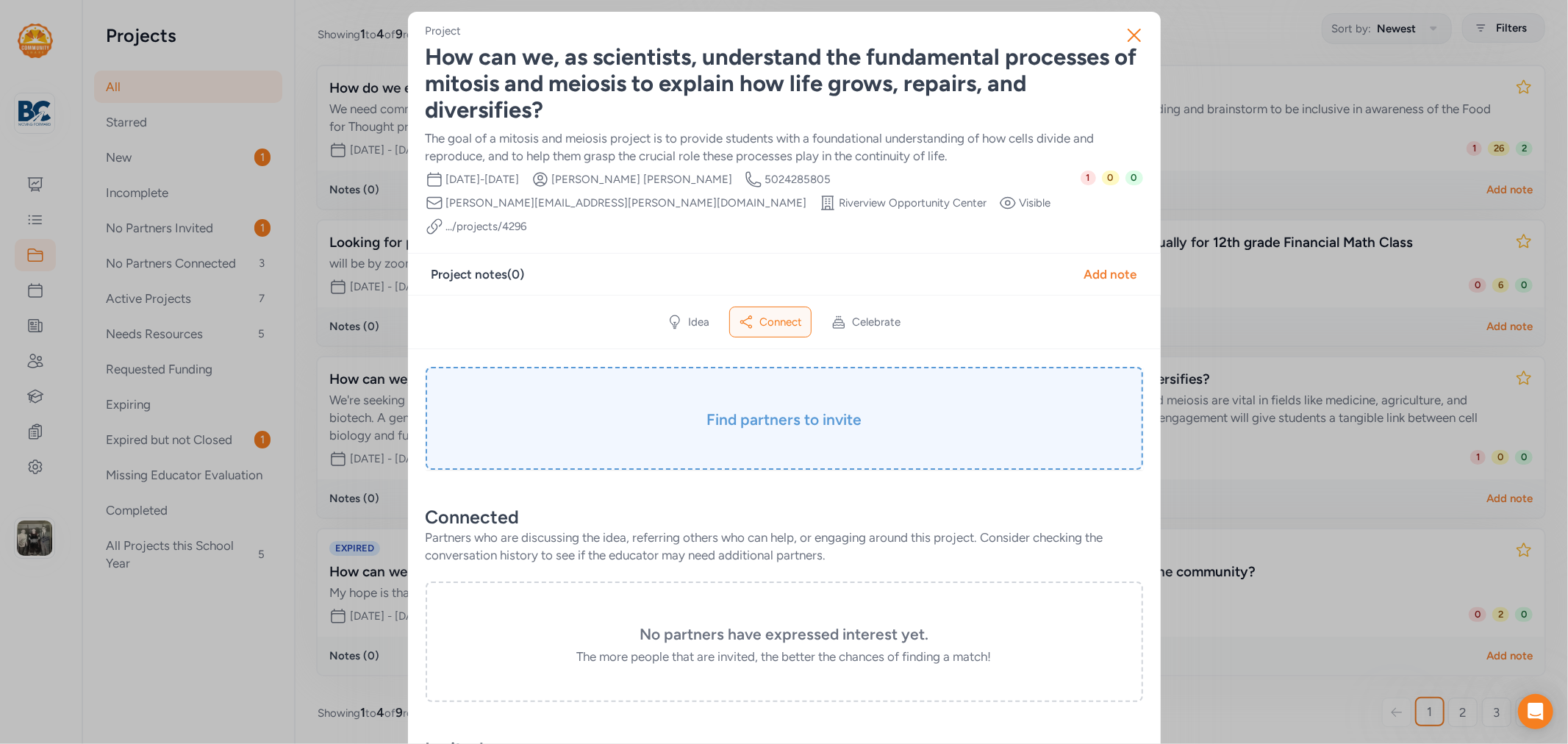
click at [765, 379] on div "Find partners to invite" at bounding box center [785, 418] width 718 height 103
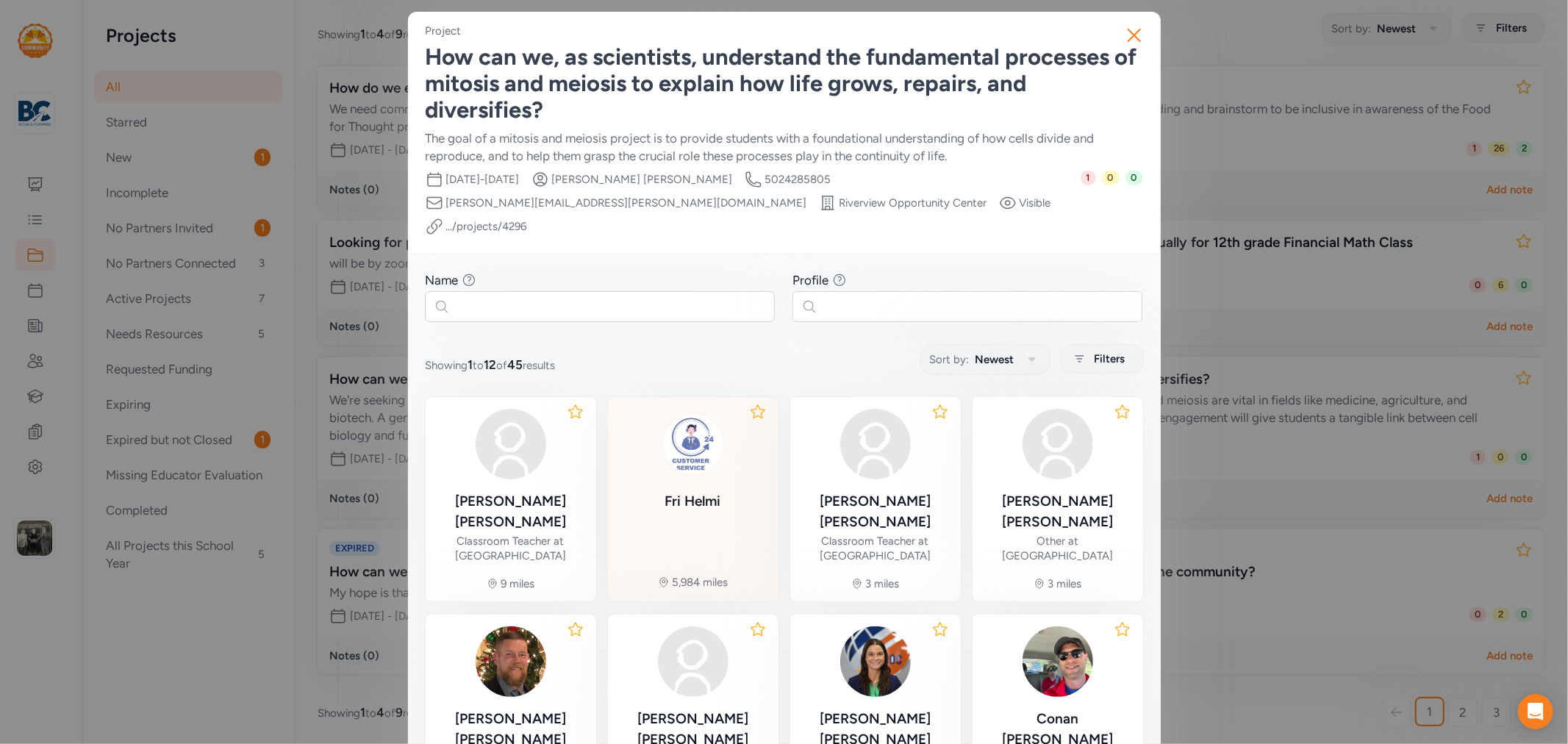
click at [721, 491] on div "Fri Helmi" at bounding box center [693, 503] width 71 height 24
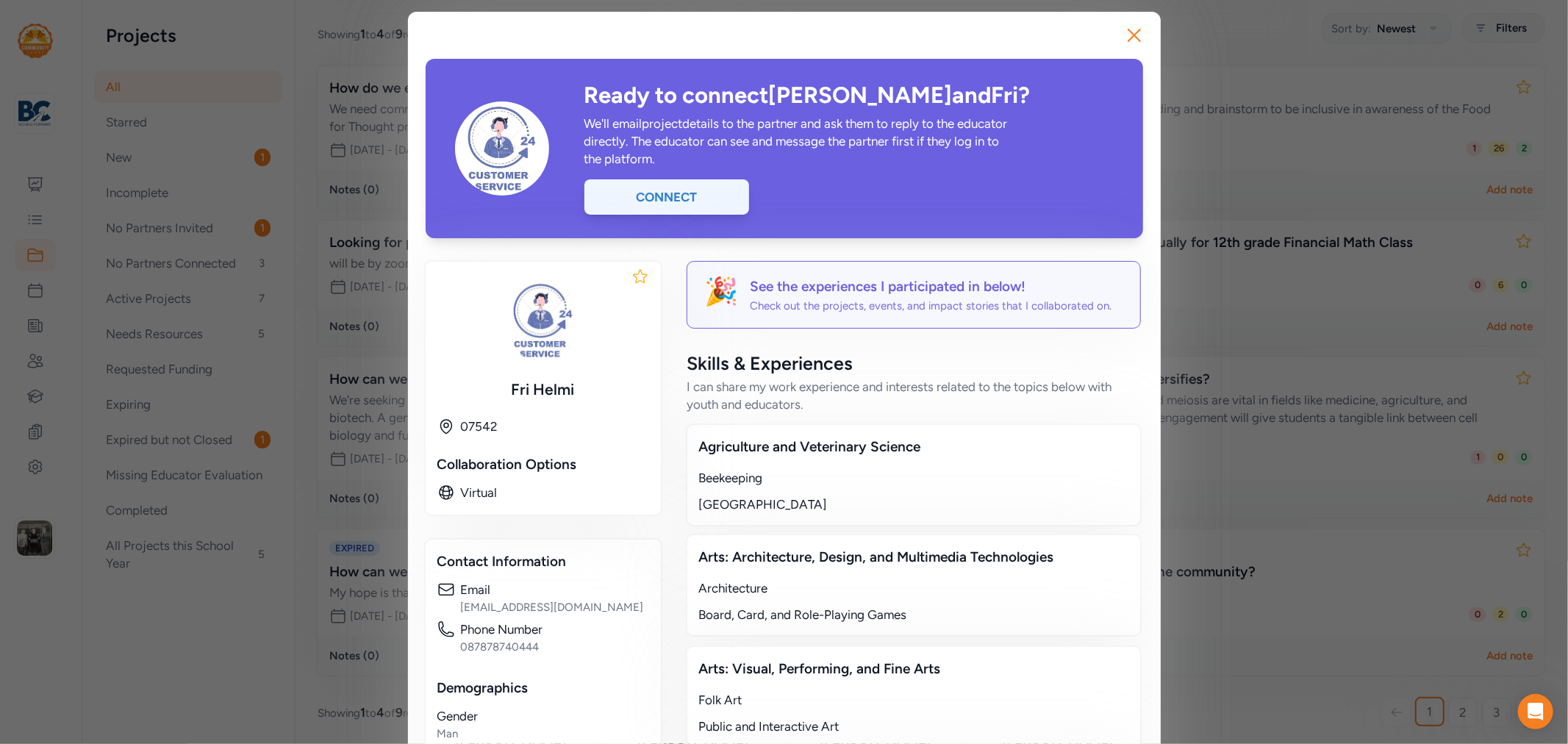
click at [630, 204] on div "Connect" at bounding box center [666, 197] width 165 height 35
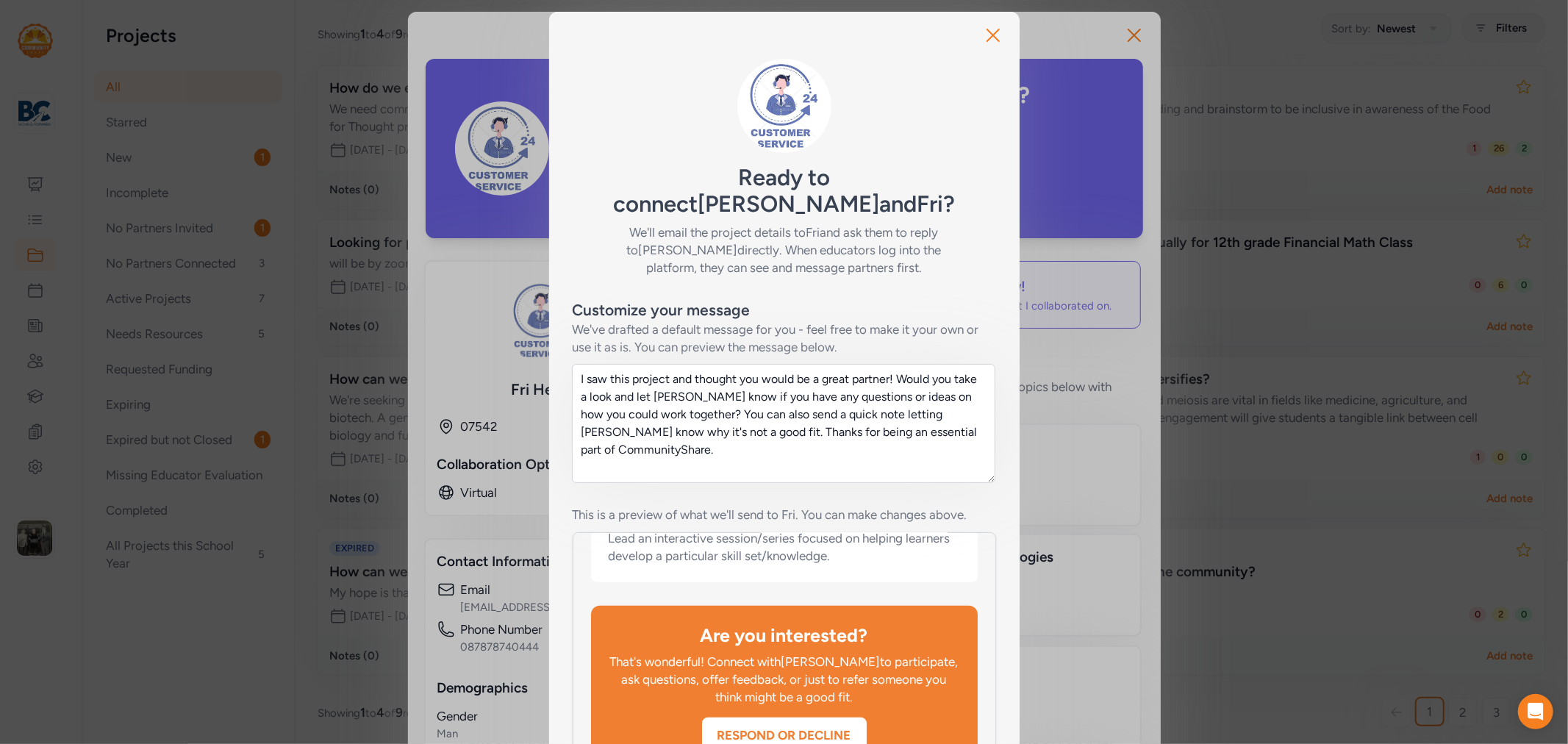
scroll to position [132, 0]
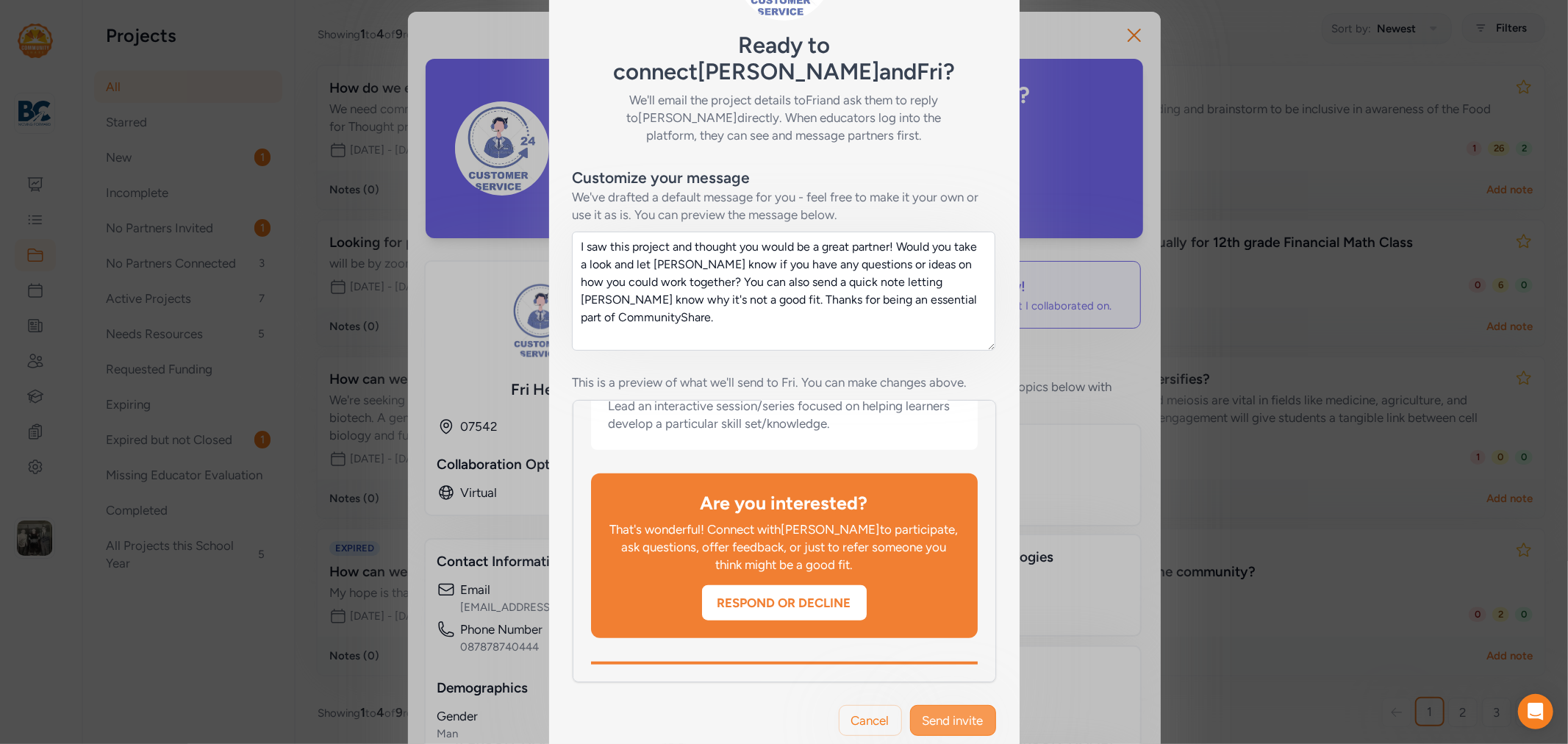
click at [956, 711] on span "Send invite" at bounding box center [953, 719] width 61 height 17
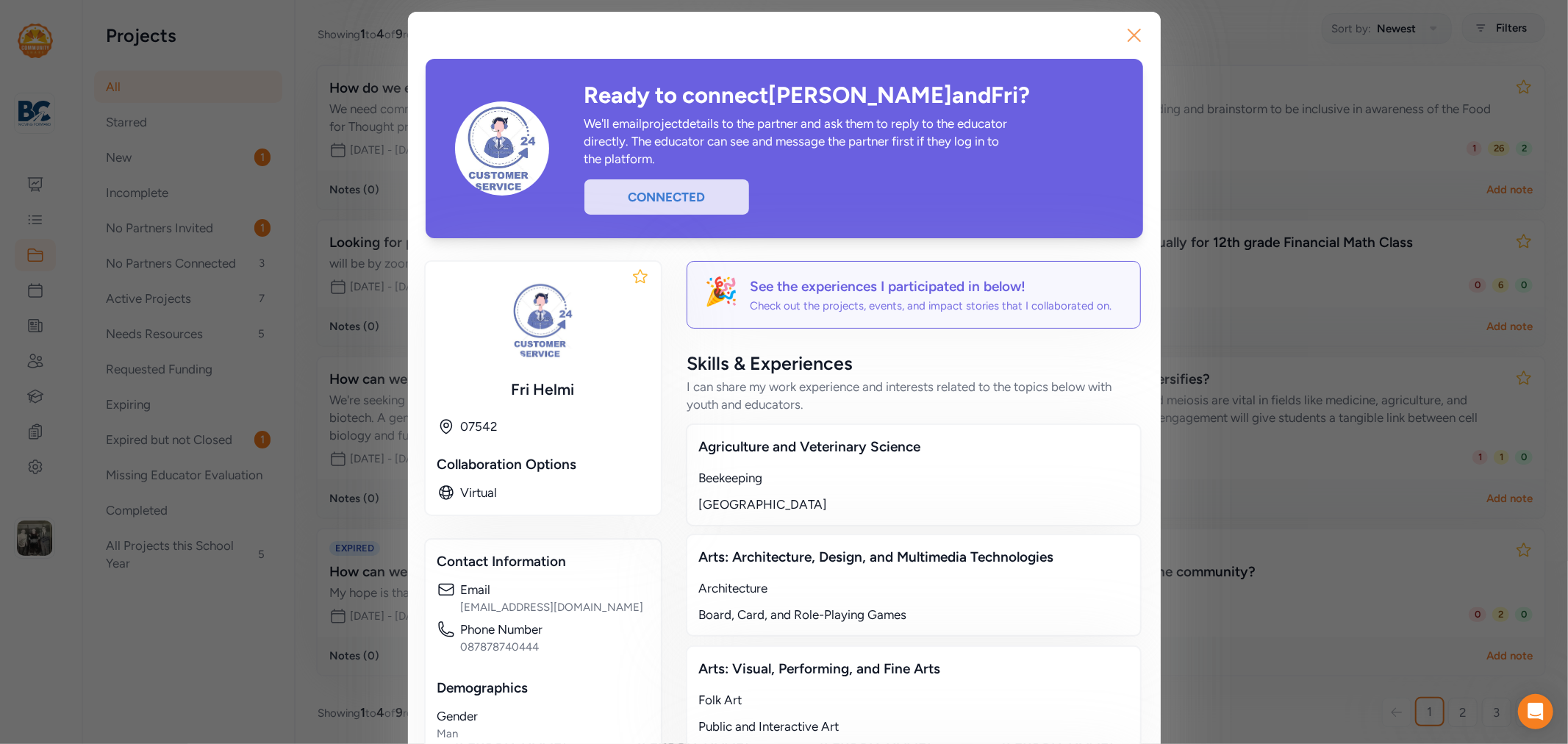
click at [1136, 41] on icon "button" at bounding box center [1135, 36] width 24 height 24
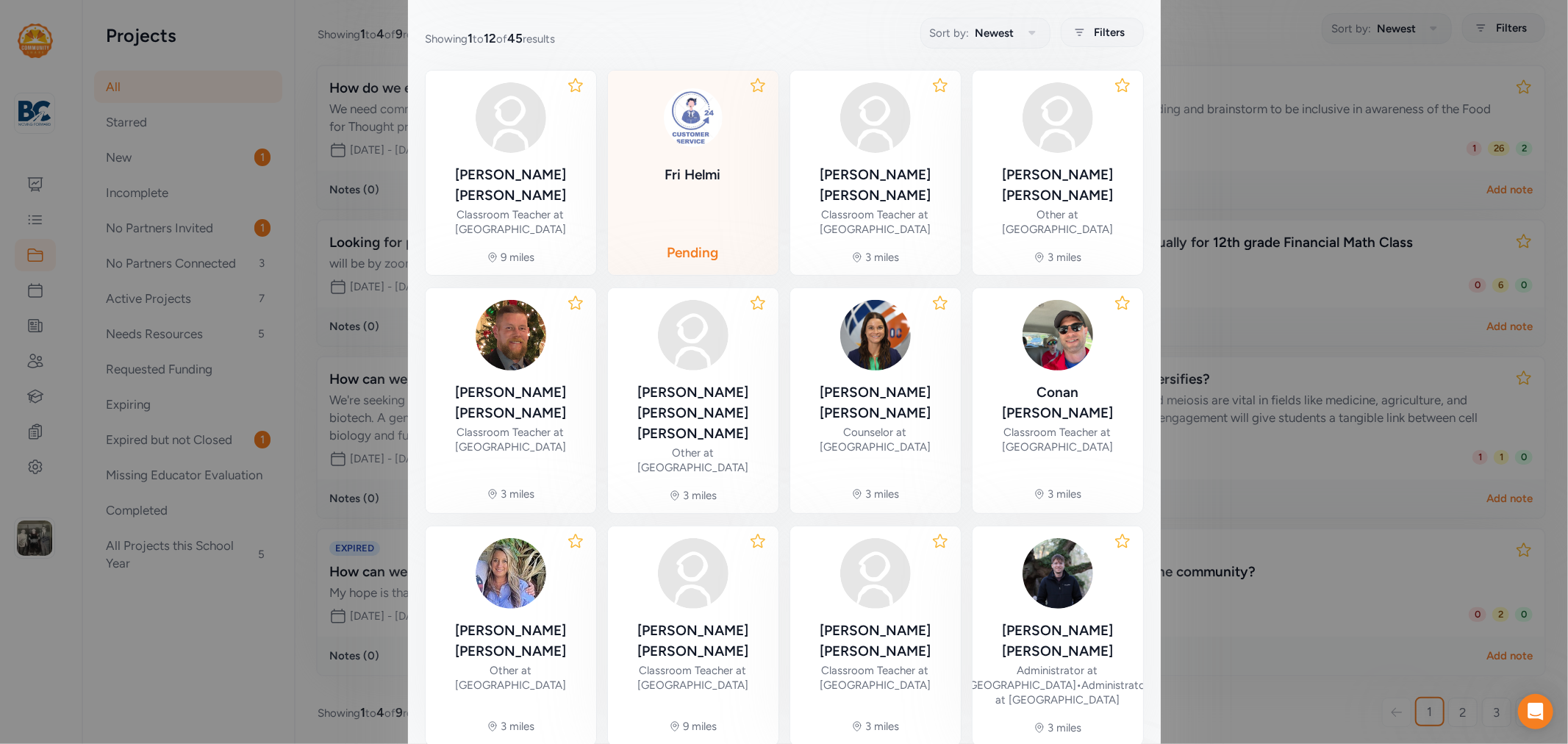
scroll to position [373, 0]
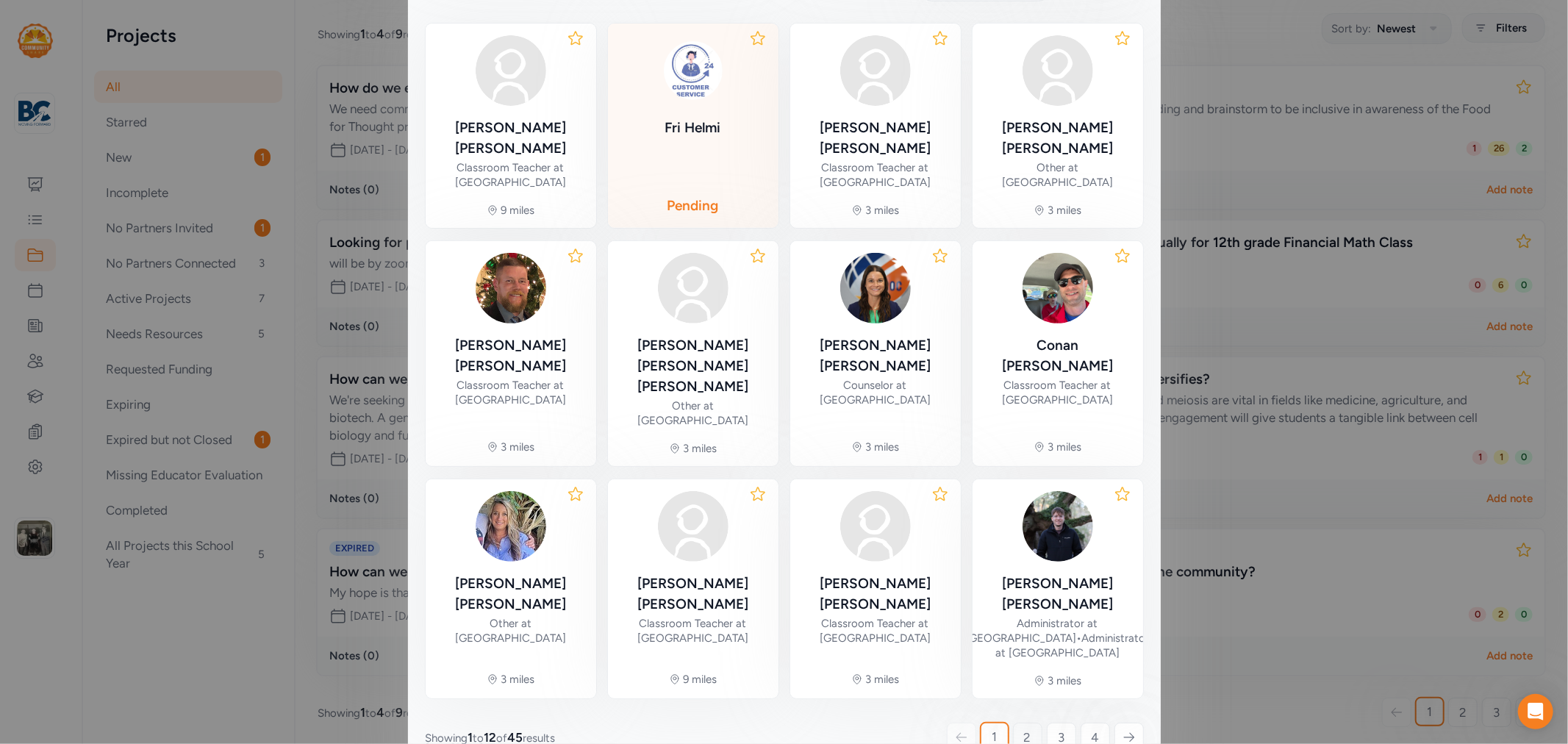
click at [1024, 728] on span "2" at bounding box center [1028, 737] width 7 height 17
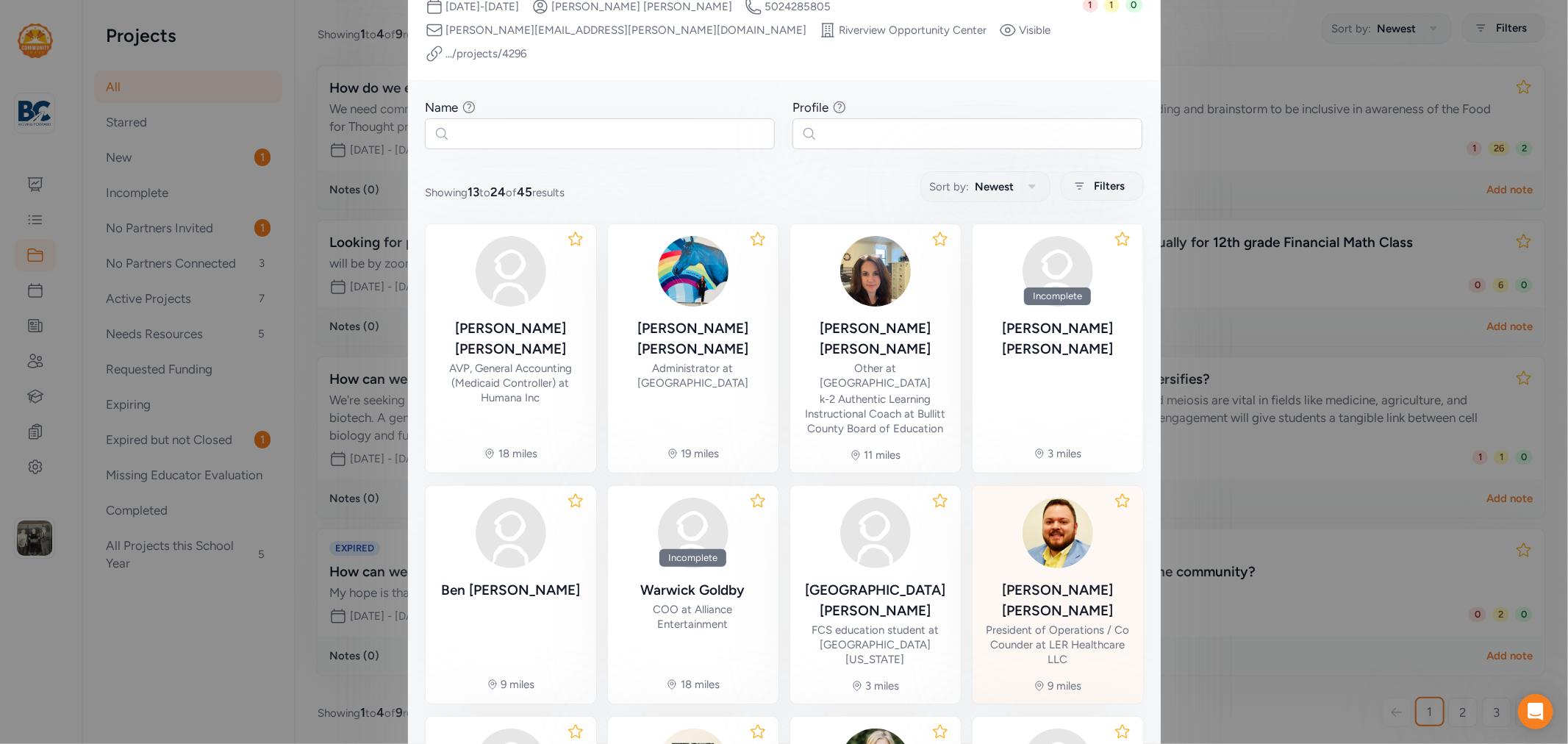
scroll to position [400, 0]
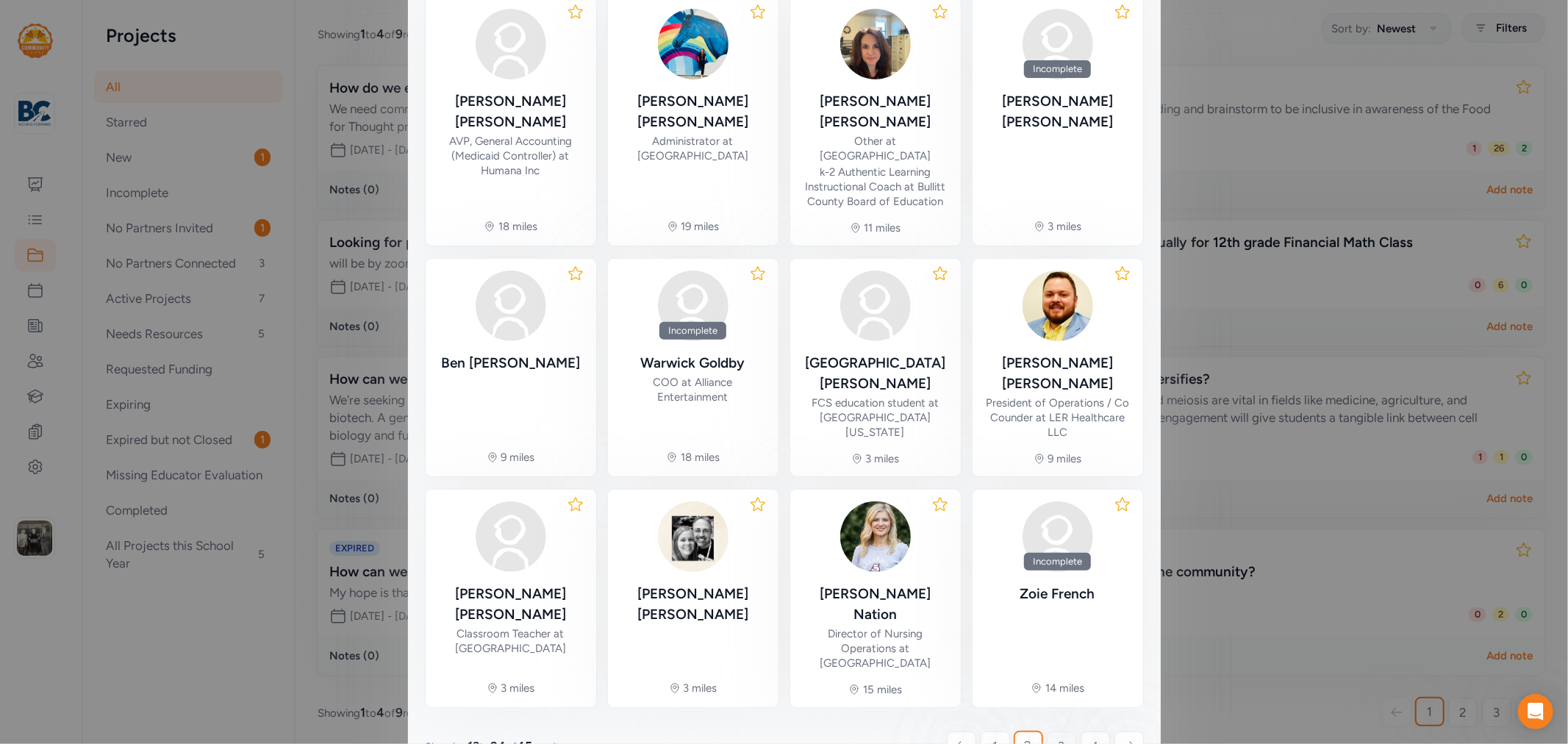
click at [1049, 731] on link "3" at bounding box center [1062, 746] width 29 height 29
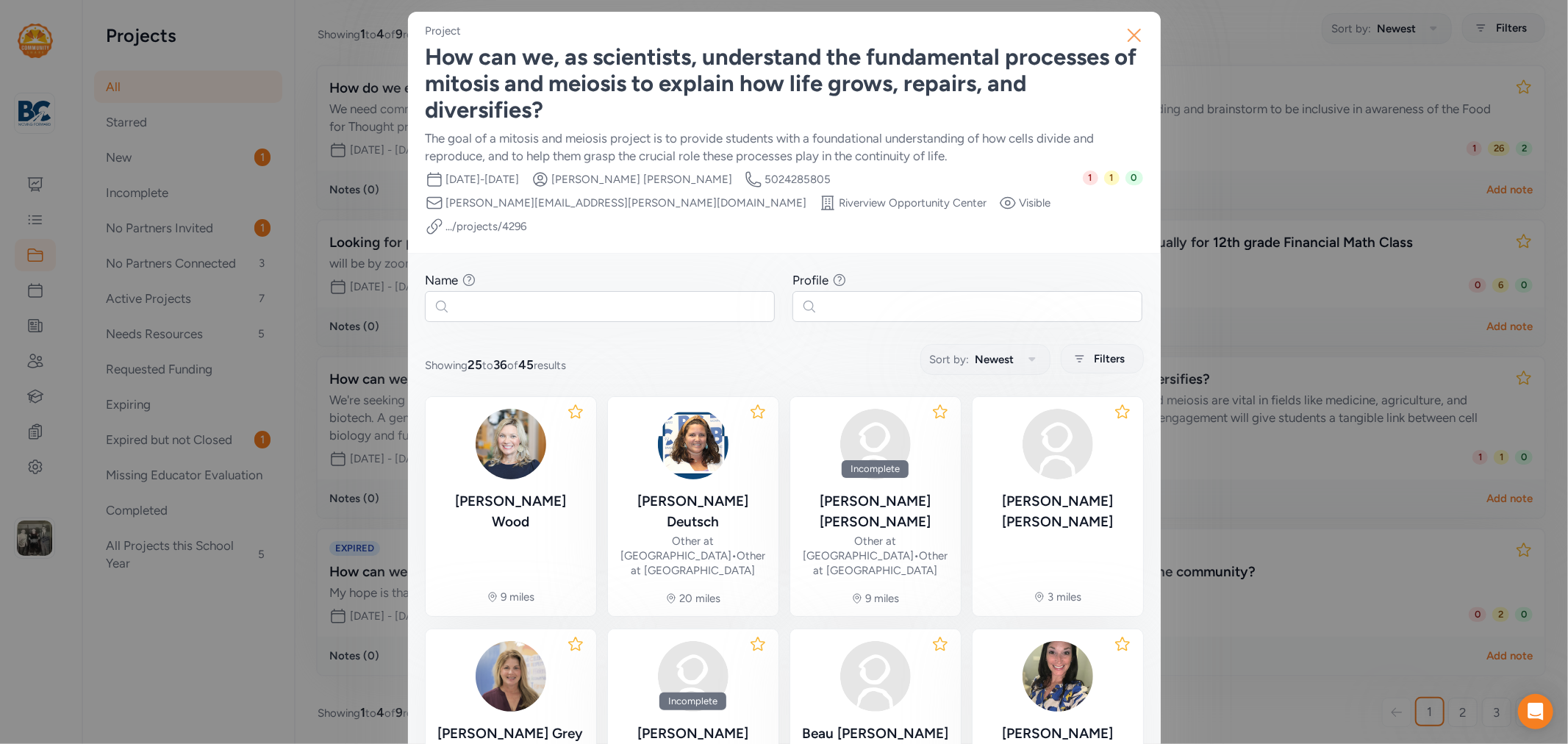
click at [1129, 42] on icon "button" at bounding box center [1135, 36] width 24 height 24
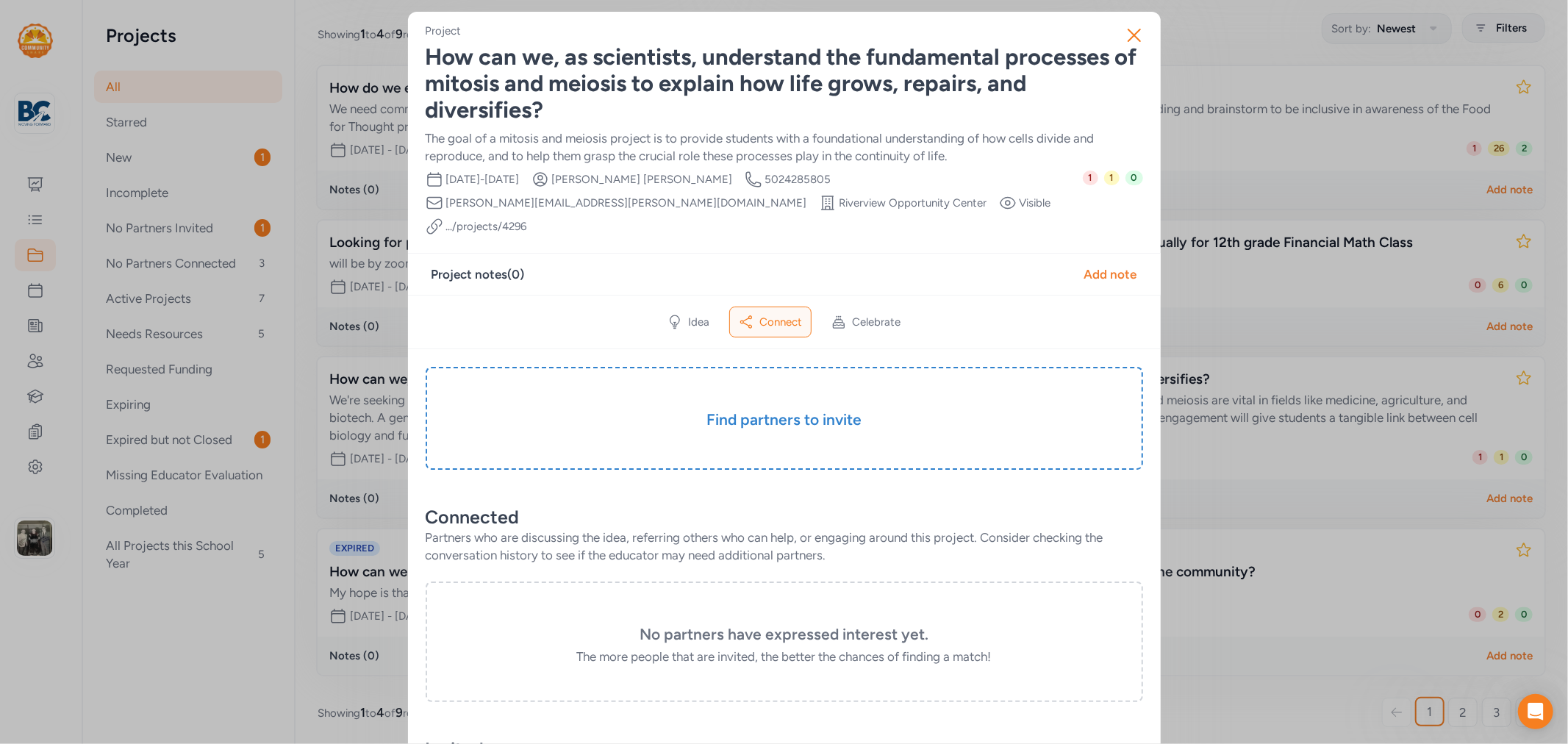
click at [1129, 42] on icon "button" at bounding box center [1135, 36] width 24 height 24
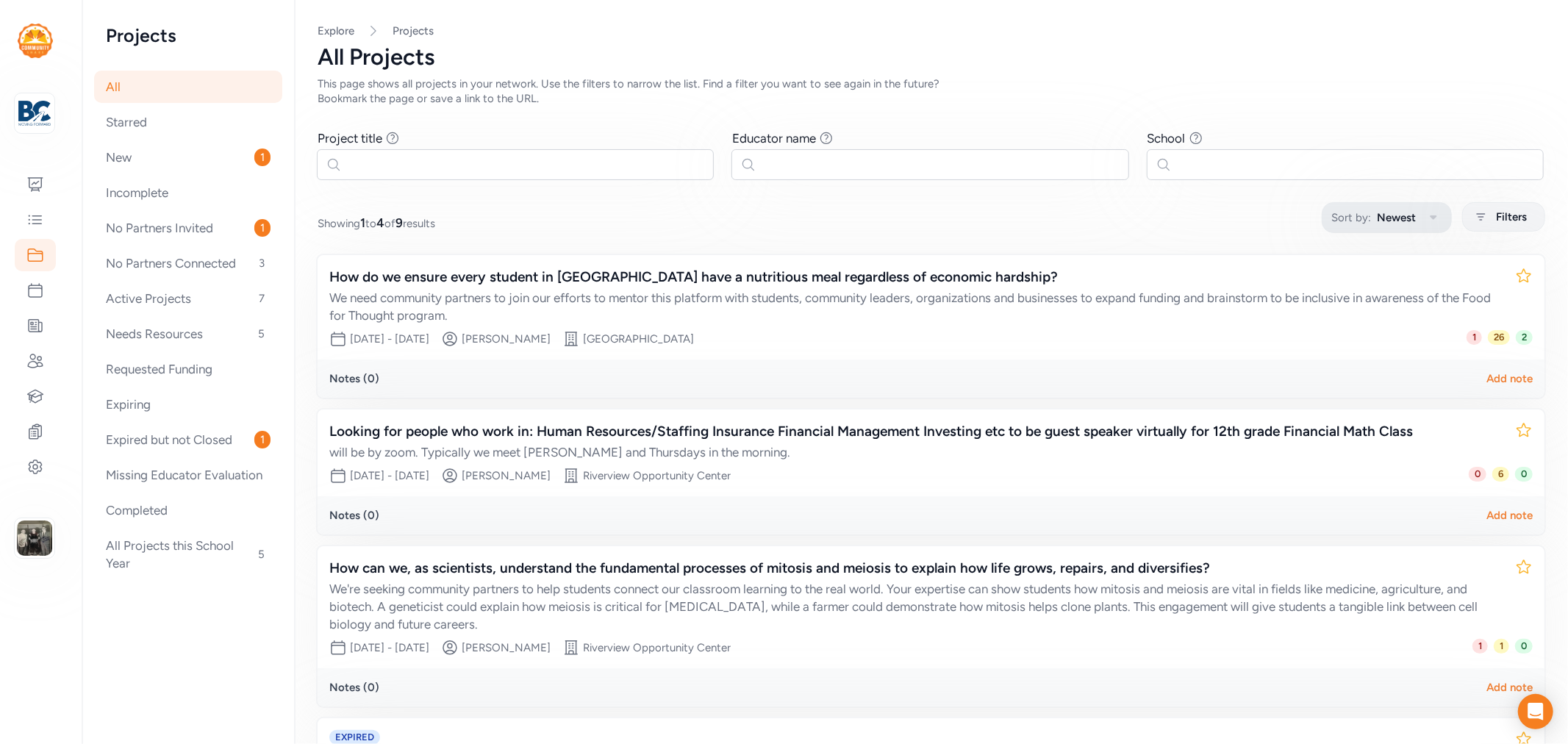
click at [1432, 218] on button "Sort by: Newest" at bounding box center [1387, 218] width 130 height 31
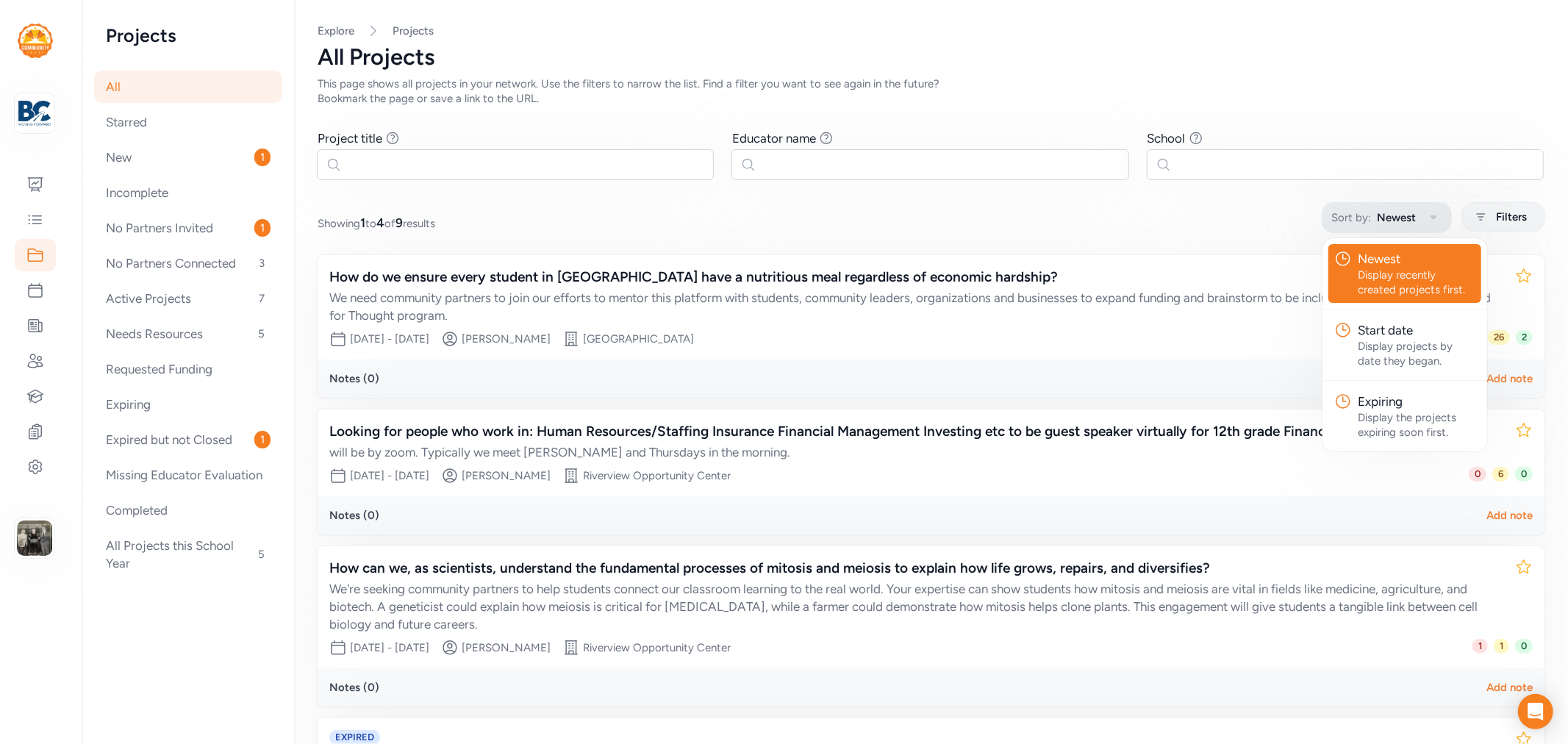
click at [1432, 218] on button "Sort by: Newest" at bounding box center [1387, 218] width 130 height 31
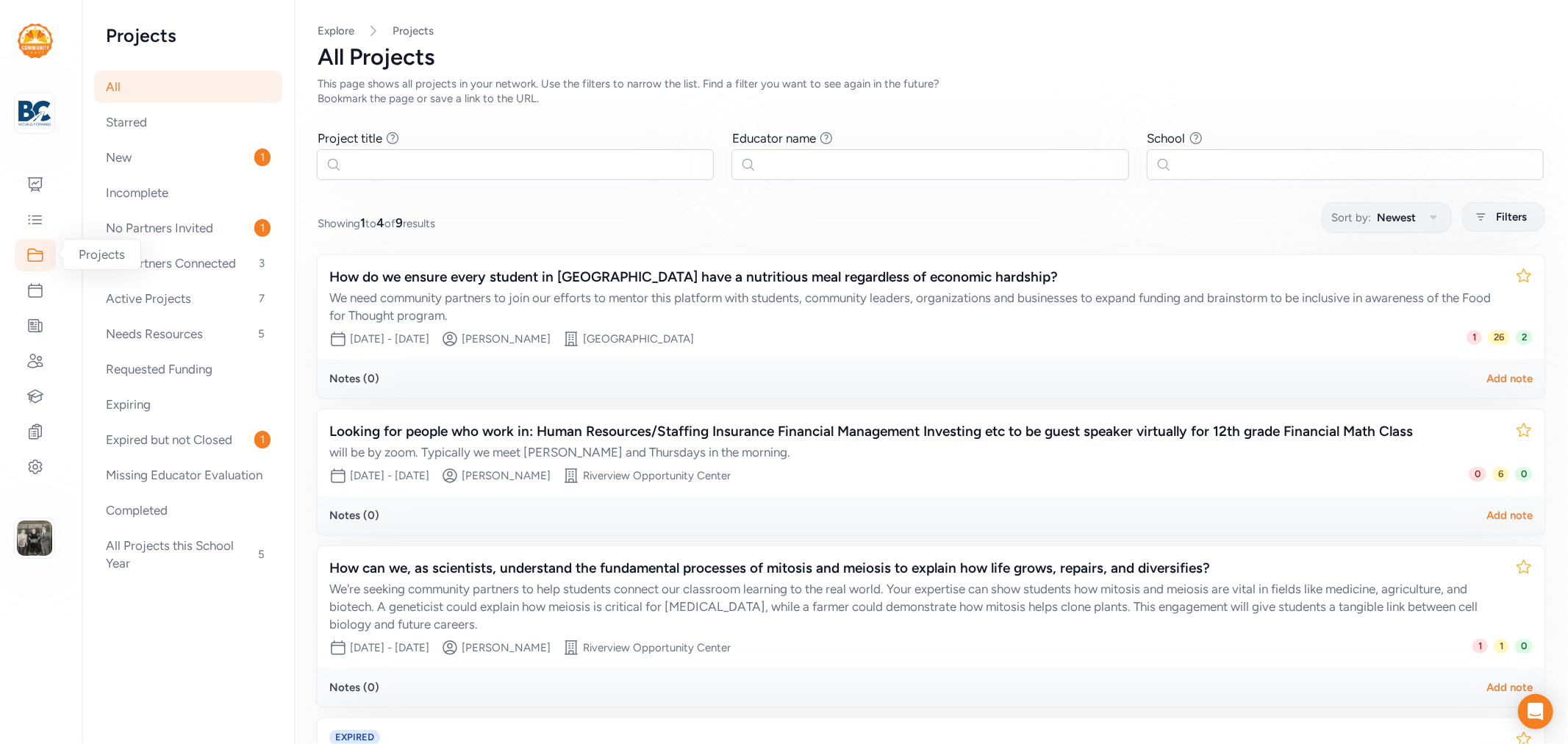
click at [41, 255] on icon at bounding box center [35, 255] width 17 height 17
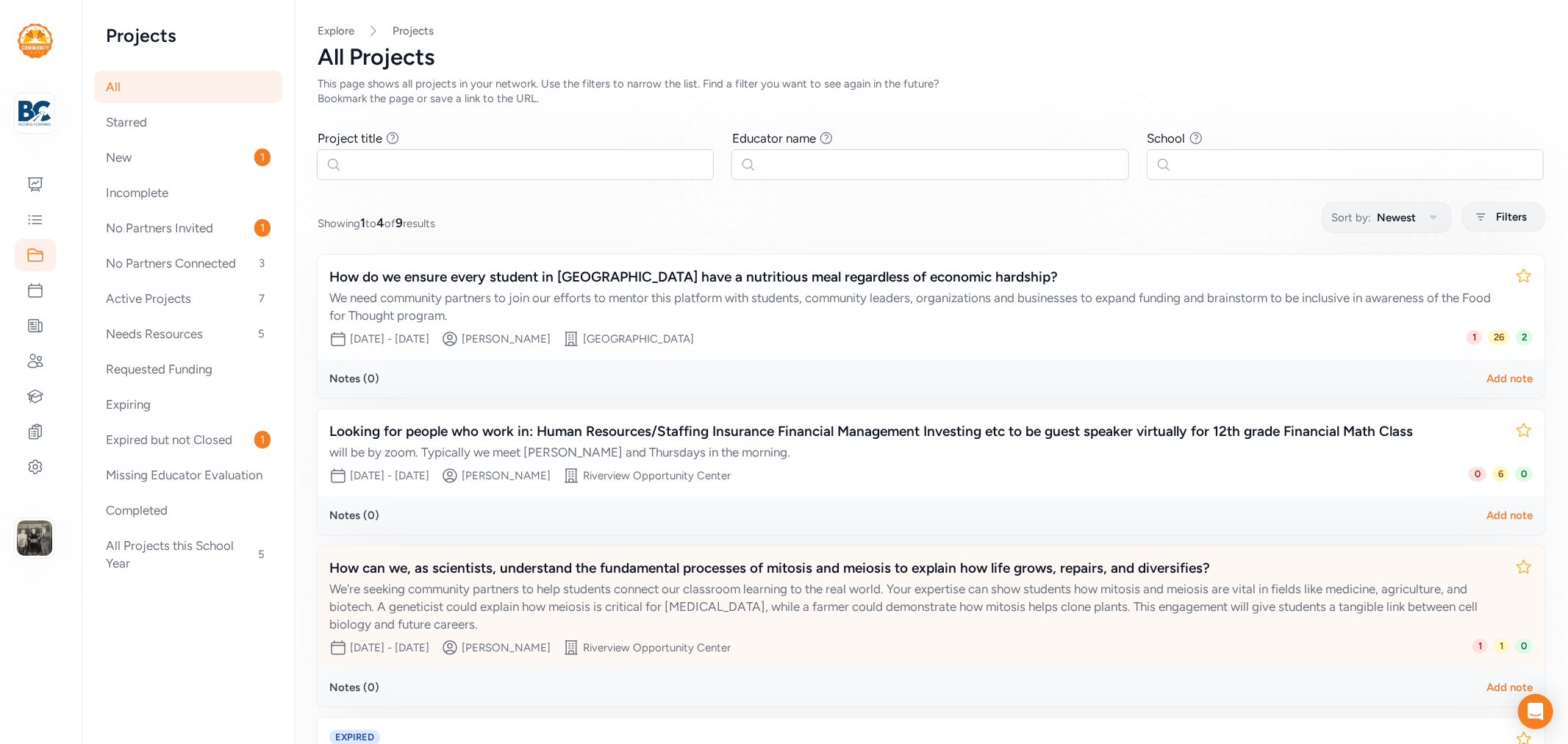
click at [947, 564] on div "How can we, as scientists, understand the fundamental processes of mitosis and …" at bounding box center [917, 567] width 1174 height 20
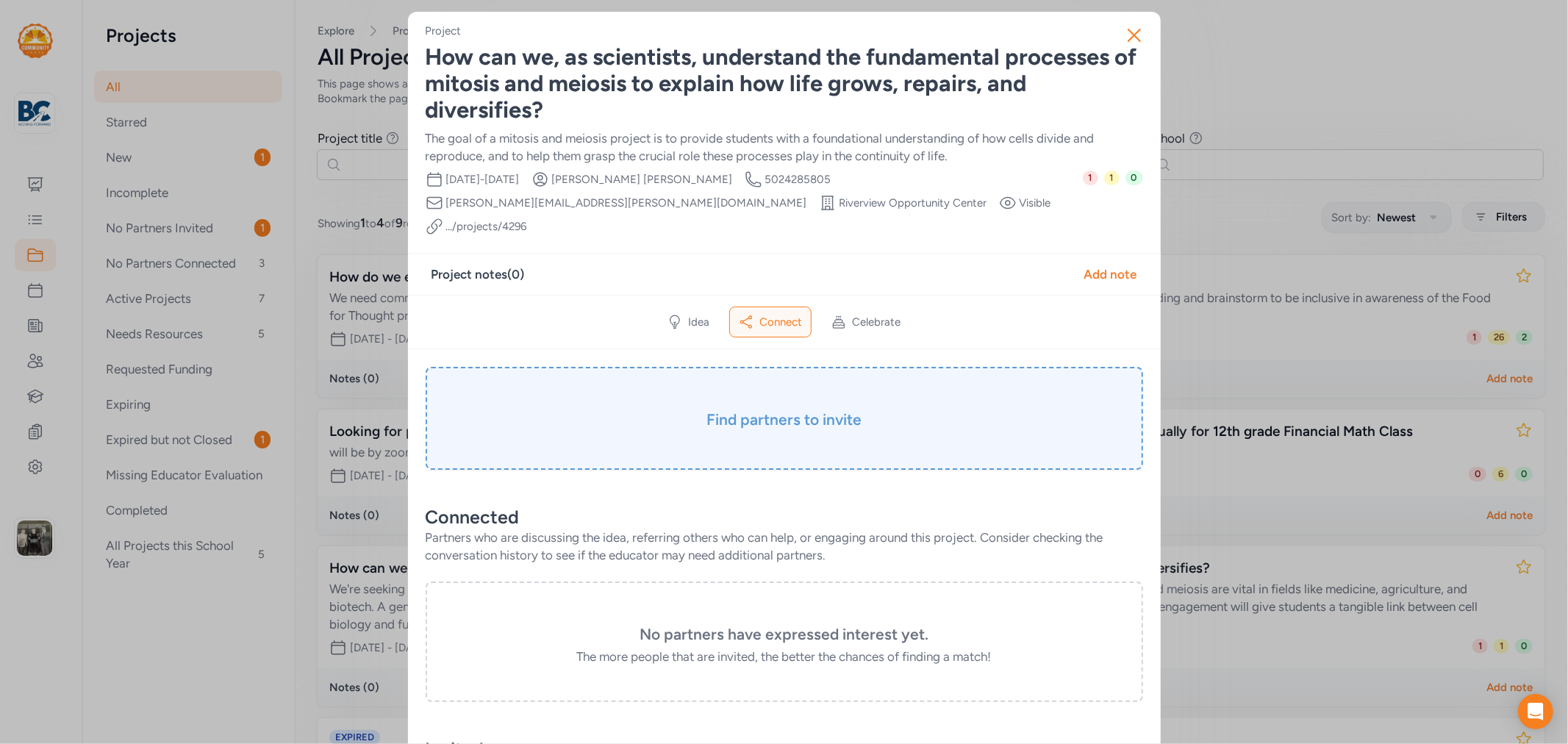
click at [790, 409] on h3 "Find partners to invite" at bounding box center [785, 419] width 644 height 20
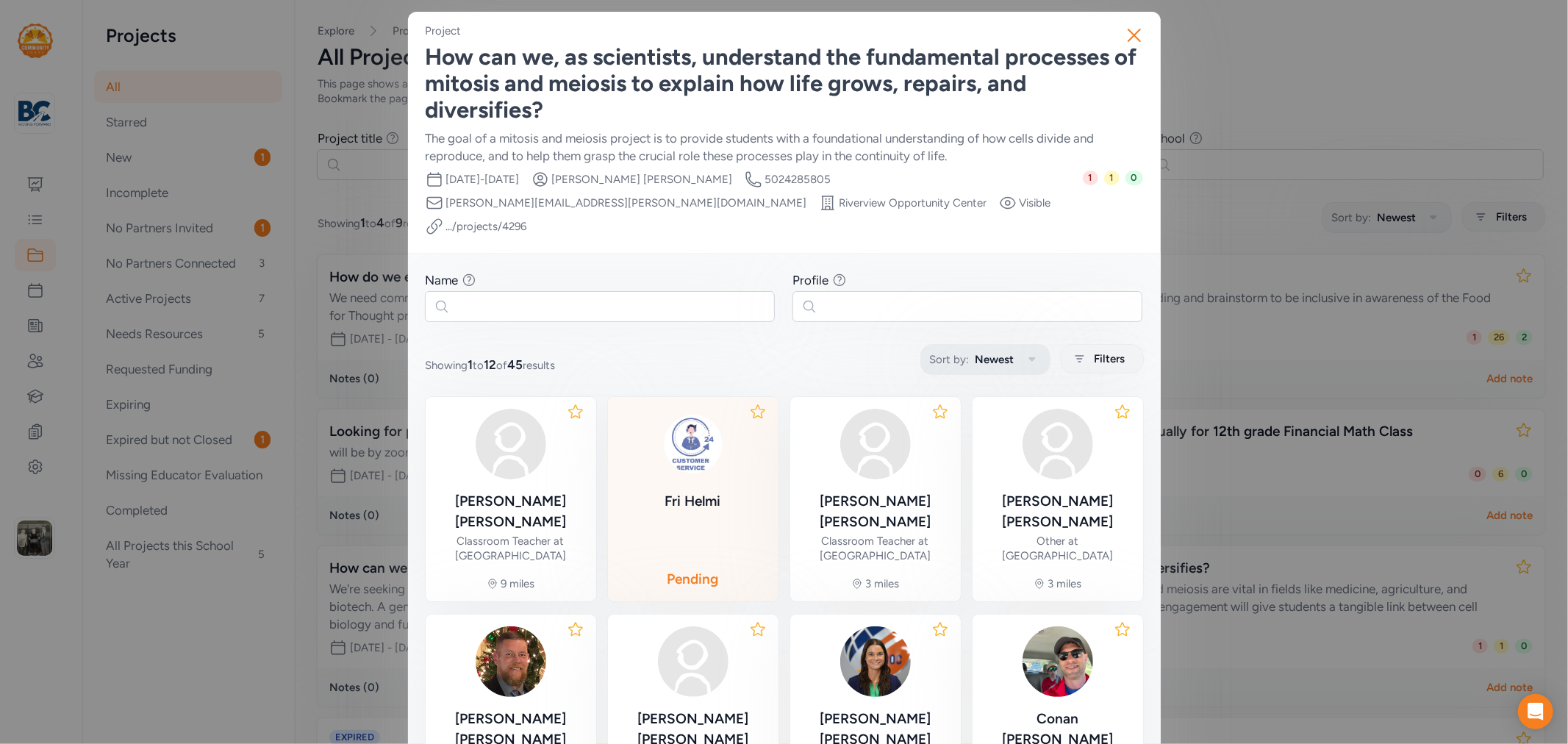
click at [1023, 350] on icon "button" at bounding box center [1032, 359] width 17 height 17
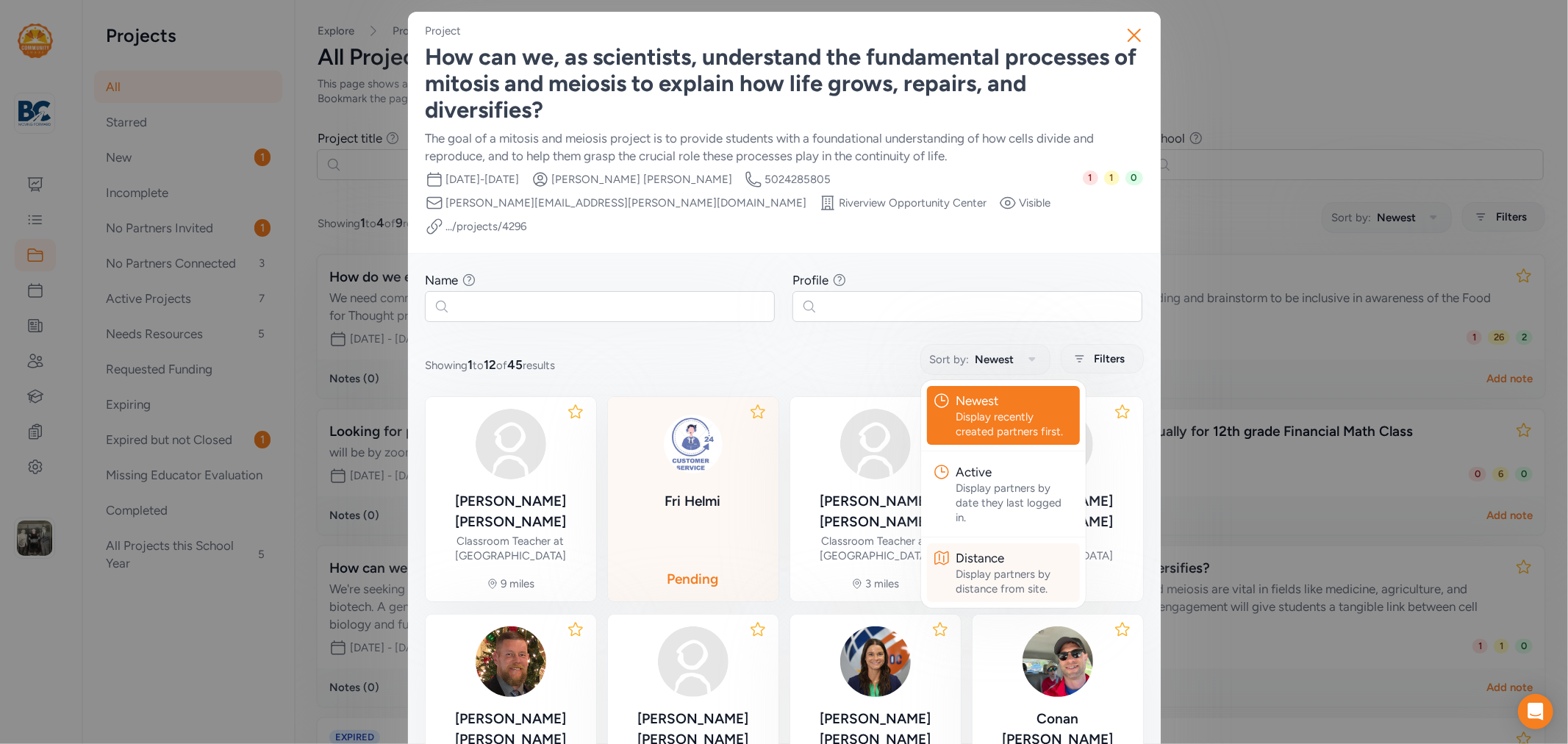
click at [986, 543] on button "Distance Display partners by distance from site." at bounding box center [1004, 572] width 153 height 59
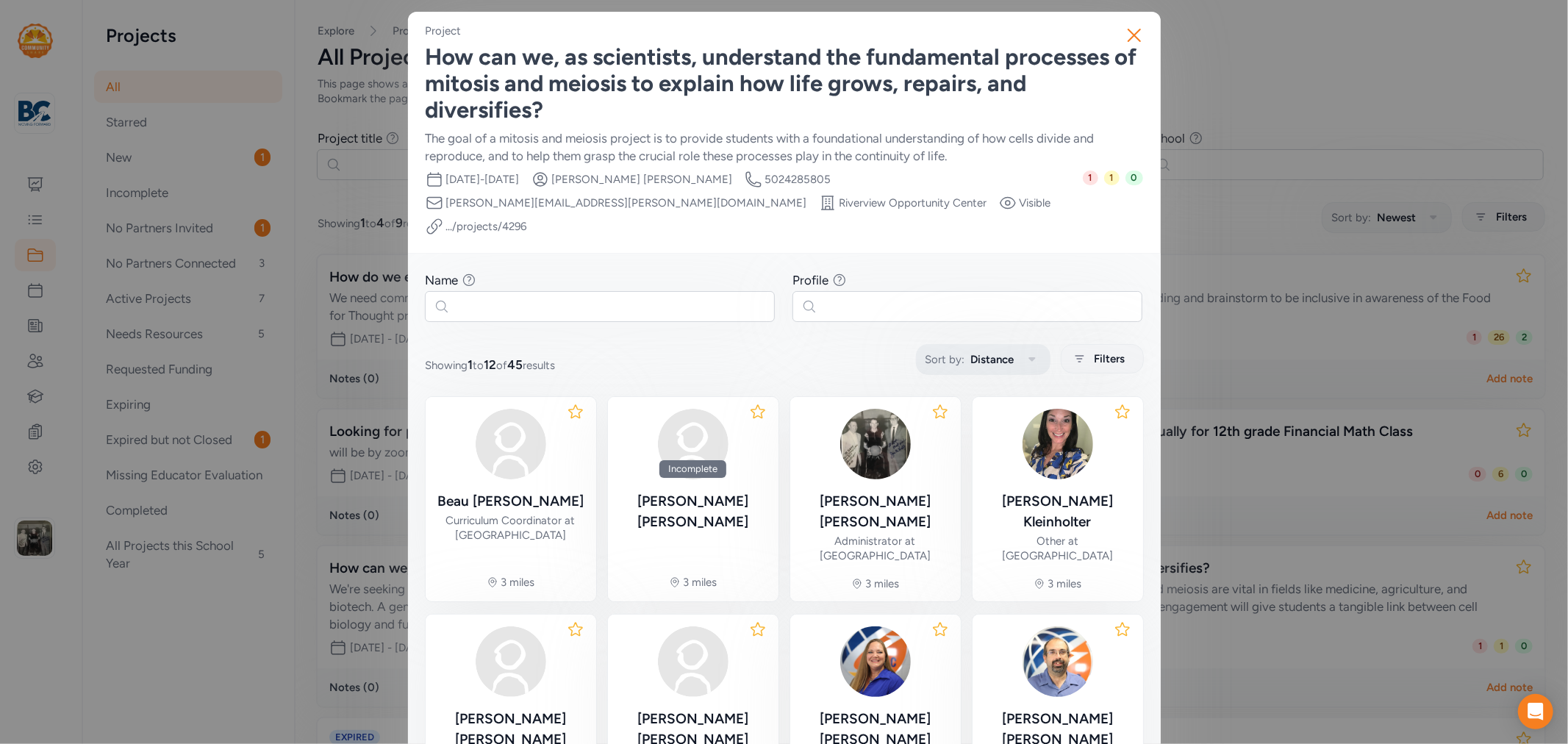
click at [1023, 350] on icon "button" at bounding box center [1032, 359] width 17 height 17
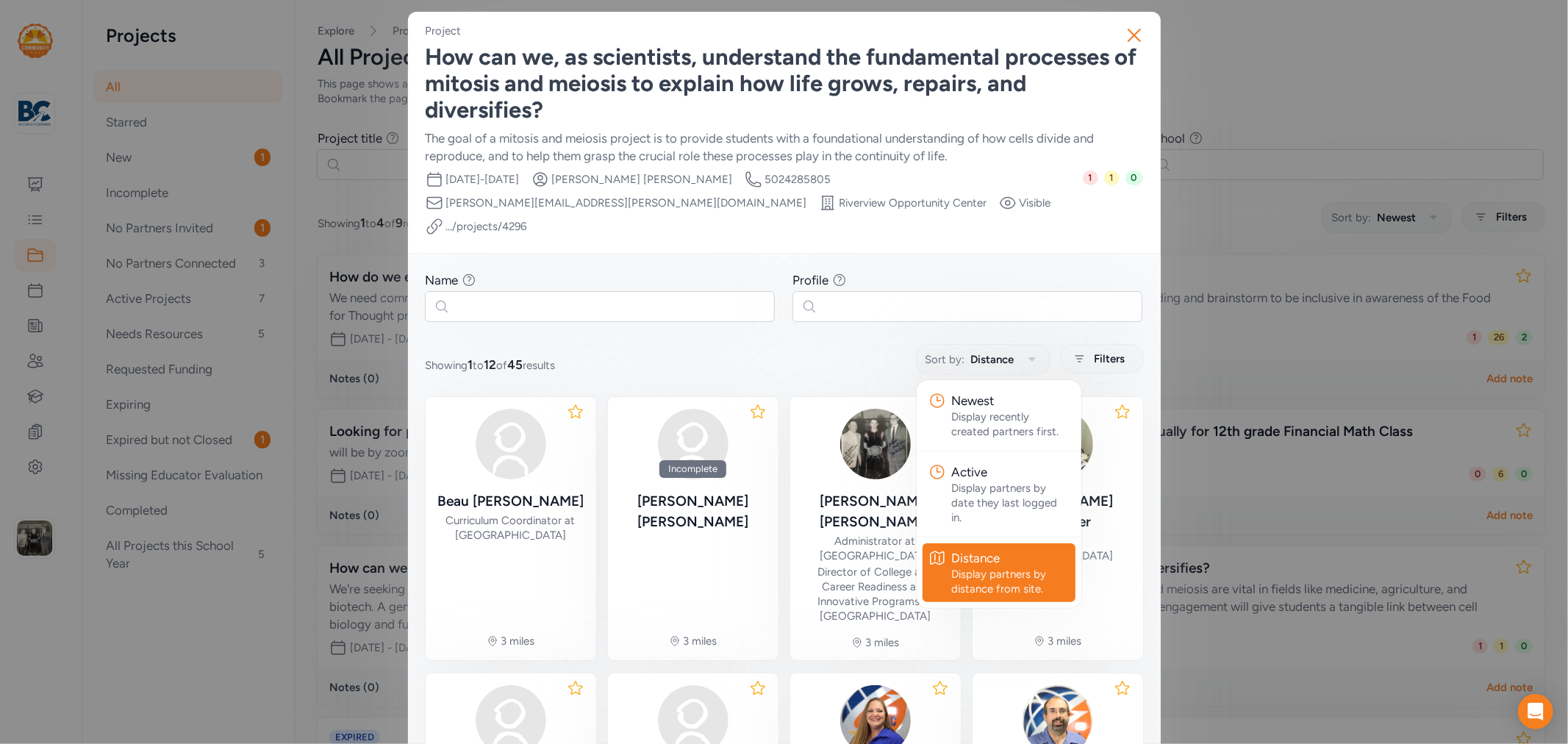
click at [993, 549] on div "Distance" at bounding box center [1011, 557] width 118 height 17
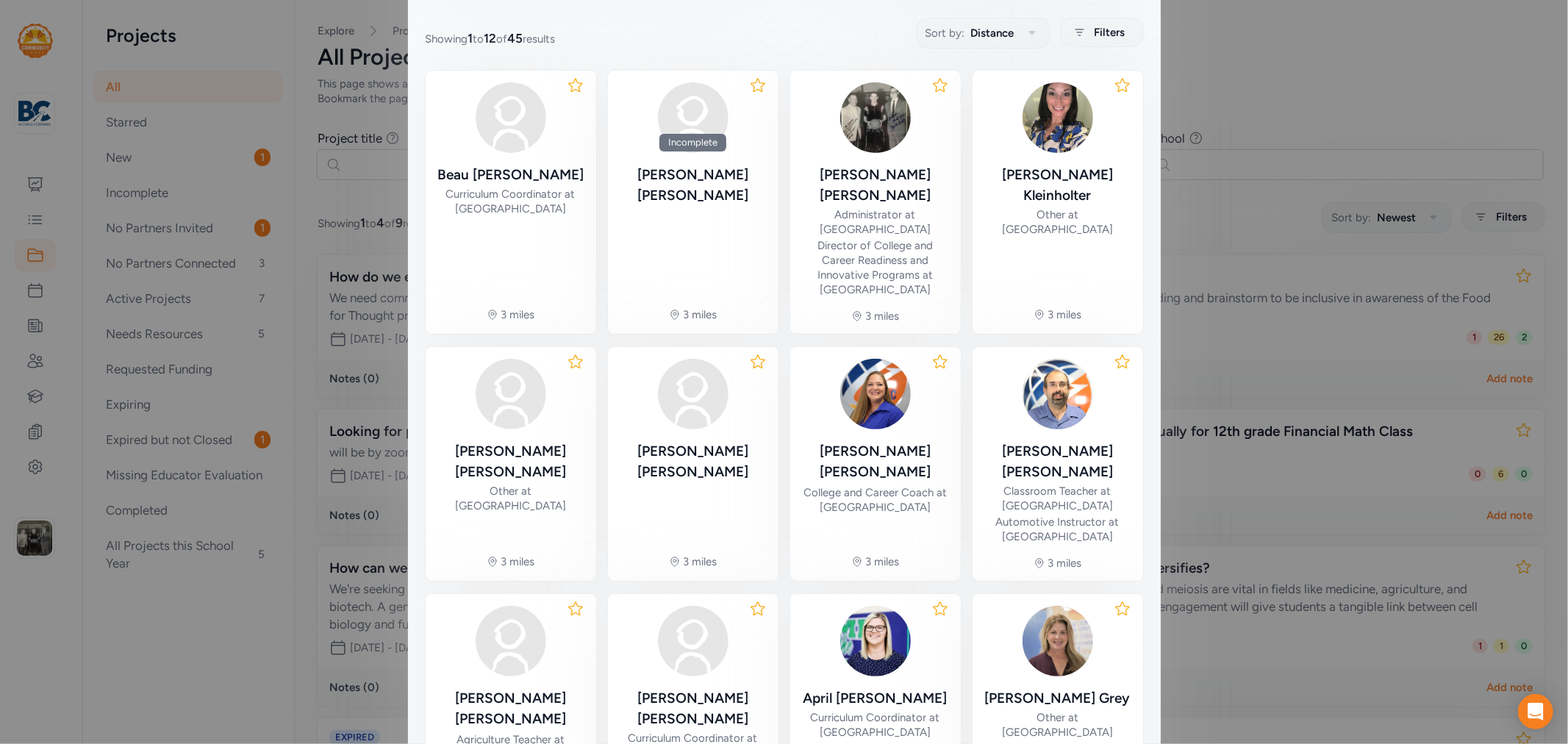
scroll to position [447, 0]
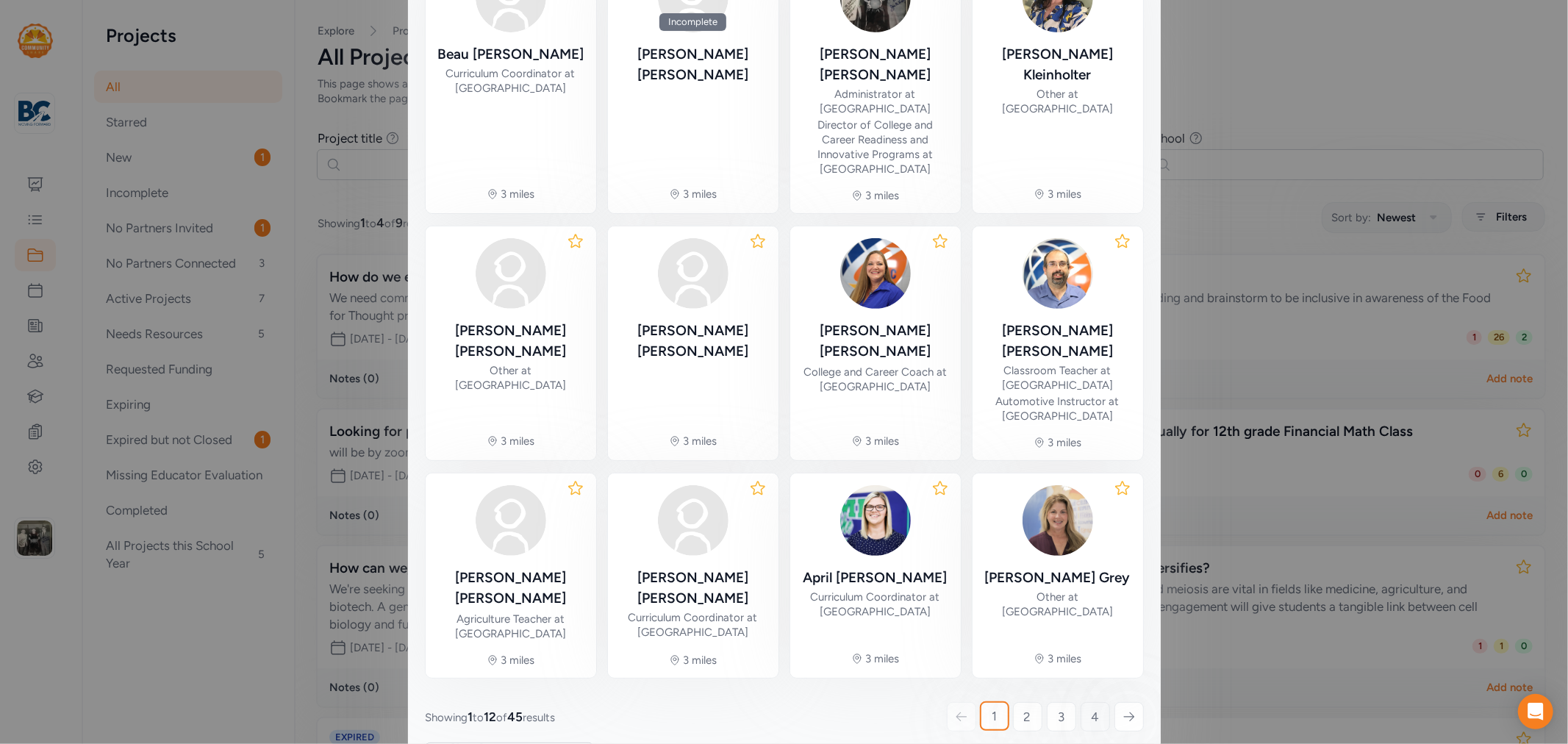
click at [1093, 702] on link "4" at bounding box center [1096, 716] width 29 height 29
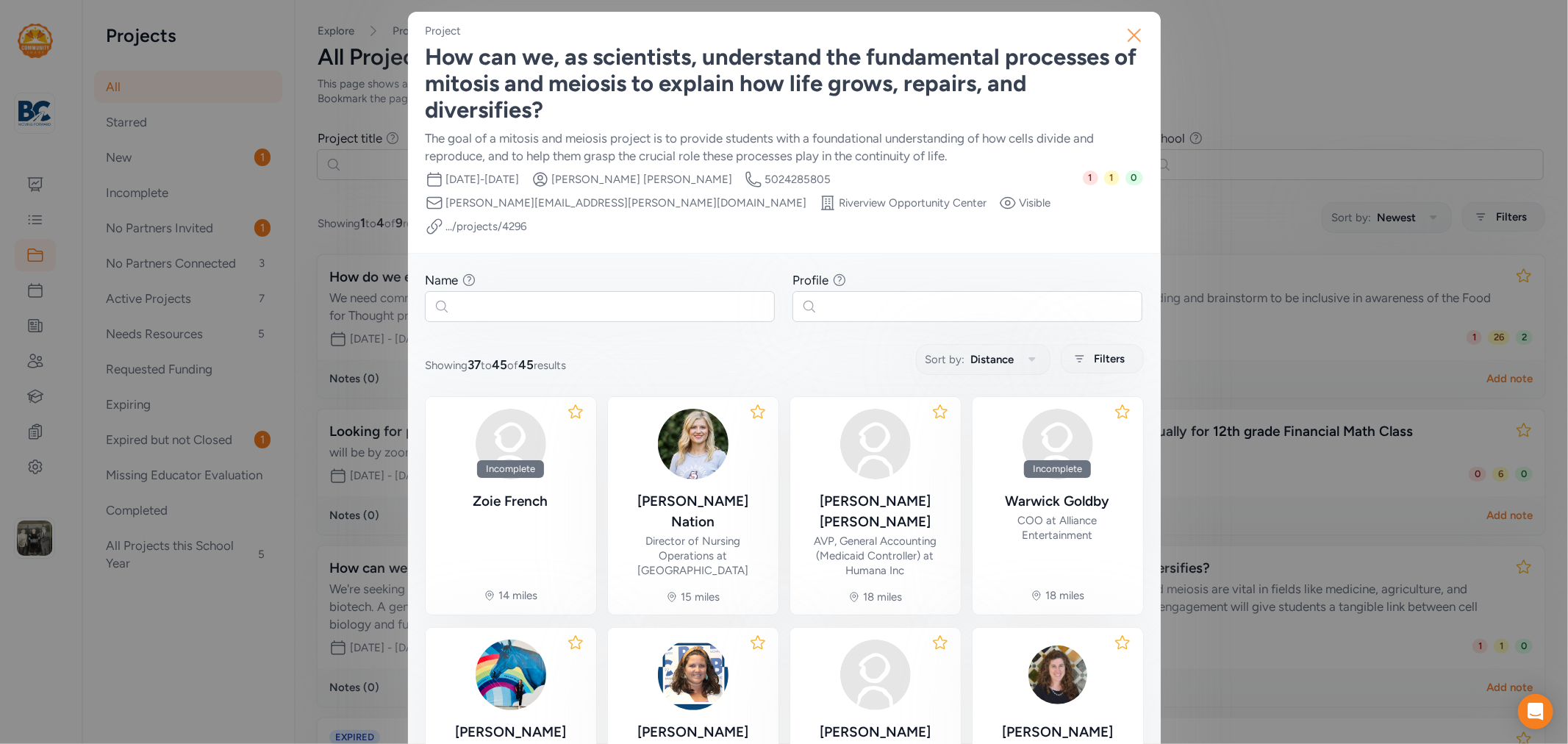
click at [1131, 31] on icon "button" at bounding box center [1134, 35] width 12 height 12
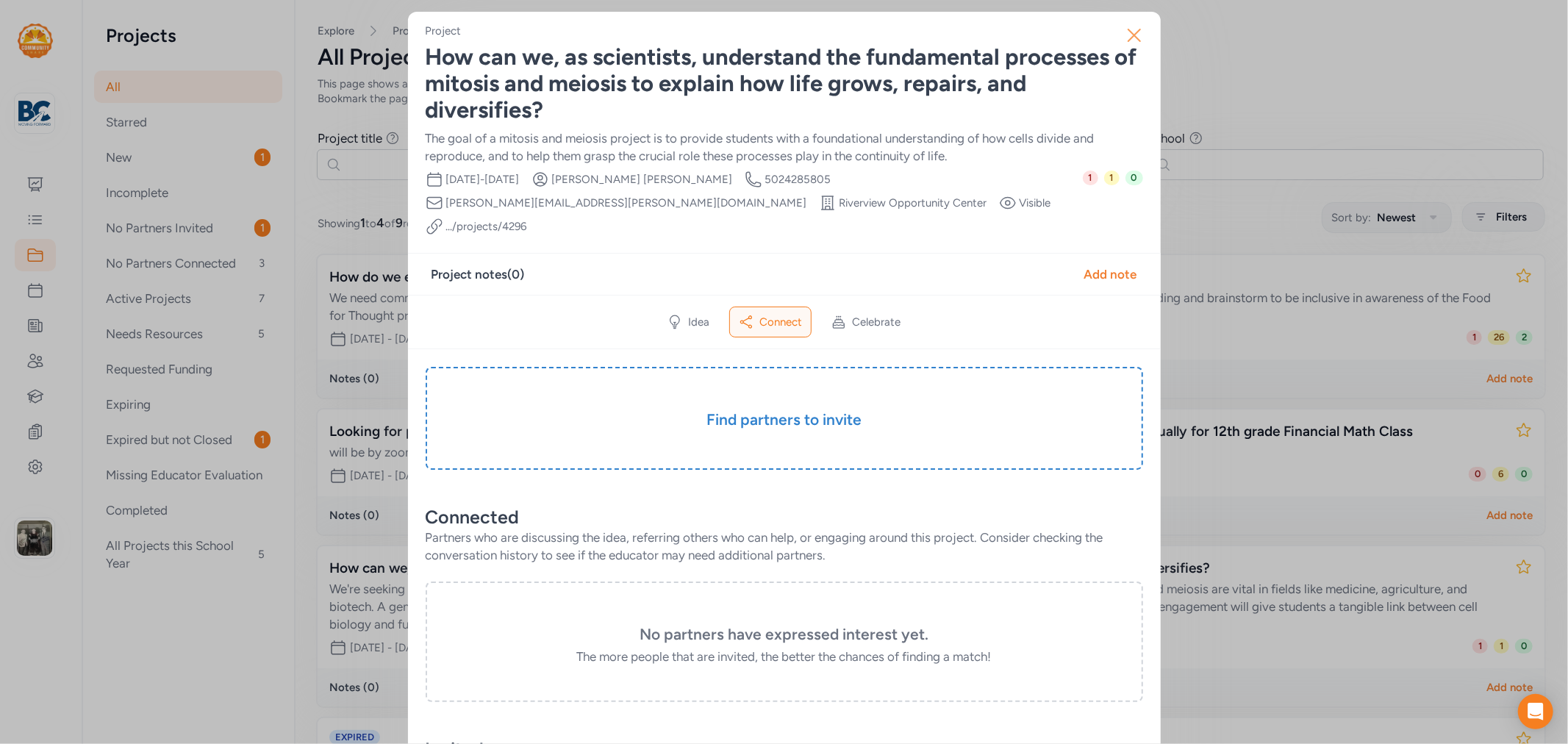
click at [1124, 44] on icon "button" at bounding box center [1135, 36] width 24 height 24
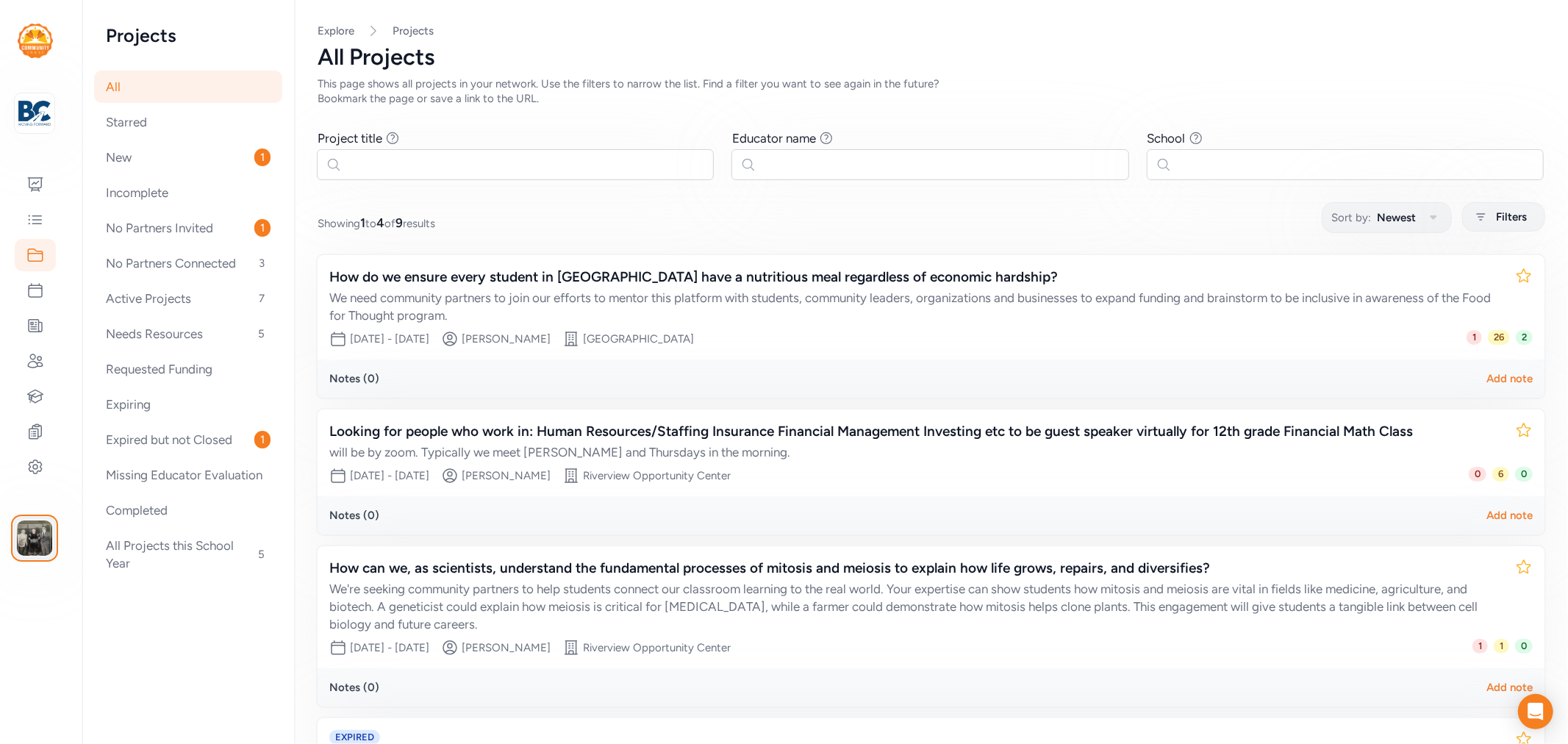
click at [28, 535] on img "button" at bounding box center [34, 538] width 35 height 35
click at [122, 601] on link "Switch to platform" at bounding box center [121, 601] width 126 height 29
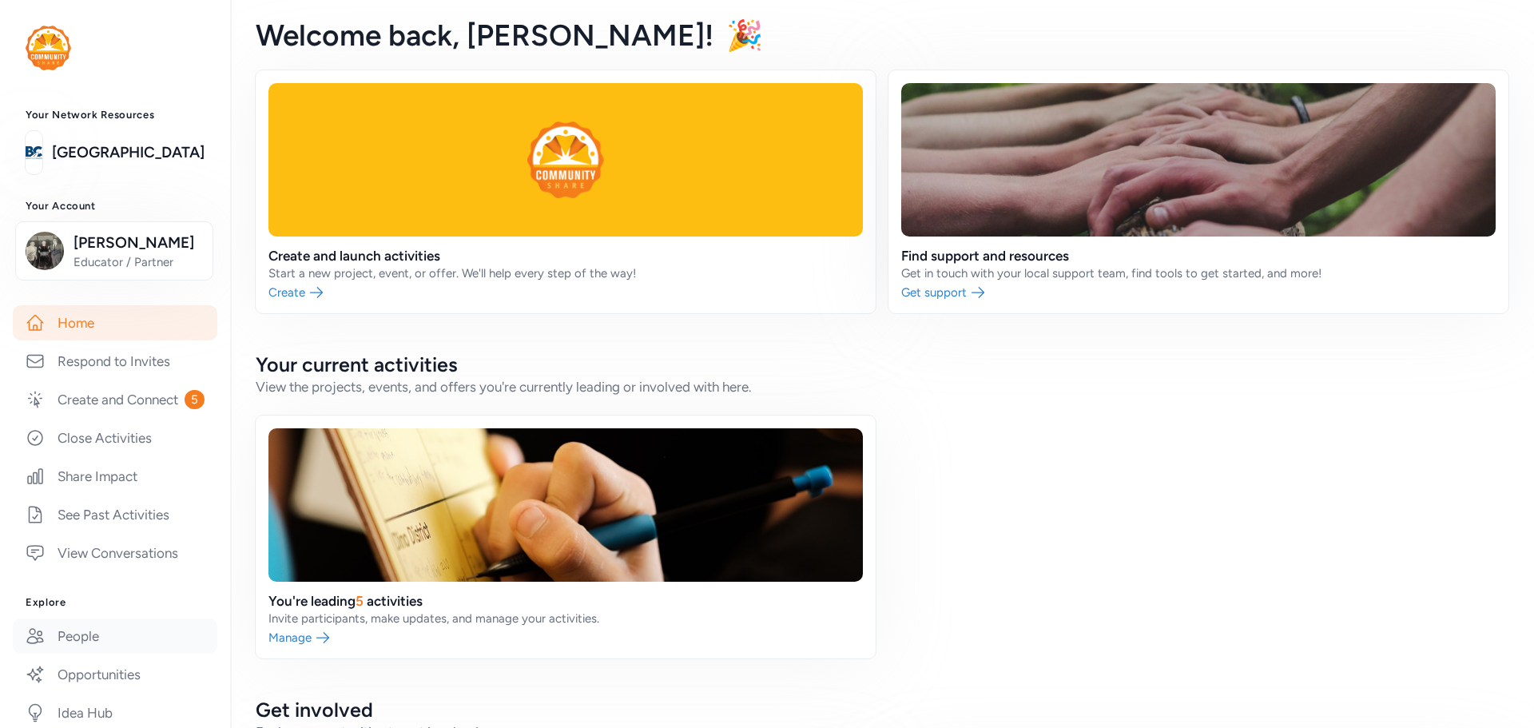
scroll to position [80, 0]
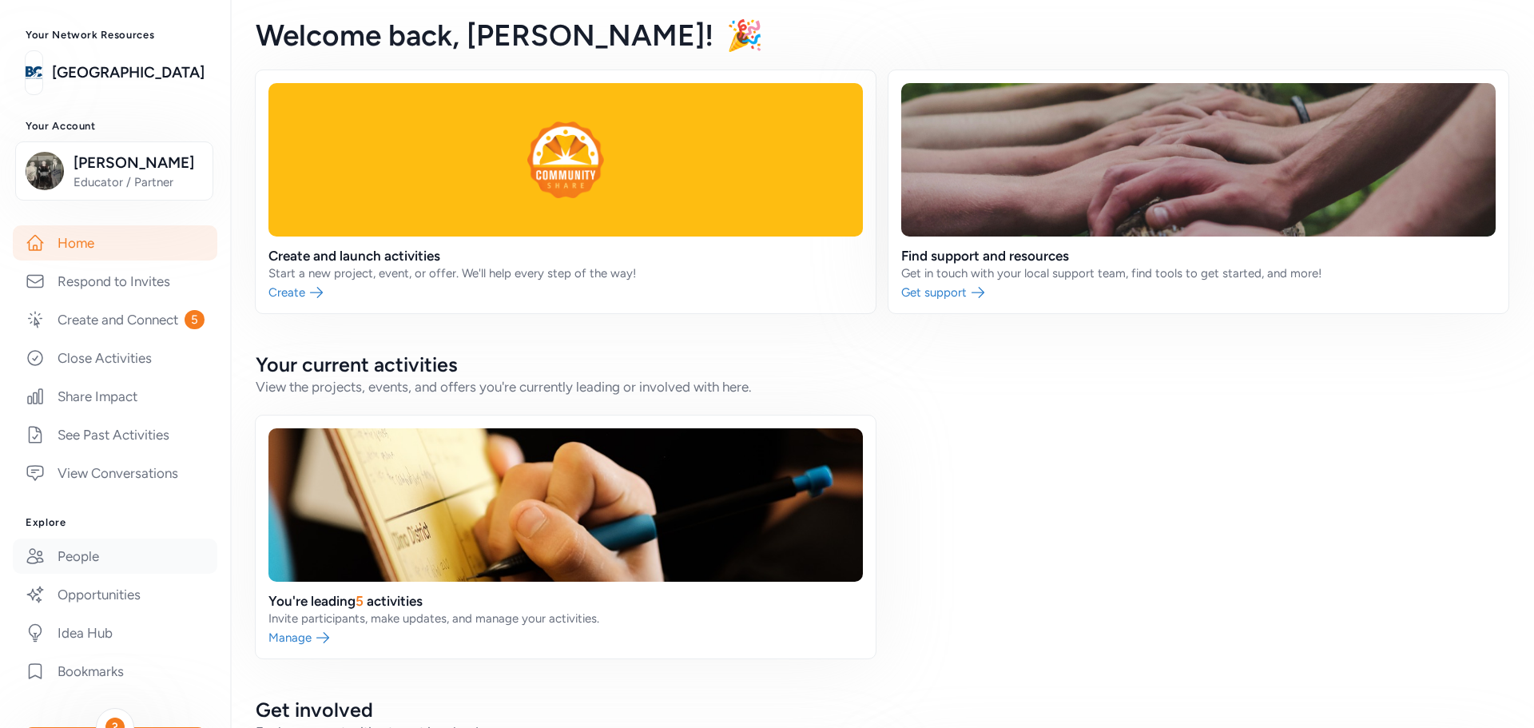
click at [73, 574] on link "People" at bounding box center [115, 556] width 205 height 35
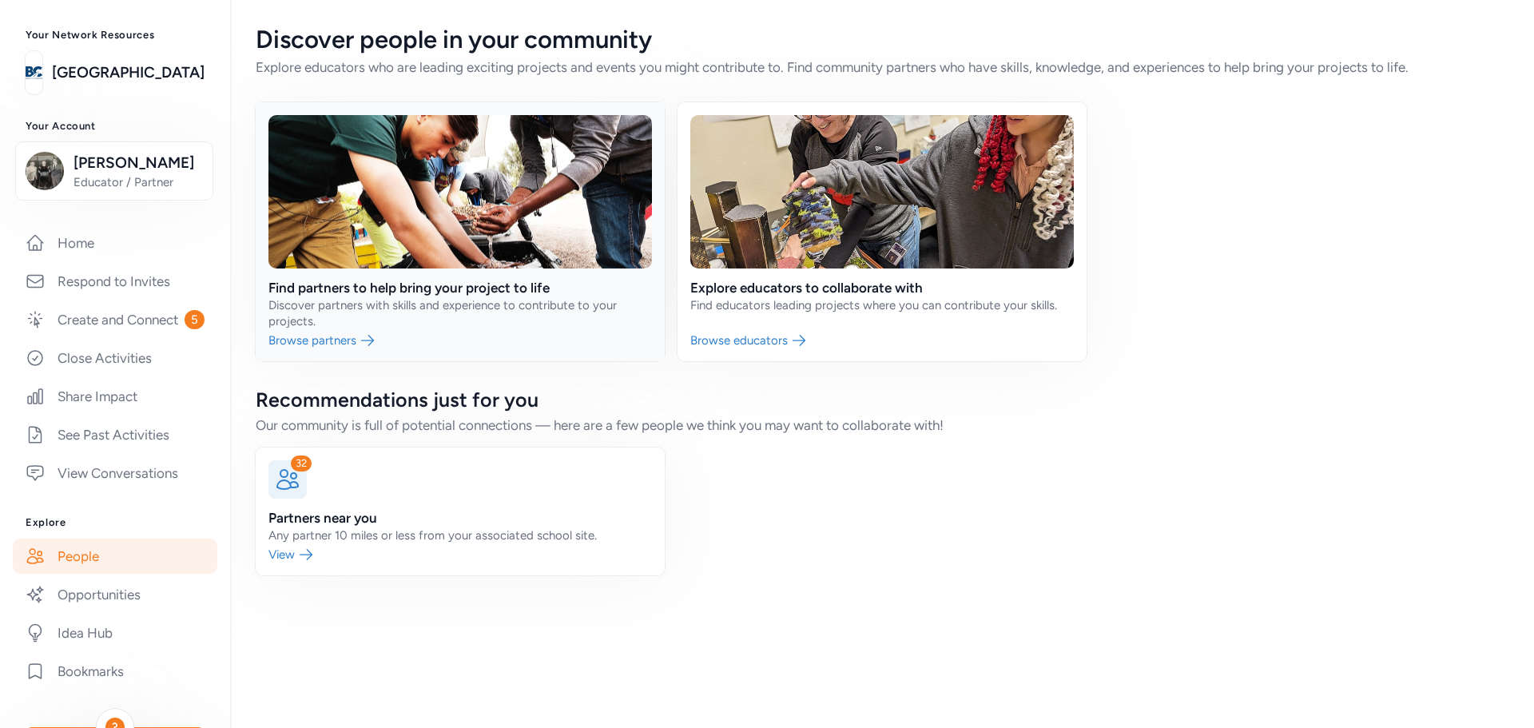
click at [341, 344] on link at bounding box center [460, 231] width 409 height 259
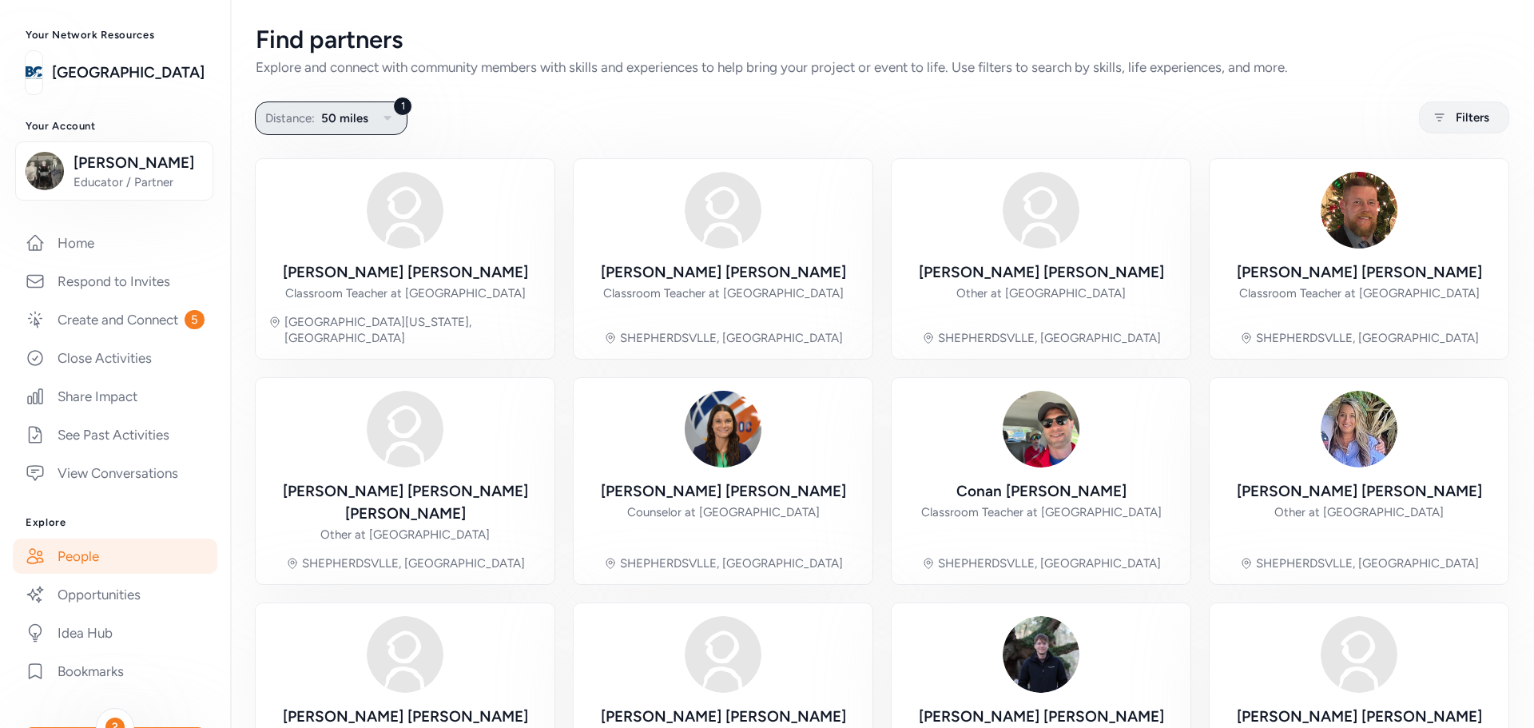
click at [392, 121] on icon "button" at bounding box center [387, 118] width 19 height 19
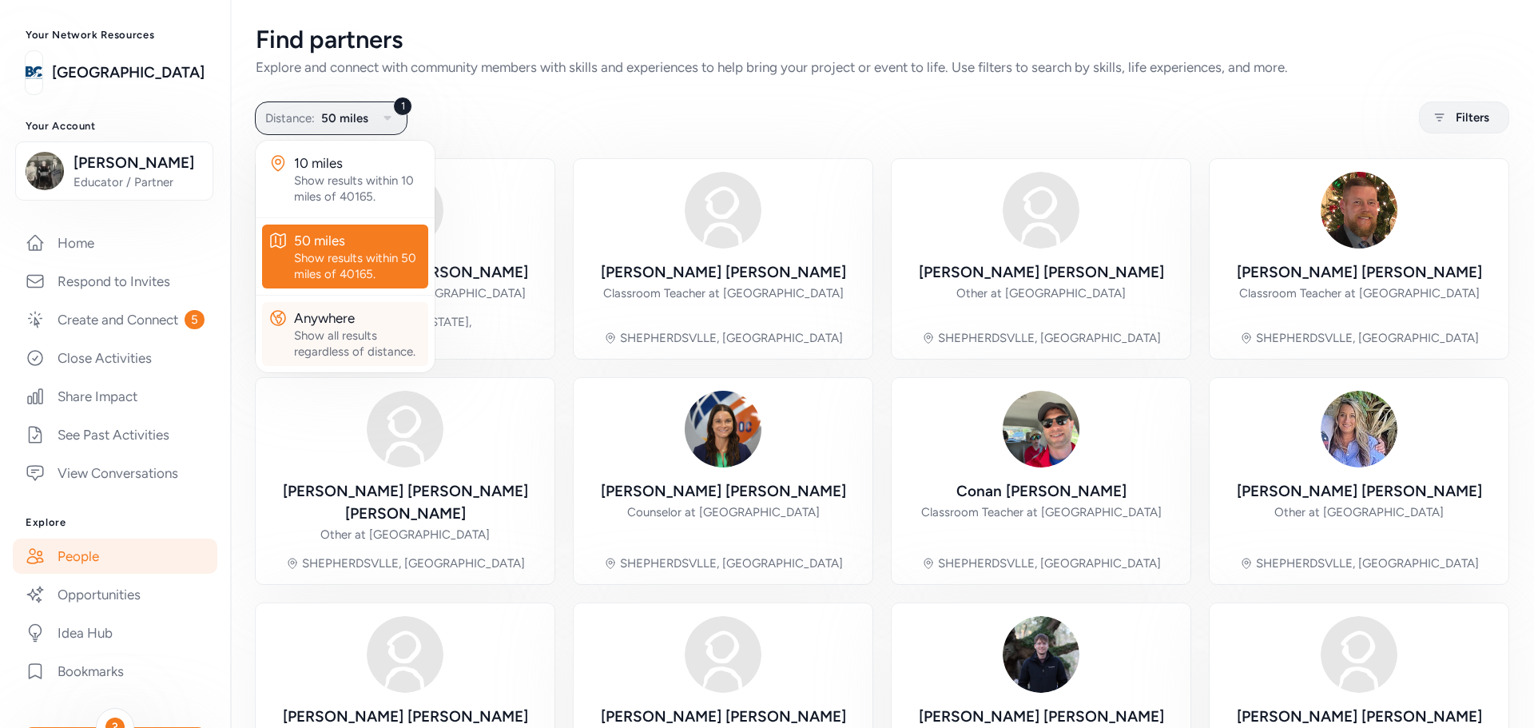
click at [354, 336] on div "Show all results regardless of distance." at bounding box center [358, 344] width 128 height 32
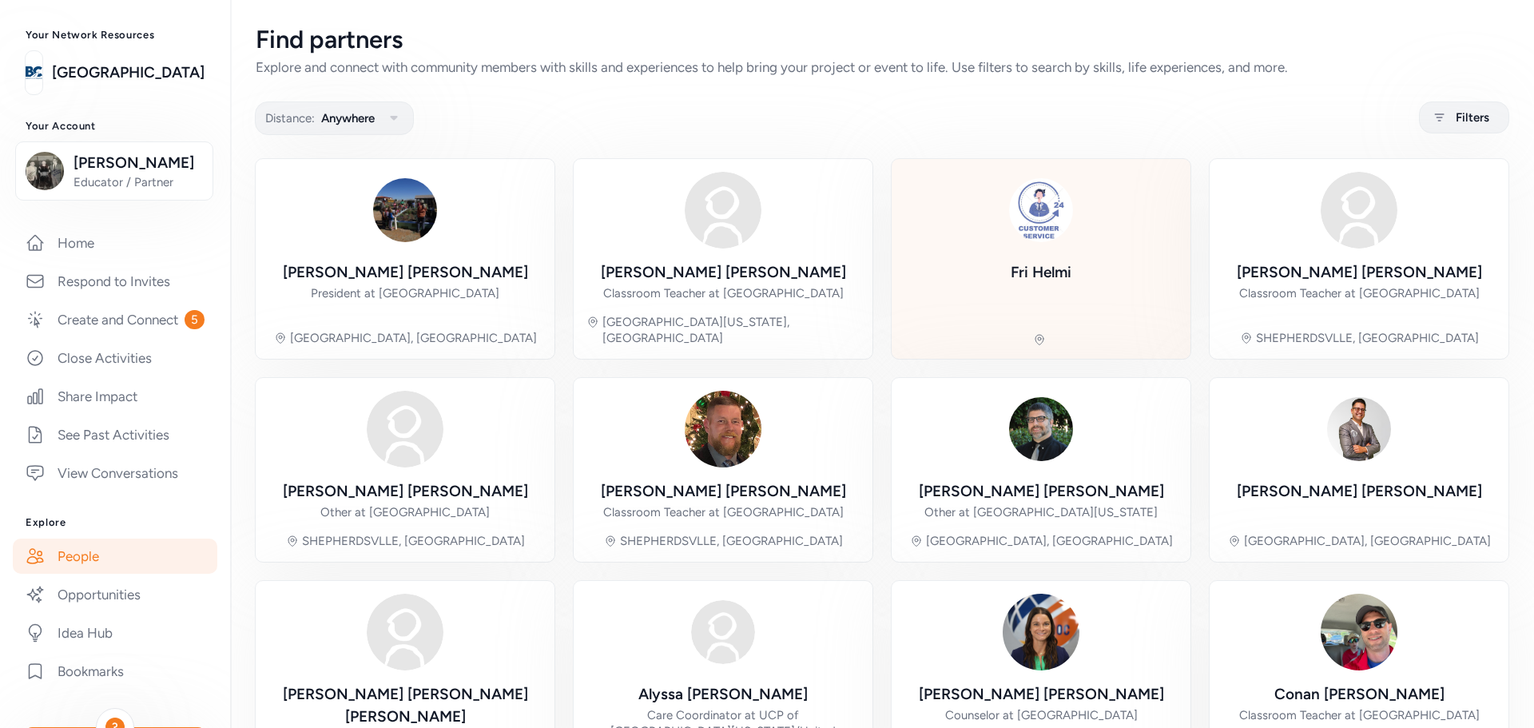
click at [1042, 289] on div "Fri Helmi" at bounding box center [1041, 290] width 61 height 58
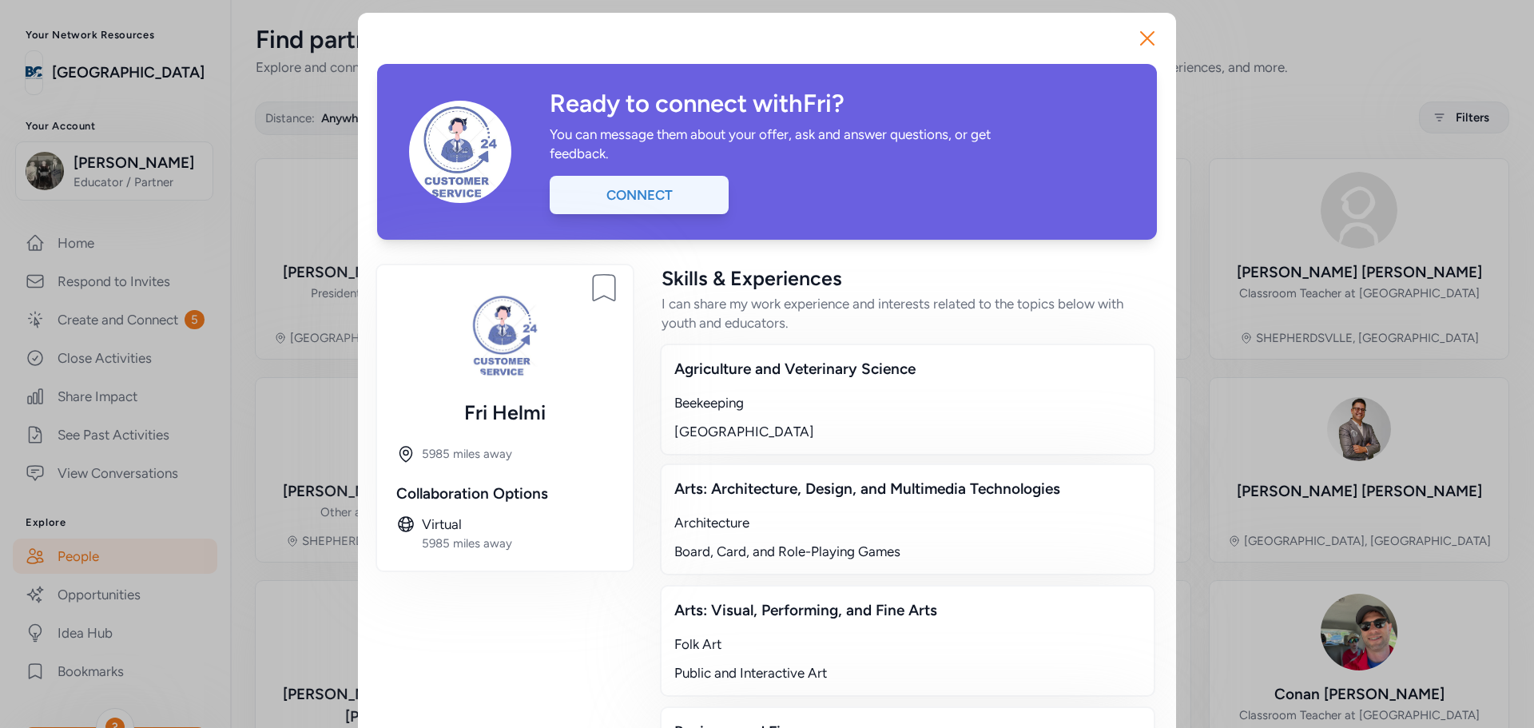
click at [689, 205] on div "Connect" at bounding box center [639, 195] width 179 height 38
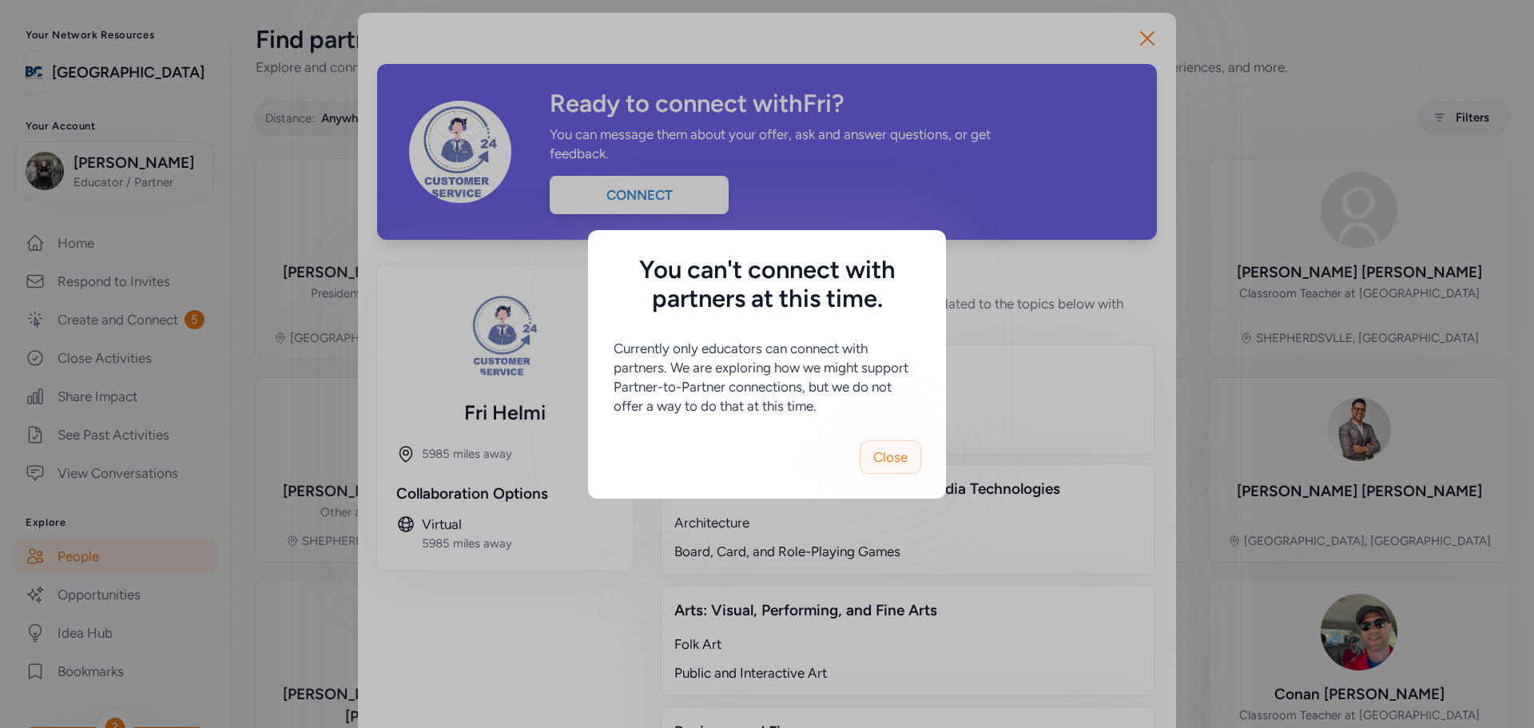
click at [865, 449] on button "Close" at bounding box center [891, 457] width 62 height 34
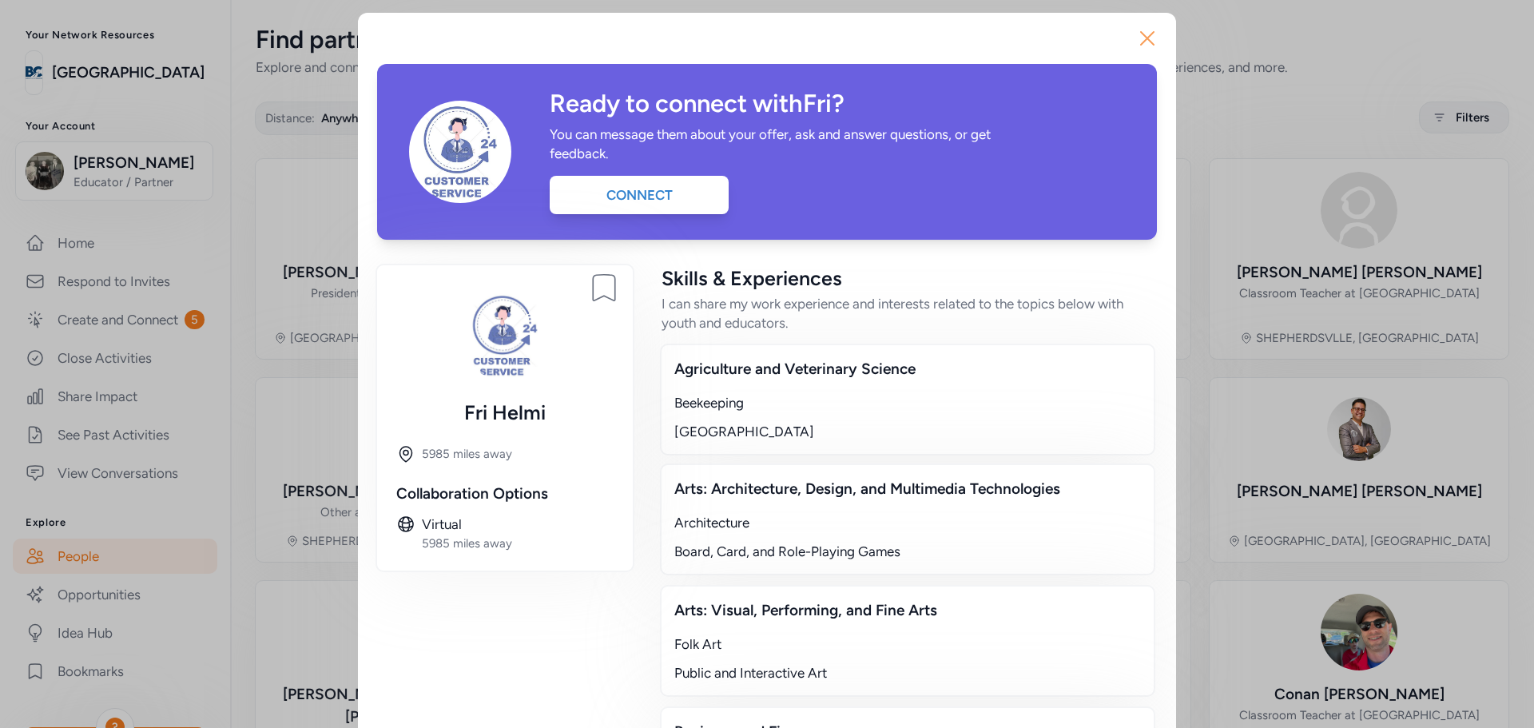
click at [1143, 38] on icon "button" at bounding box center [1148, 39] width 26 height 26
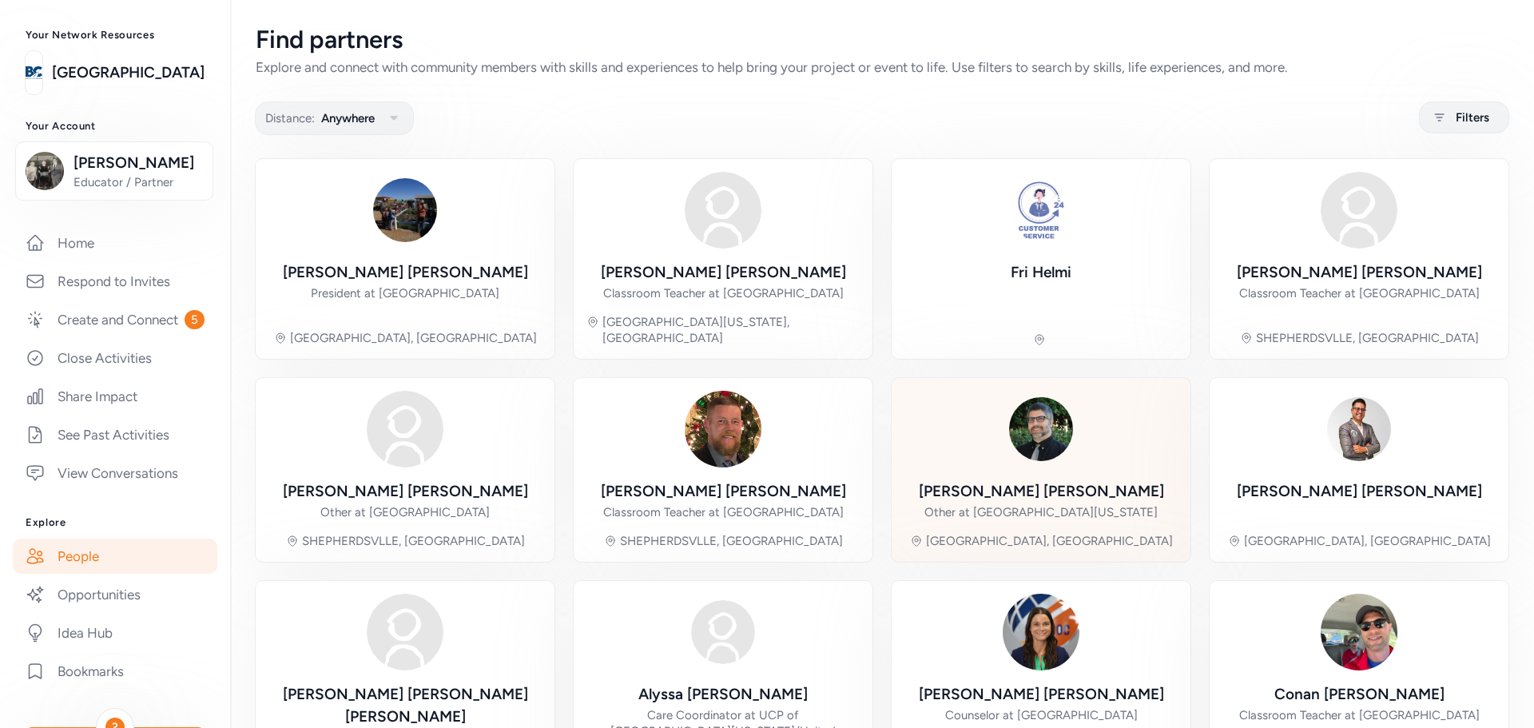
click at [1052, 480] on div "[PERSON_NAME]" at bounding box center [1041, 491] width 245 height 22
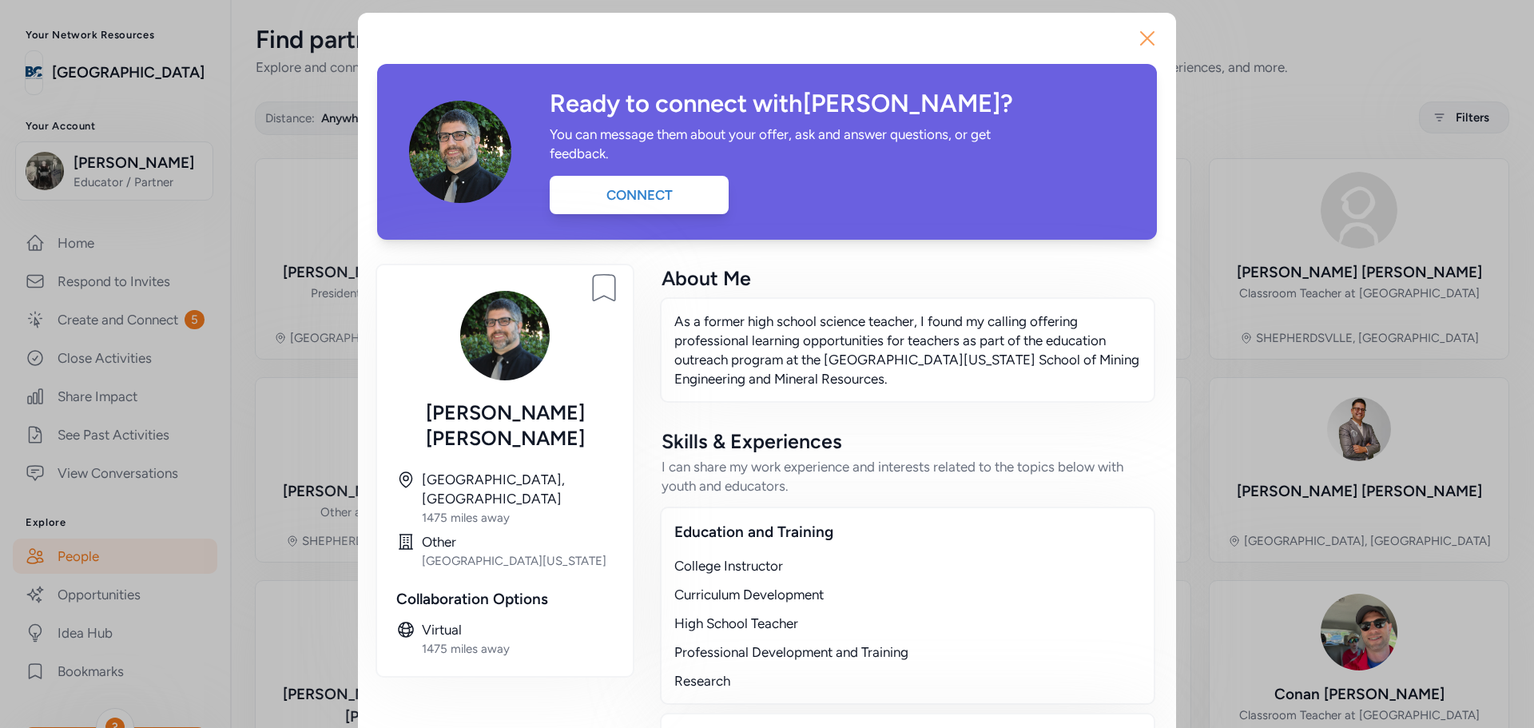
click at [1142, 26] on icon "button" at bounding box center [1148, 39] width 26 height 26
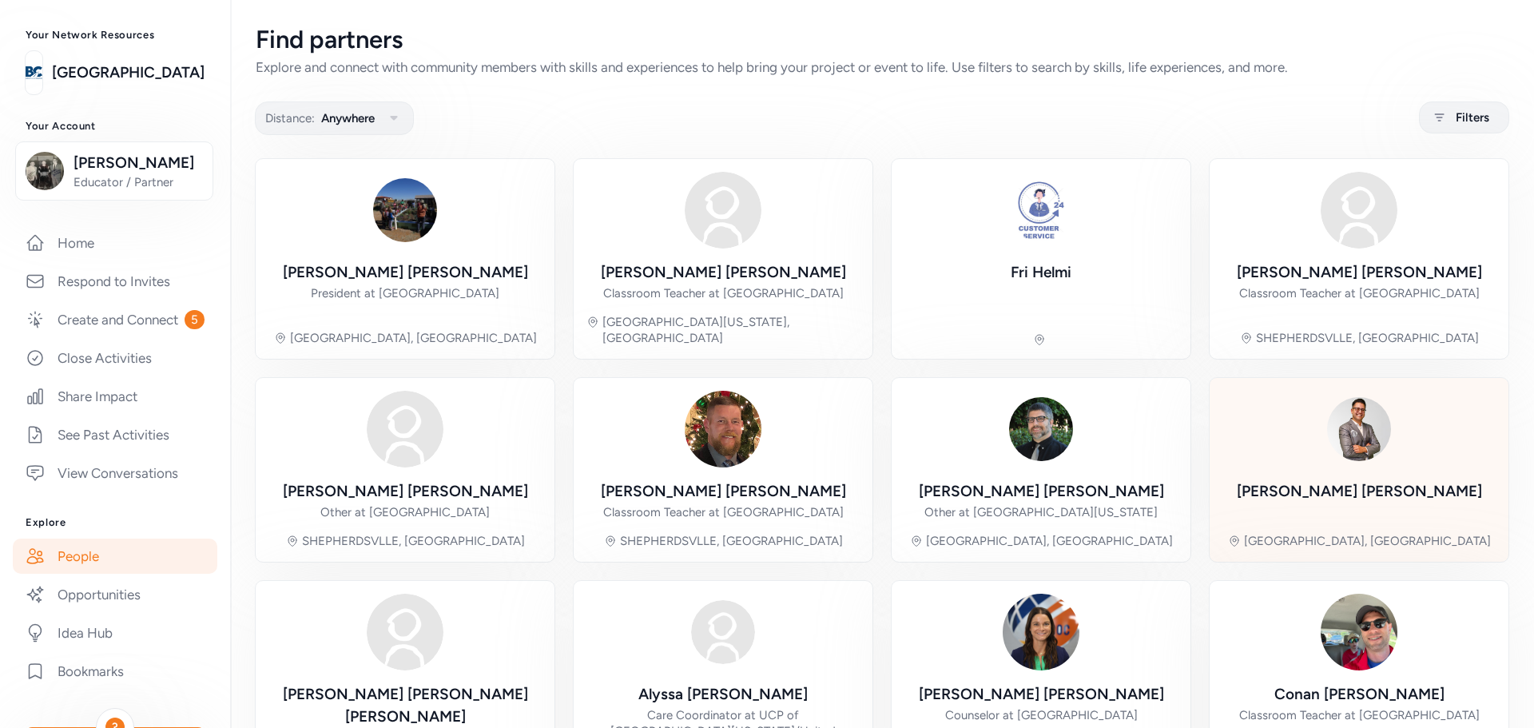
click at [1342, 459] on div "[PERSON_NAME] Tucson, [GEOGRAPHIC_DATA]" at bounding box center [1358, 470] width 273 height 158
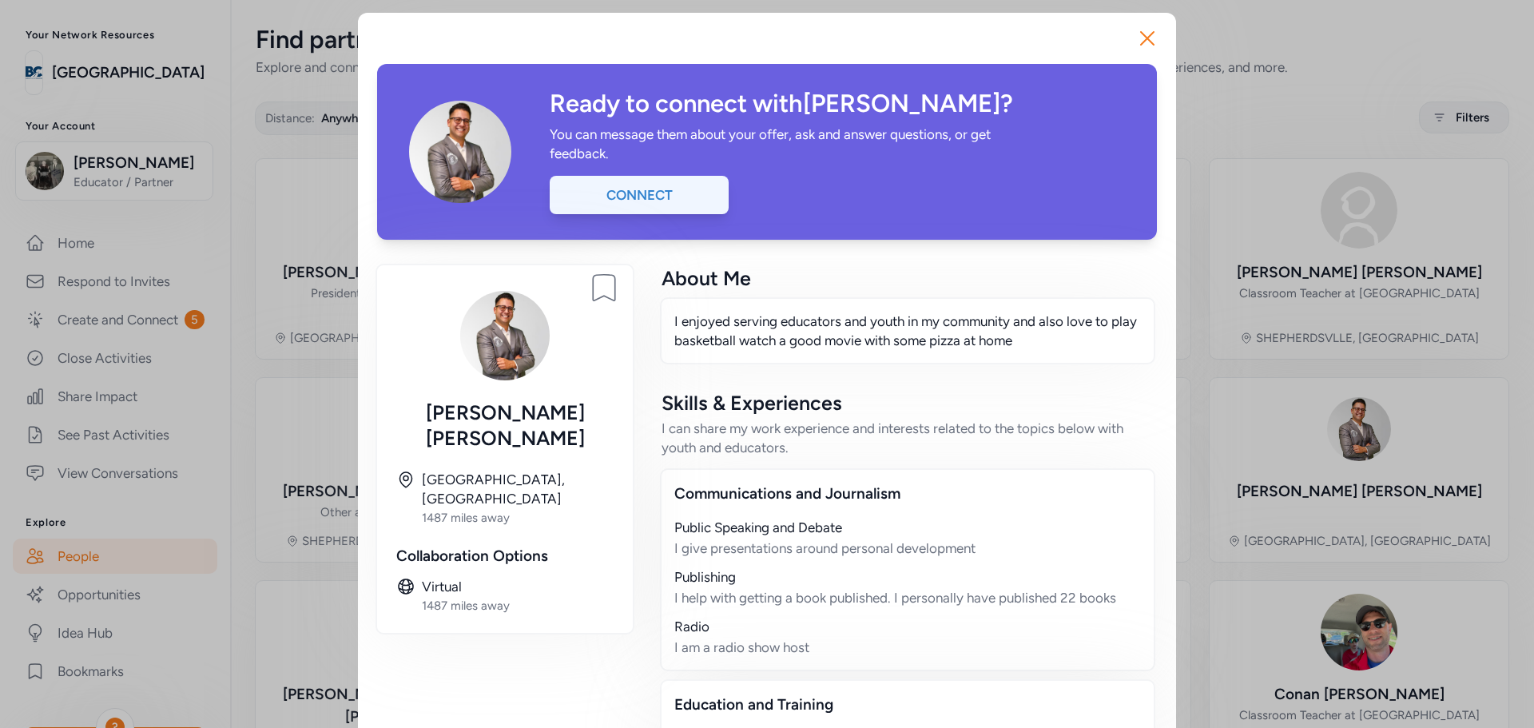
click at [690, 205] on div "Connect" at bounding box center [639, 195] width 179 height 38
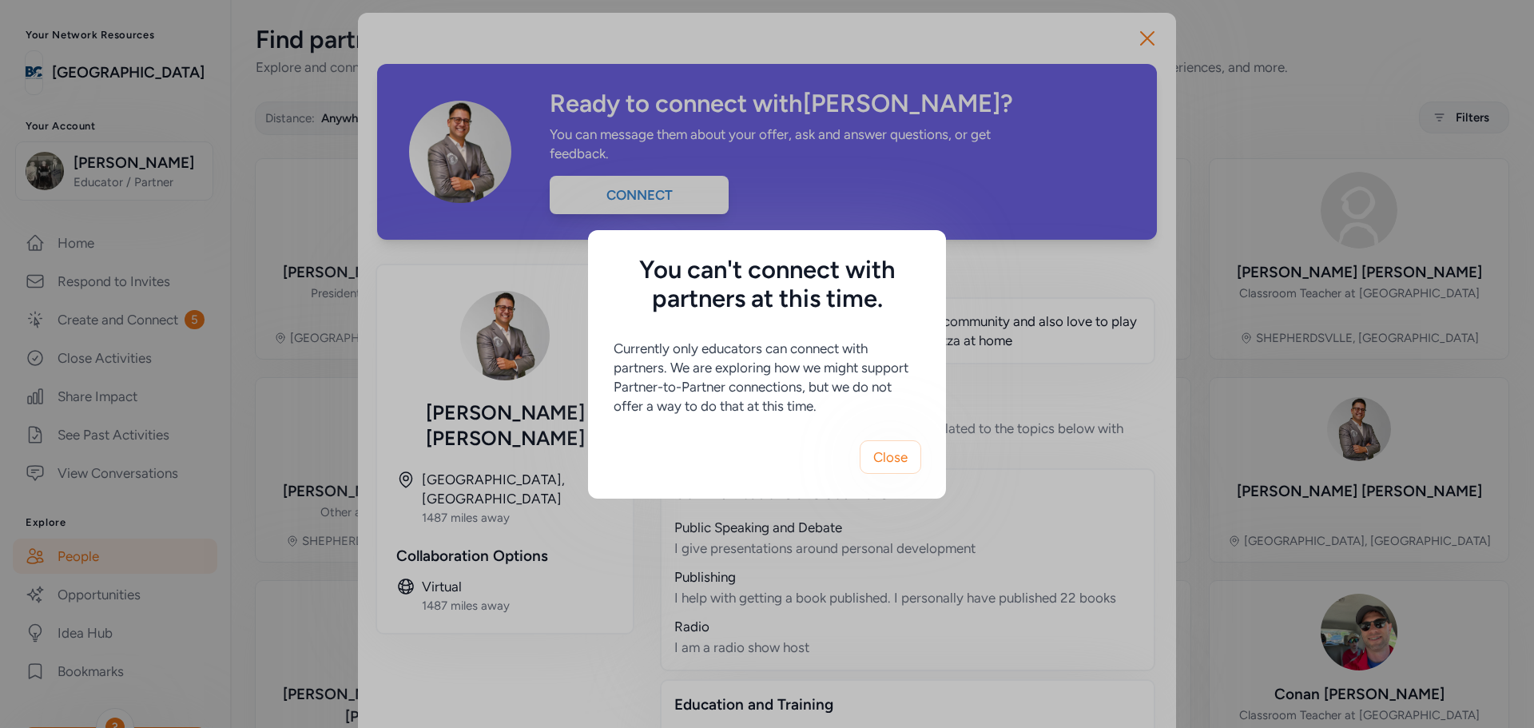
click at [894, 453] on span "Close" at bounding box center [890, 456] width 34 height 19
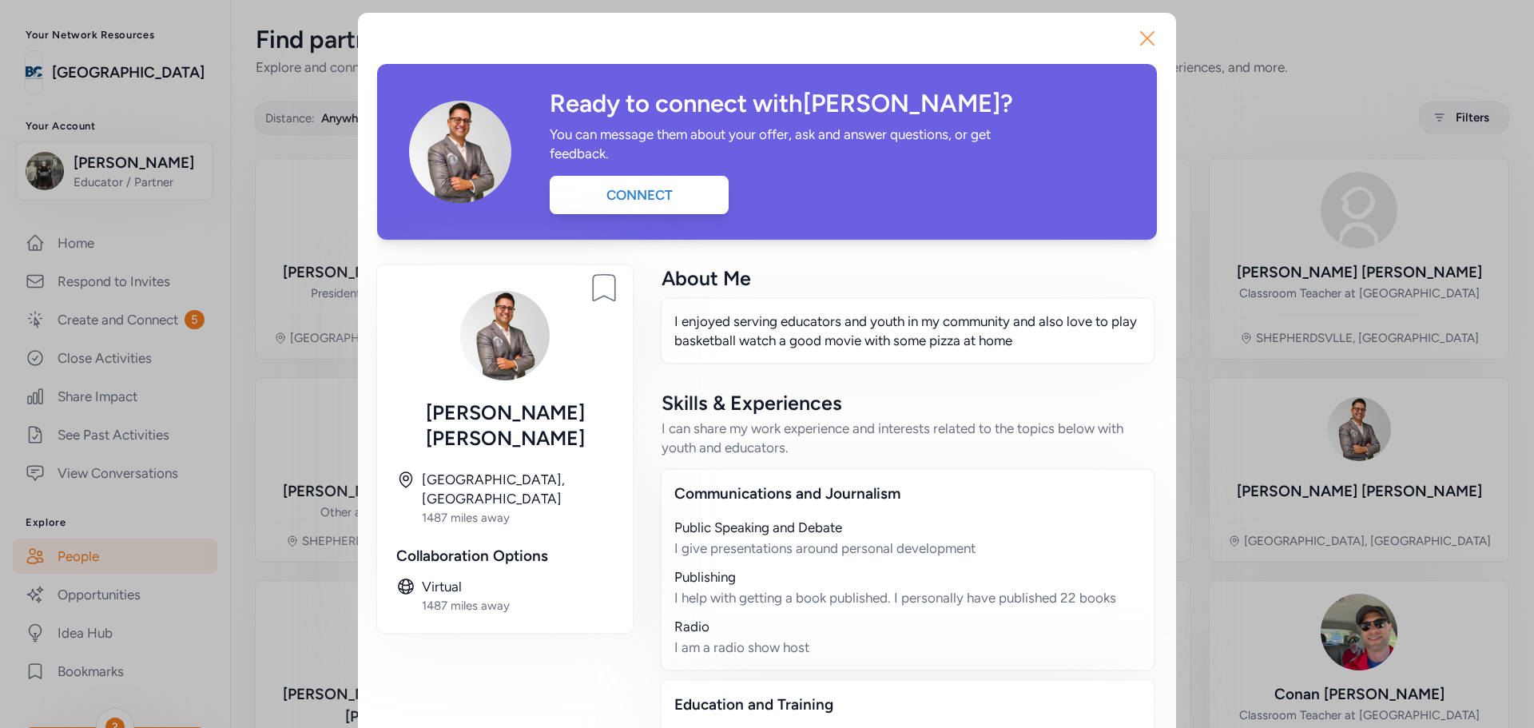
click at [1146, 42] on icon "button" at bounding box center [1148, 39] width 26 height 26
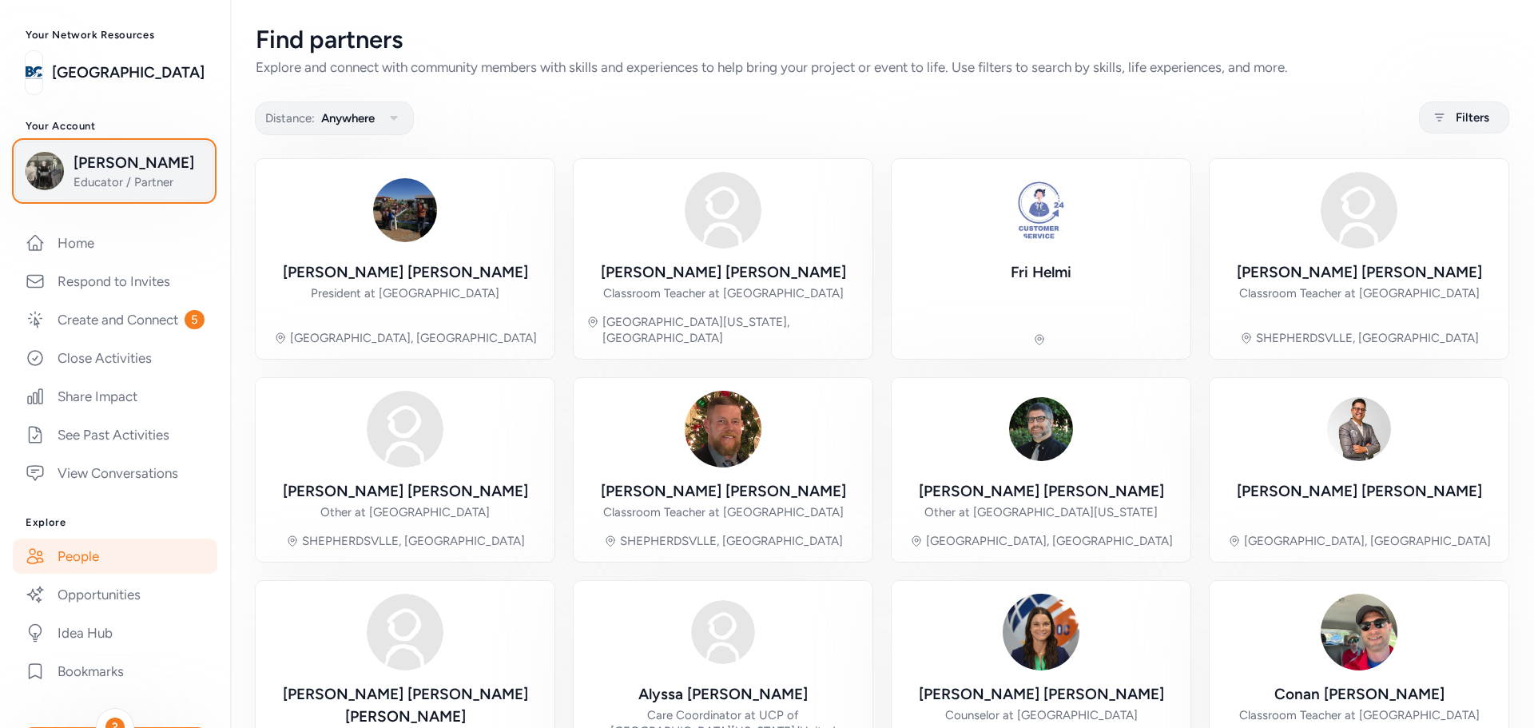
click at [109, 176] on span "Educator / Partner" at bounding box center [138, 182] width 129 height 16
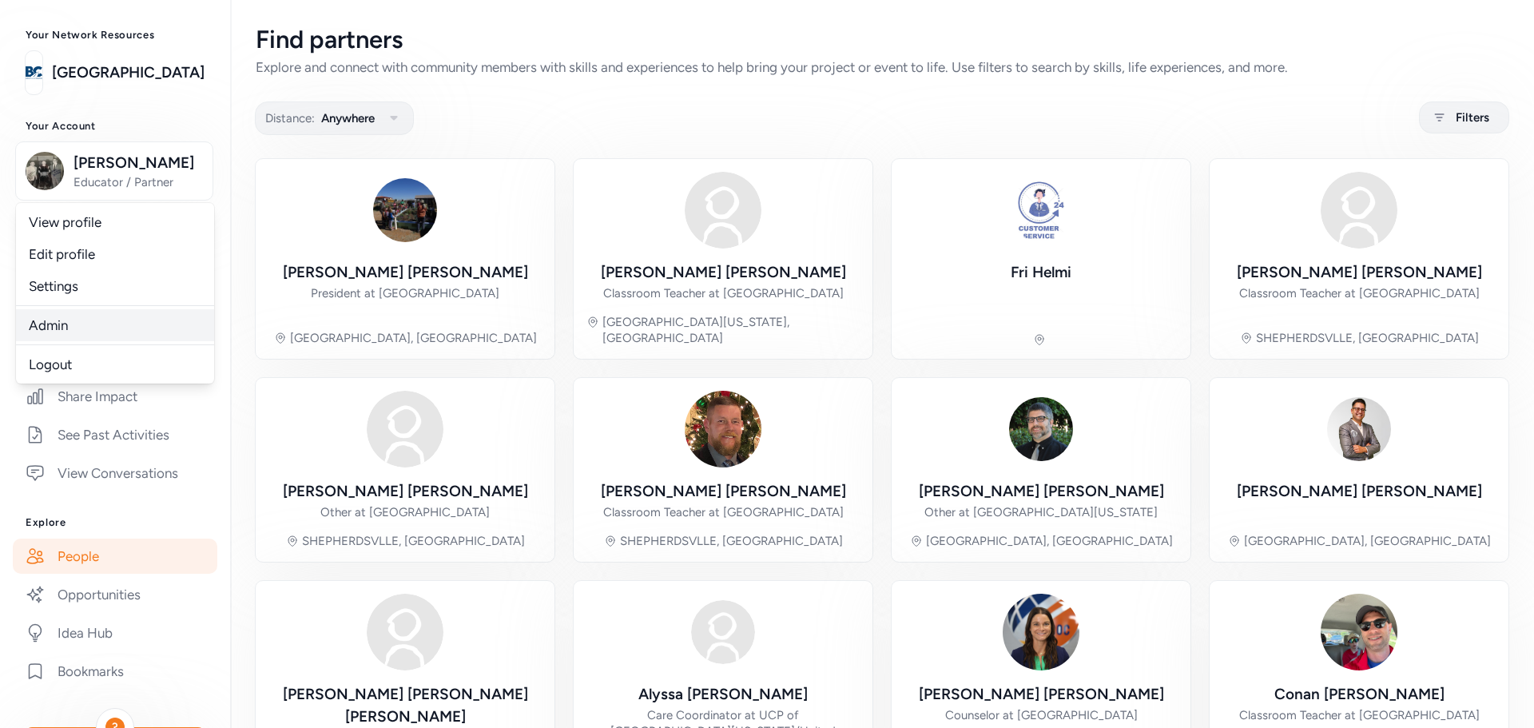
click at [50, 324] on link "Admin" at bounding box center [115, 325] width 198 height 32
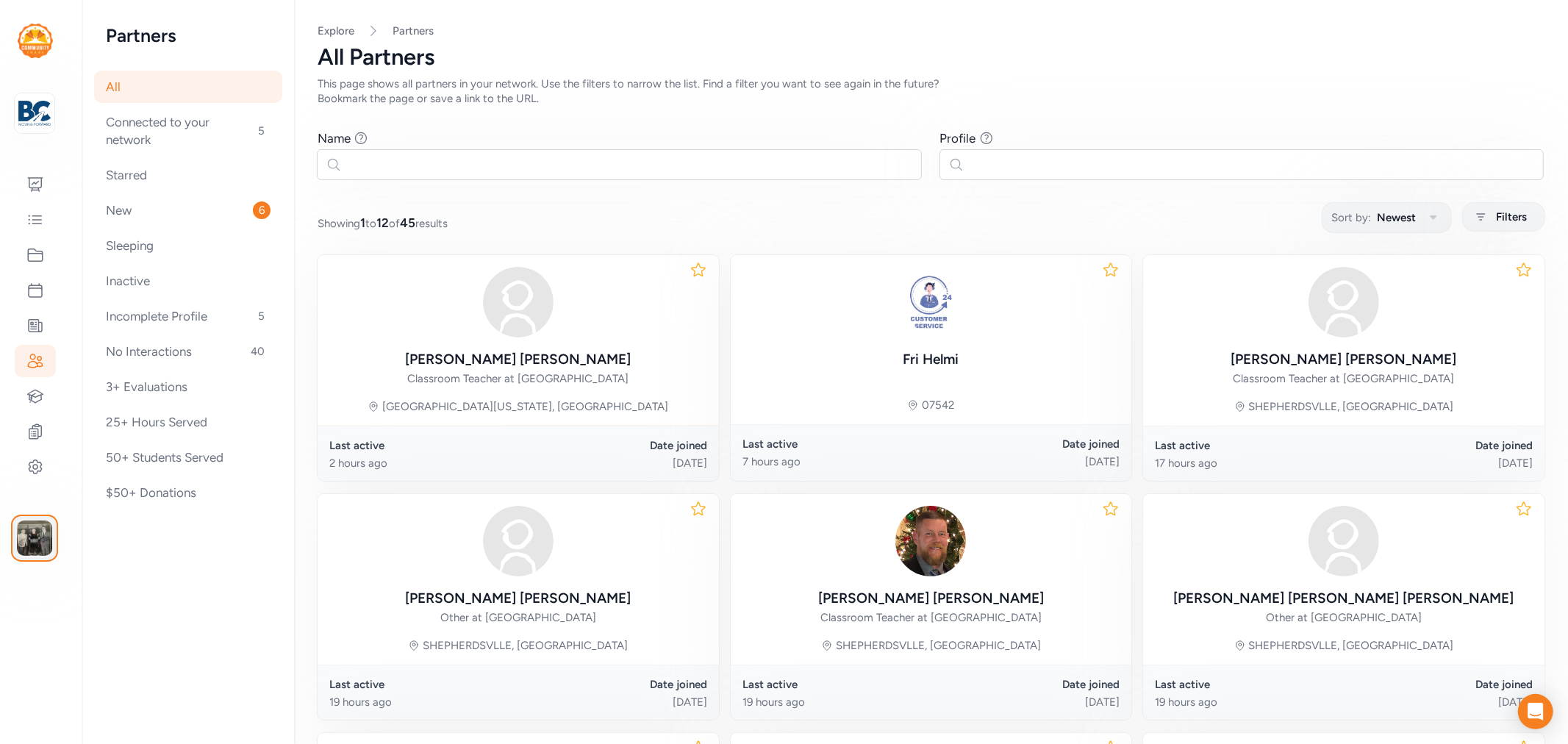
click at [27, 528] on img "button" at bounding box center [34, 538] width 35 height 35
click at [128, 613] on link "Switch to platform" at bounding box center [121, 601] width 126 height 29
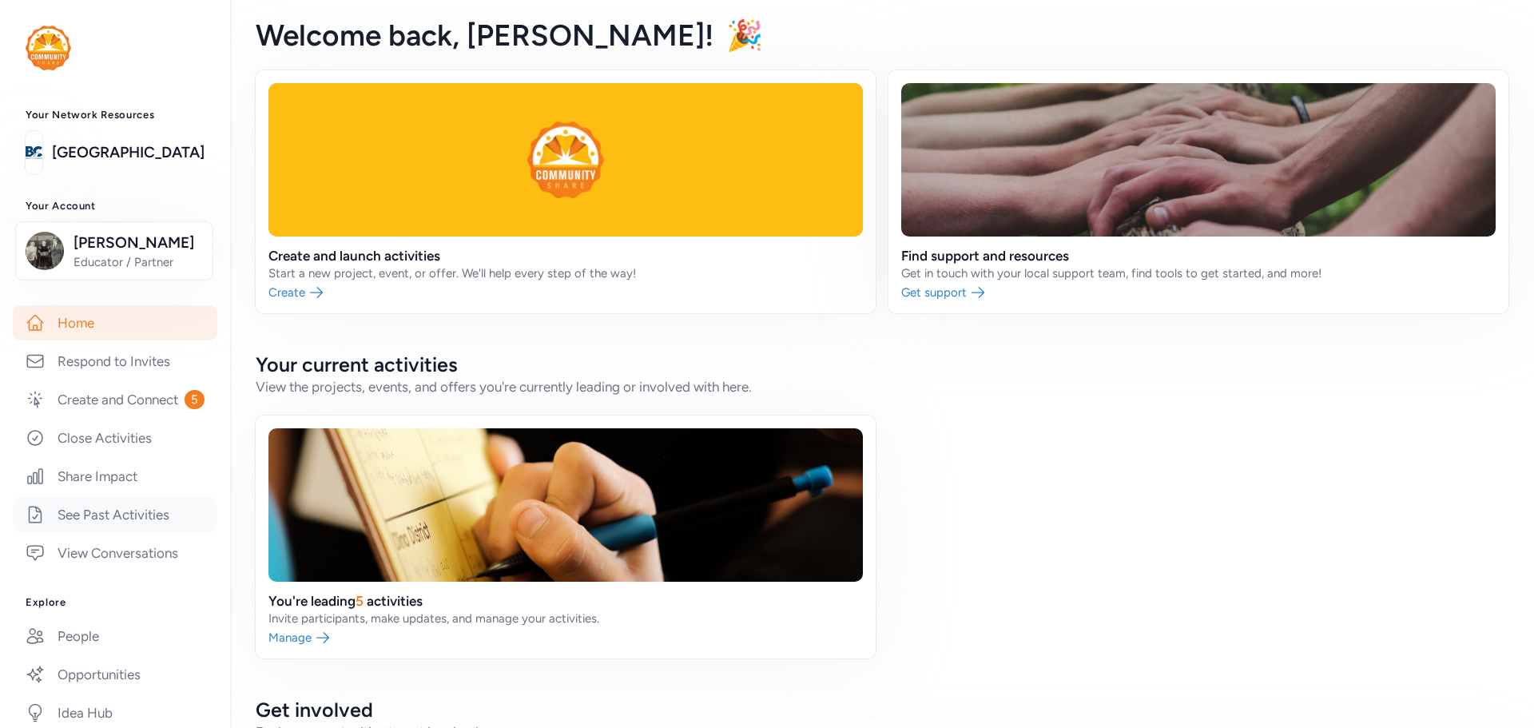
scroll to position [160, 0]
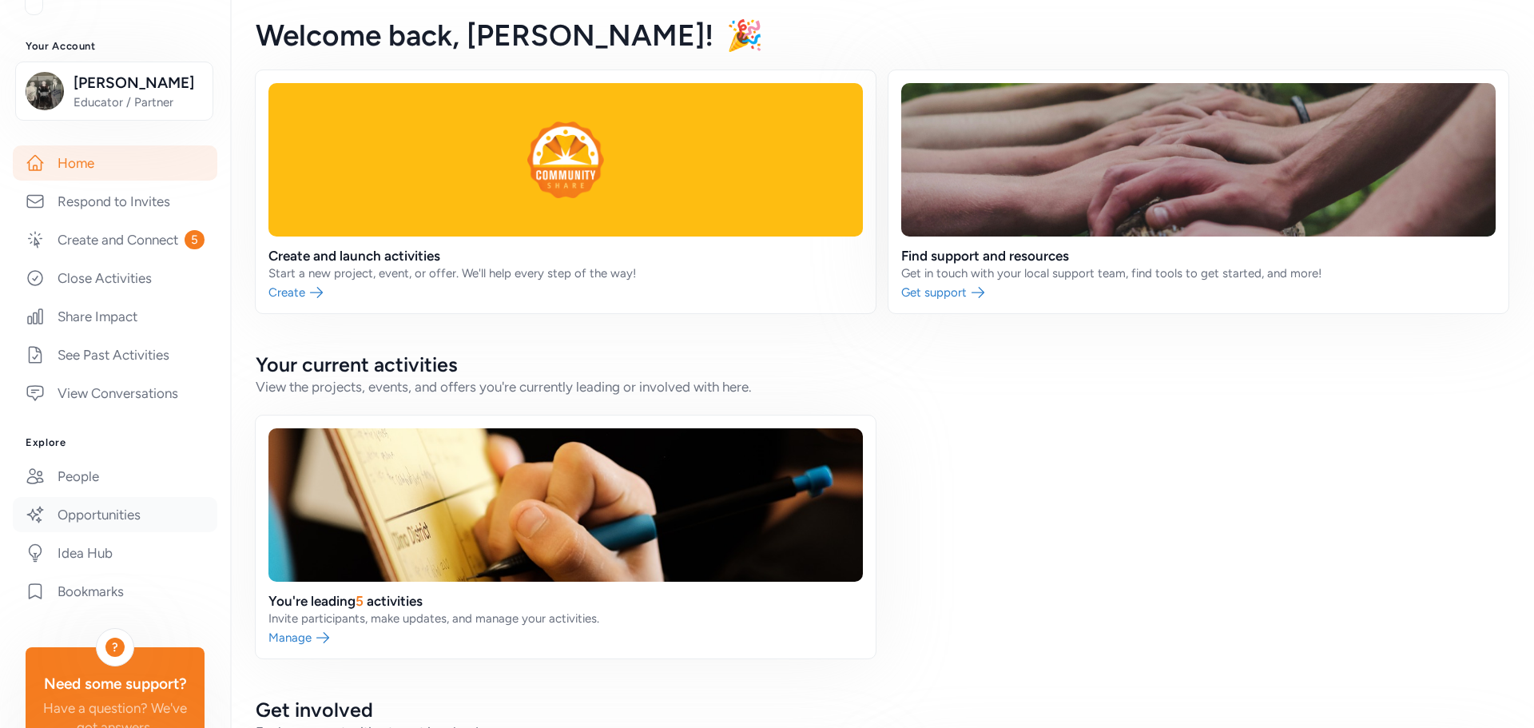
click at [66, 532] on link "Opportunities" at bounding box center [115, 514] width 205 height 35
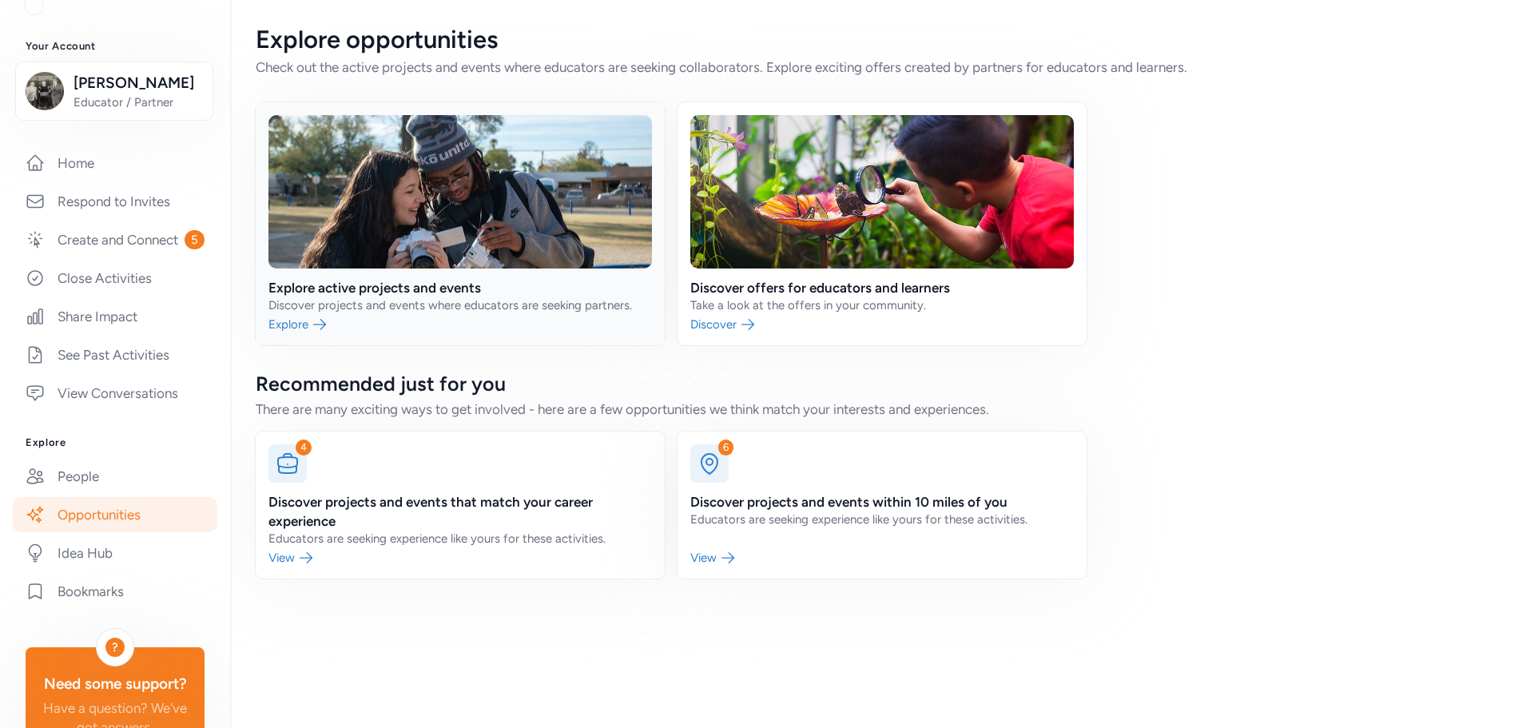
click at [416, 288] on link at bounding box center [460, 223] width 409 height 243
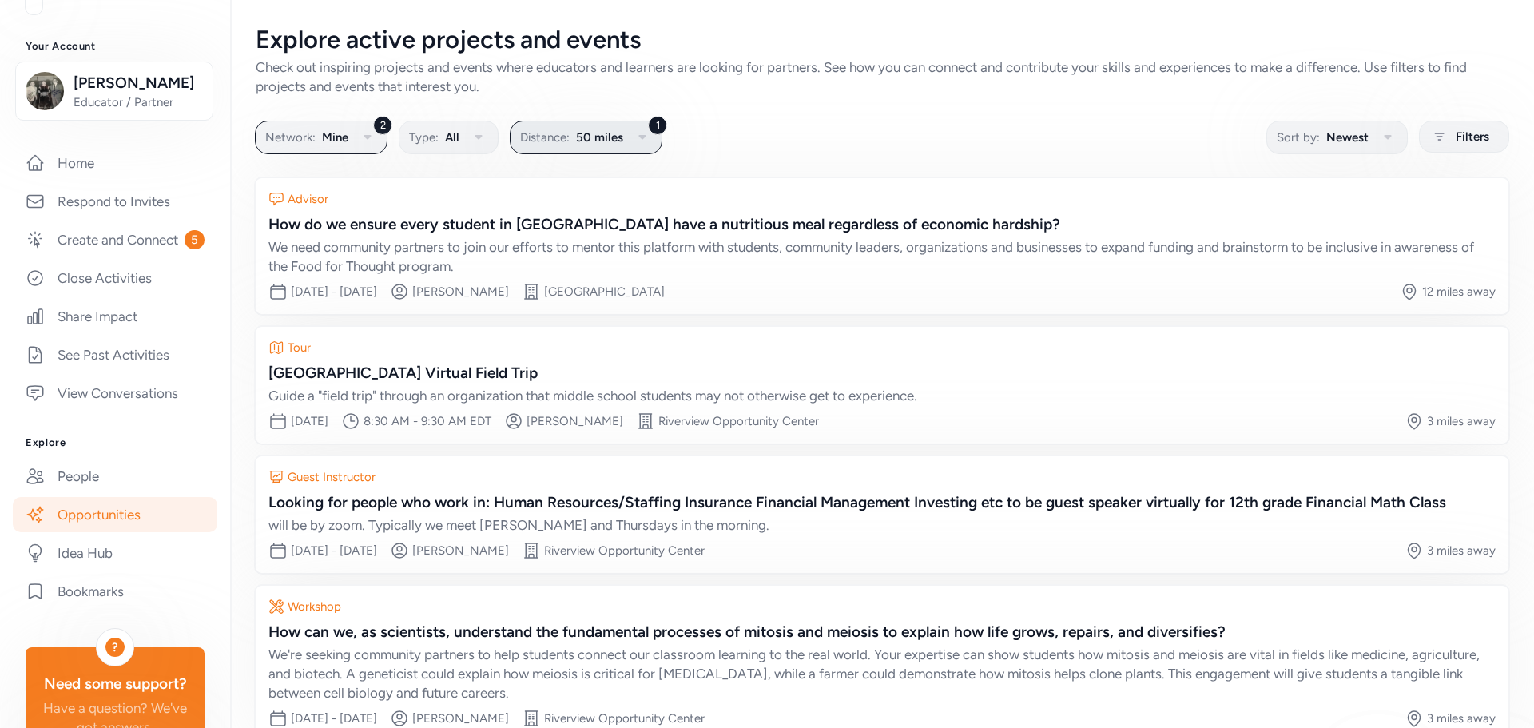
click at [643, 137] on icon "button" at bounding box center [641, 137] width 7 height 5
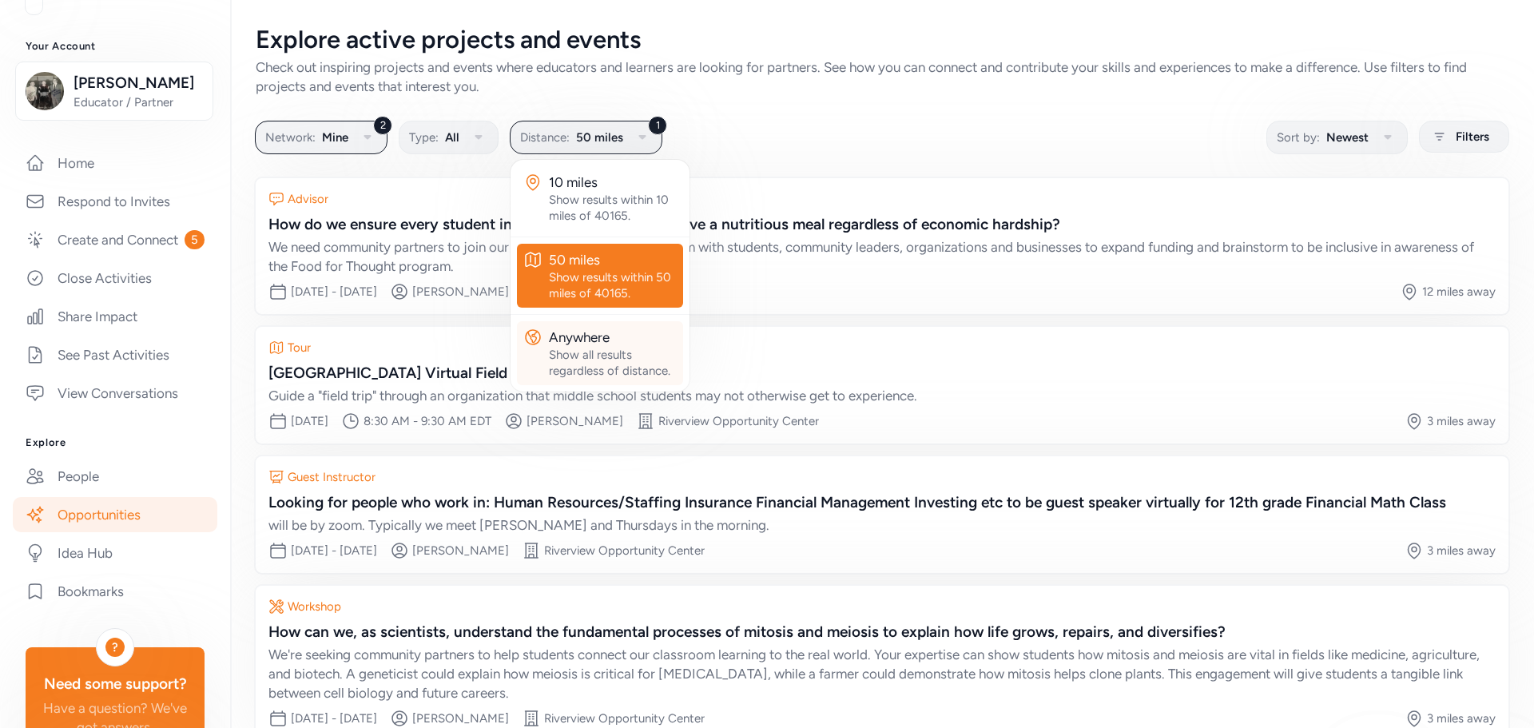
click at [592, 325] on button "Anywhere Show all results regardless of distance." at bounding box center [600, 353] width 166 height 64
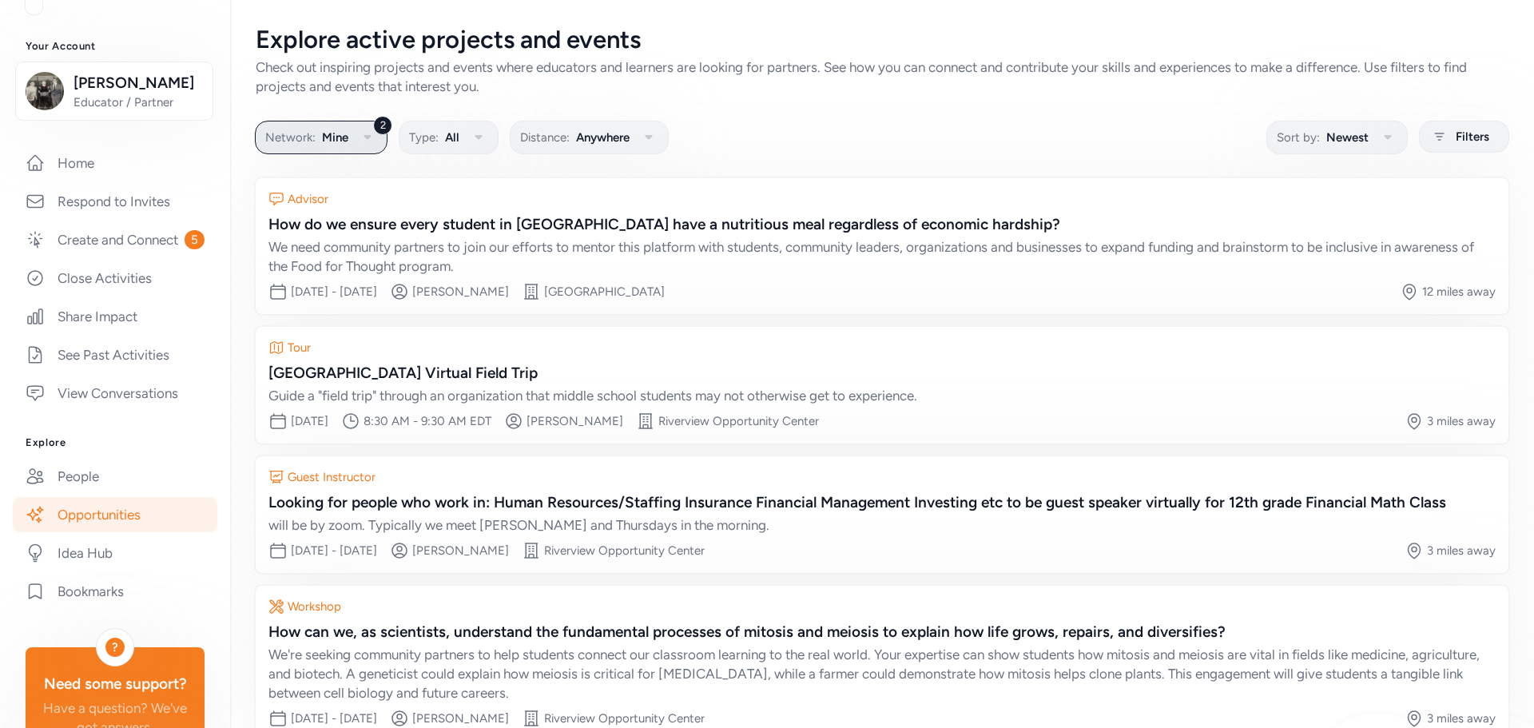
click at [373, 141] on icon "button" at bounding box center [367, 137] width 19 height 19
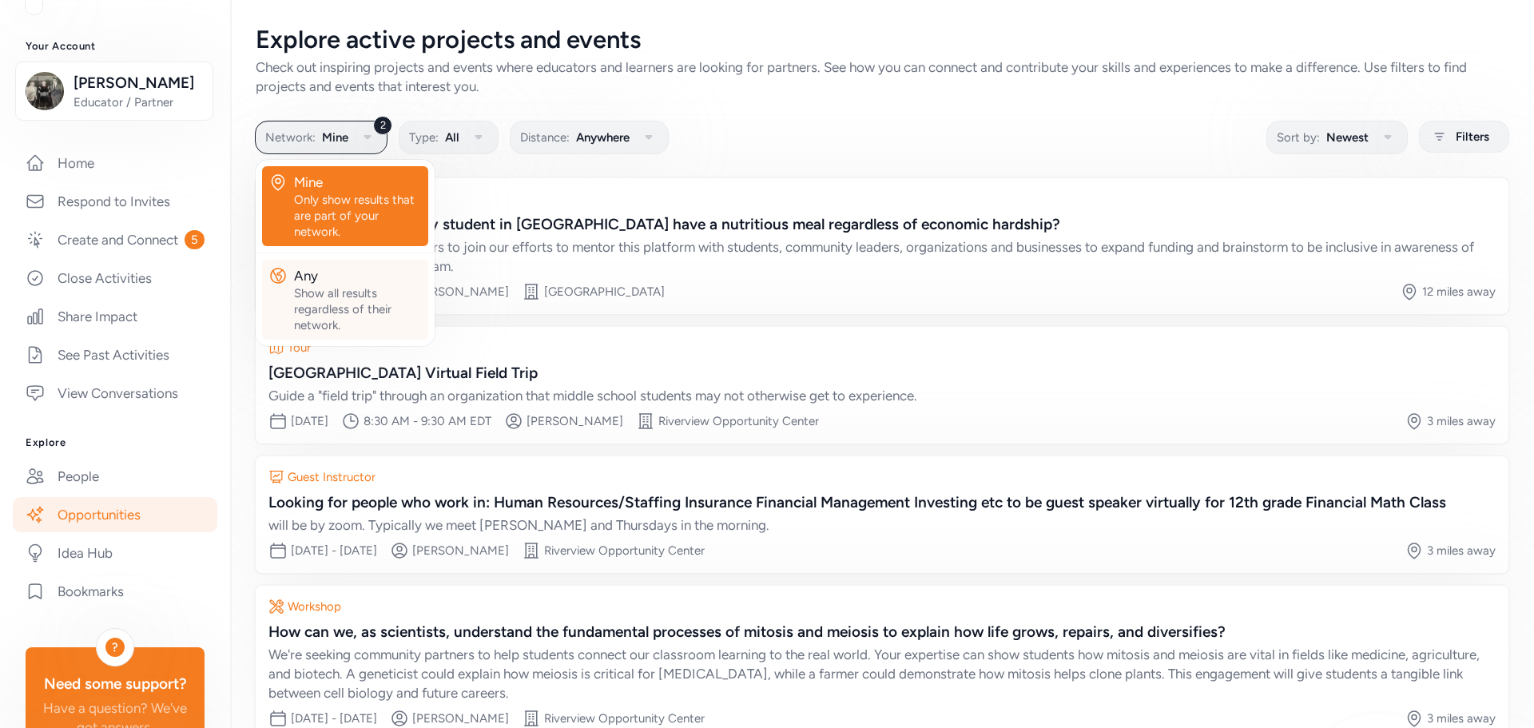
click at [352, 292] on div "Show all results regardless of their network." at bounding box center [358, 309] width 128 height 48
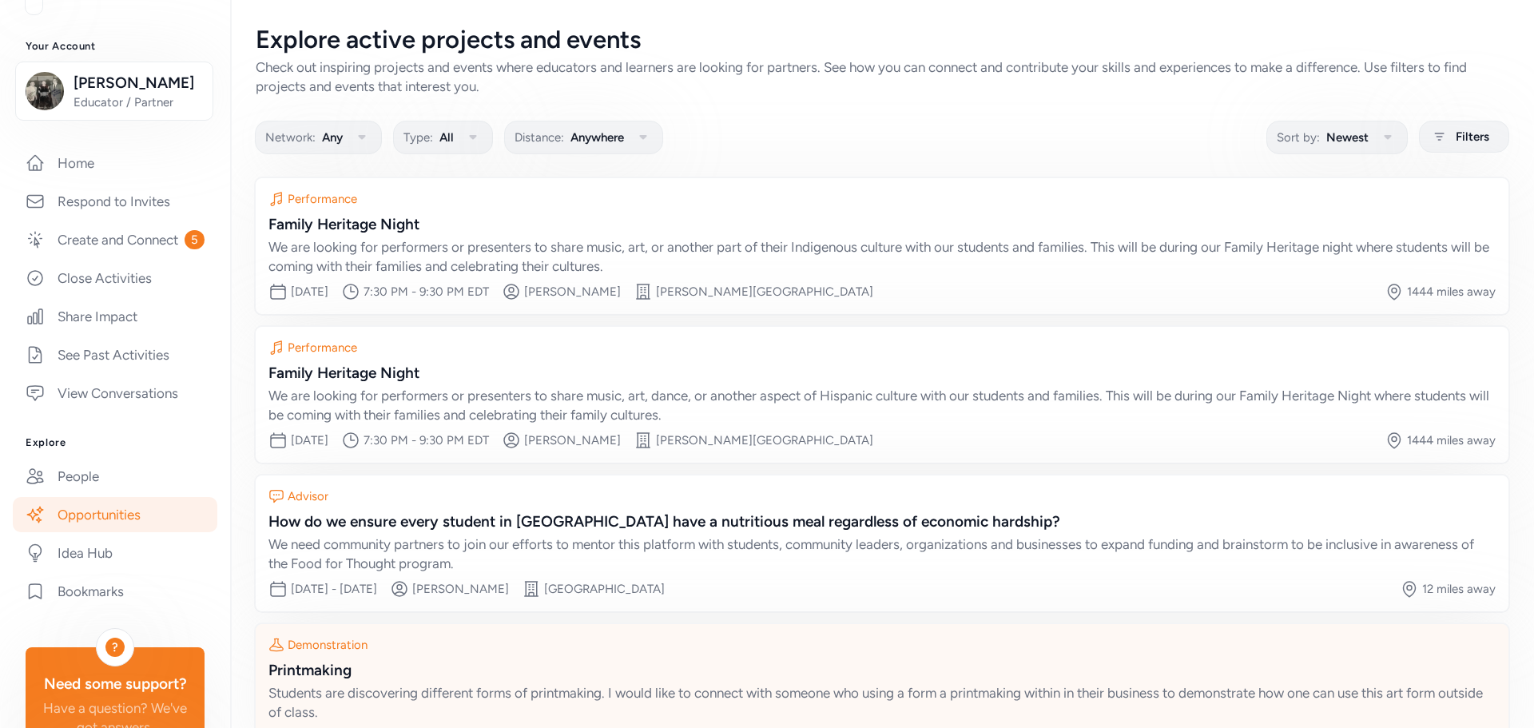
scroll to position [115, 0]
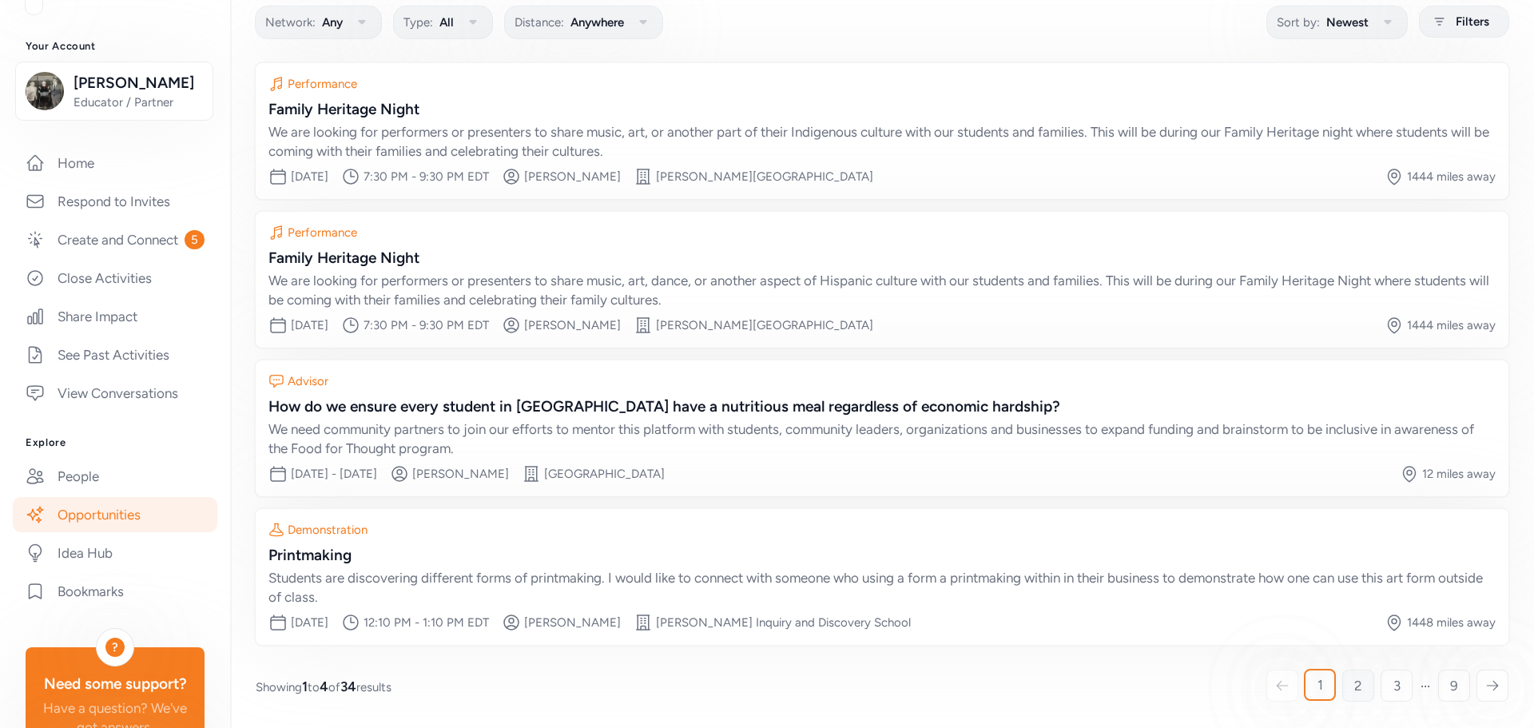
click at [1342, 682] on link "2" at bounding box center [1358, 686] width 32 height 32
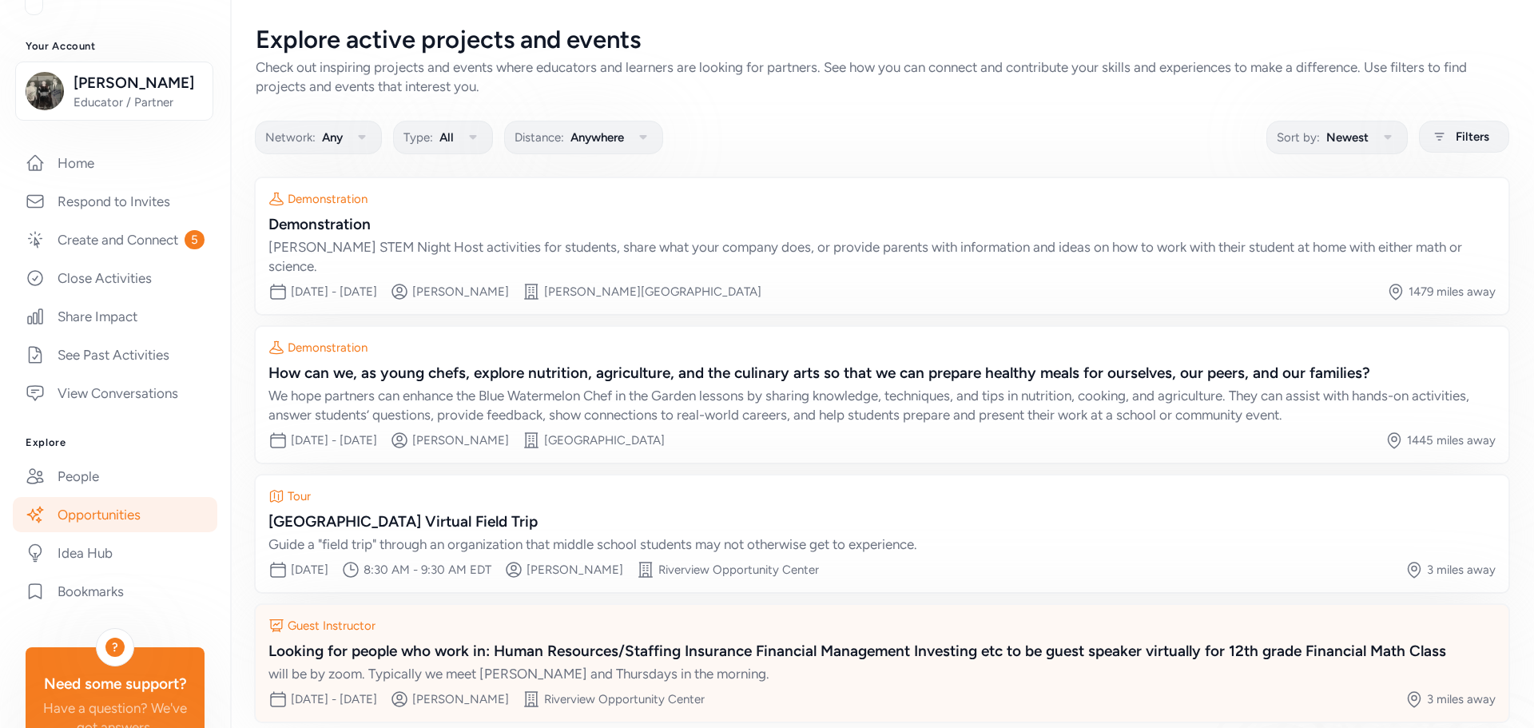
scroll to position [58, 0]
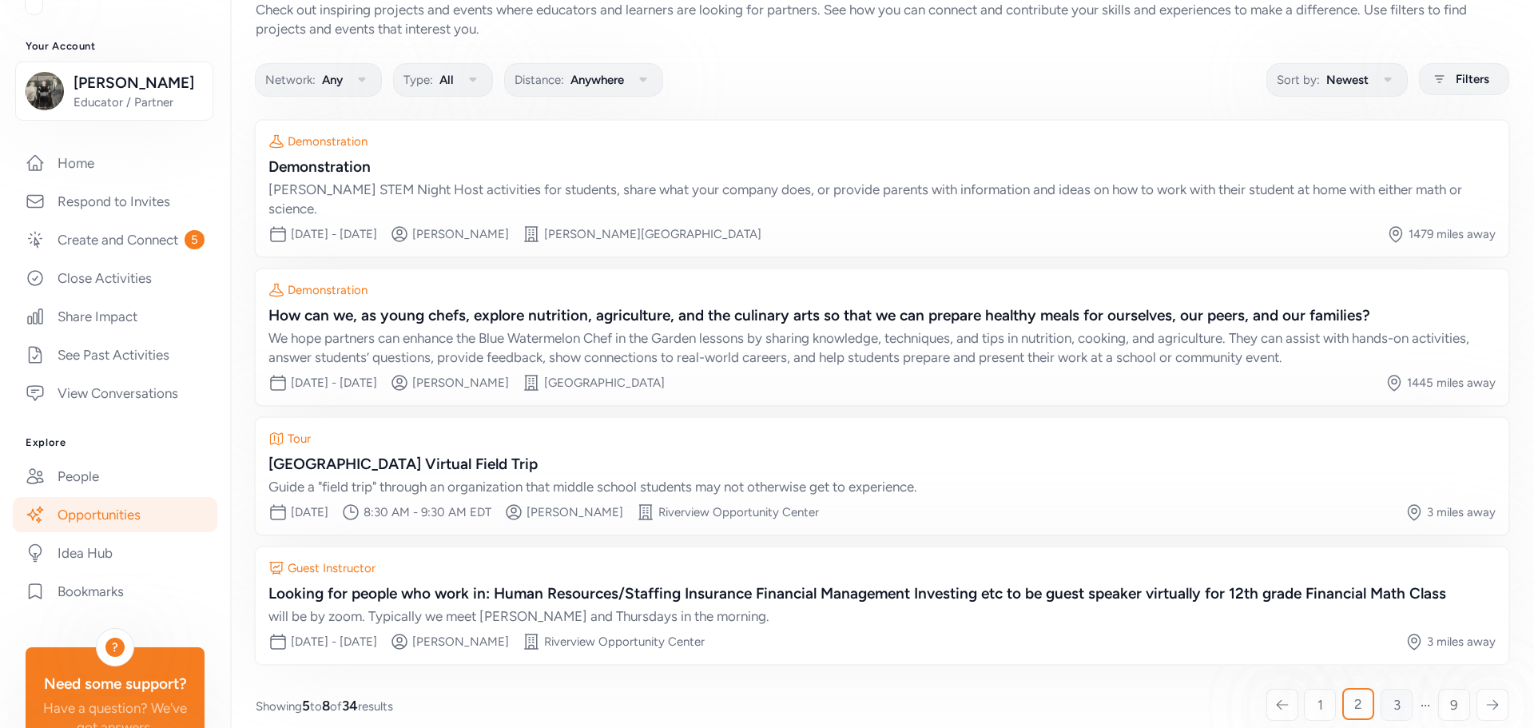
click at [1381, 689] on link "3" at bounding box center [1397, 705] width 32 height 32
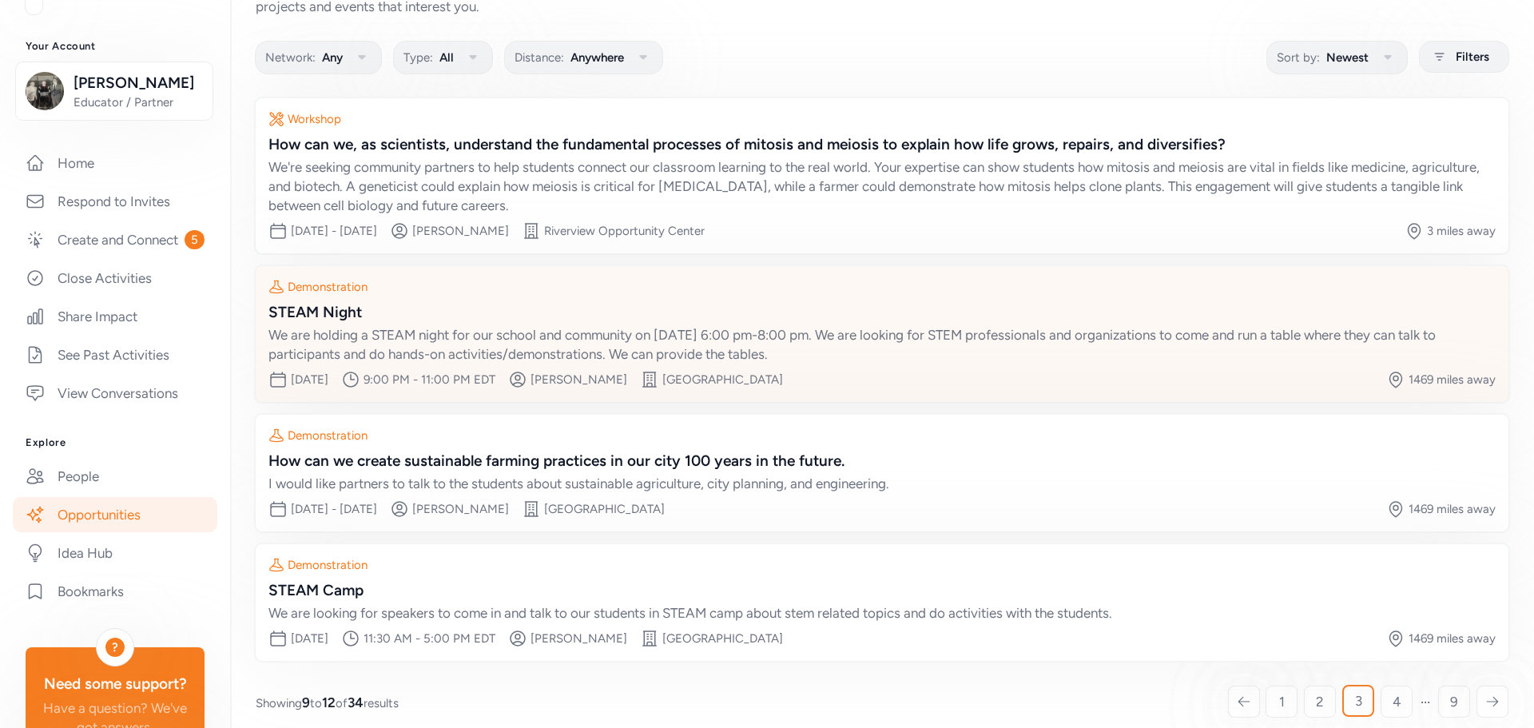
scroll to position [96, 0]
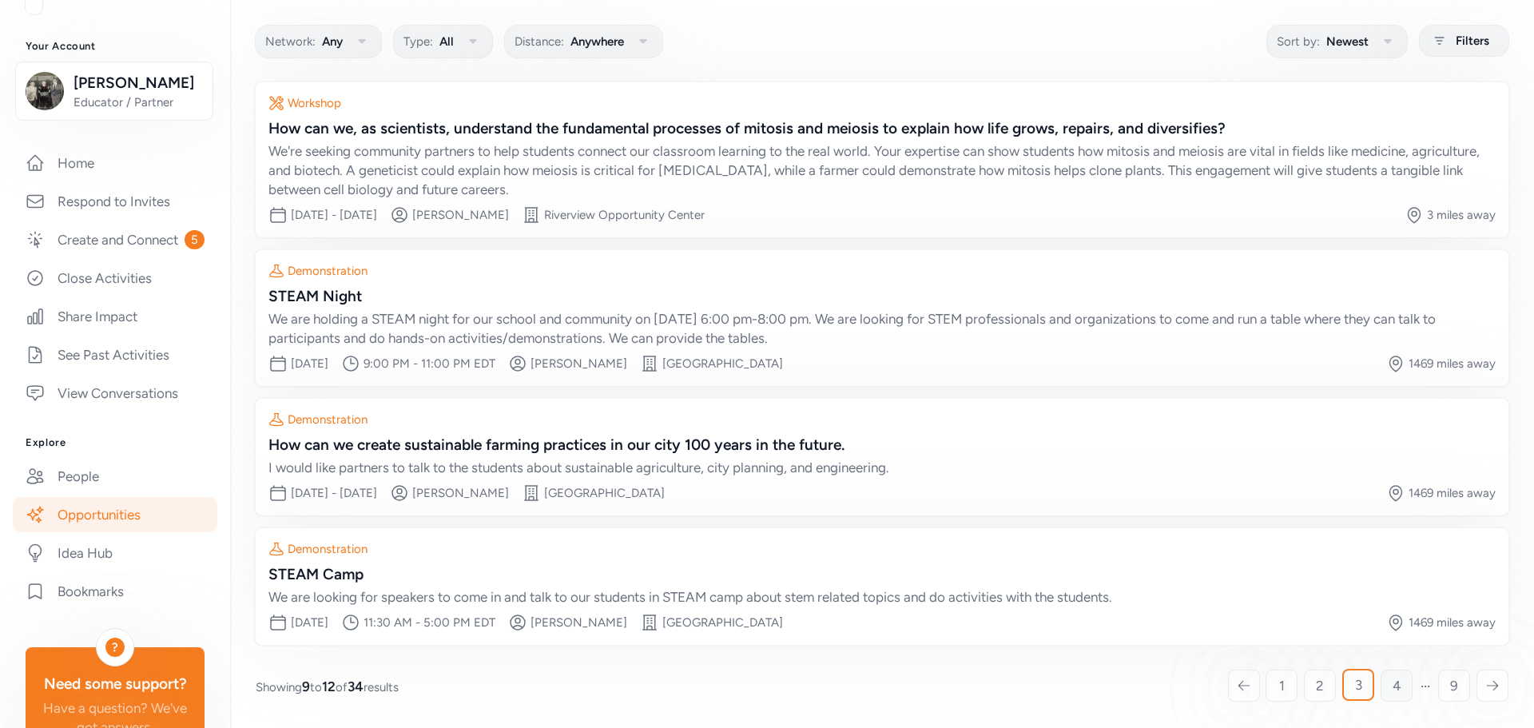
click at [1381, 687] on link "4" at bounding box center [1397, 686] width 32 height 32
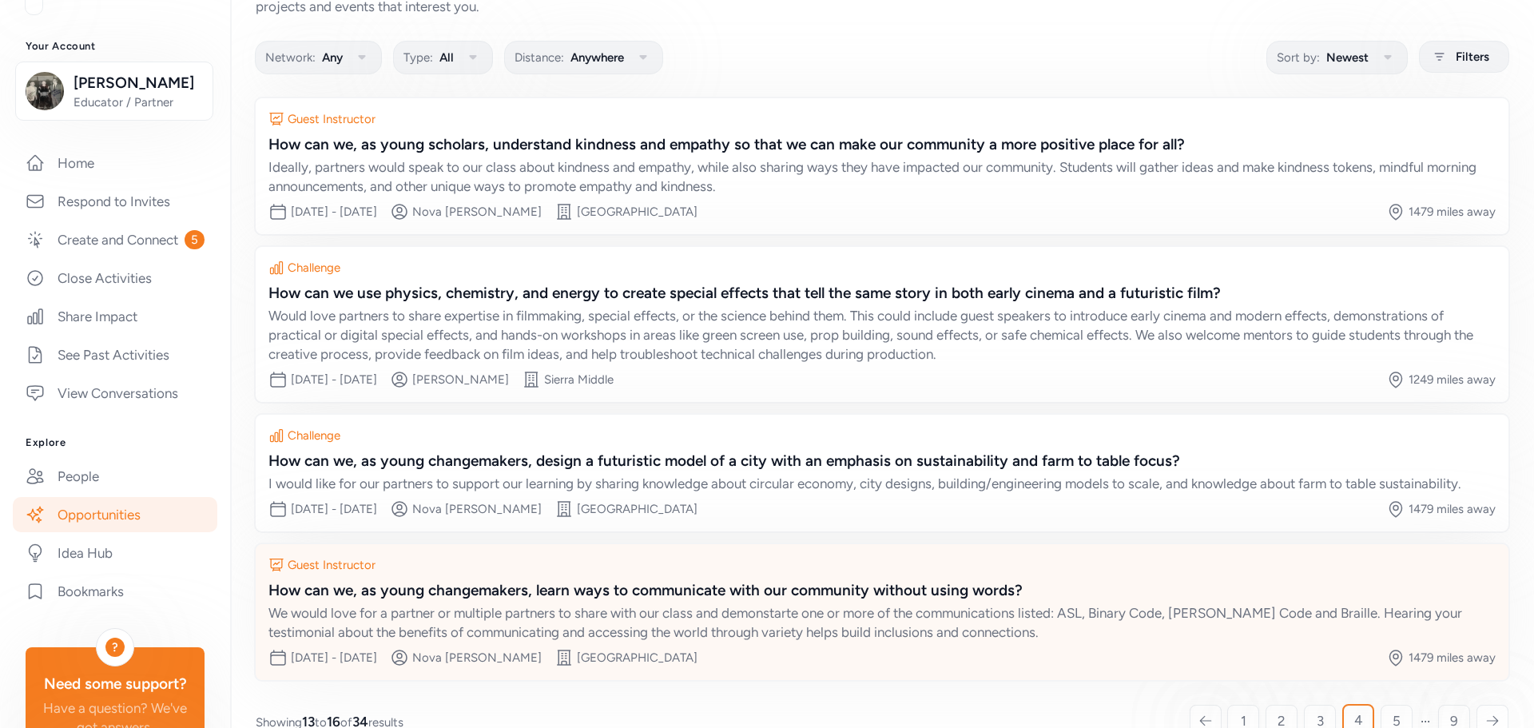
scroll to position [115, 0]
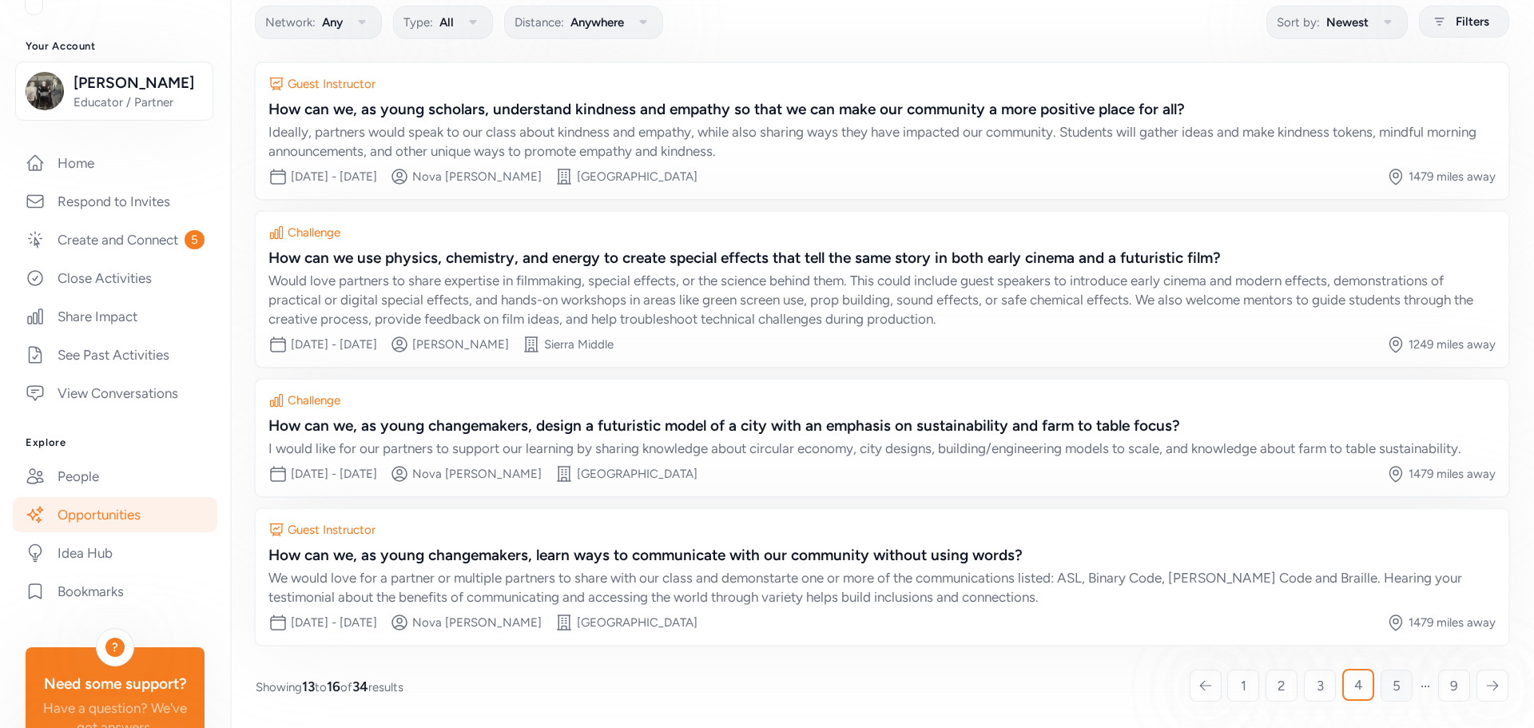
click at [1381, 674] on link "5" at bounding box center [1397, 686] width 32 height 32
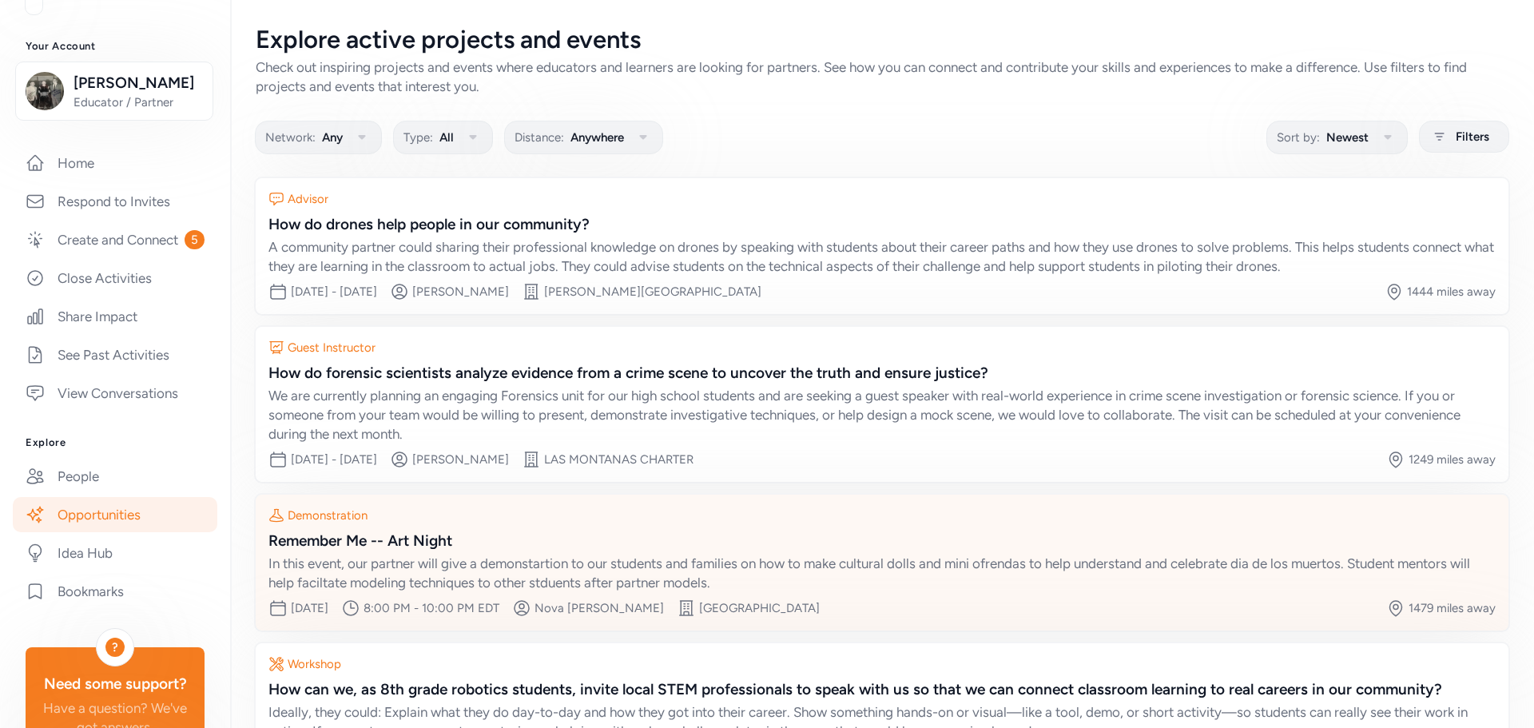
scroll to position [134, 0]
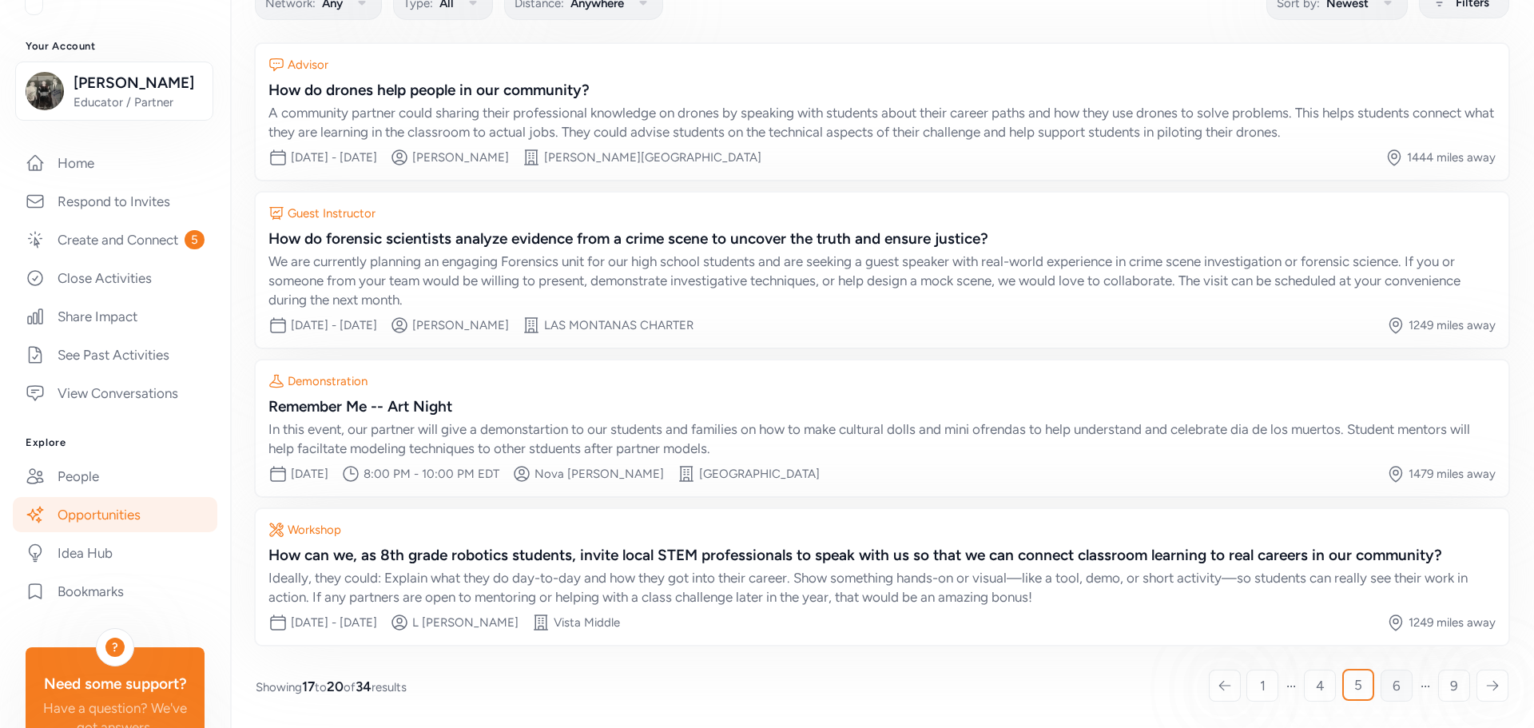
click at [1393, 688] on span "6" at bounding box center [1397, 685] width 8 height 19
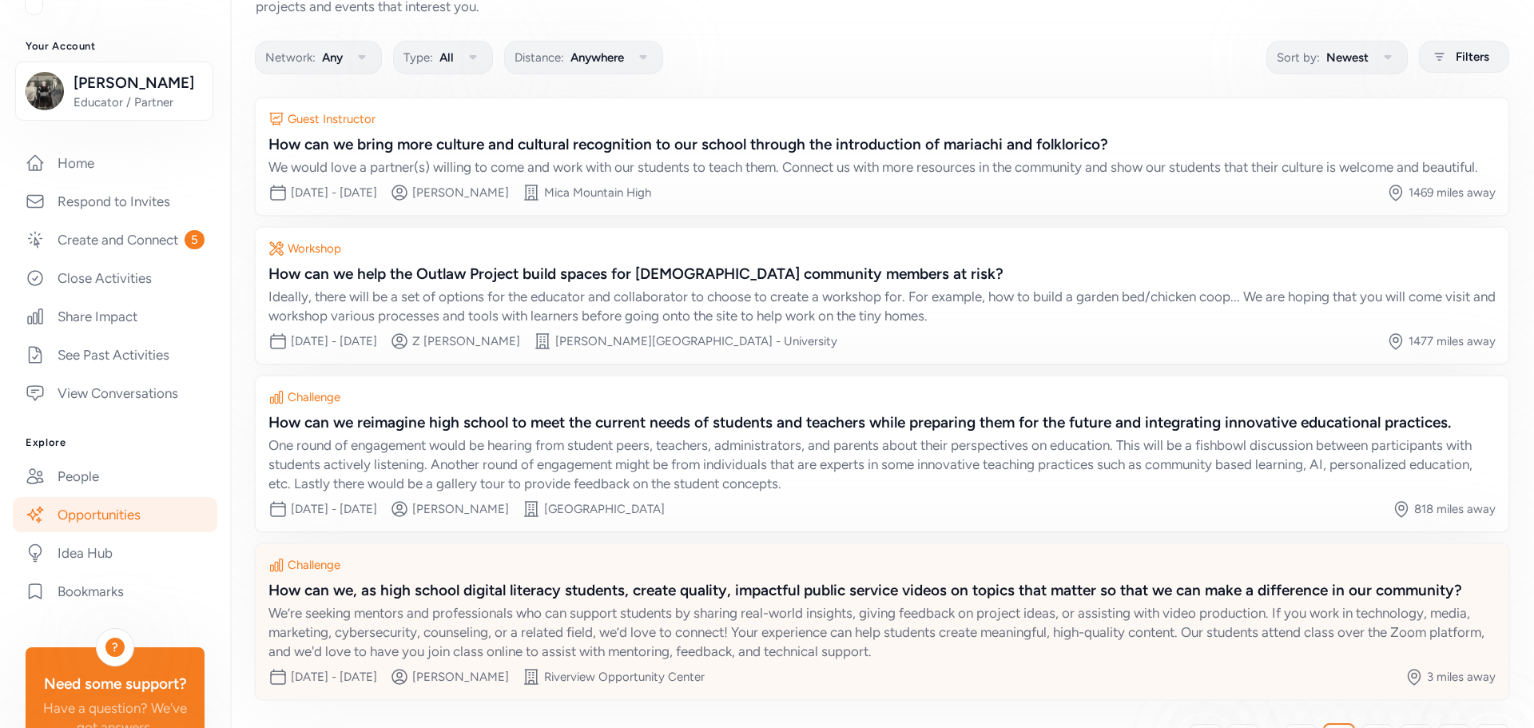
scroll to position [153, 0]
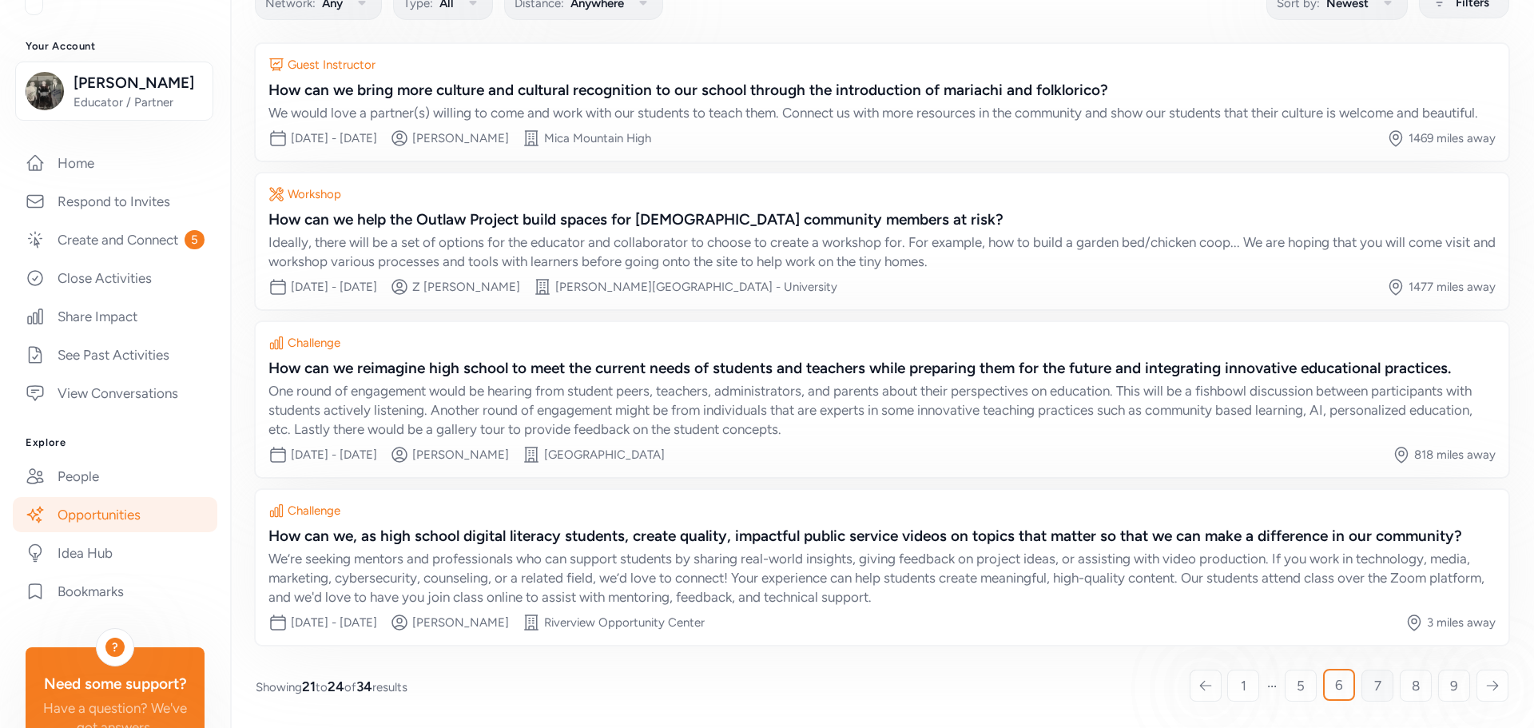
click at [1361, 686] on link "7" at bounding box center [1377, 686] width 32 height 32
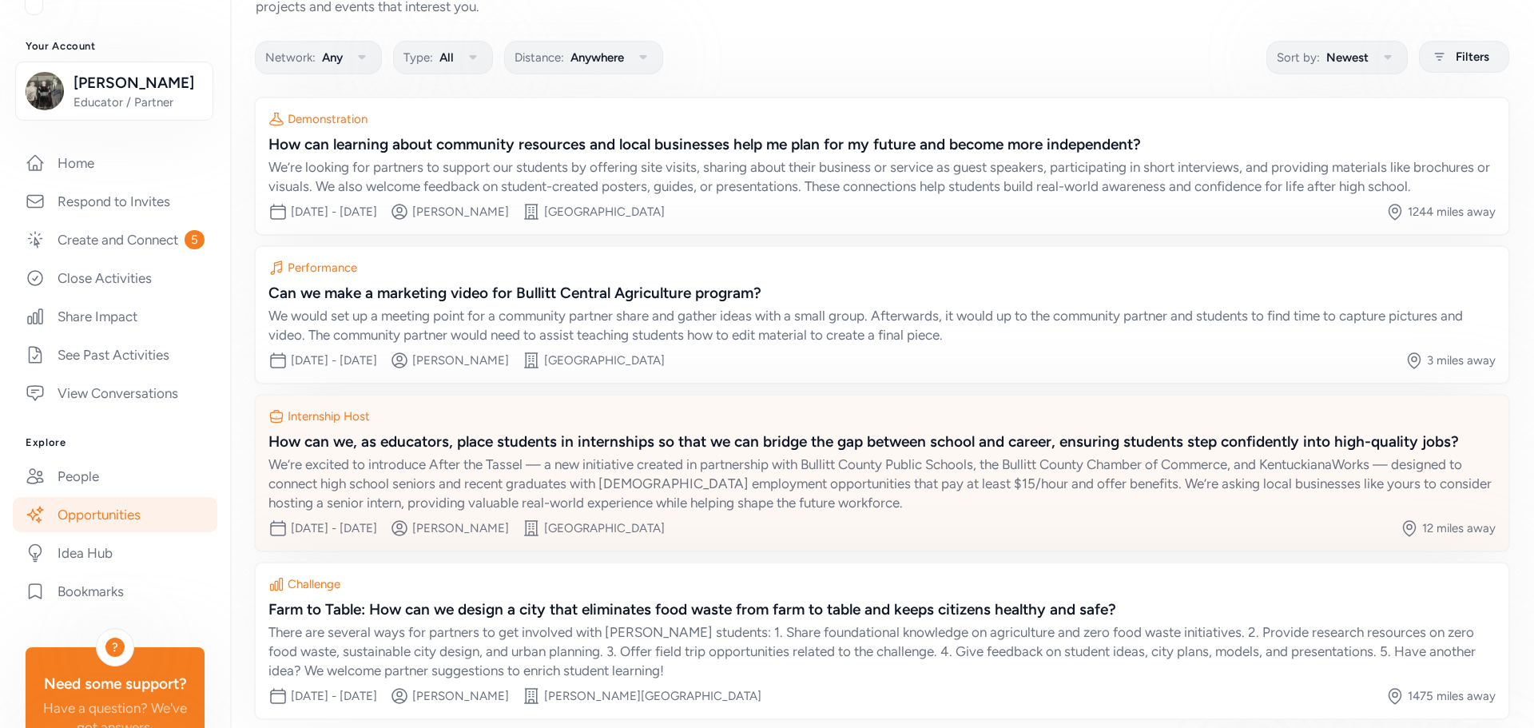
scroll to position [173, 0]
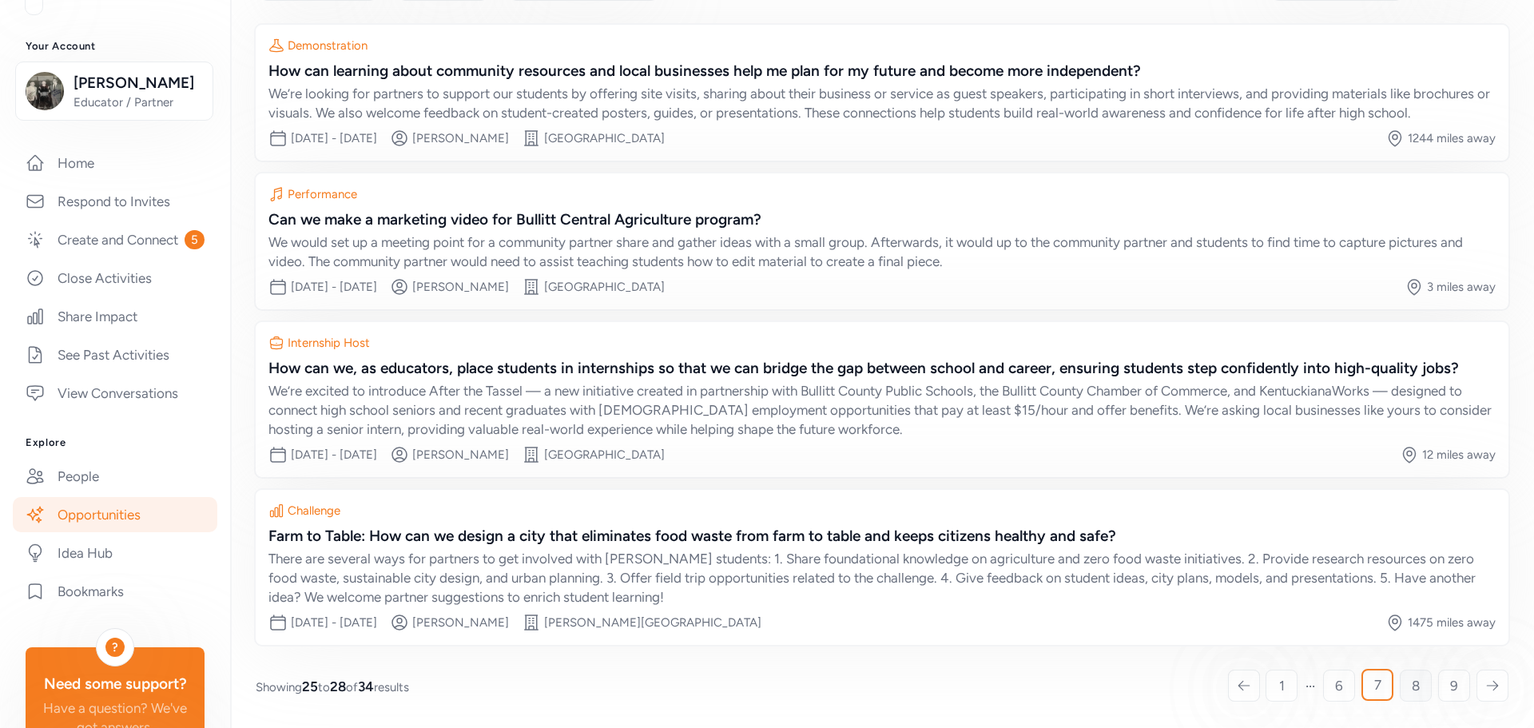
click at [1412, 683] on span "8" at bounding box center [1416, 685] width 8 height 19
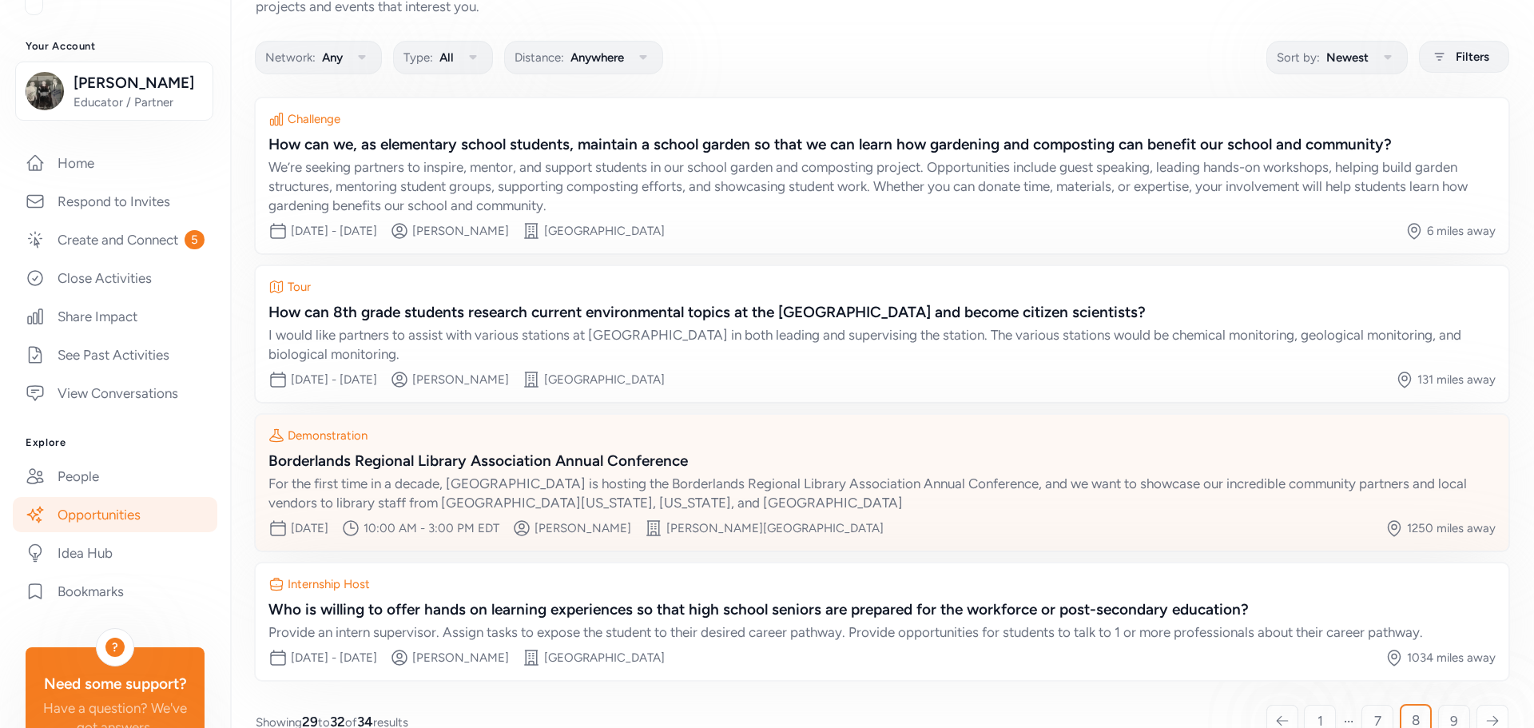
scroll to position [115, 0]
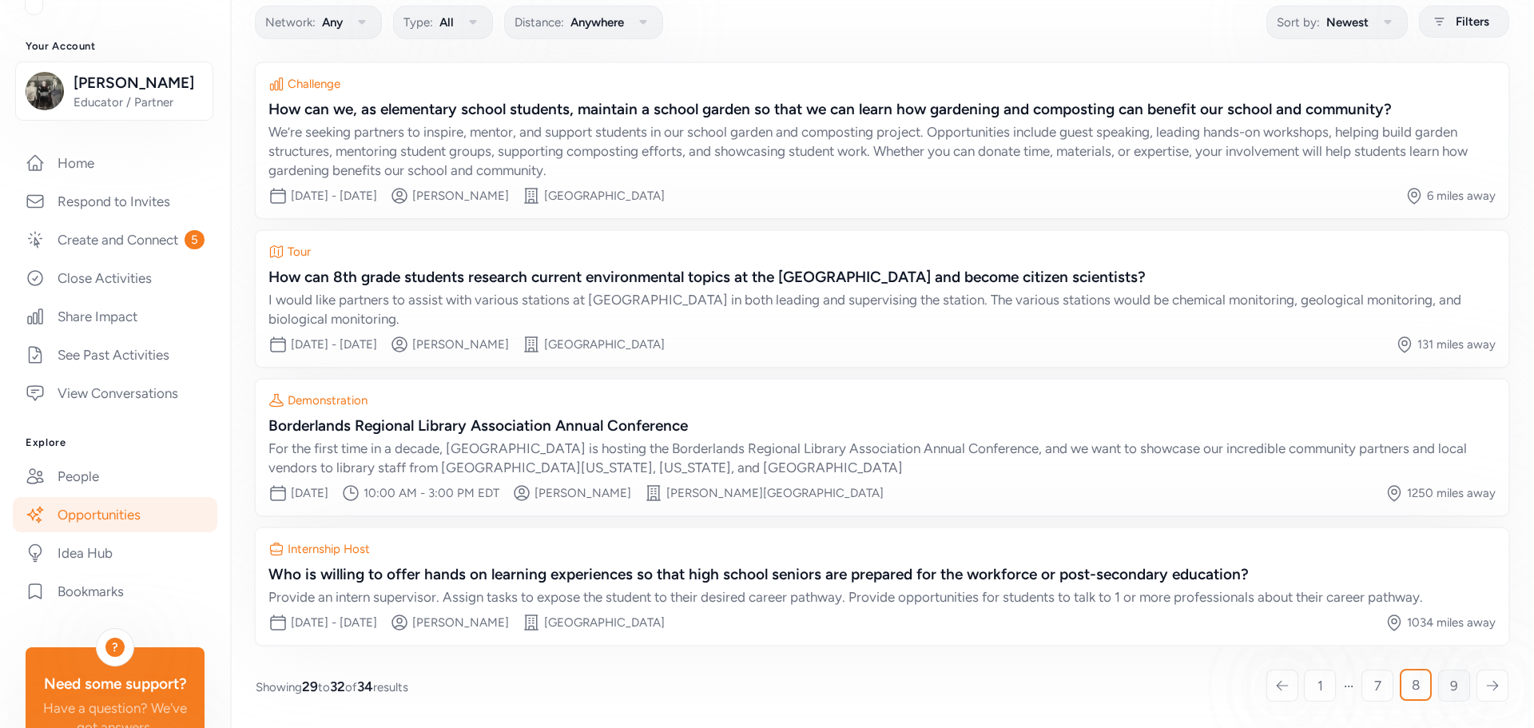
click at [1438, 686] on link "9" at bounding box center [1454, 686] width 32 height 32
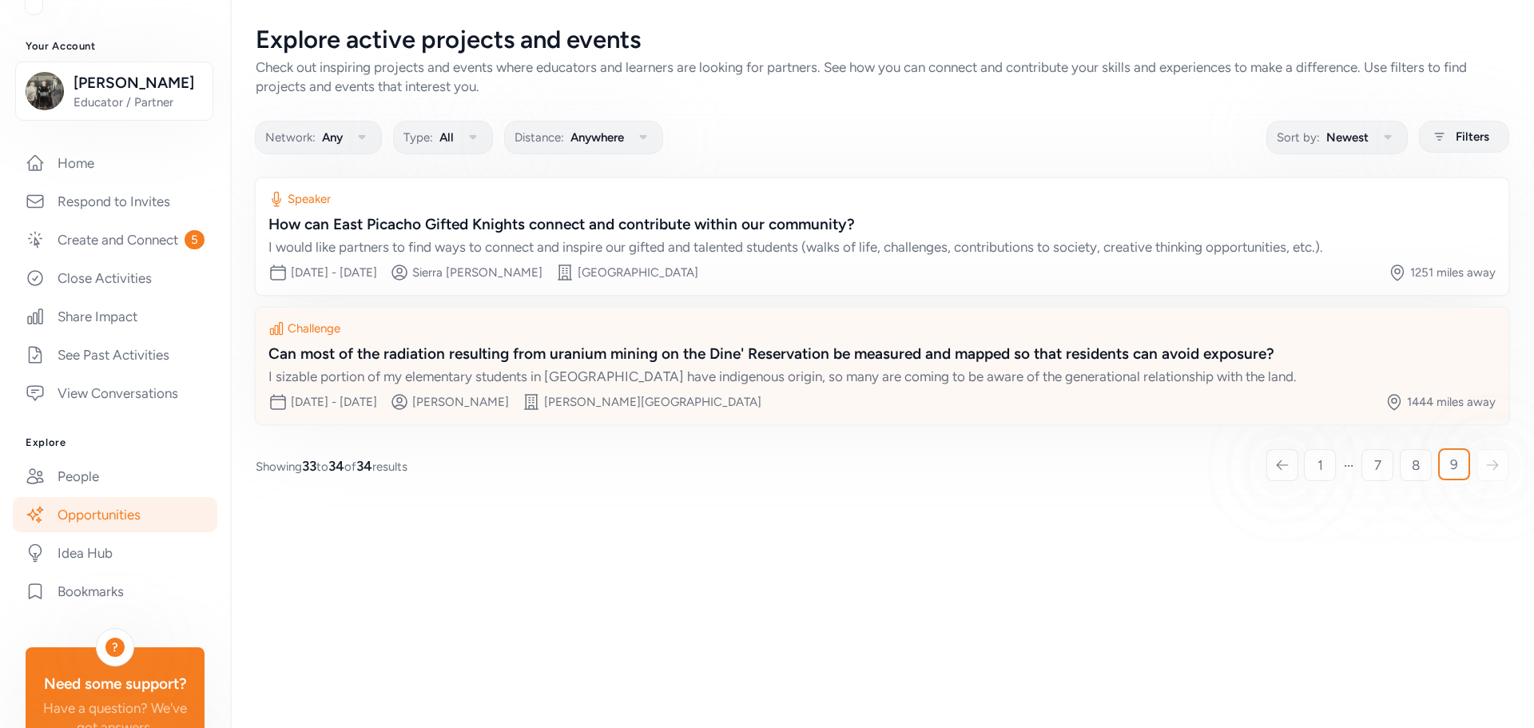
click at [1413, 467] on span "8" at bounding box center [1416, 464] width 8 height 19
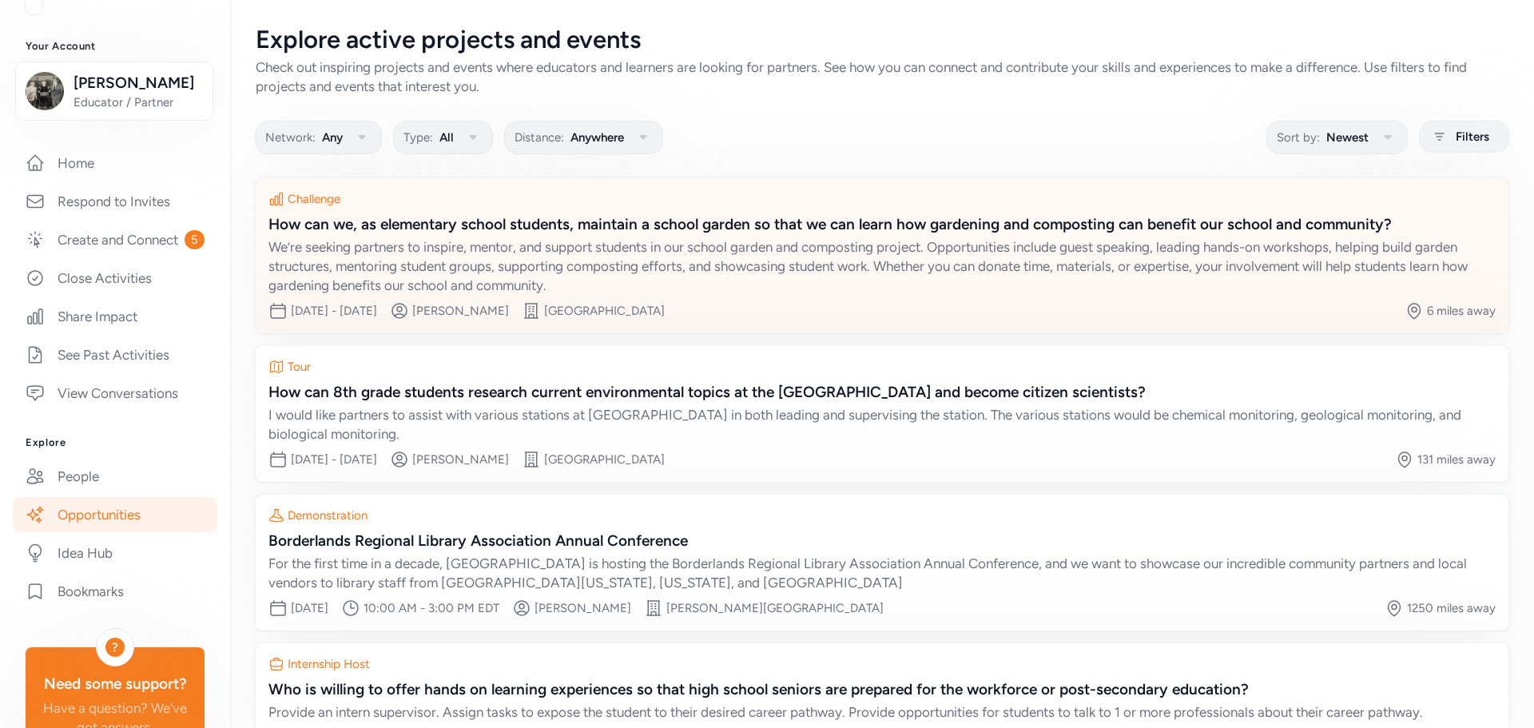
click at [667, 226] on div "How can we, as elementary school students, maintain a school garden so that we …" at bounding box center [881, 224] width 1227 height 22
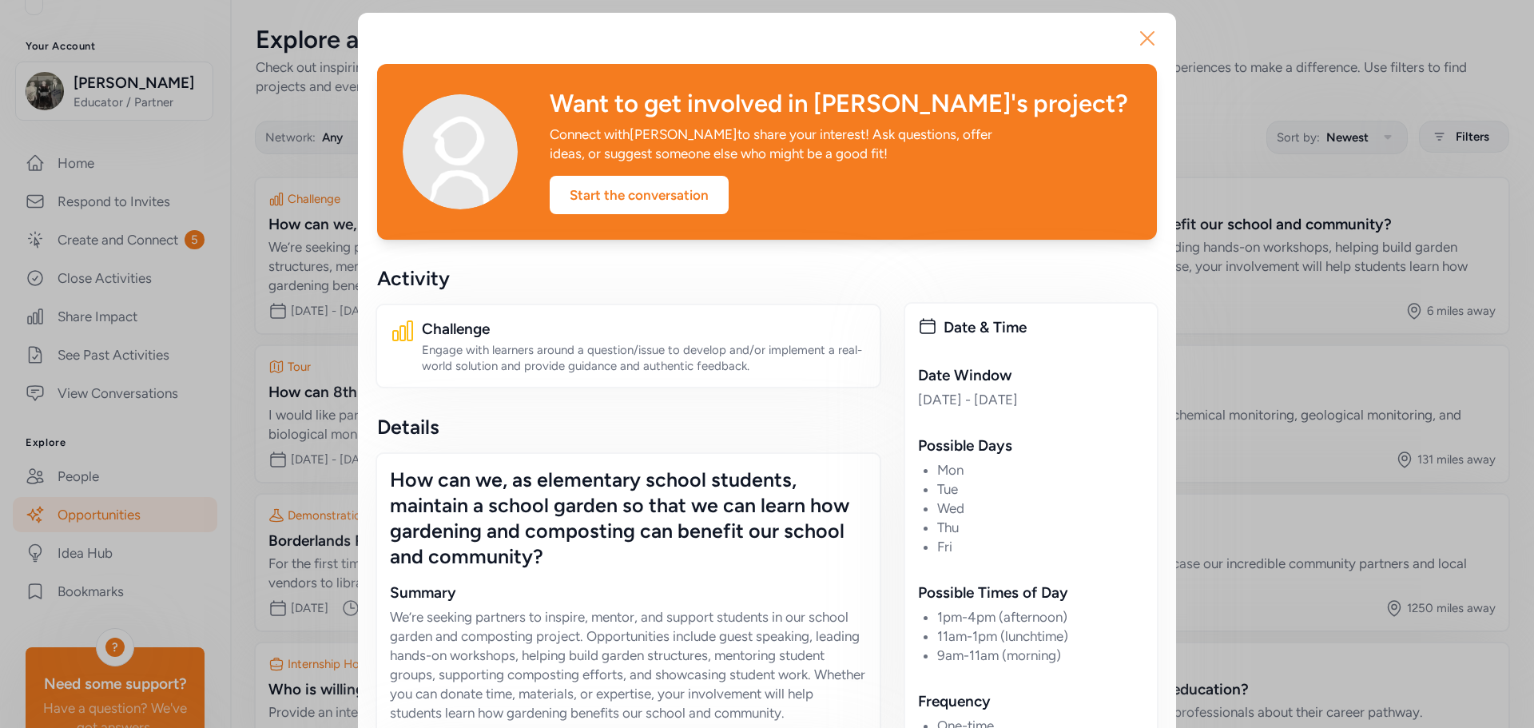
click at [1135, 43] on icon "button" at bounding box center [1148, 39] width 26 height 26
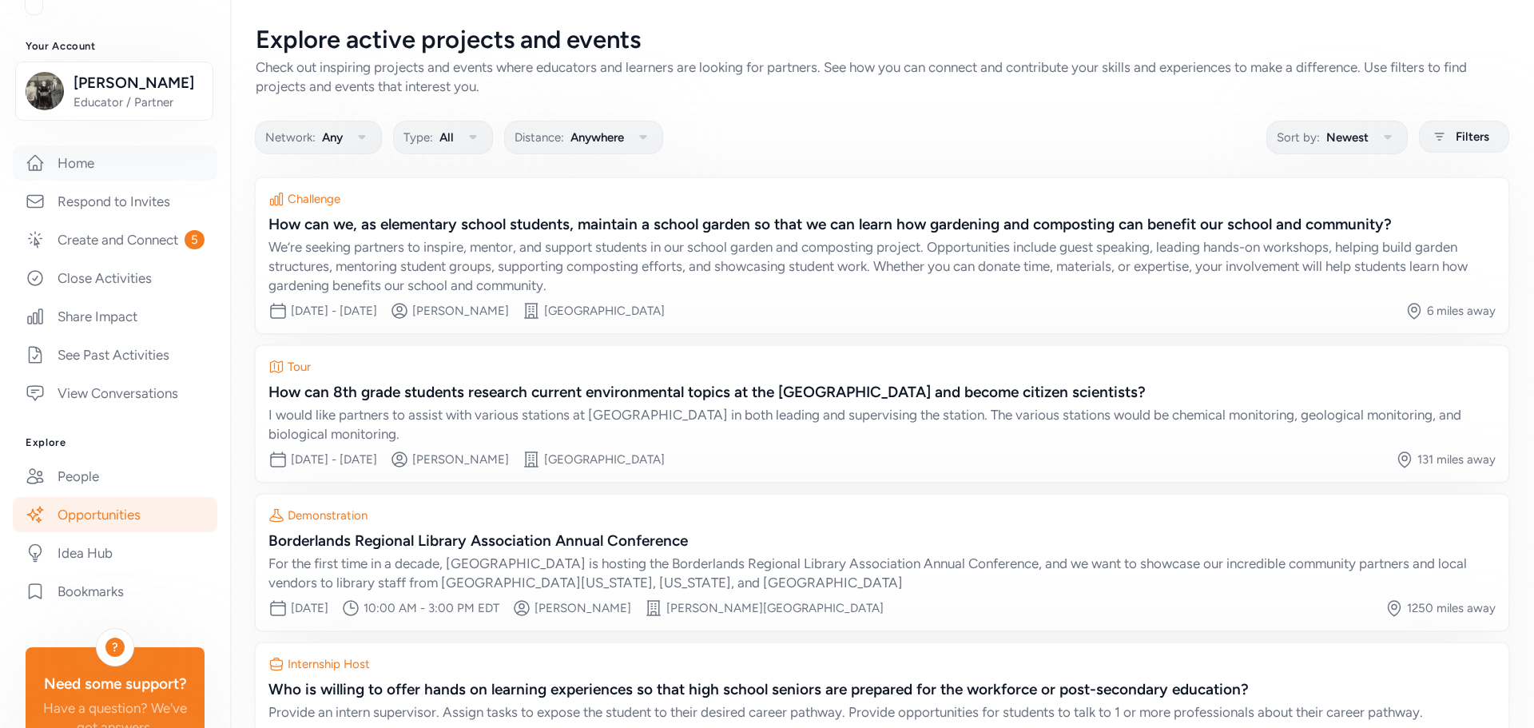
click at [92, 159] on link "Home" at bounding box center [115, 162] width 205 height 35
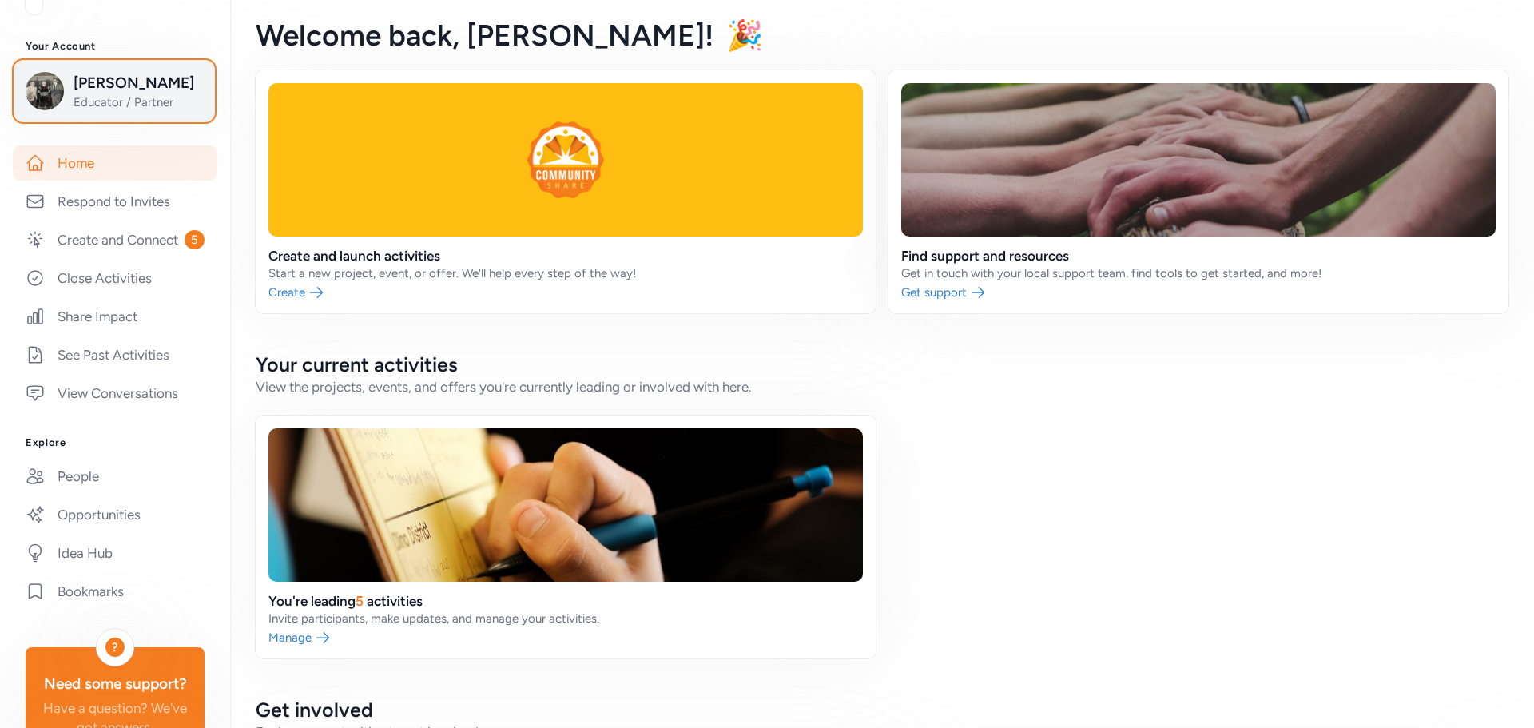
click at [123, 100] on span "Educator / Partner" at bounding box center [138, 102] width 129 height 16
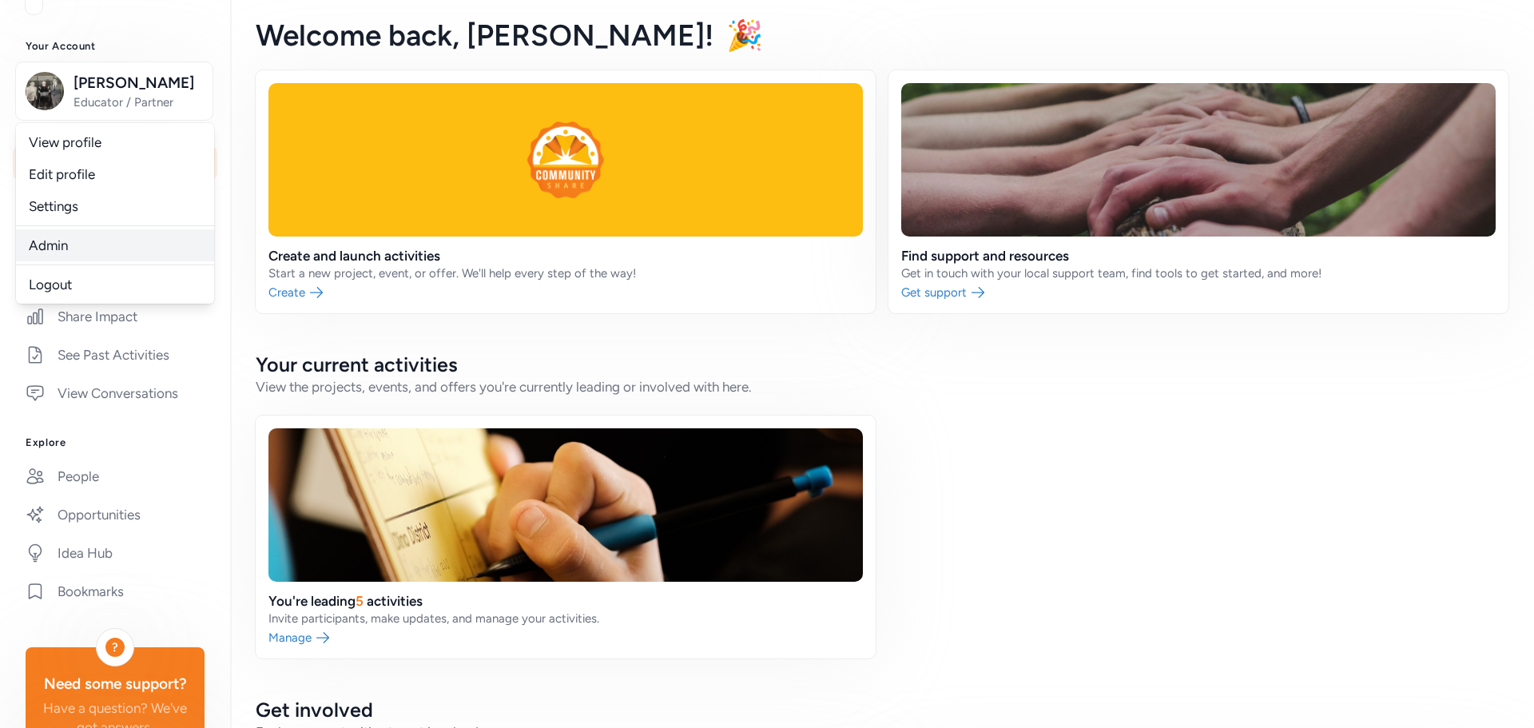
click at [55, 238] on link "Admin" at bounding box center [115, 245] width 198 height 32
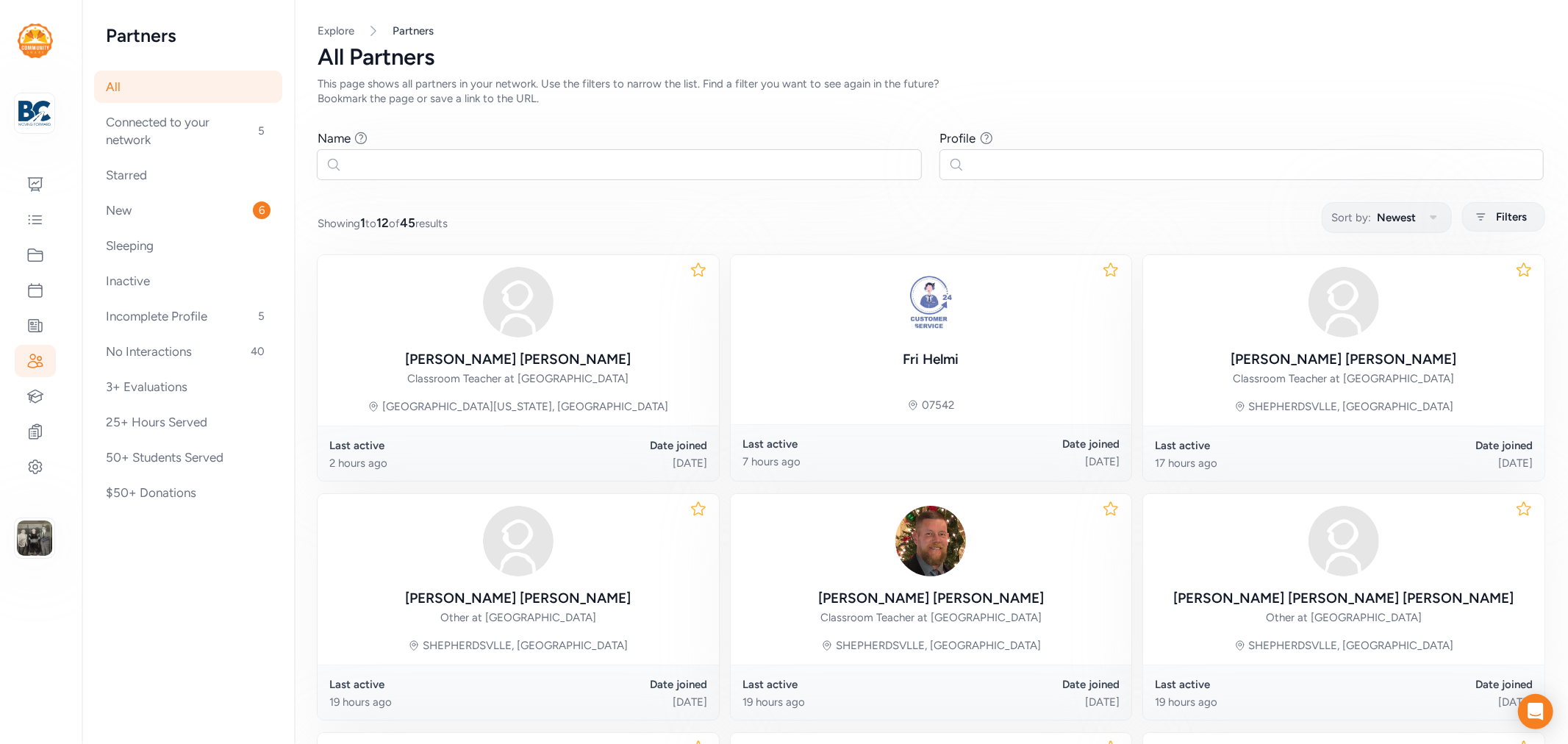
click at [415, 31] on link "Partners" at bounding box center [413, 31] width 41 height 15
click at [1430, 218] on icon "button" at bounding box center [1433, 217] width 6 height 5
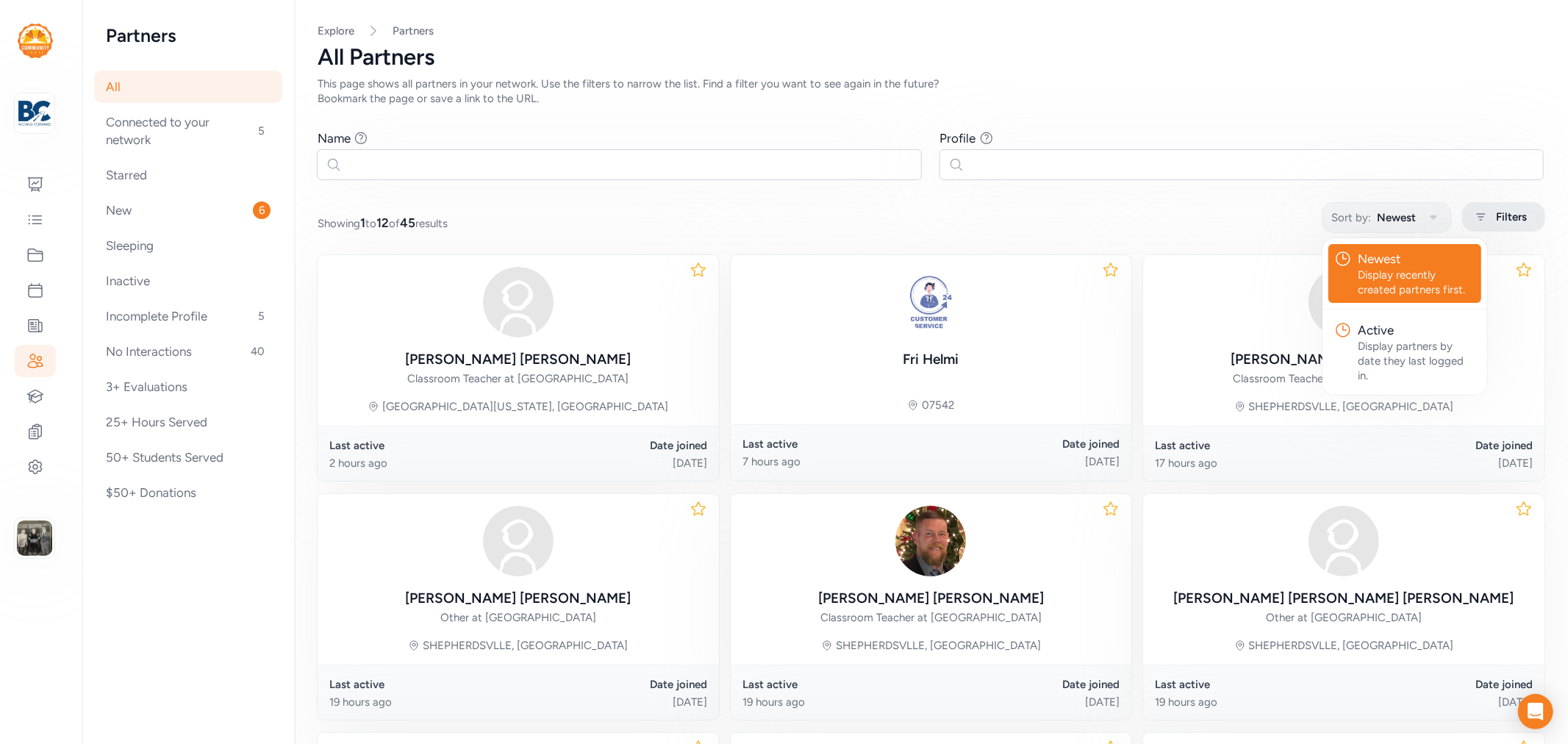
click at [1502, 223] on span "Filters" at bounding box center [1512, 216] width 31 height 17
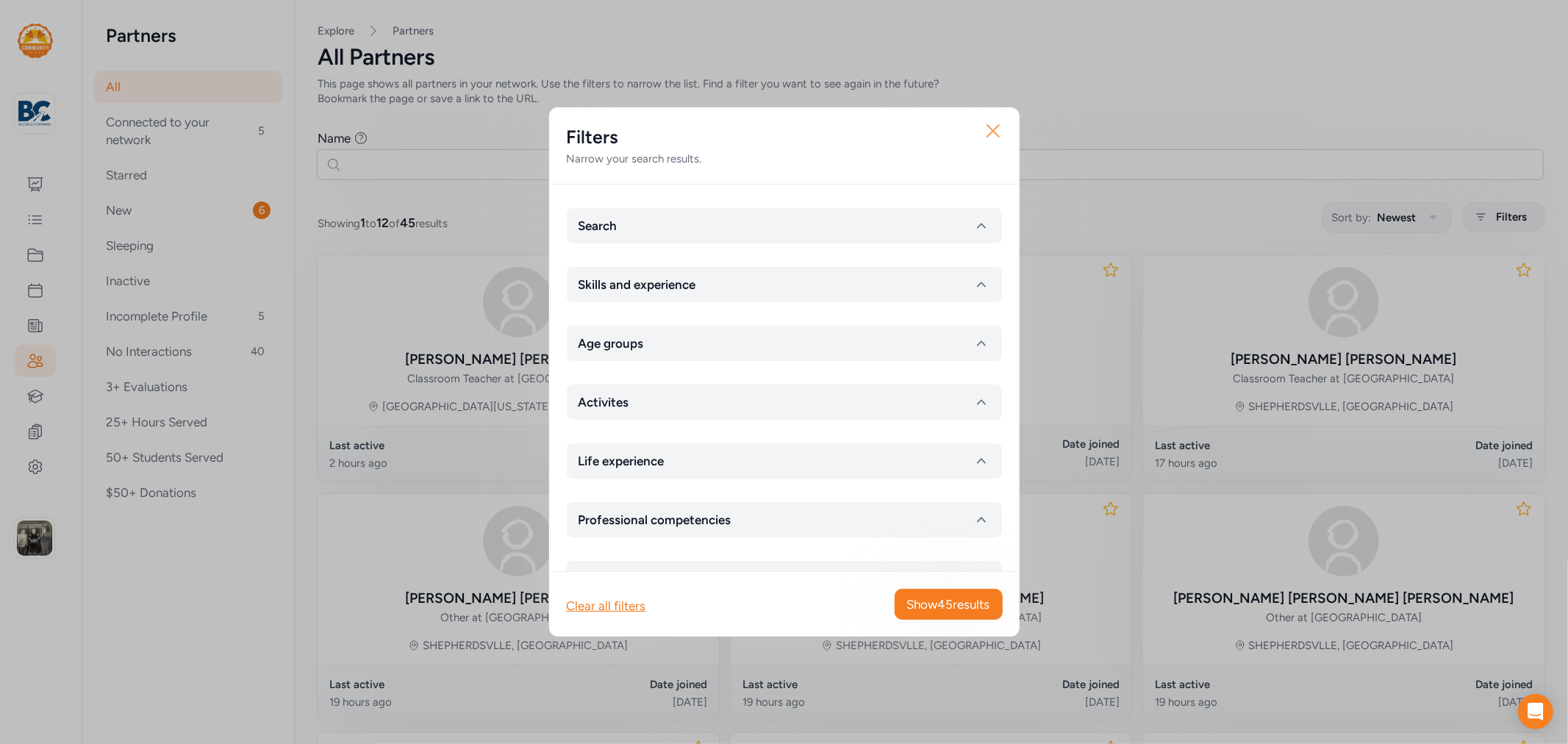
click at [1000, 127] on icon "button" at bounding box center [994, 131] width 24 height 24
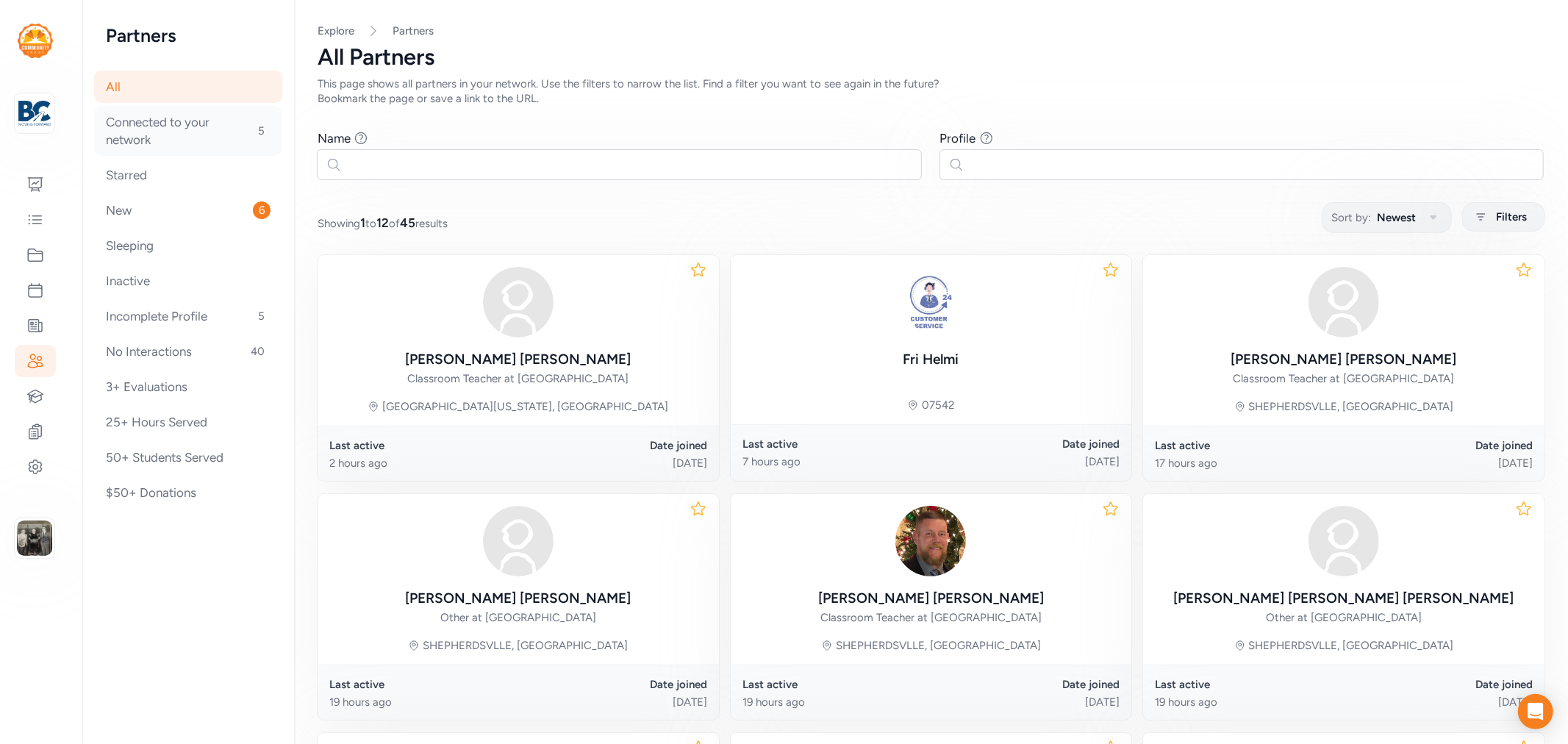
click at [155, 134] on div "Connected to your network 5" at bounding box center [188, 131] width 189 height 50
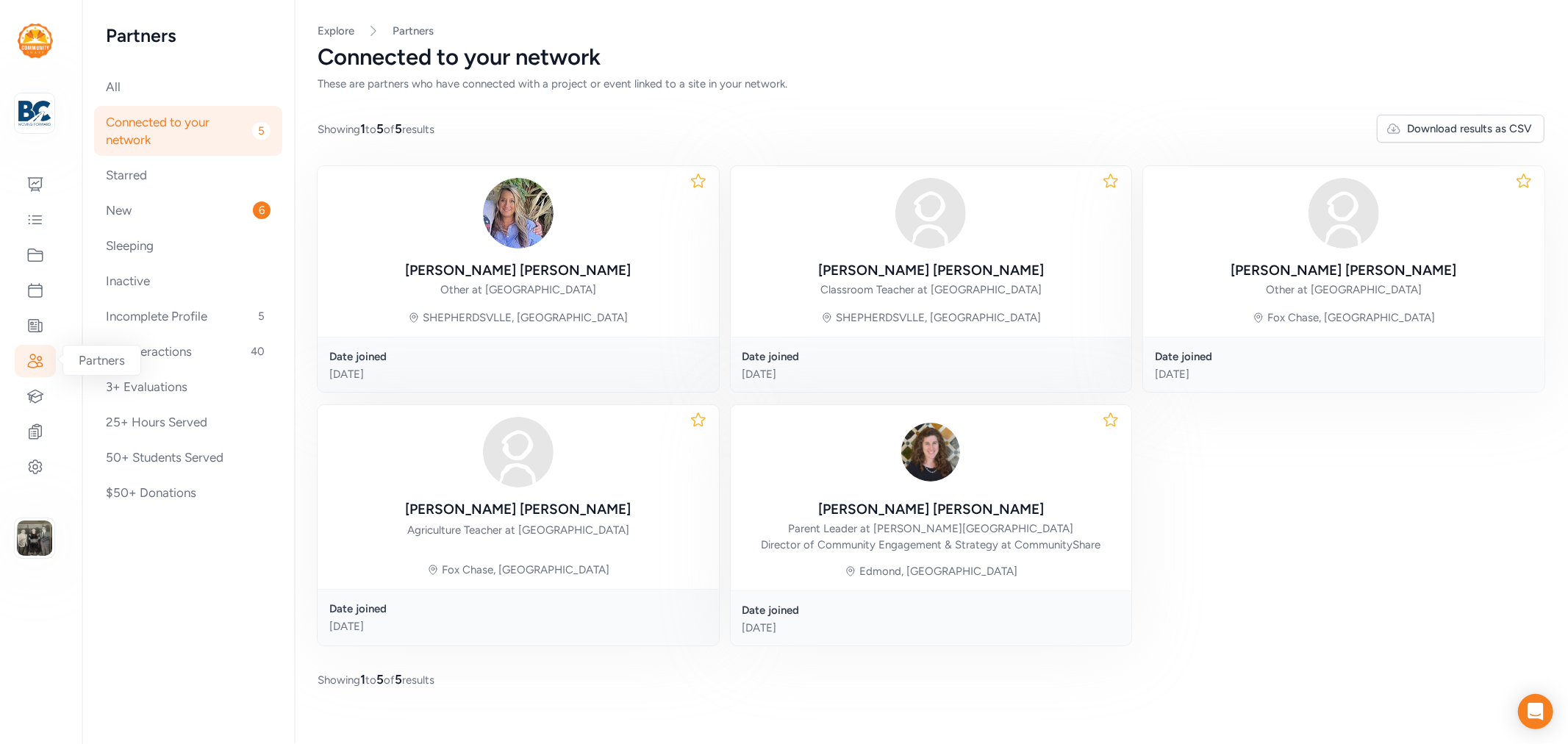
click at [29, 361] on icon at bounding box center [35, 361] width 17 height 17
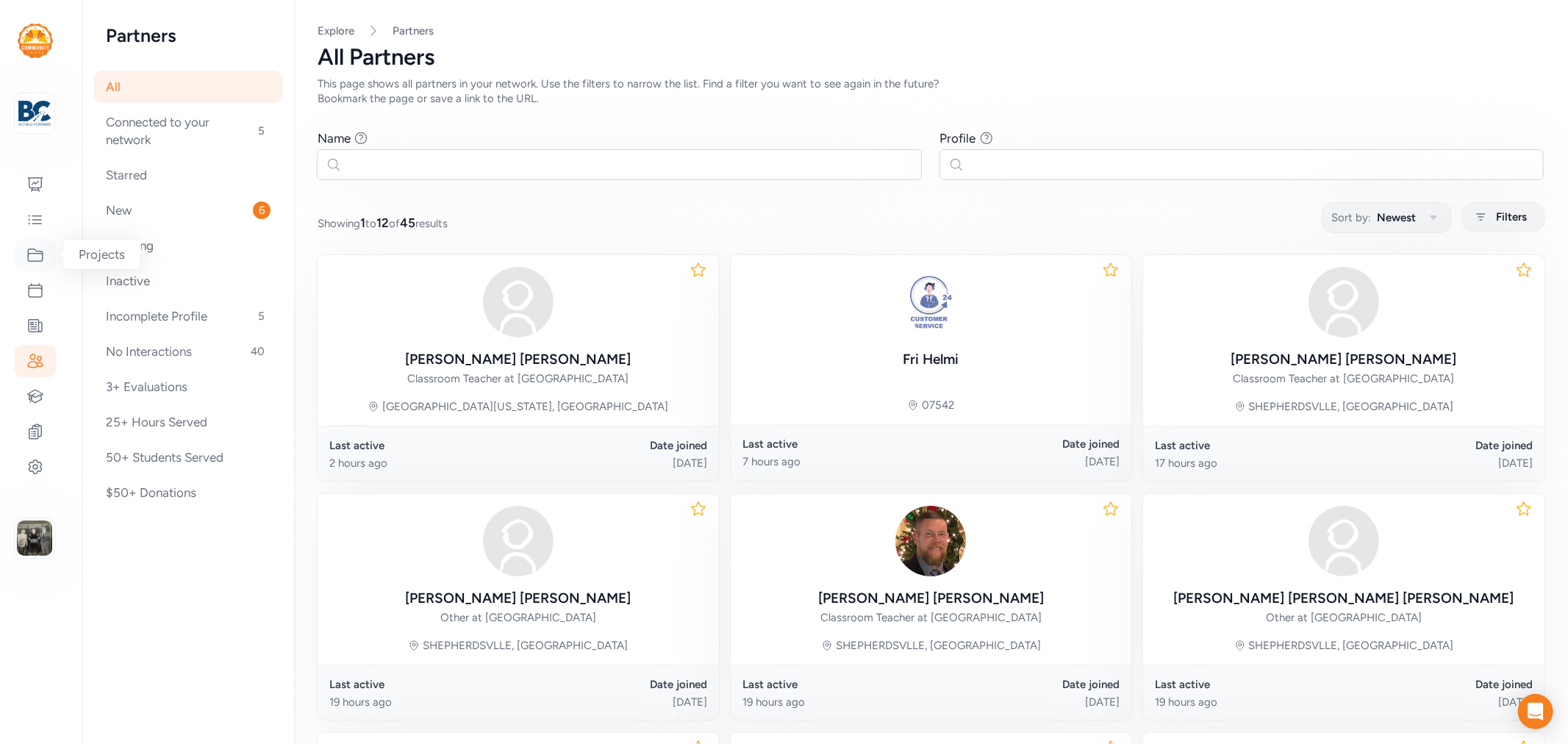
click at [32, 258] on icon at bounding box center [35, 255] width 17 height 17
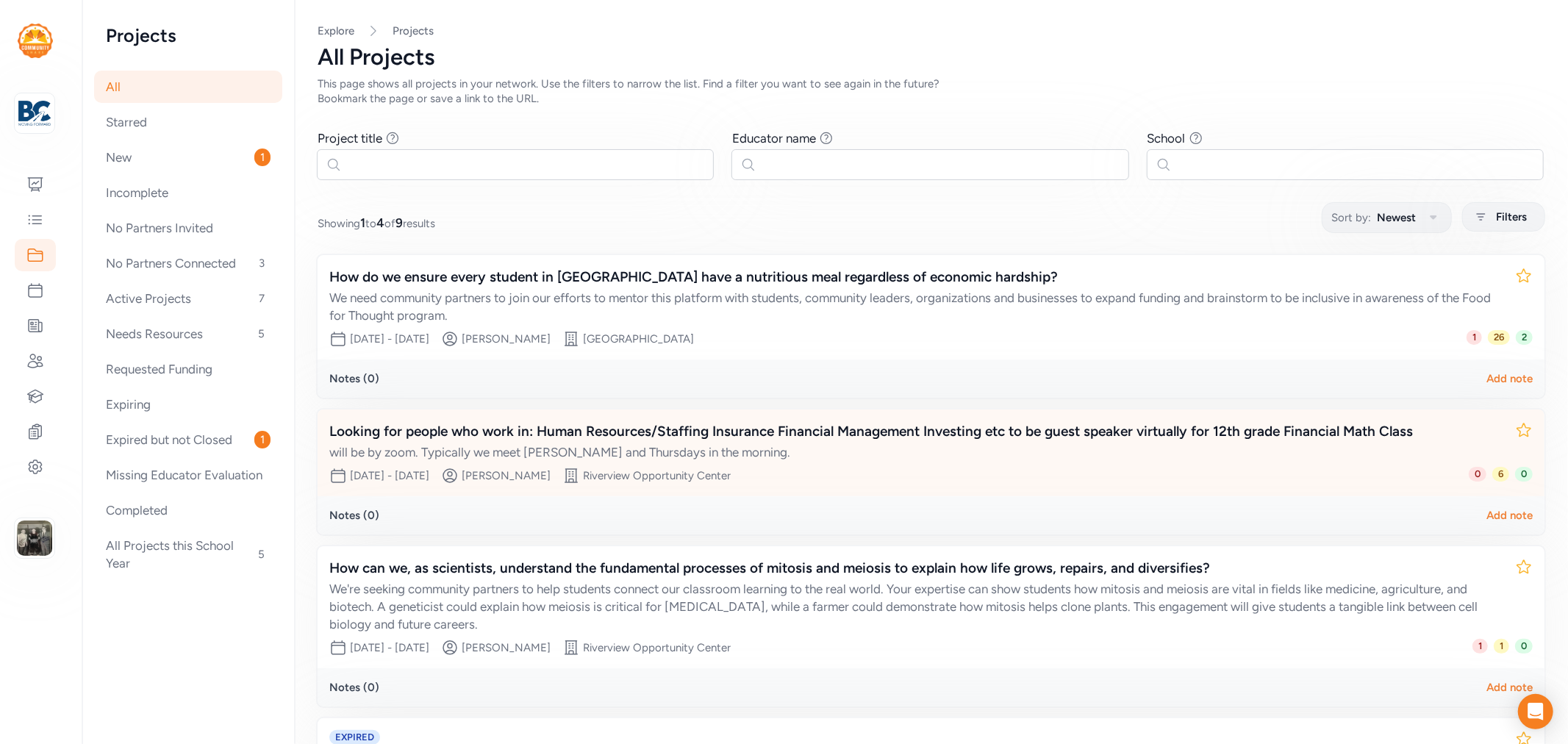
click at [724, 429] on div "Looking for people who work in: Human Resources/Staffing Insurance Financial Ma…" at bounding box center [917, 431] width 1174 height 20
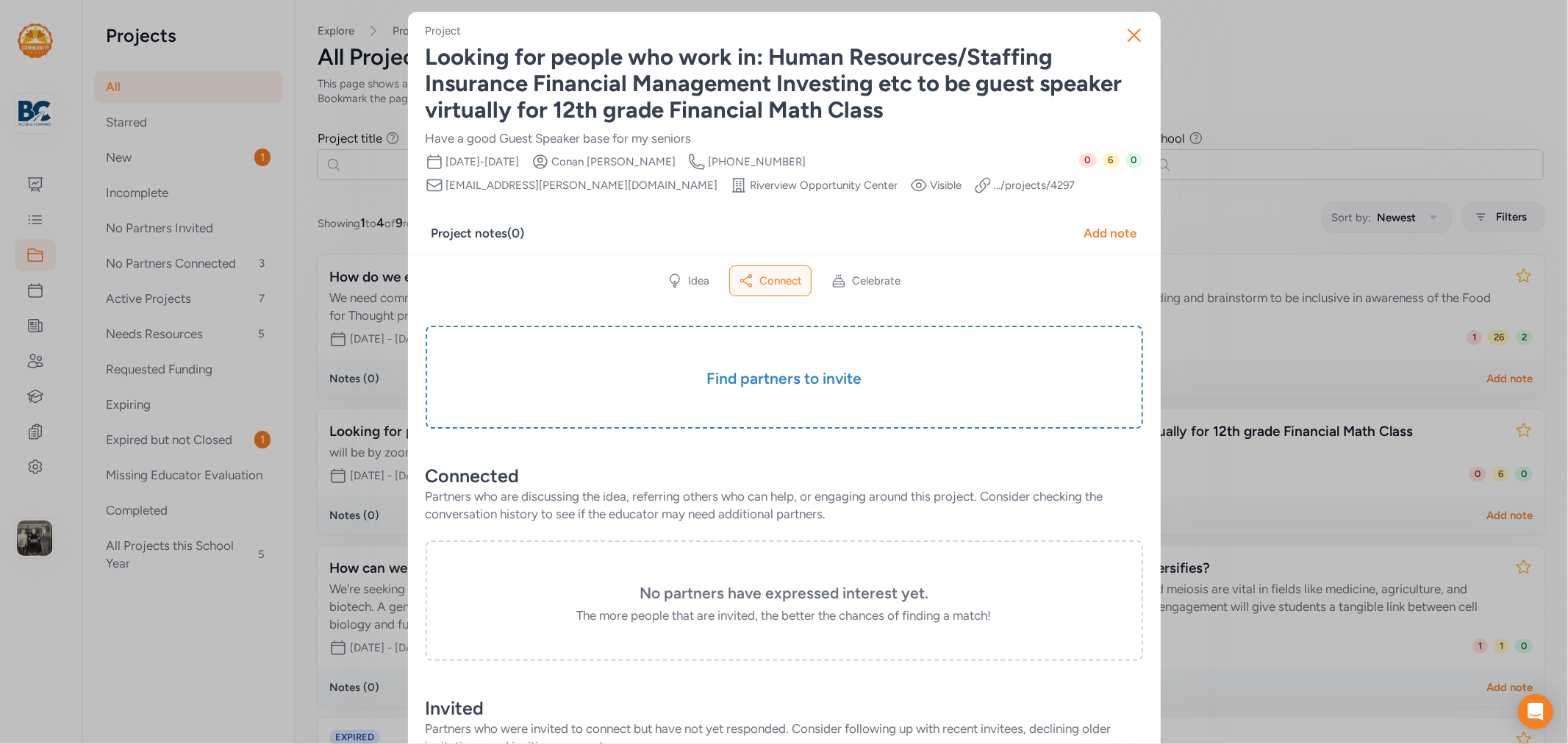
click at [769, 276] on span "Connect" at bounding box center [780, 280] width 42 height 15
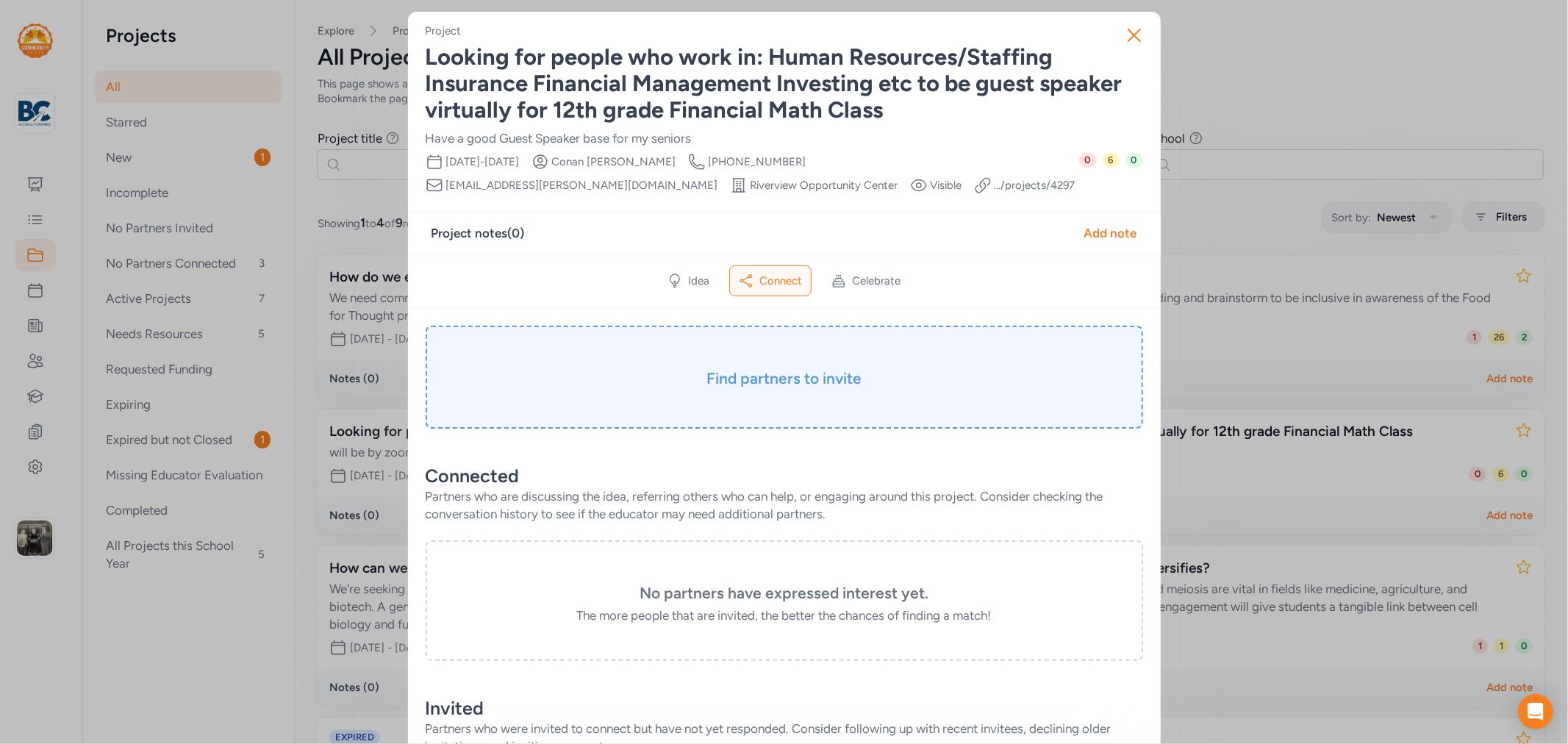
click at [757, 372] on h3 "Find partners to invite" at bounding box center [785, 378] width 644 height 20
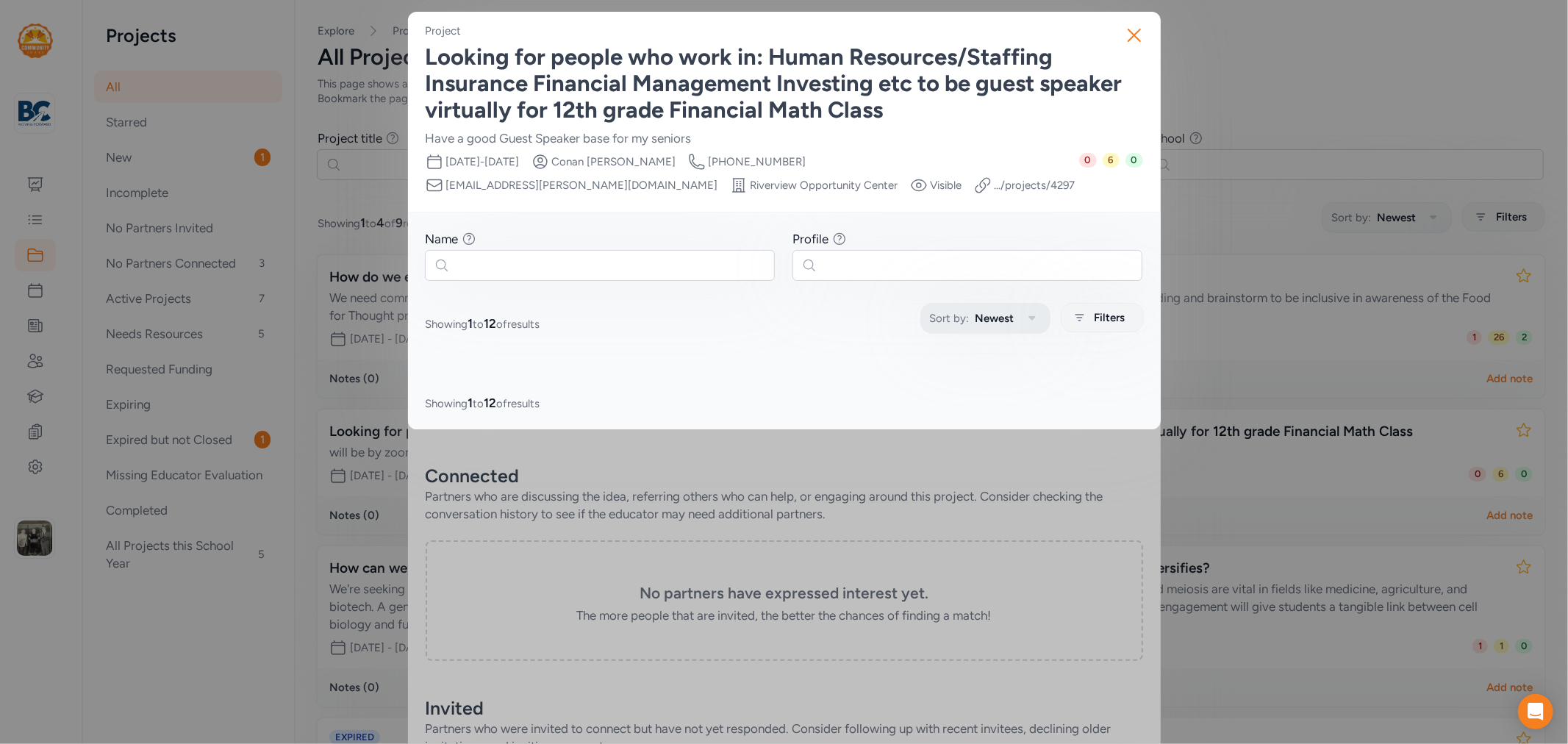
click at [1000, 319] on span "Newest" at bounding box center [995, 317] width 39 height 17
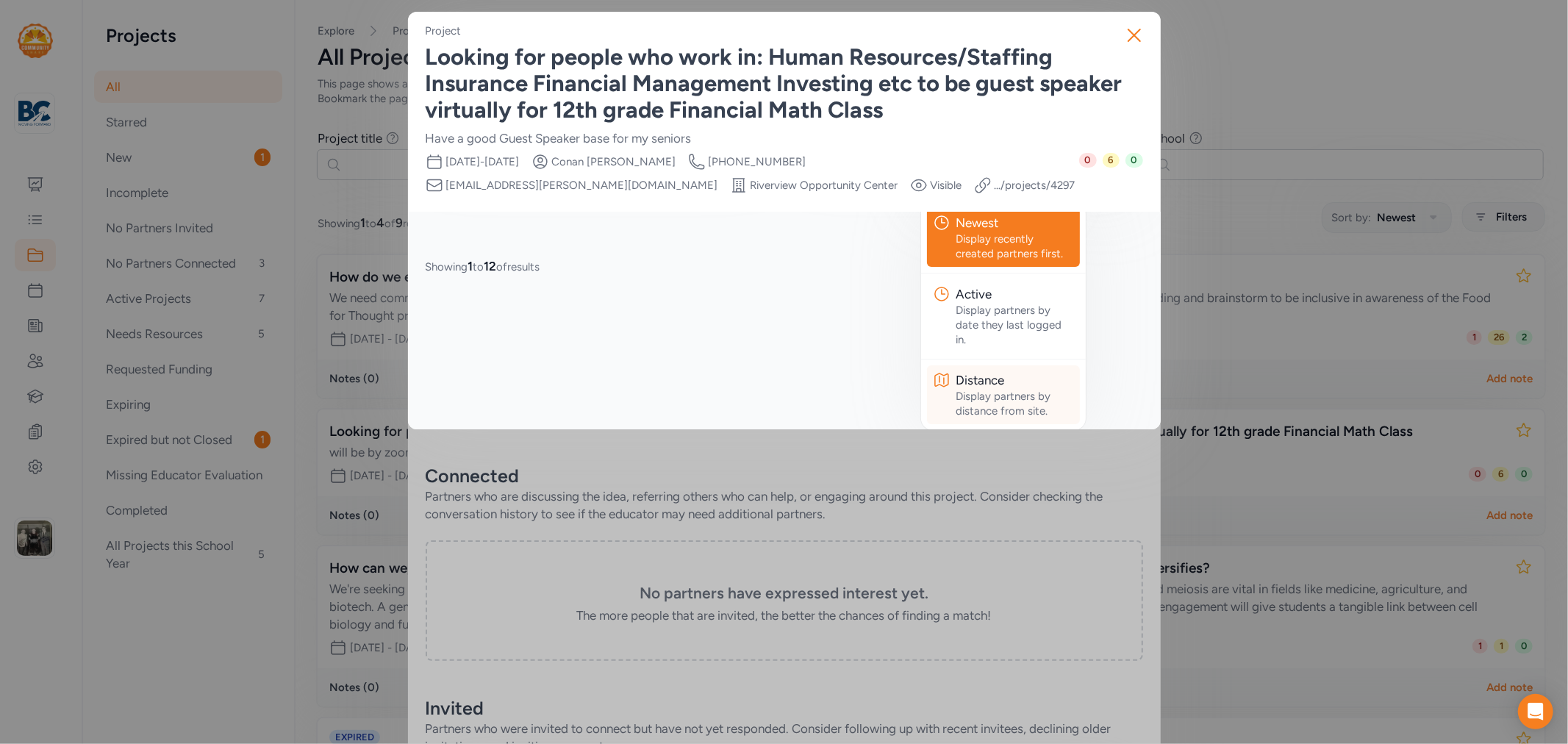
click at [993, 389] on div "Display partners by distance from site." at bounding box center [1015, 404] width 118 height 29
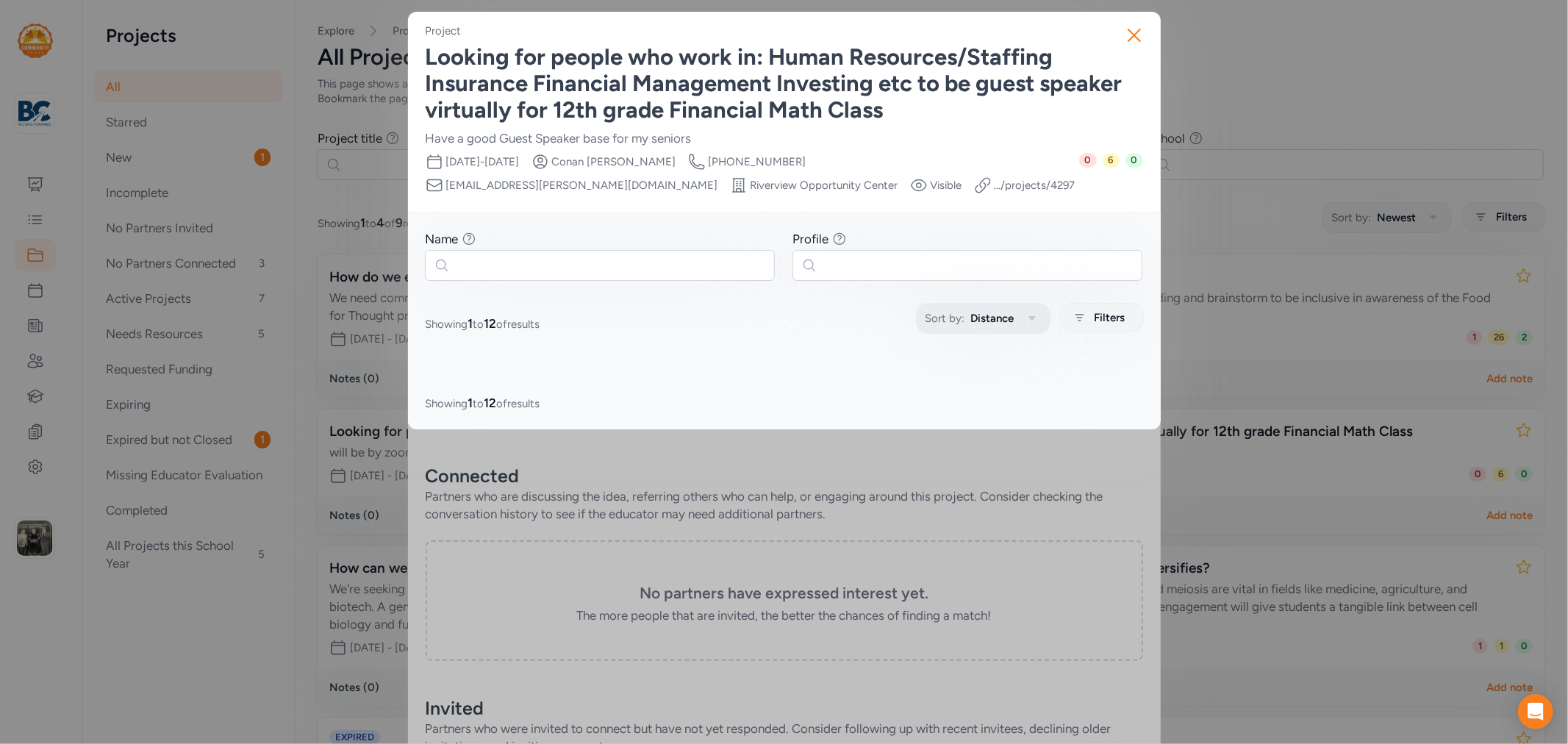
click at [1028, 309] on icon "button" at bounding box center [1032, 317] width 17 height 17
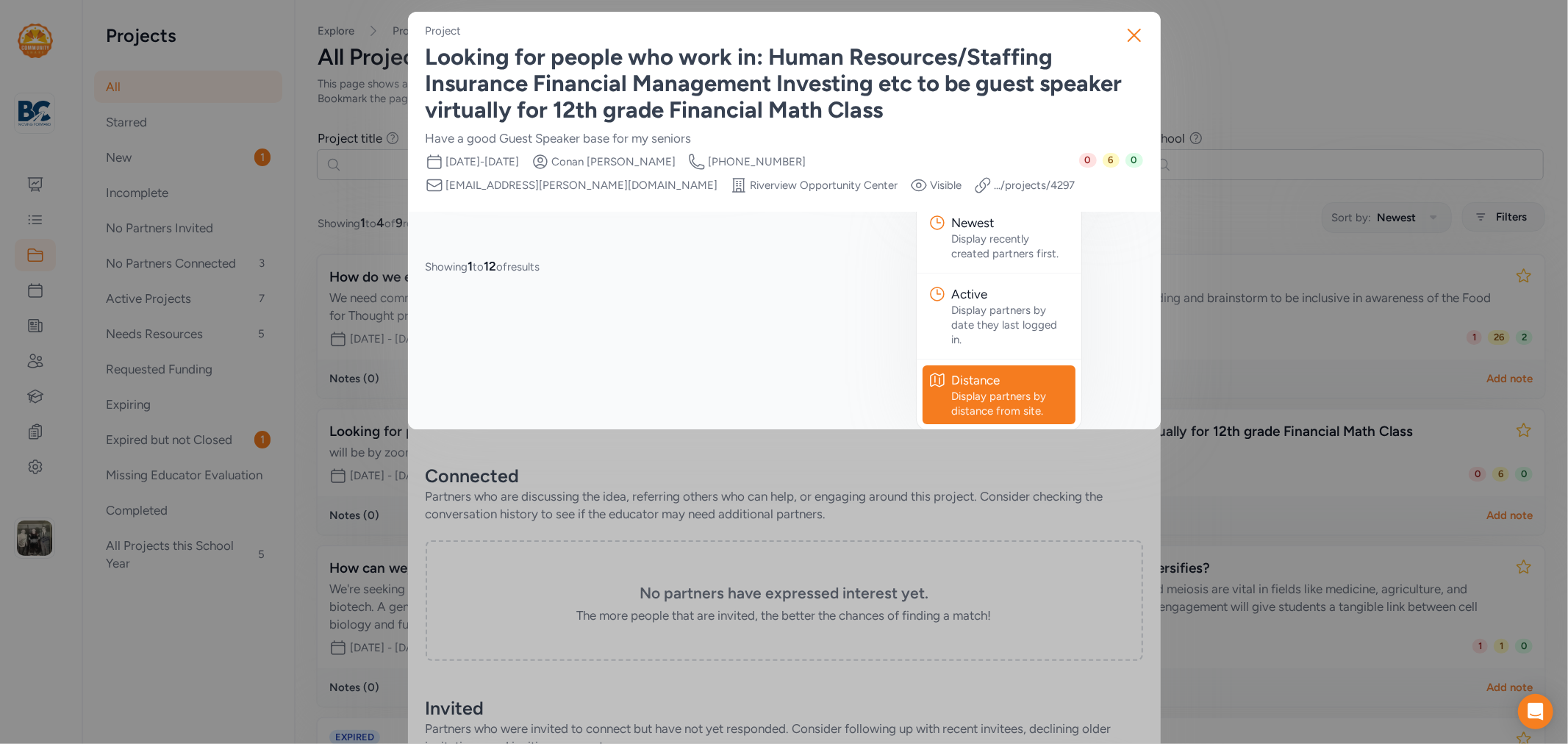
click at [1091, 267] on div "Showing 1 to 12 of results" at bounding box center [785, 266] width 718 height 17
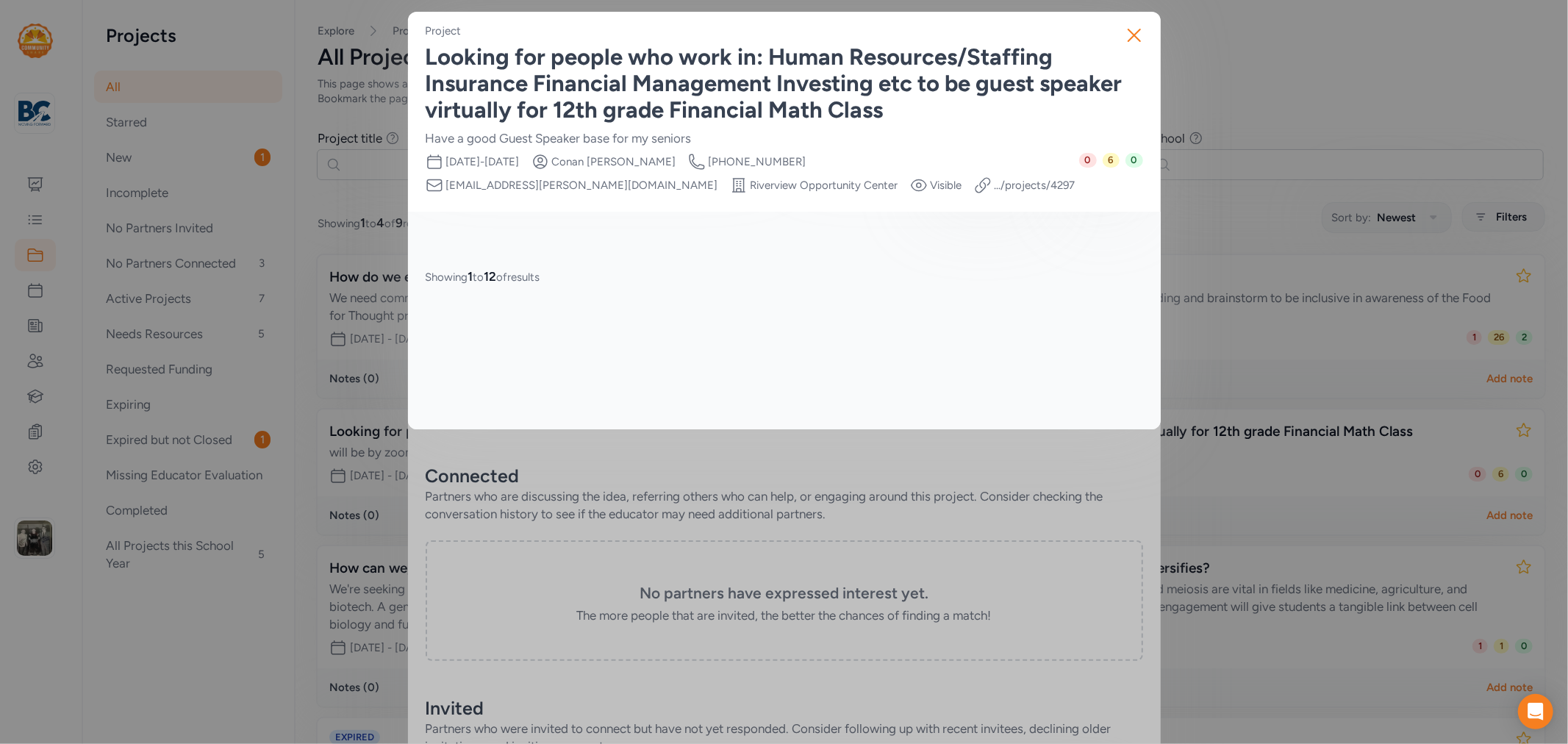
scroll to position [0, 0]
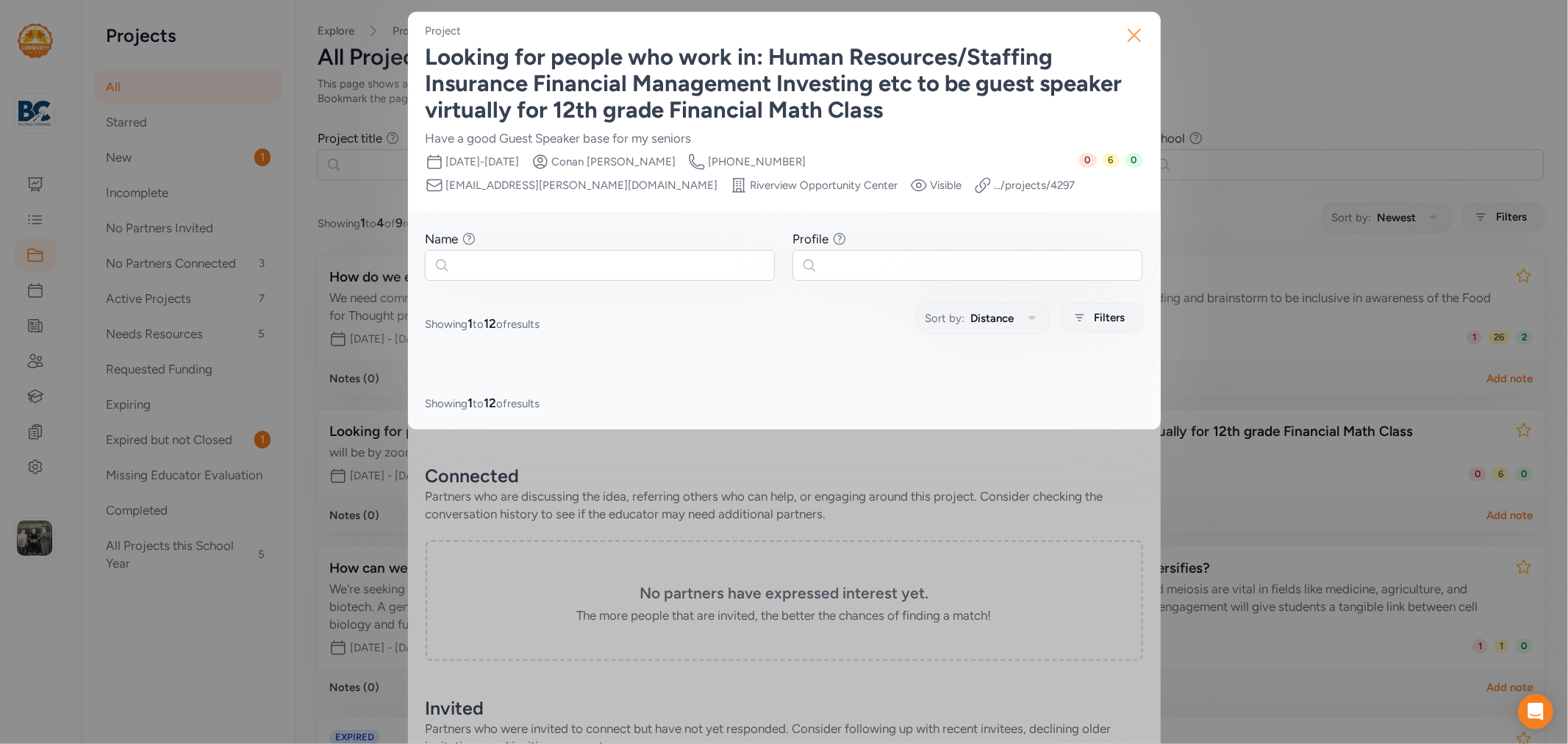
click at [1126, 40] on icon "button" at bounding box center [1135, 36] width 24 height 24
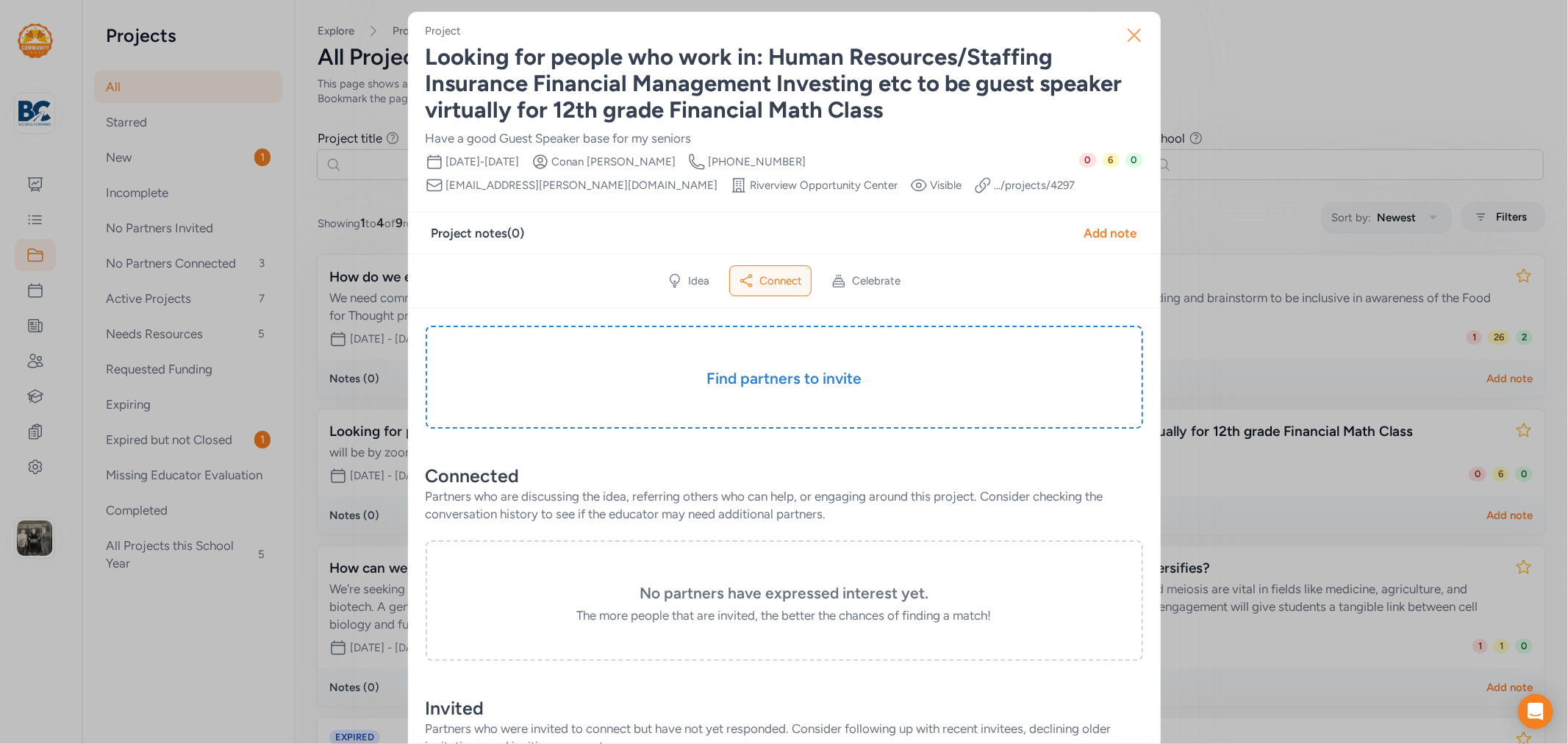
drag, startPoint x: 1134, startPoint y: 45, endPoint x: 1121, endPoint y: 41, distance: 13.6
click at [1130, 45] on icon "button" at bounding box center [1135, 36] width 24 height 24
